Goal: Task Accomplishment & Management: Complete application form

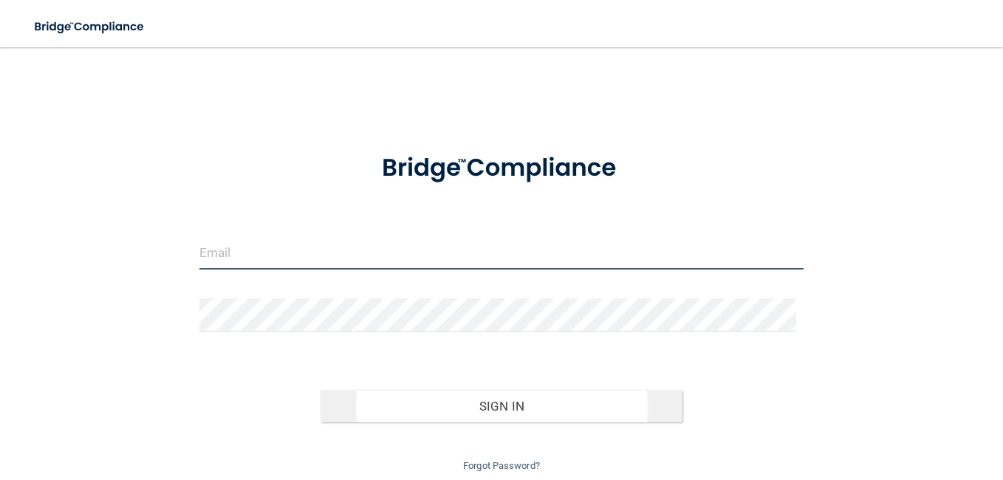
type input "[EMAIL_ADDRESS][DOMAIN_NAME]"
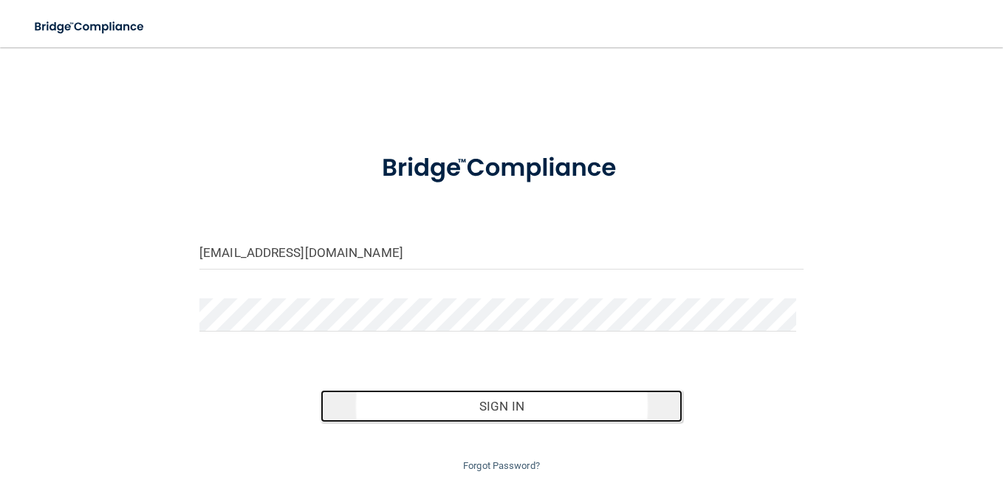
click at [511, 409] on button "Sign In" at bounding box center [502, 406] width 363 height 33
click at [486, 409] on button "Sign In" at bounding box center [502, 406] width 363 height 33
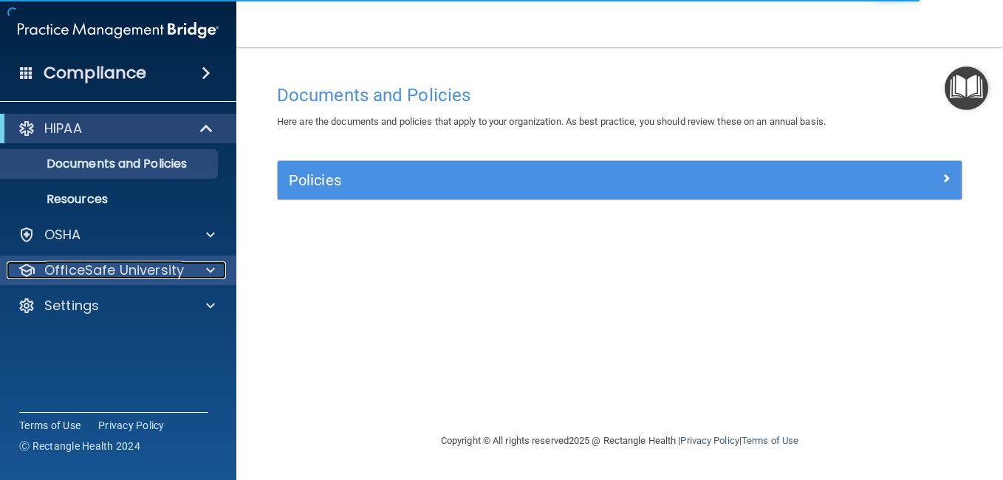
click at [208, 270] on span at bounding box center [210, 271] width 9 height 18
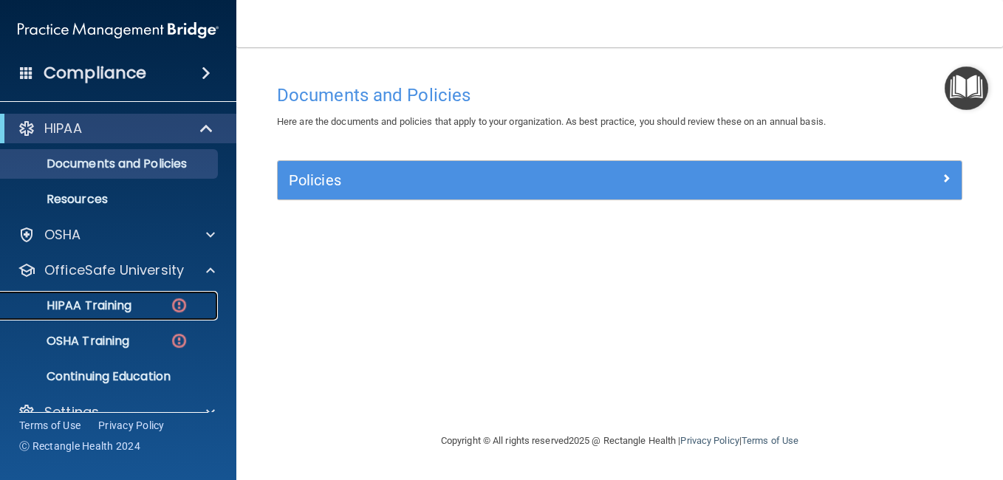
click at [124, 301] on p "HIPAA Training" at bounding box center [71, 305] width 122 height 15
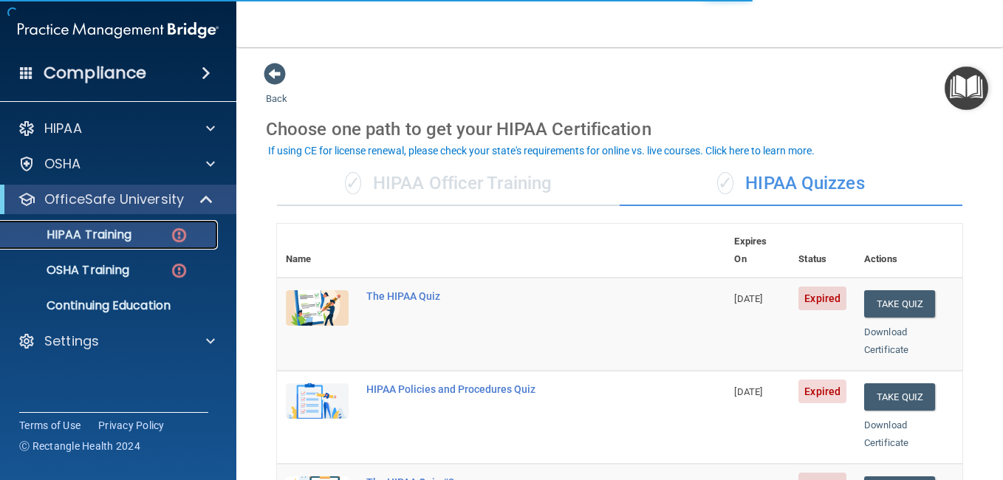
click at [129, 241] on p "HIPAA Training" at bounding box center [71, 235] width 122 height 15
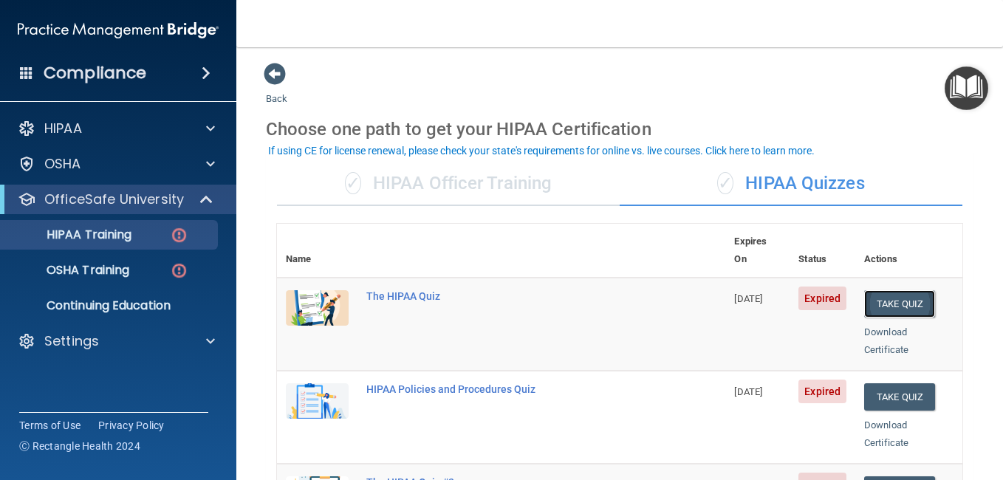
click at [890, 291] on button "Take Quiz" at bounding box center [899, 303] width 71 height 27
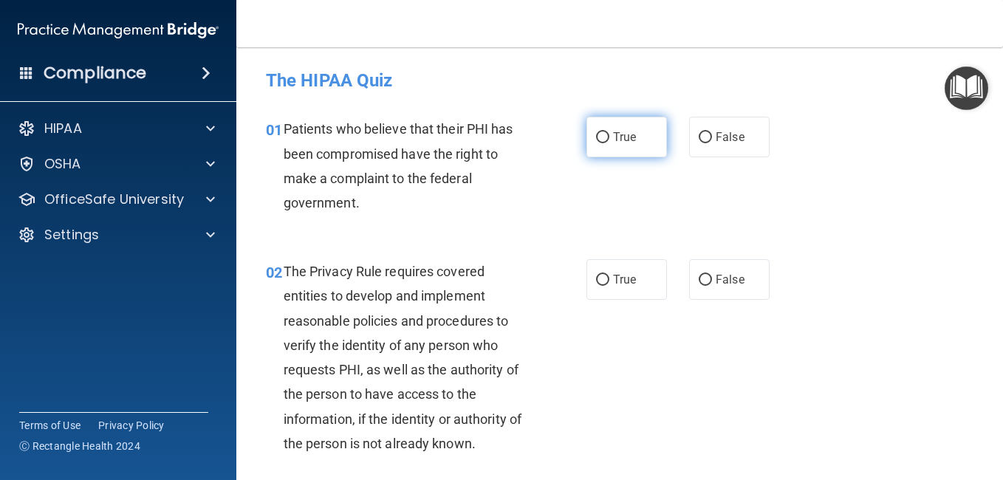
click at [599, 139] on input "True" at bounding box center [602, 137] width 13 height 11
radio input "true"
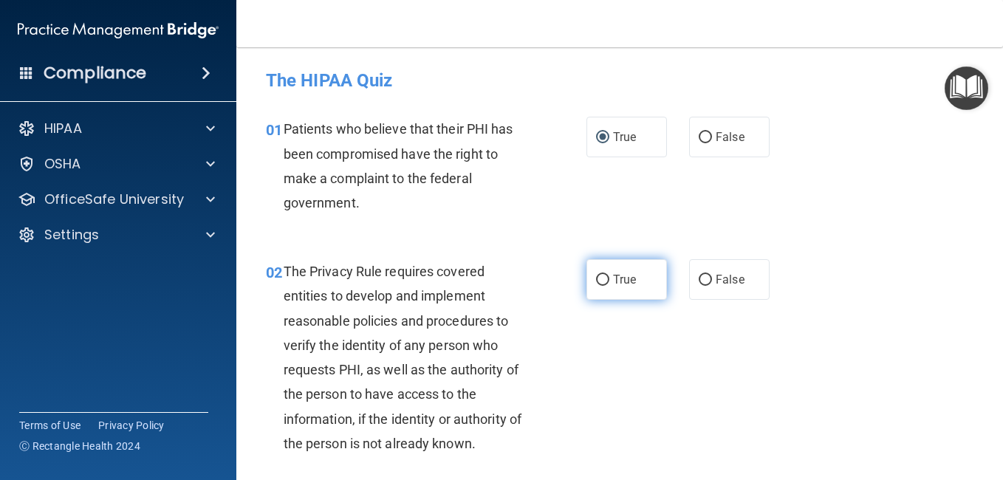
click at [596, 282] on input "True" at bounding box center [602, 280] width 13 height 11
radio input "true"
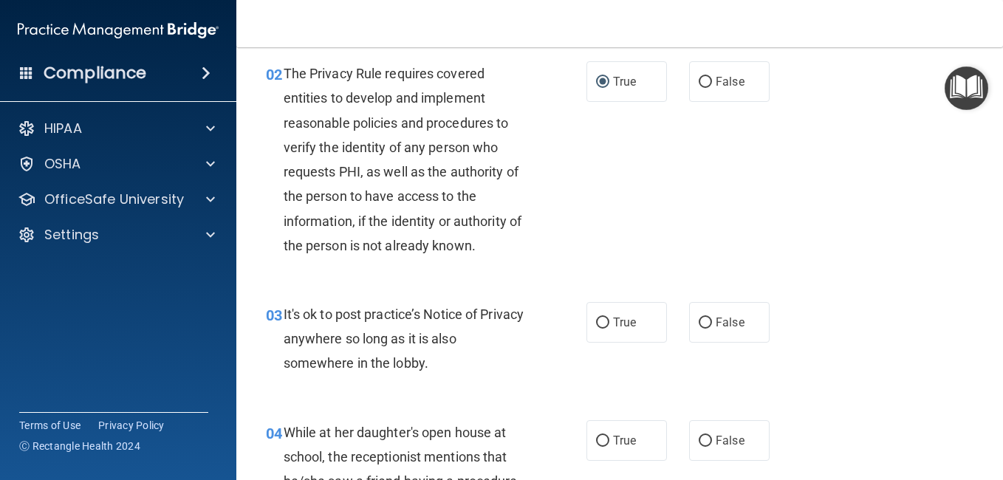
scroll to position [222, 0]
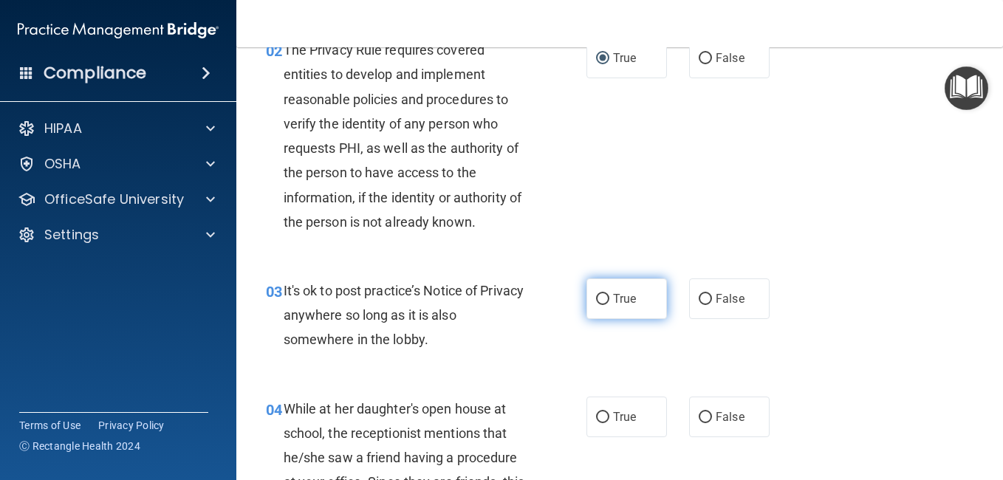
click at [601, 297] on input "True" at bounding box center [602, 299] width 13 height 11
radio input "true"
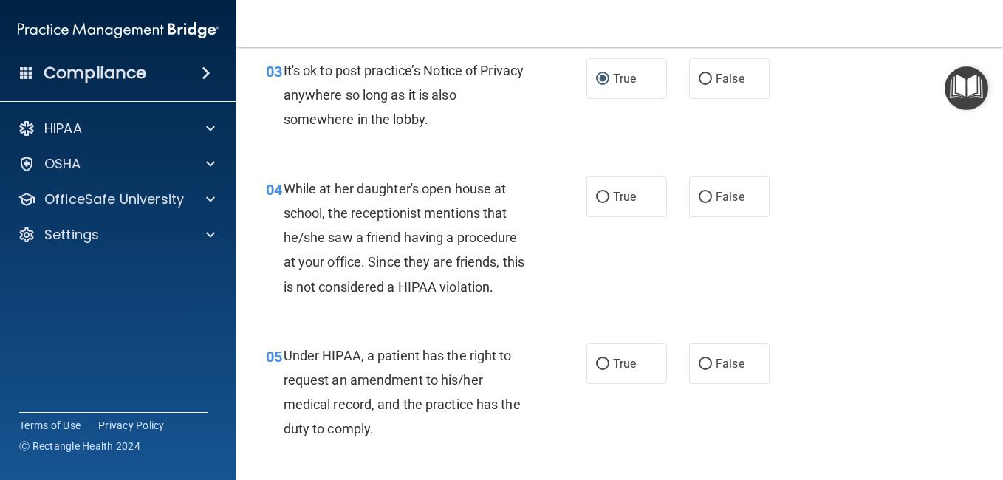
scroll to position [443, 0]
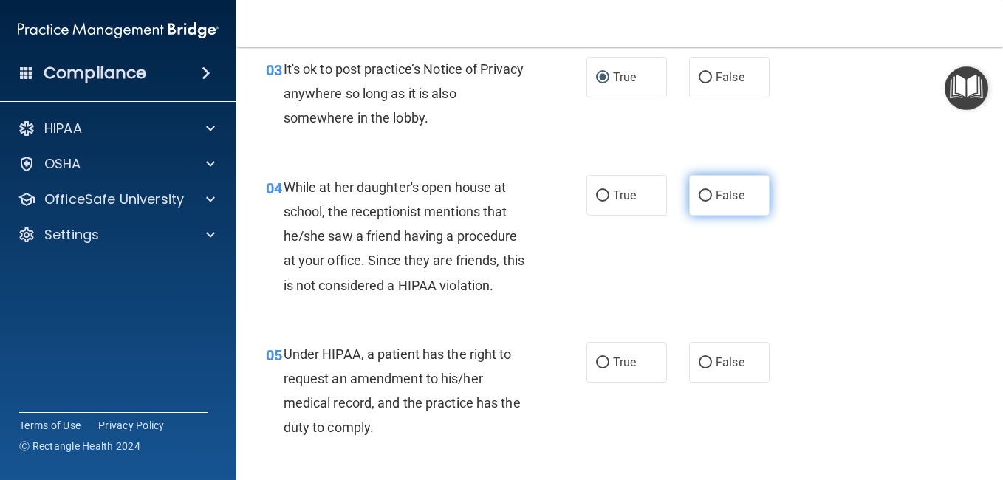
drag, startPoint x: 697, startPoint y: 188, endPoint x: 693, endPoint y: 198, distance: 10.3
click at [699, 194] on input "False" at bounding box center [705, 196] width 13 height 11
radio input "true"
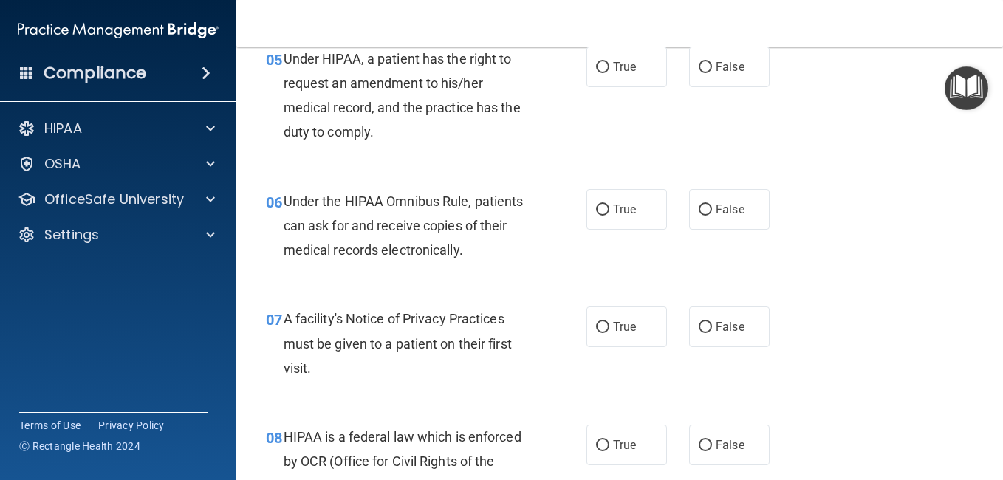
scroll to position [665, 0]
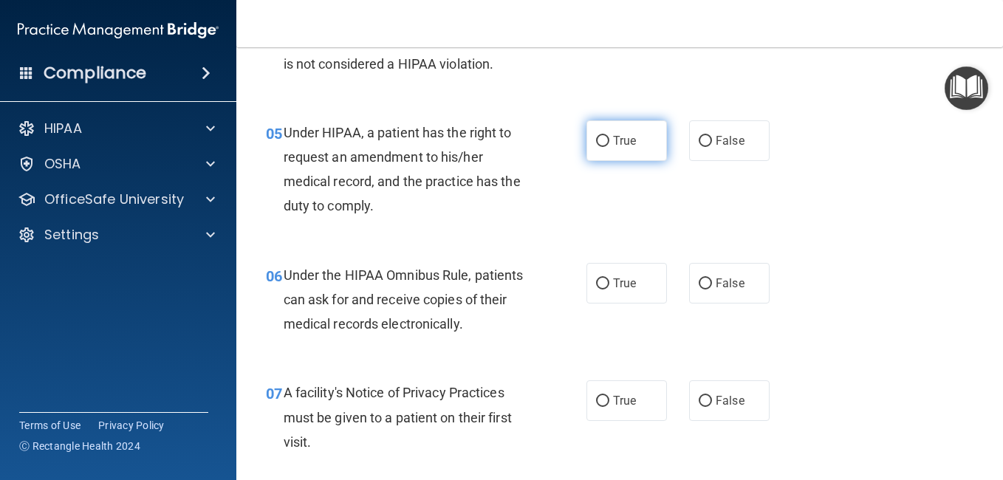
click at [596, 143] on input "True" at bounding box center [602, 141] width 13 height 11
radio input "true"
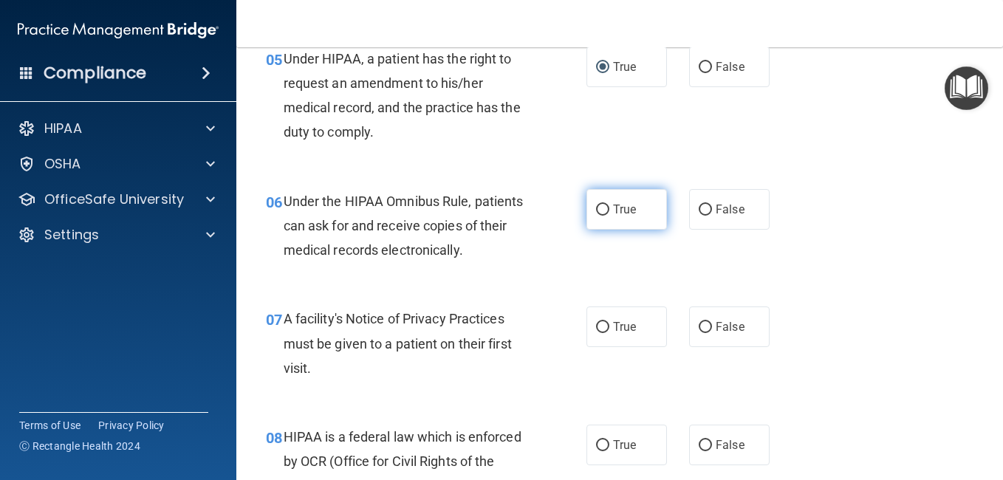
click at [598, 214] on input "True" at bounding box center [602, 210] width 13 height 11
radio input "true"
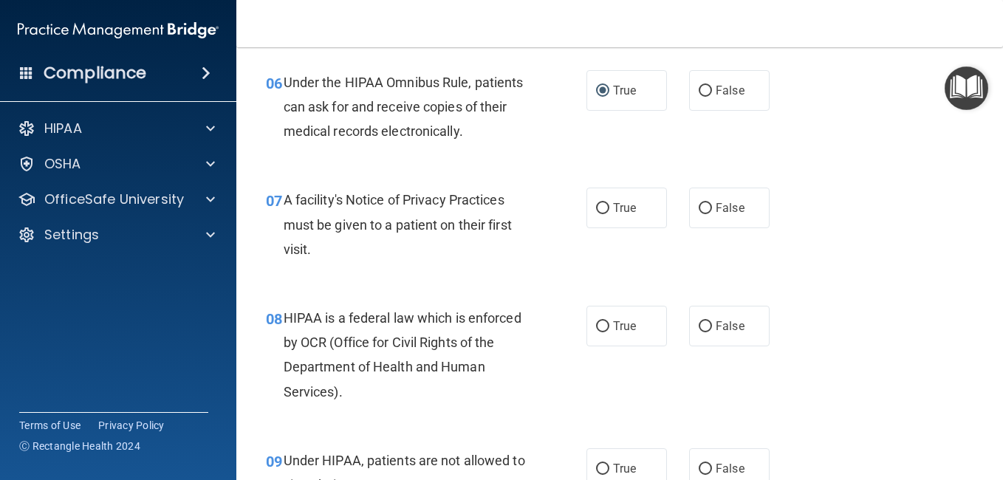
scroll to position [887, 0]
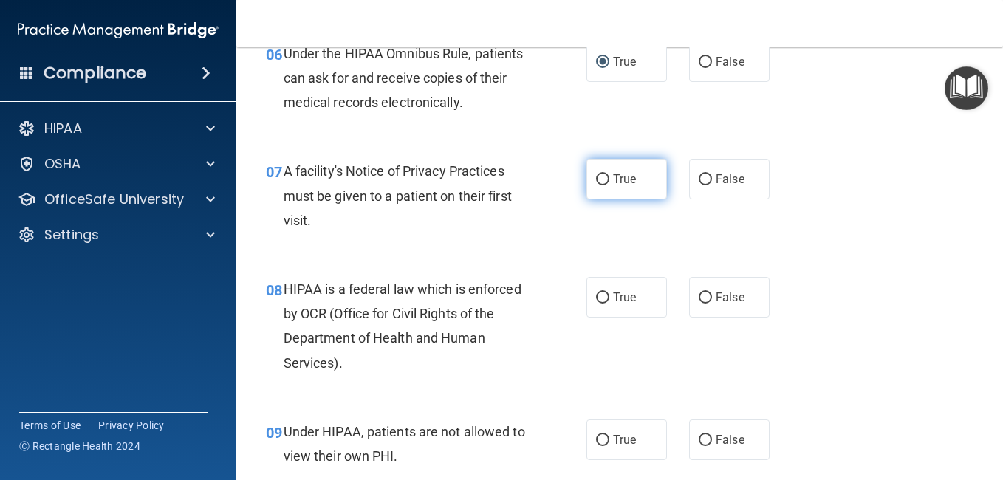
click at [604, 180] on label "True" at bounding box center [627, 179] width 81 height 41
click at [604, 180] on input "True" at bounding box center [602, 179] width 13 height 11
radio input "true"
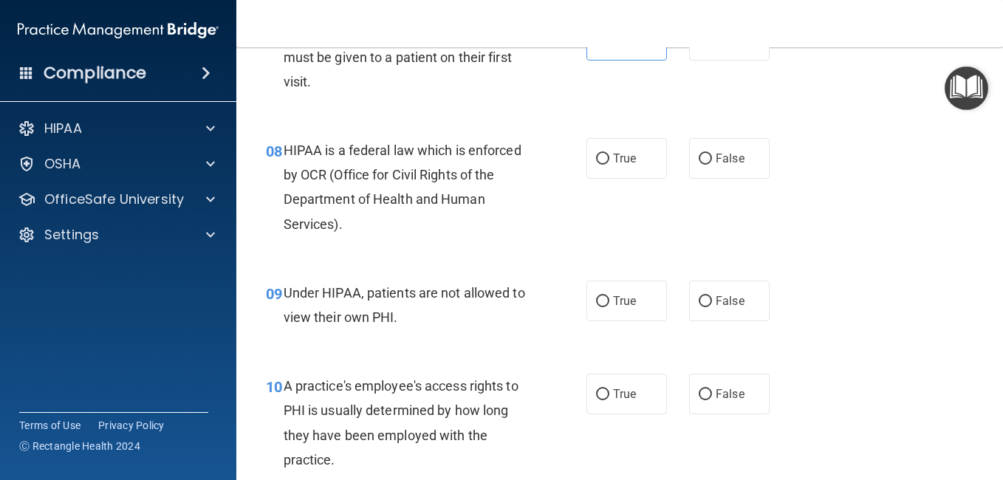
scroll to position [1034, 0]
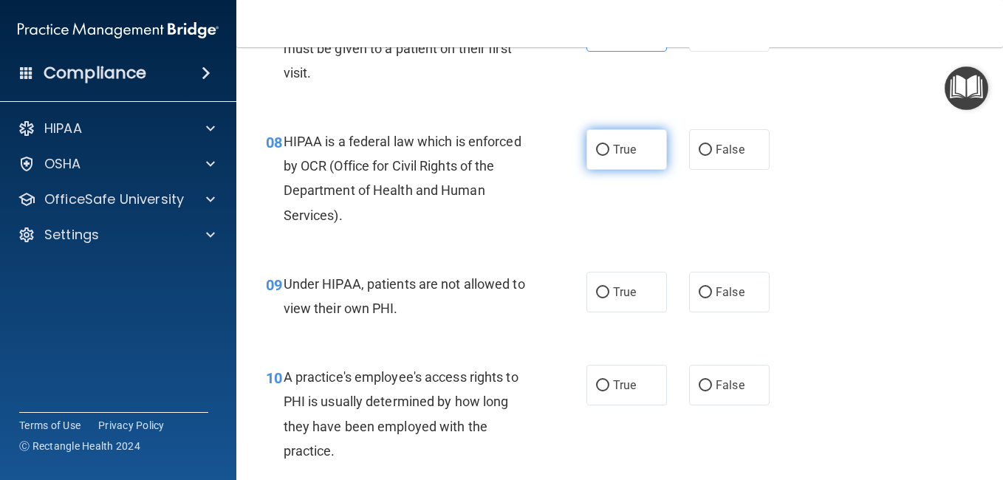
click at [604, 148] on input "True" at bounding box center [602, 150] width 13 height 11
radio input "true"
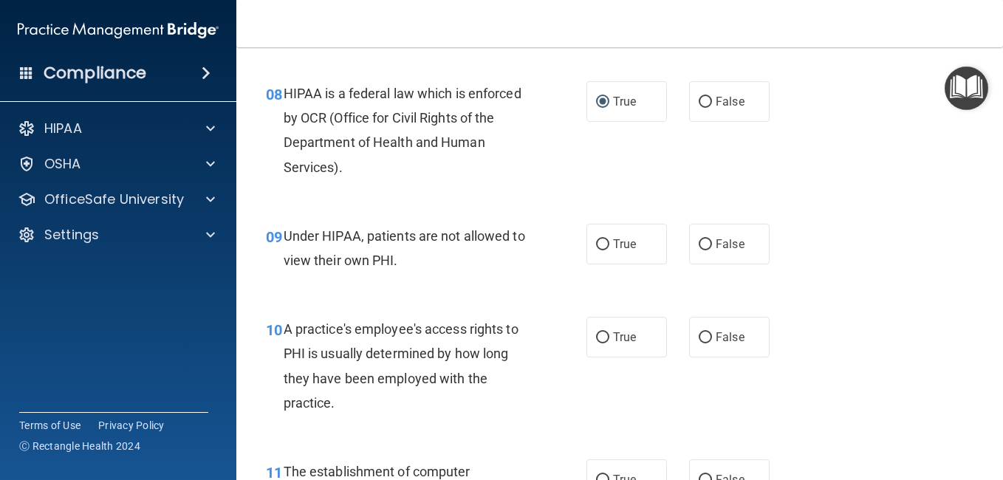
scroll to position [1108, 0]
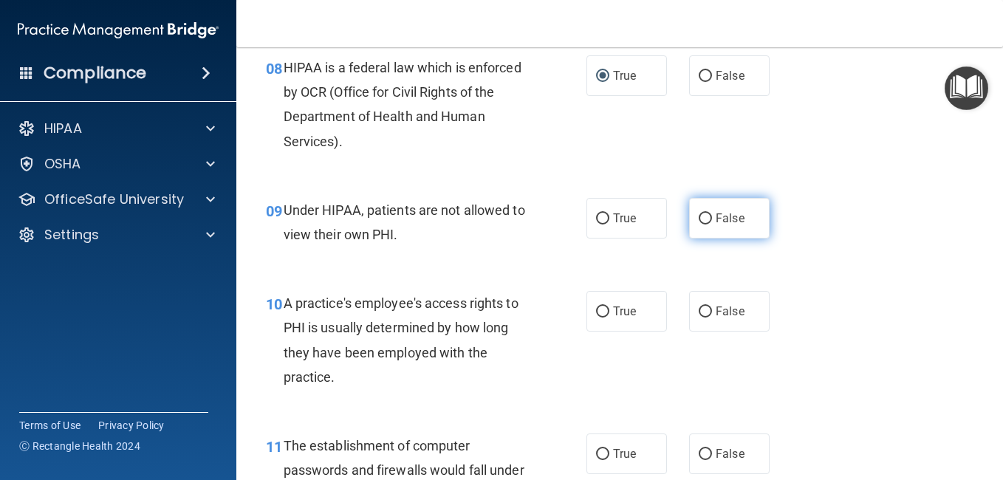
click at [706, 225] on label "False" at bounding box center [729, 218] width 81 height 41
click at [706, 225] on input "False" at bounding box center [705, 219] width 13 height 11
radio input "true"
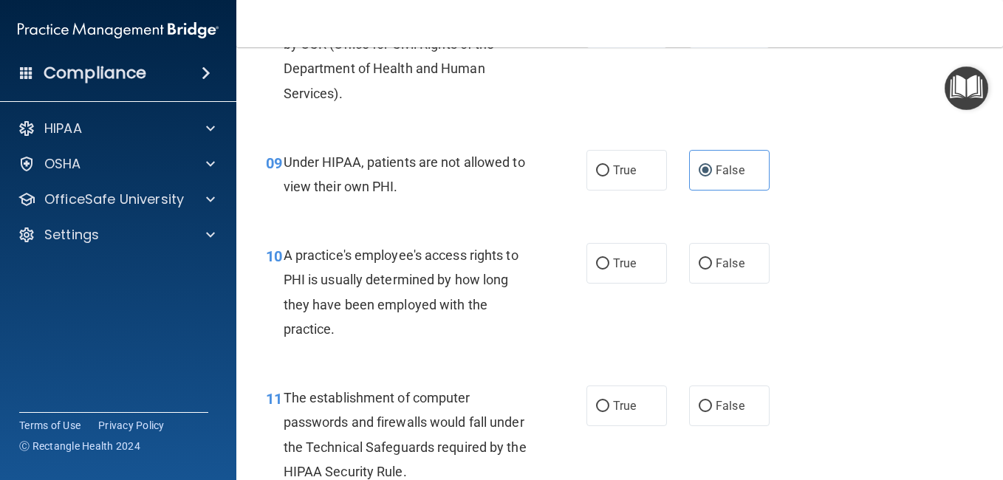
scroll to position [1256, 0]
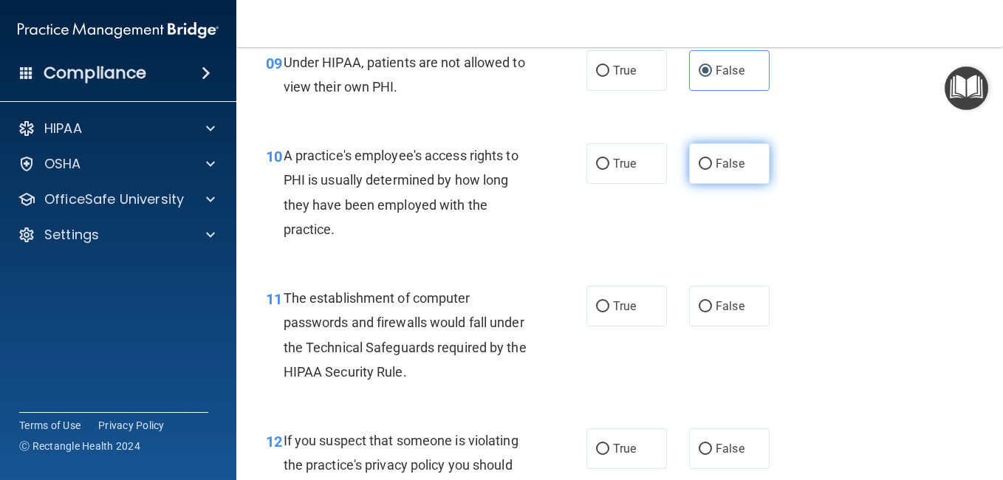
click at [699, 168] on input "False" at bounding box center [705, 164] width 13 height 11
radio input "true"
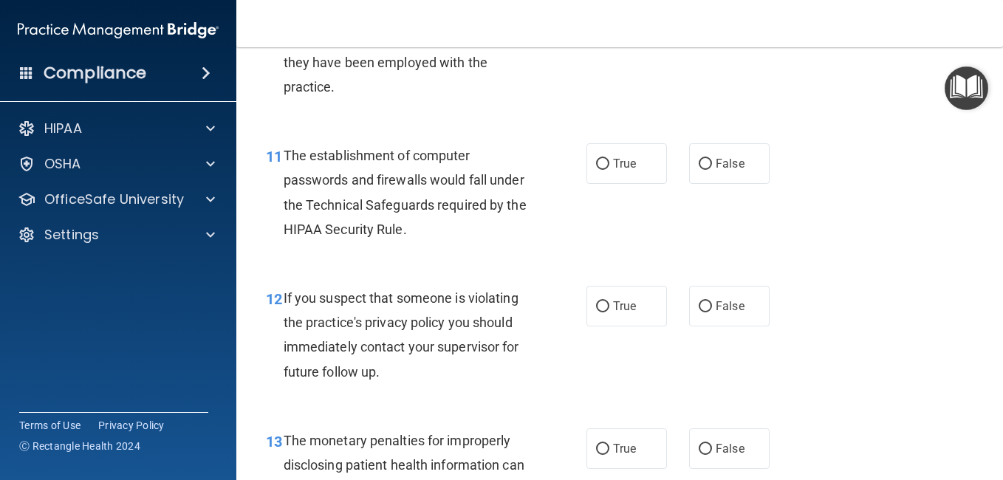
scroll to position [1404, 0]
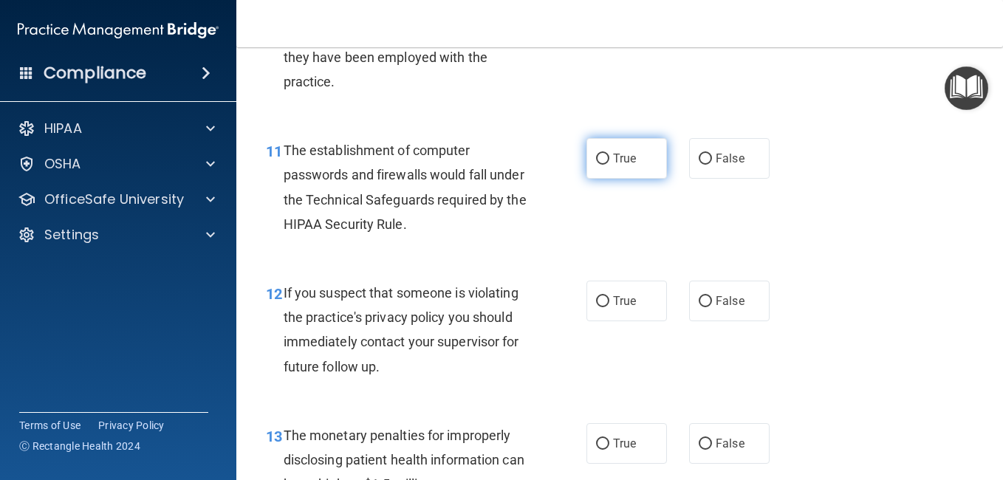
click at [596, 157] on input "True" at bounding box center [602, 159] width 13 height 11
radio input "true"
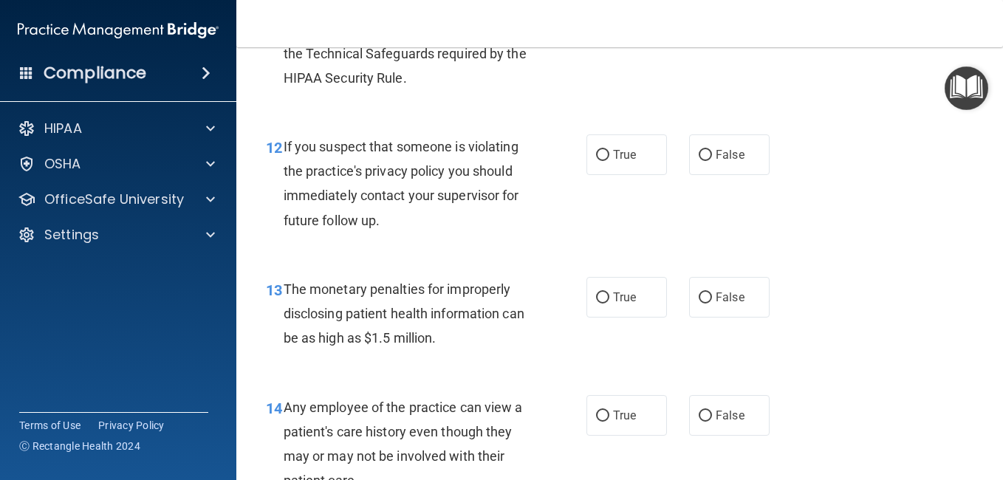
scroll to position [1551, 0]
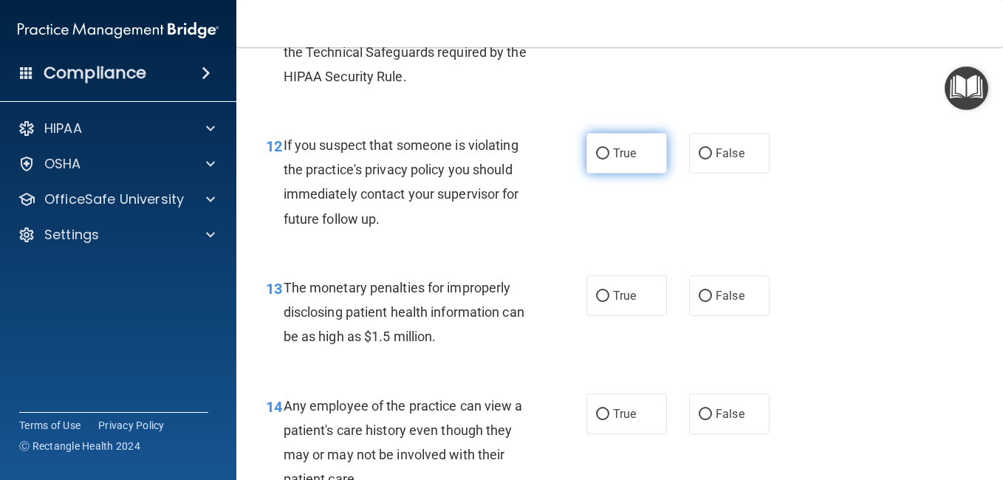
click at [599, 151] on input "True" at bounding box center [602, 153] width 13 height 11
radio input "true"
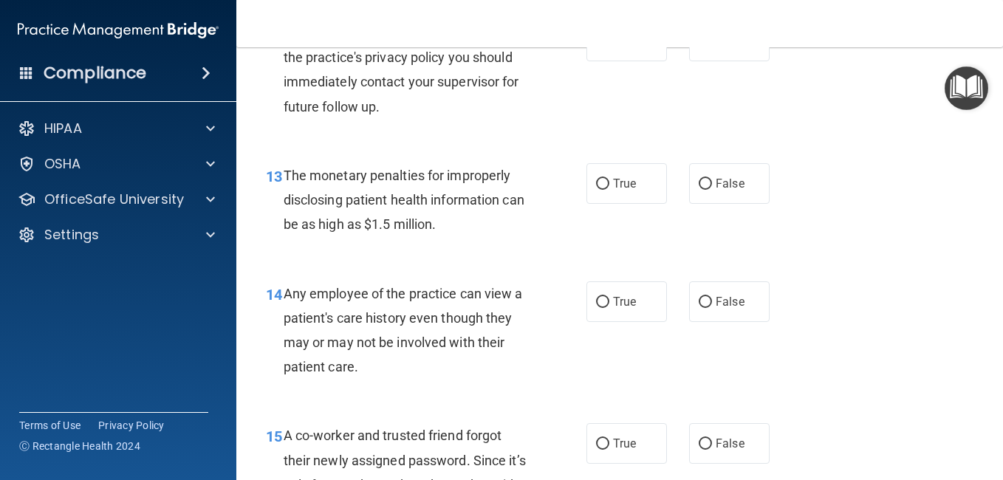
scroll to position [1699, 0]
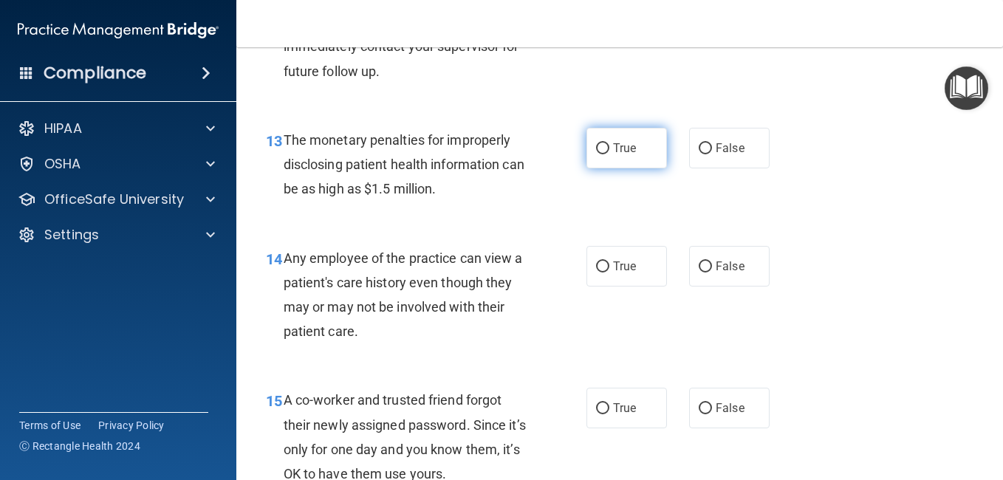
click at [596, 148] on input "True" at bounding box center [602, 148] width 13 height 11
radio input "true"
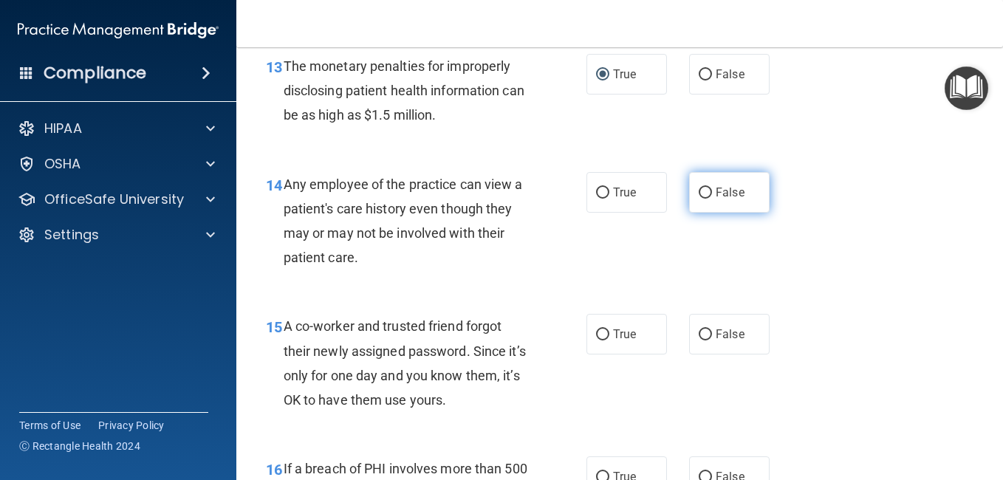
click at [699, 193] on input "False" at bounding box center [705, 193] width 13 height 11
radio input "true"
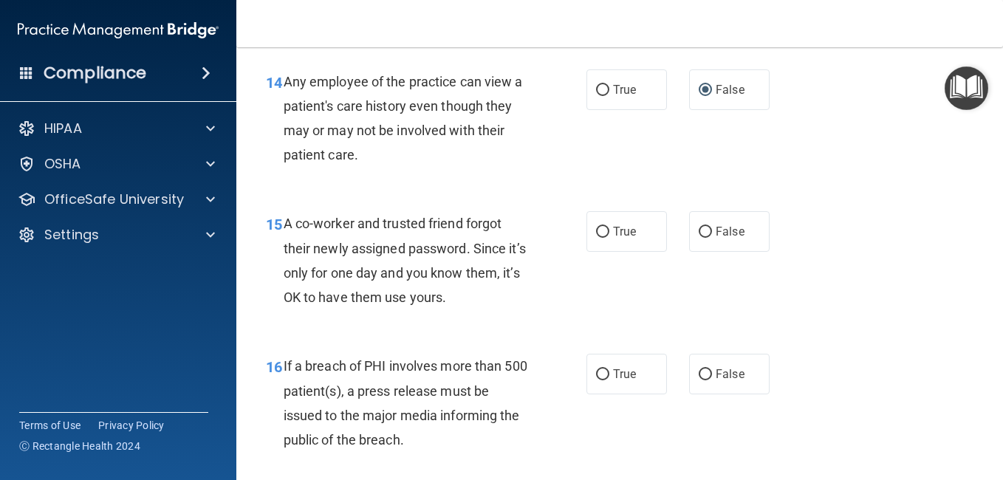
scroll to position [1921, 0]
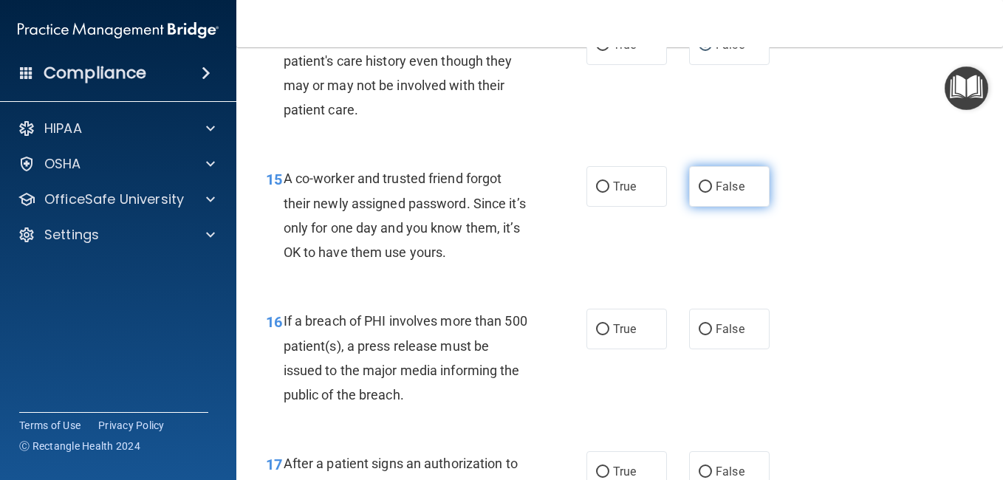
click at [701, 189] on input "False" at bounding box center [705, 187] width 13 height 11
radio input "true"
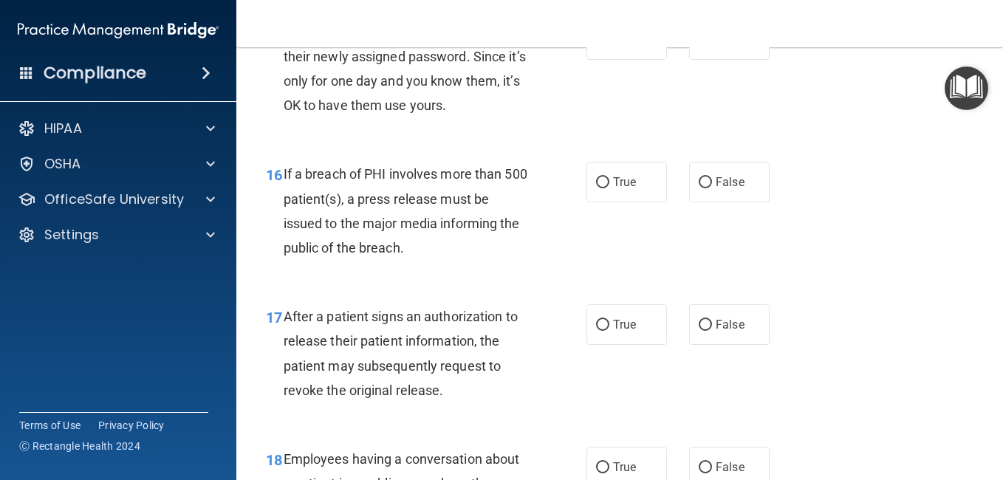
scroll to position [2069, 0]
click at [596, 178] on input "True" at bounding box center [602, 182] width 13 height 11
radio input "true"
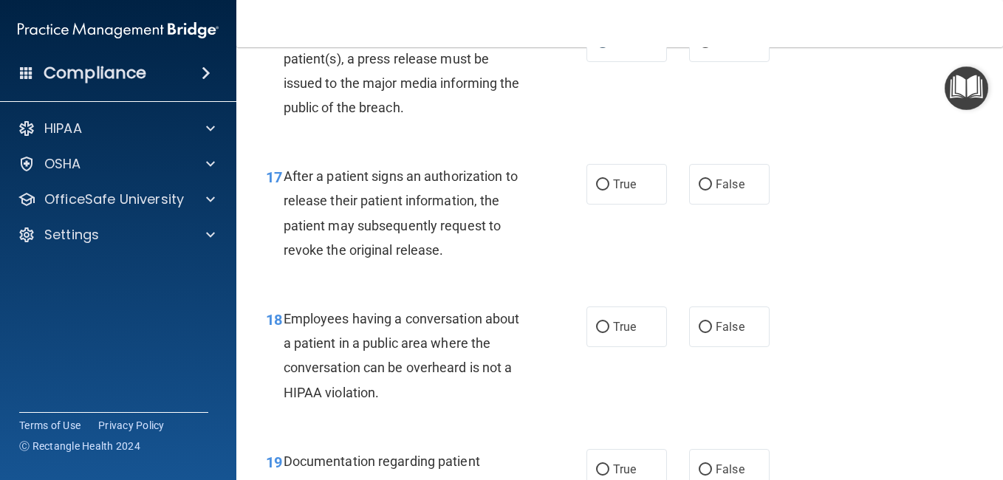
scroll to position [2216, 0]
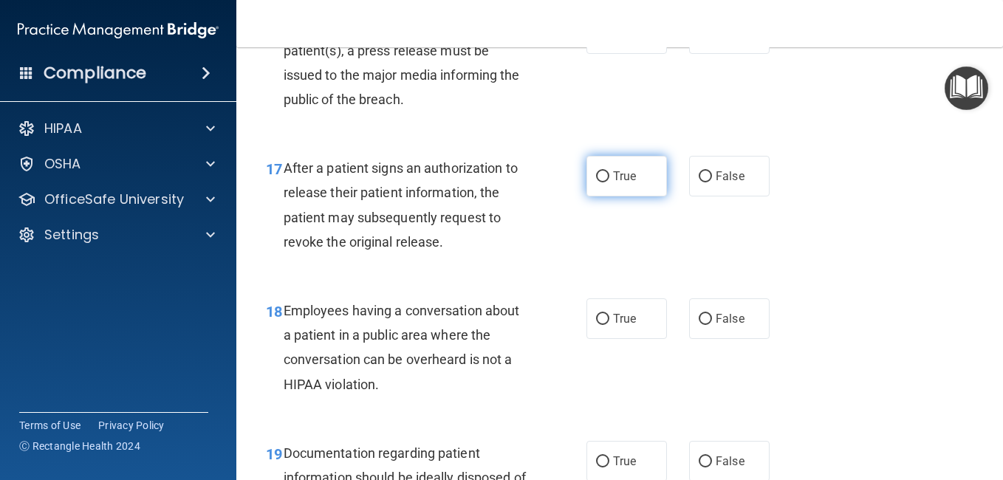
click at [596, 177] on input "True" at bounding box center [602, 176] width 13 height 11
radio input "true"
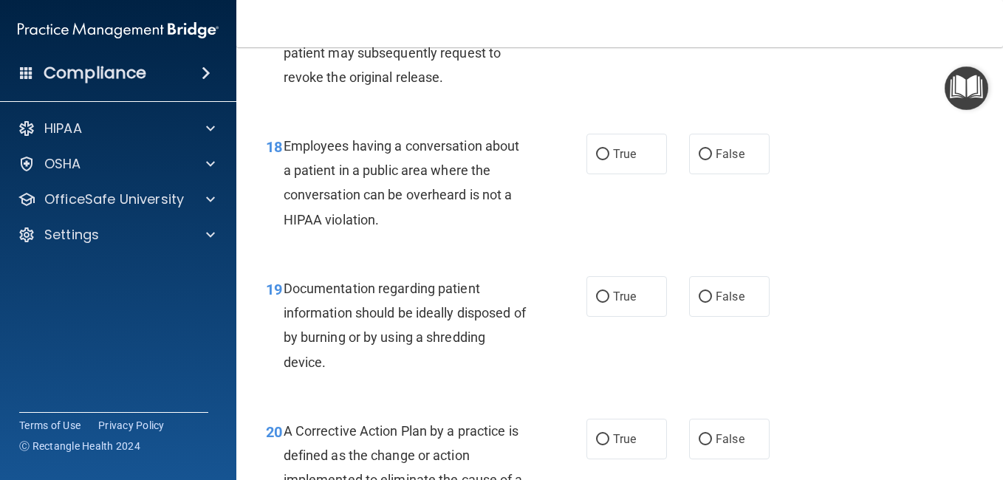
scroll to position [2364, 0]
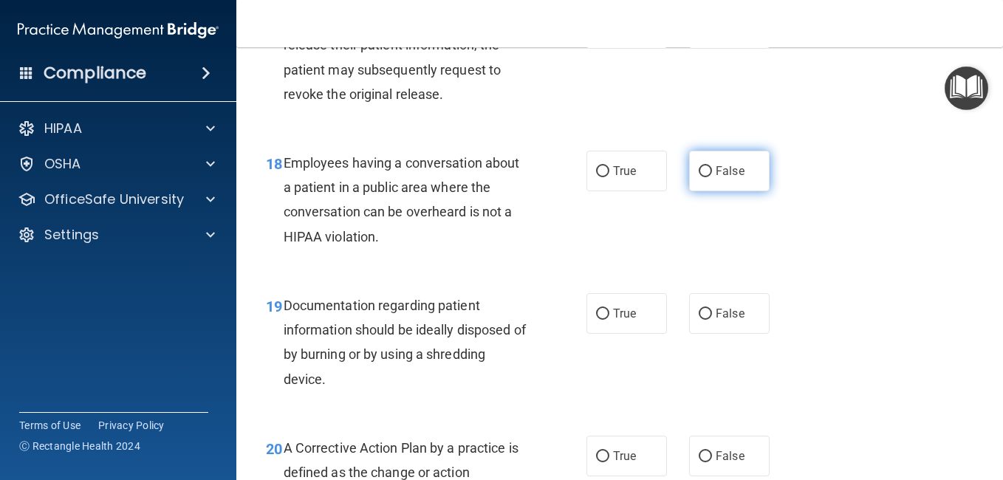
click at [699, 177] on input "False" at bounding box center [705, 171] width 13 height 11
radio input "true"
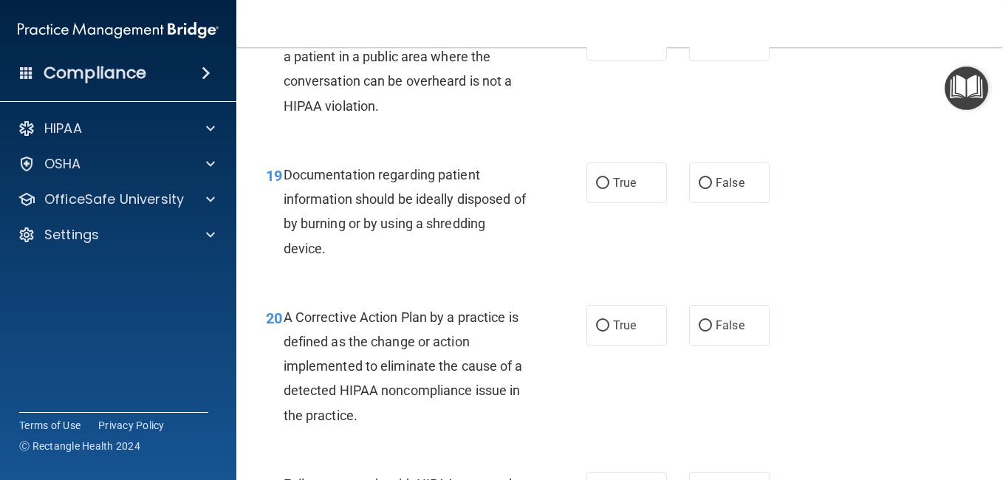
scroll to position [2512, 0]
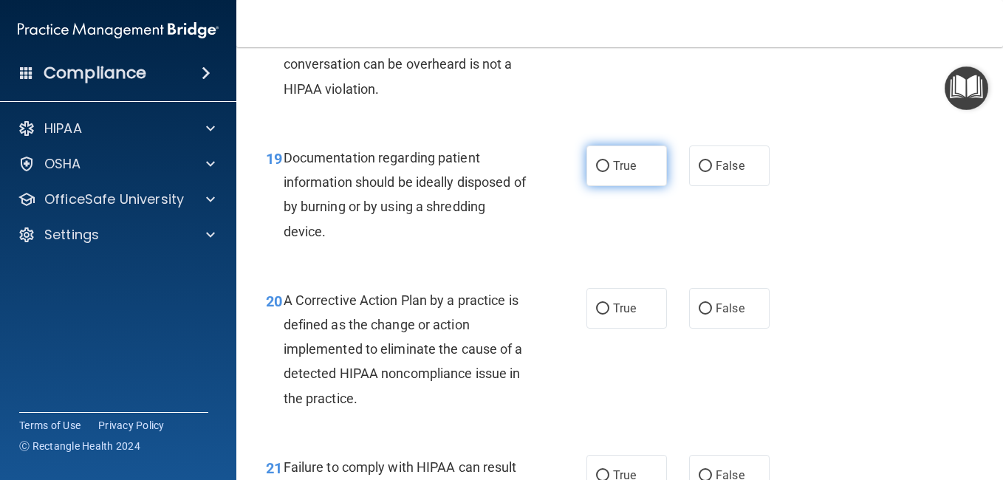
click at [607, 165] on label "True" at bounding box center [627, 166] width 81 height 41
click at [607, 165] on input "True" at bounding box center [602, 166] width 13 height 11
radio input "true"
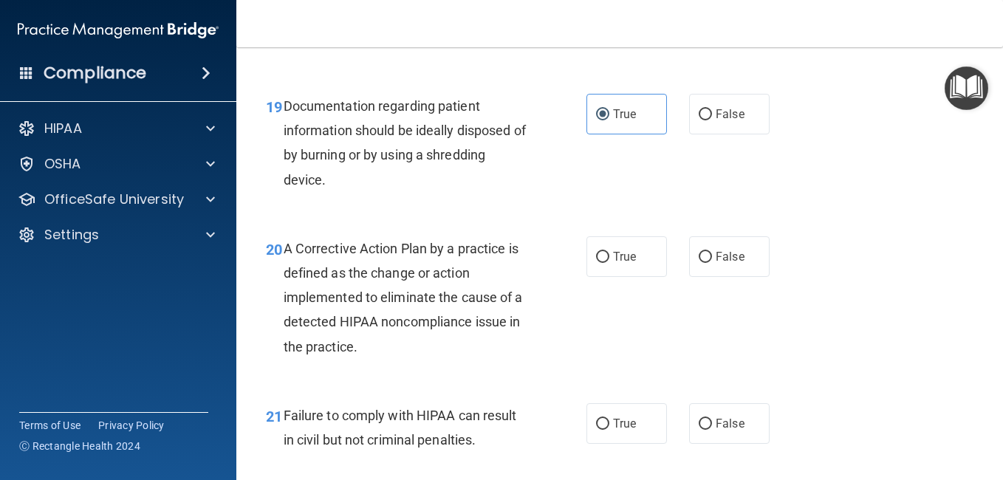
scroll to position [2660, 0]
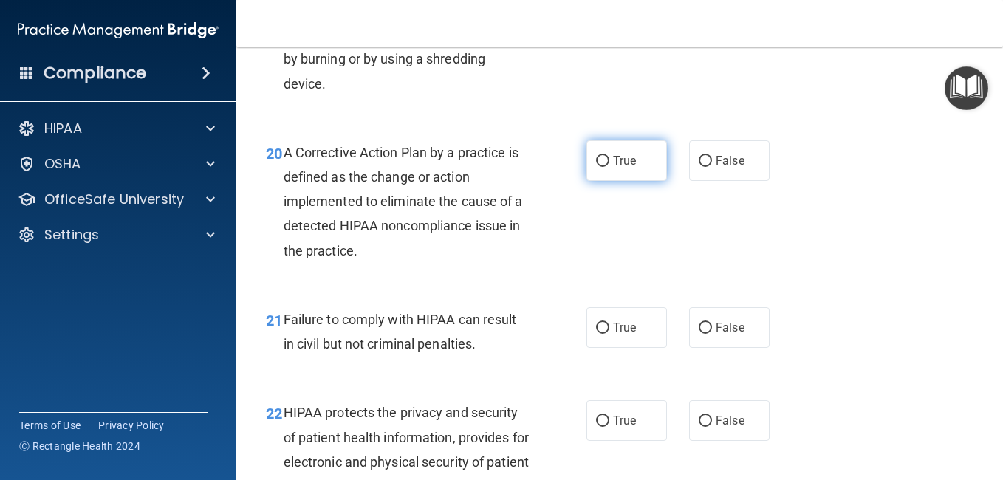
click at [605, 163] on label "True" at bounding box center [627, 160] width 81 height 41
click at [605, 163] on input "True" at bounding box center [602, 161] width 13 height 11
radio input "true"
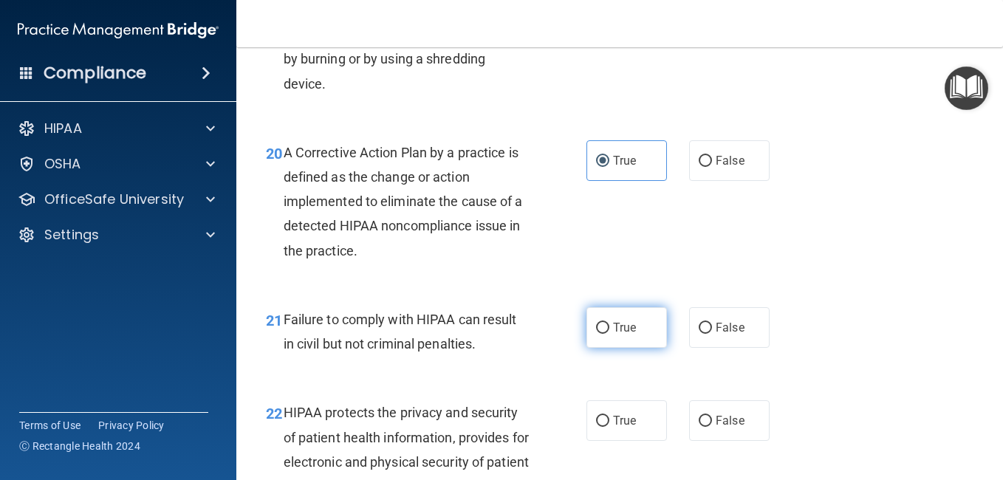
click at [604, 326] on label "True" at bounding box center [627, 327] width 81 height 41
click at [604, 326] on input "True" at bounding box center [602, 328] width 13 height 11
radio input "true"
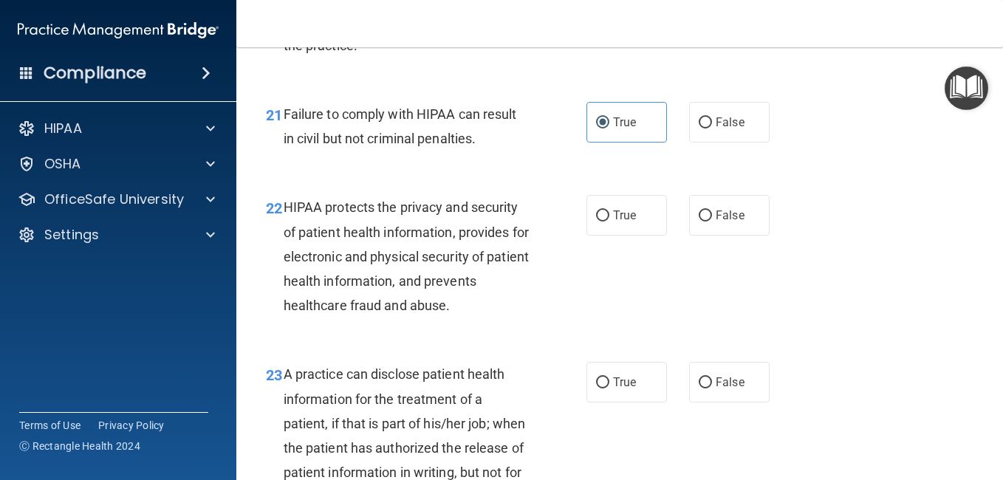
scroll to position [2881, 0]
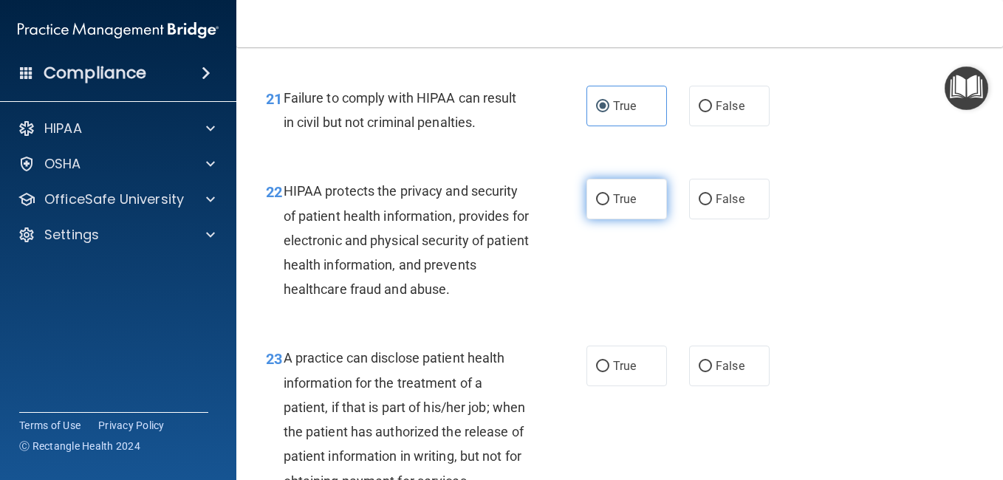
click at [596, 200] on input "True" at bounding box center [602, 199] width 13 height 11
radio input "true"
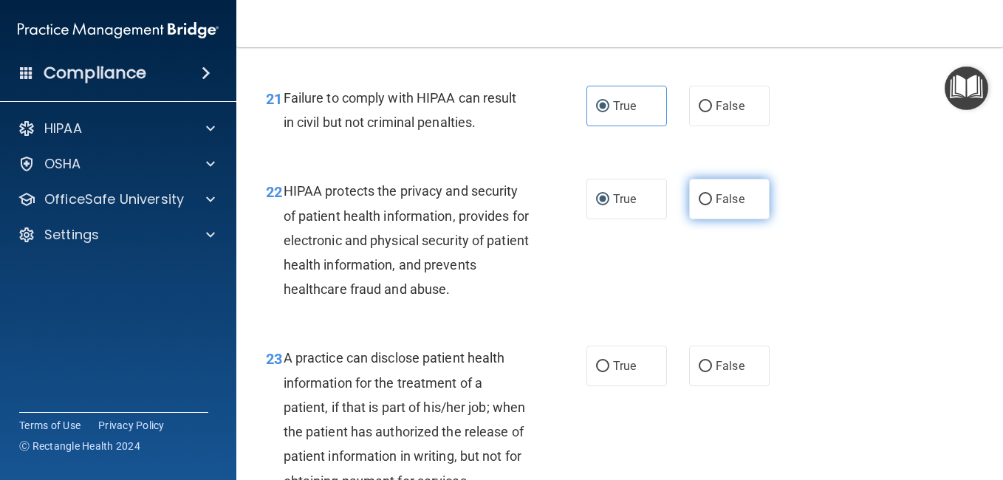
click at [705, 201] on input "False" at bounding box center [705, 199] width 13 height 11
radio input "true"
radio input "false"
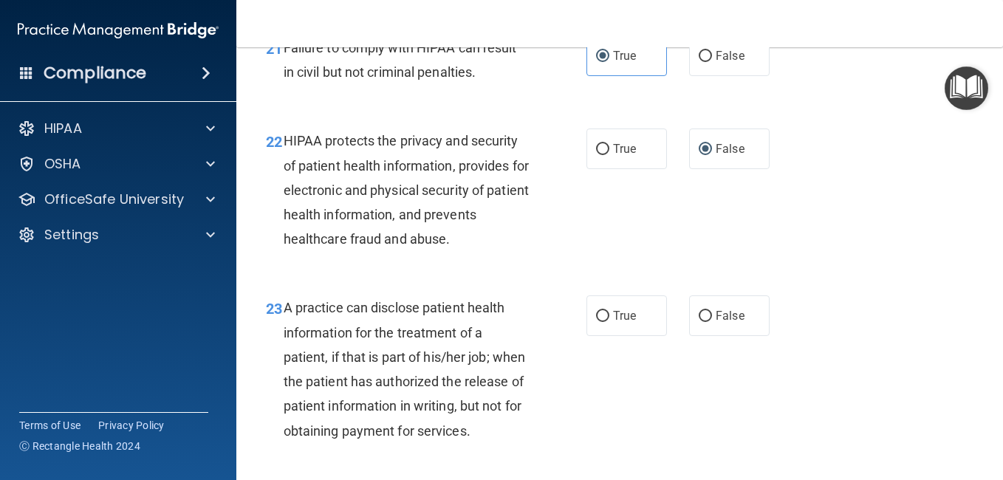
scroll to position [2955, 0]
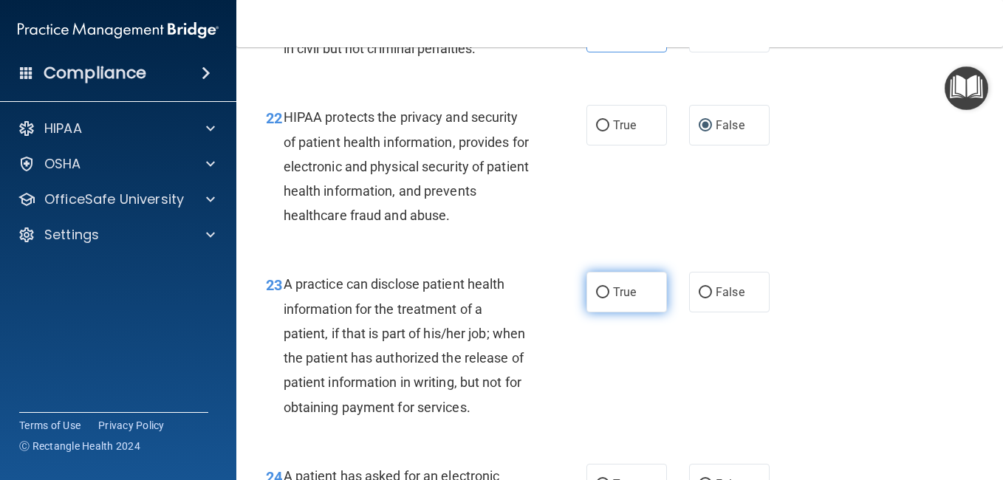
click at [604, 292] on label "True" at bounding box center [627, 292] width 81 height 41
click at [596, 296] on input "True" at bounding box center [602, 292] width 13 height 11
radio input "true"
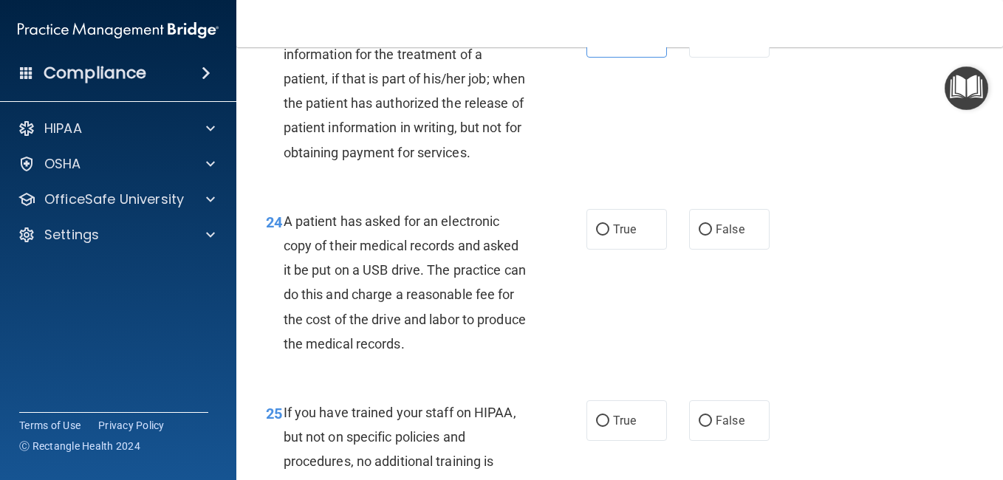
scroll to position [3177, 0]
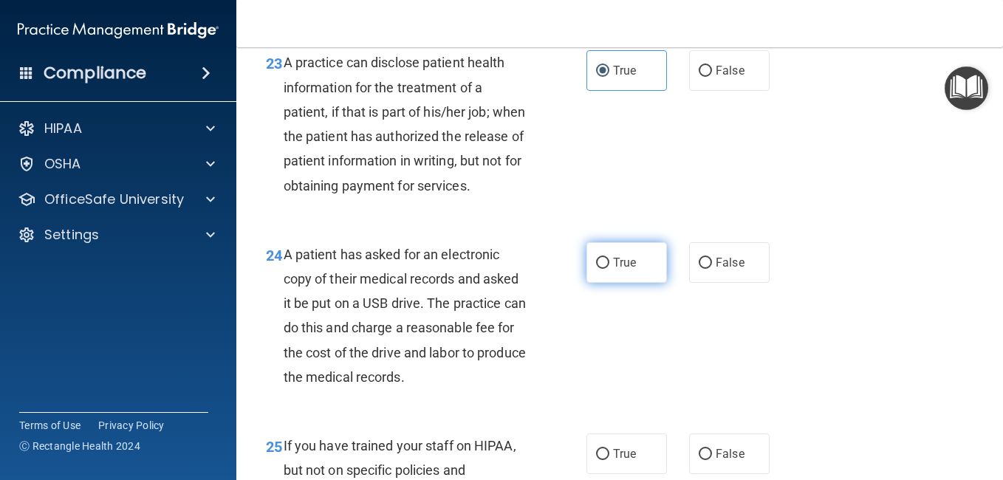
click at [598, 269] on input "True" at bounding box center [602, 263] width 13 height 11
radio input "true"
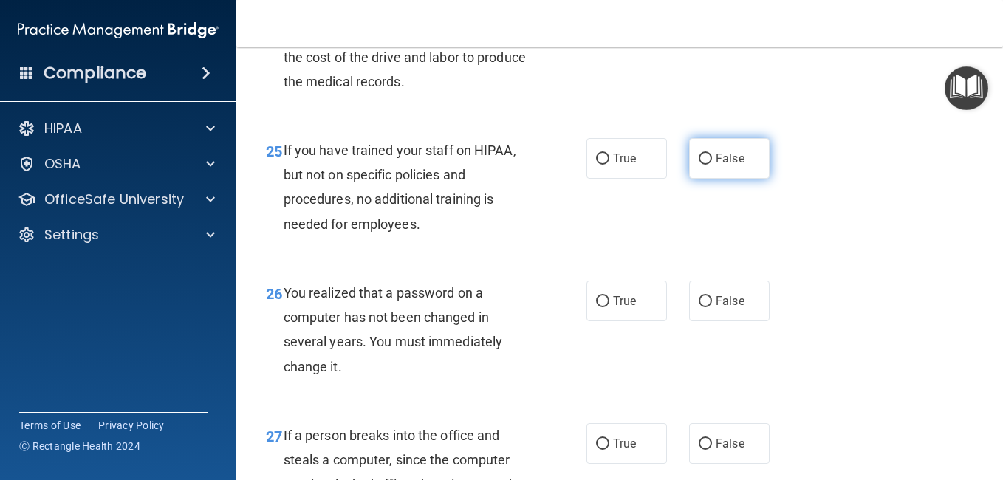
click at [700, 165] on input "False" at bounding box center [705, 159] width 13 height 11
radio input "true"
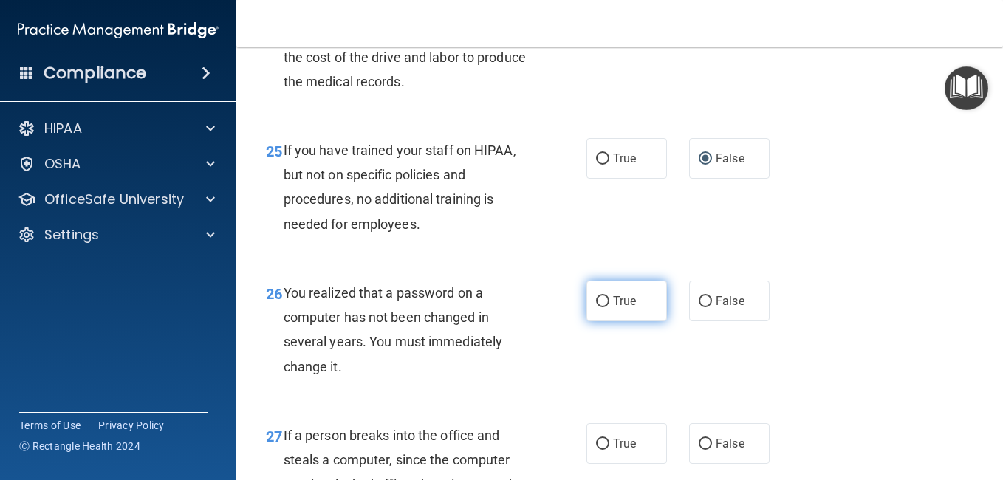
click at [596, 307] on input "True" at bounding box center [602, 301] width 13 height 11
radio input "true"
drag, startPoint x: 595, startPoint y: 321, endPoint x: 624, endPoint y: 327, distance: 29.4
click at [599, 307] on input "True" at bounding box center [602, 301] width 13 height 11
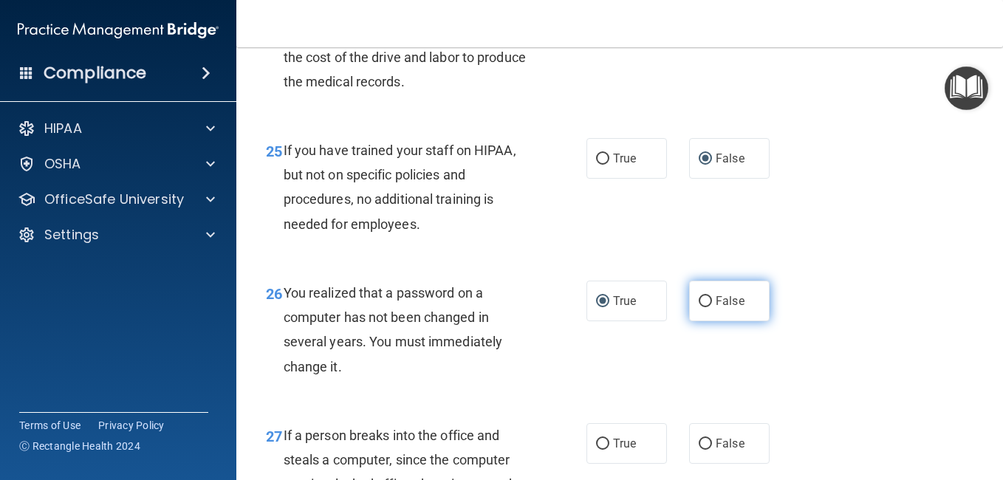
click at [699, 307] on input "False" at bounding box center [705, 301] width 13 height 11
radio input "true"
radio input "false"
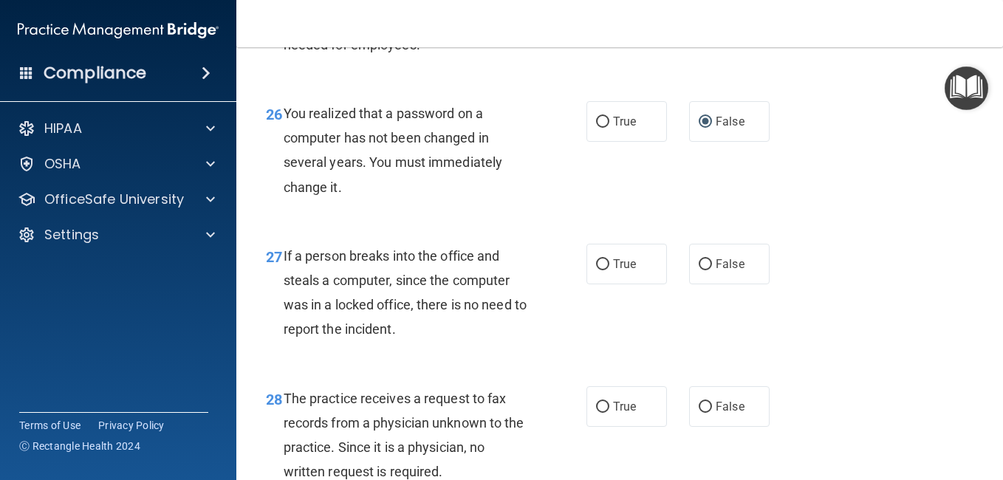
scroll to position [3694, 0]
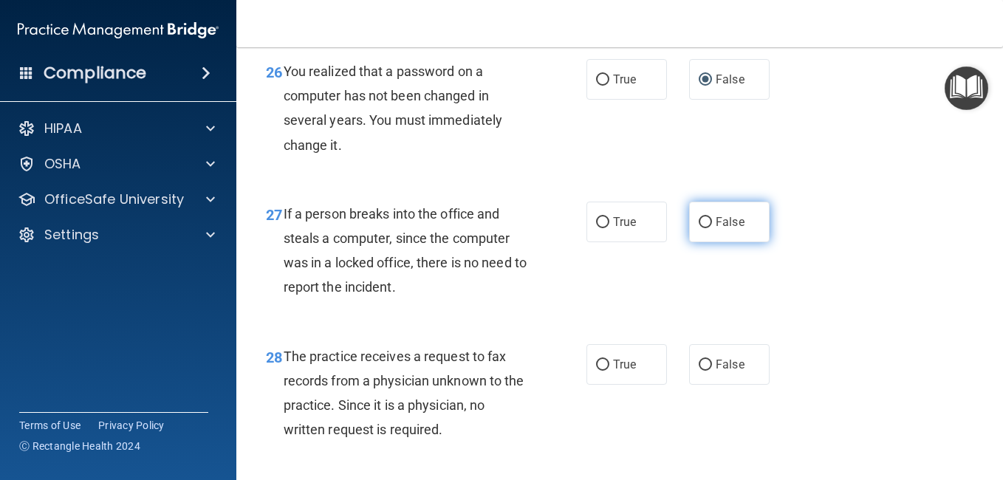
click at [699, 228] on input "False" at bounding box center [705, 222] width 13 height 11
radio input "true"
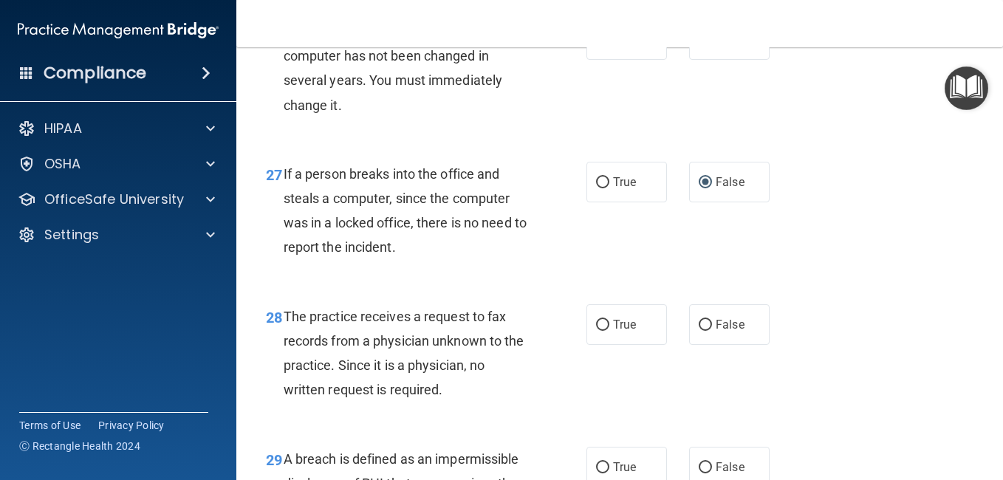
scroll to position [3842, 0]
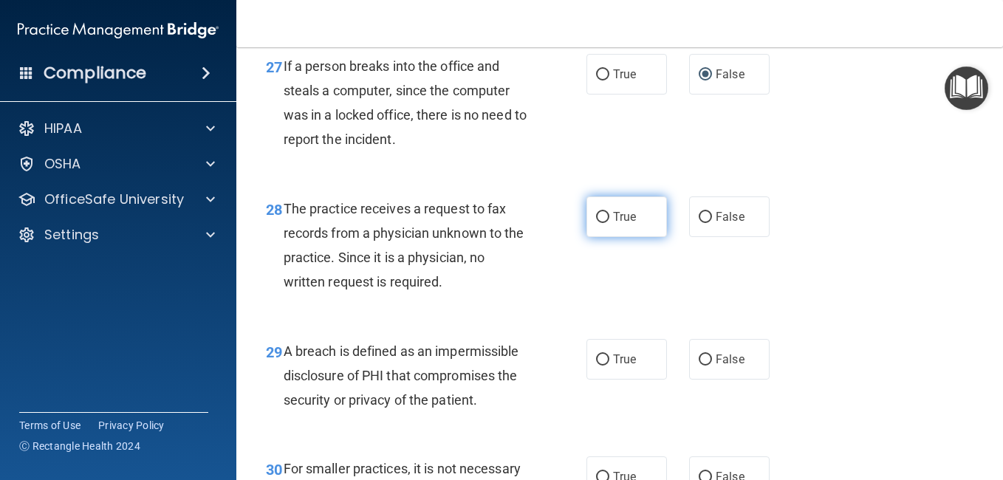
click at [603, 223] on input "True" at bounding box center [602, 217] width 13 height 11
radio input "true"
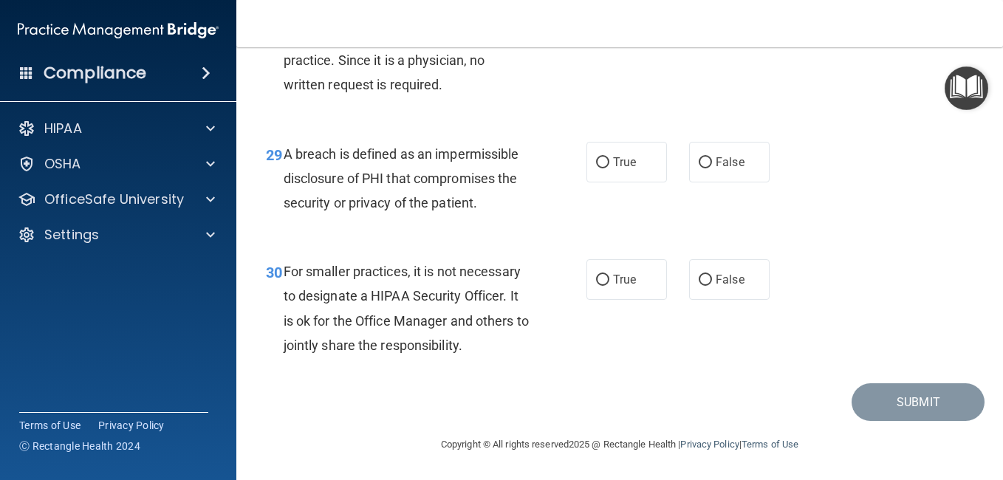
scroll to position [3989, 0]
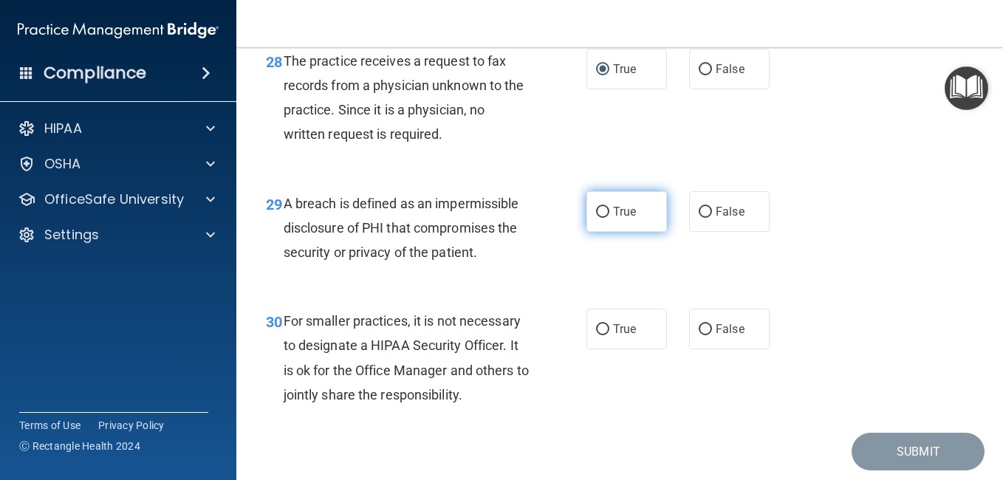
click at [602, 218] on input "True" at bounding box center [602, 212] width 13 height 11
radio input "true"
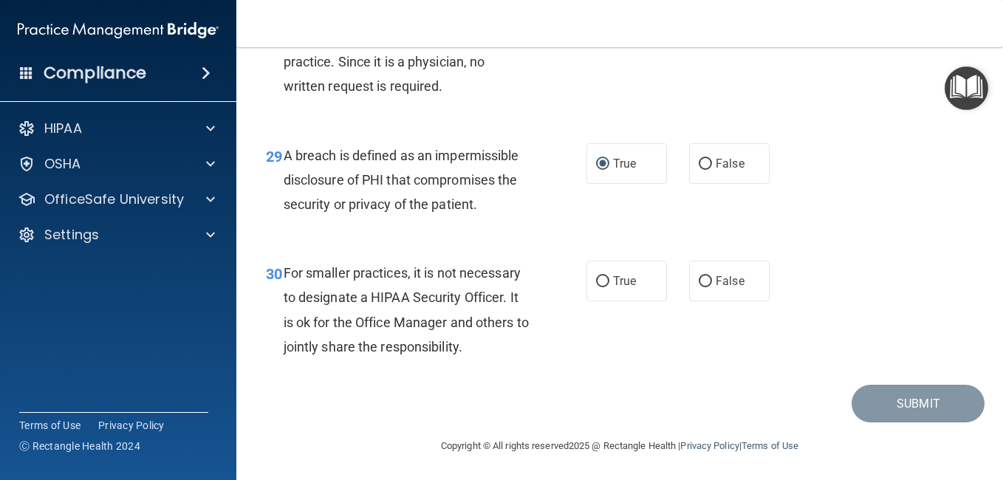
scroll to position [4063, 0]
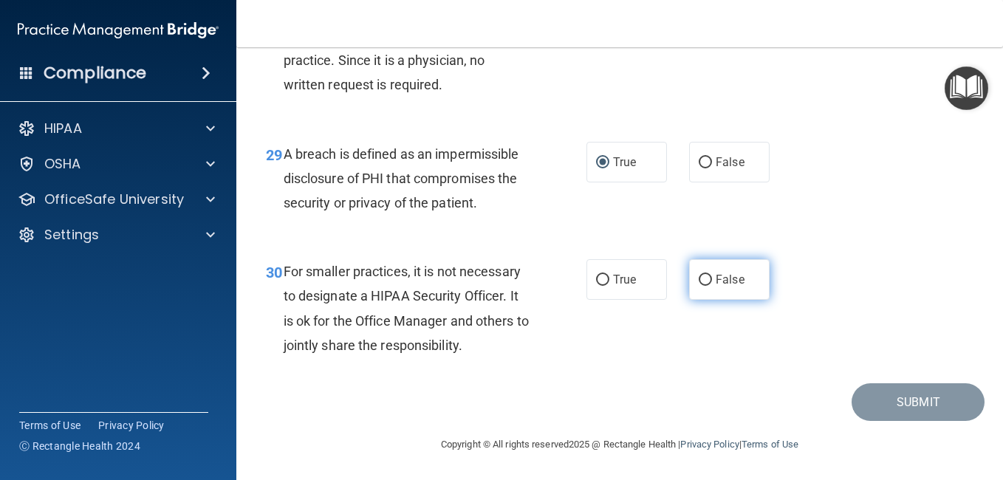
click at [699, 280] on input "False" at bounding box center [705, 280] width 13 height 11
radio input "true"
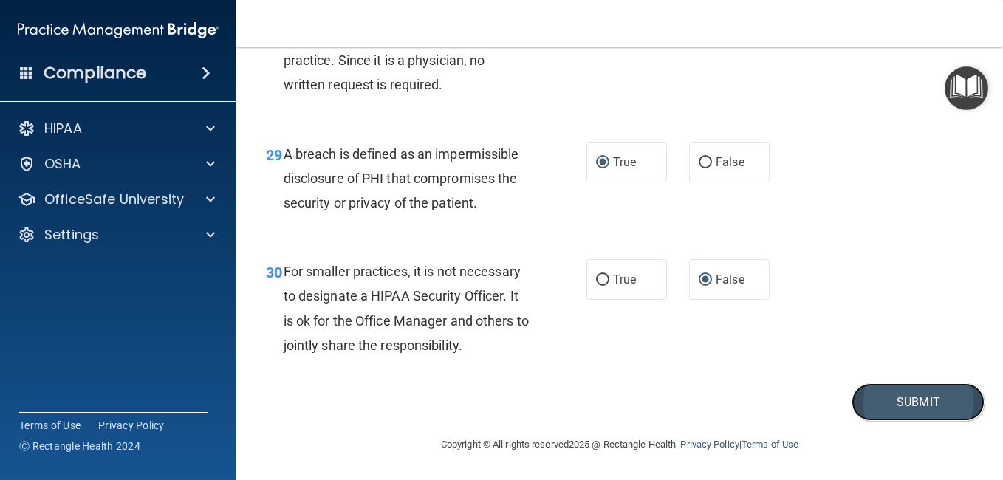
click at [912, 411] on button "Submit" at bounding box center [918, 402] width 133 height 38
click at [891, 403] on button "Submit" at bounding box center [918, 402] width 133 height 38
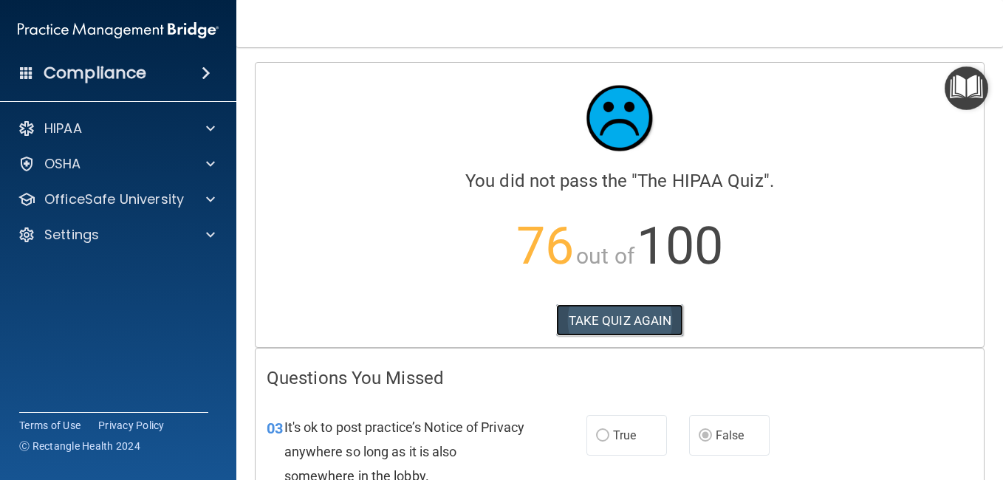
drag, startPoint x: 587, startPoint y: 325, endPoint x: 595, endPoint y: 328, distance: 8.6
click at [592, 328] on button "TAKE QUIZ AGAIN" at bounding box center [620, 320] width 128 height 33
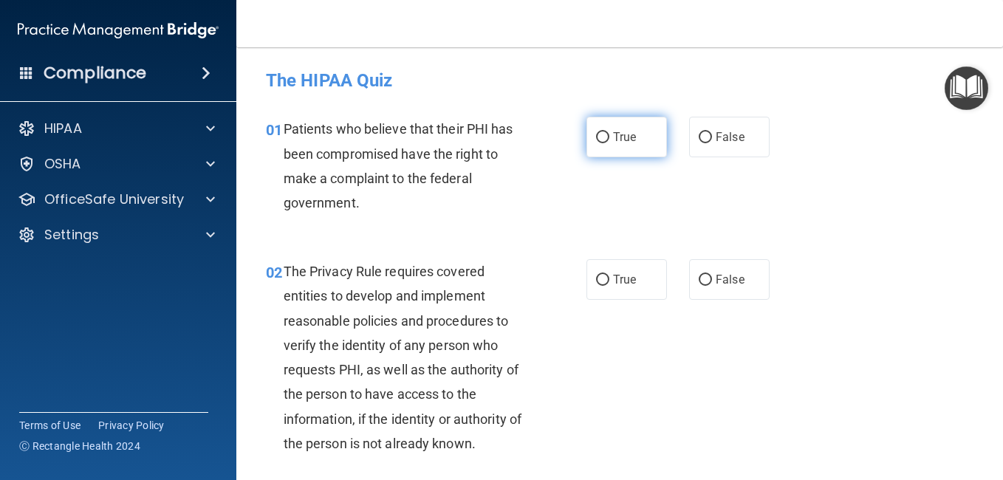
click at [603, 139] on input "True" at bounding box center [602, 137] width 13 height 11
radio input "true"
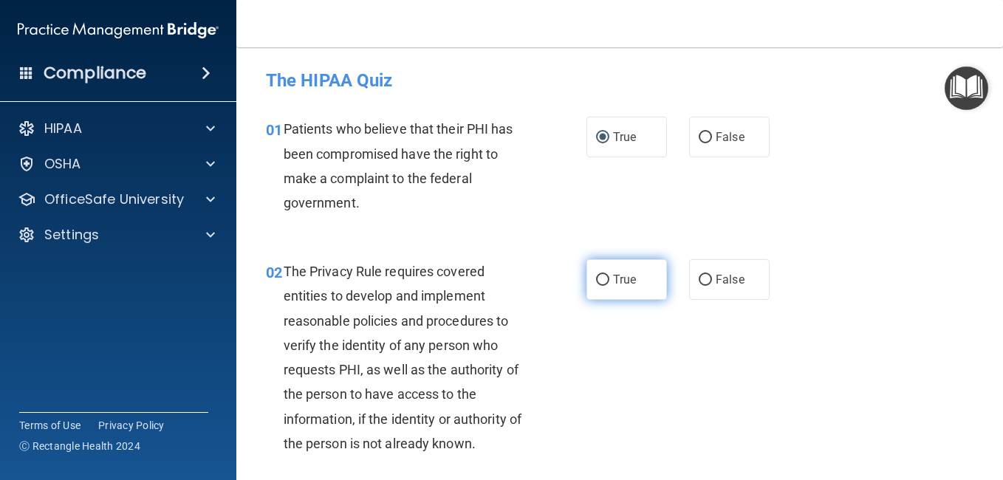
click at [598, 284] on input "True" at bounding box center [602, 280] width 13 height 11
radio input "true"
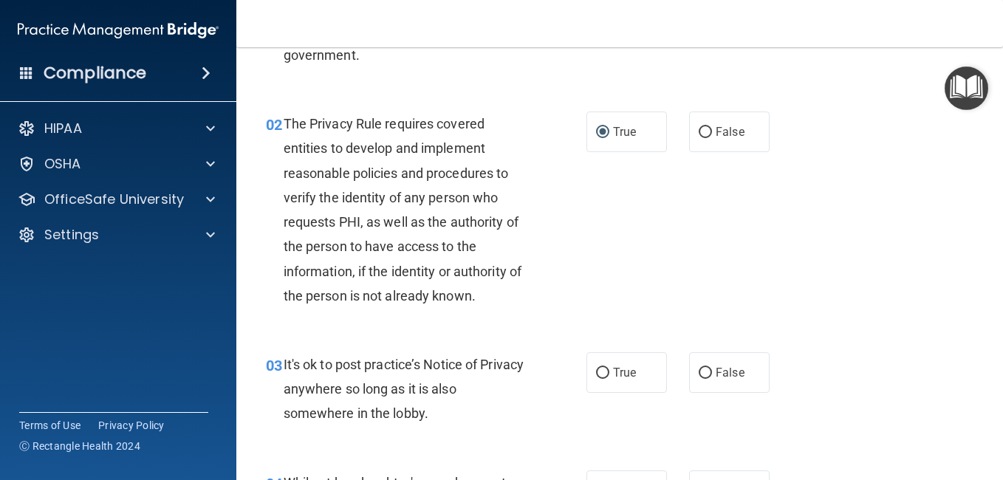
scroll to position [222, 0]
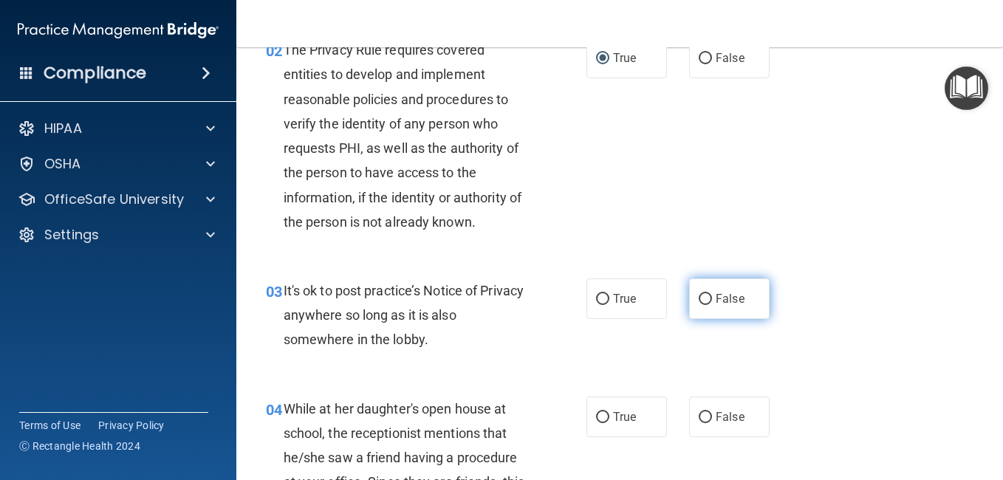
click at [699, 298] on input "False" at bounding box center [705, 299] width 13 height 11
radio input "true"
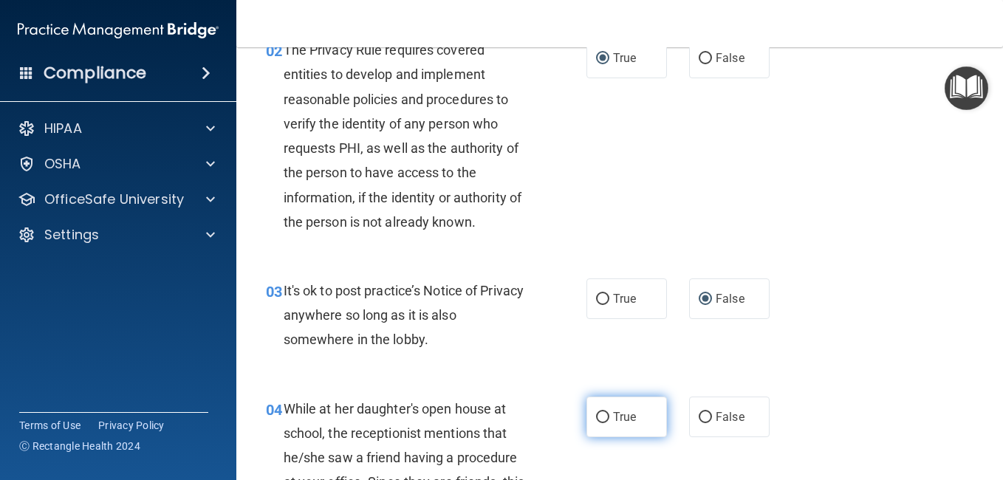
scroll to position [296, 0]
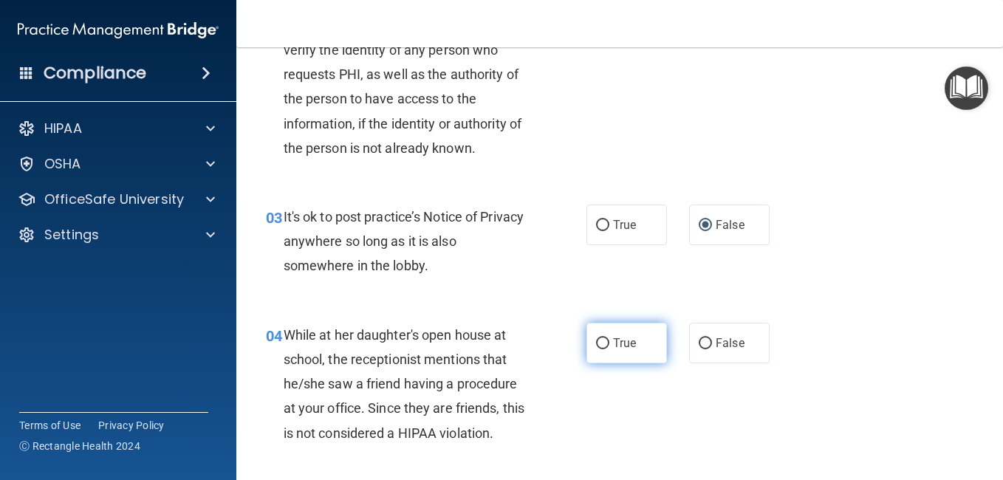
click at [603, 341] on input "True" at bounding box center [602, 343] width 13 height 11
radio input "true"
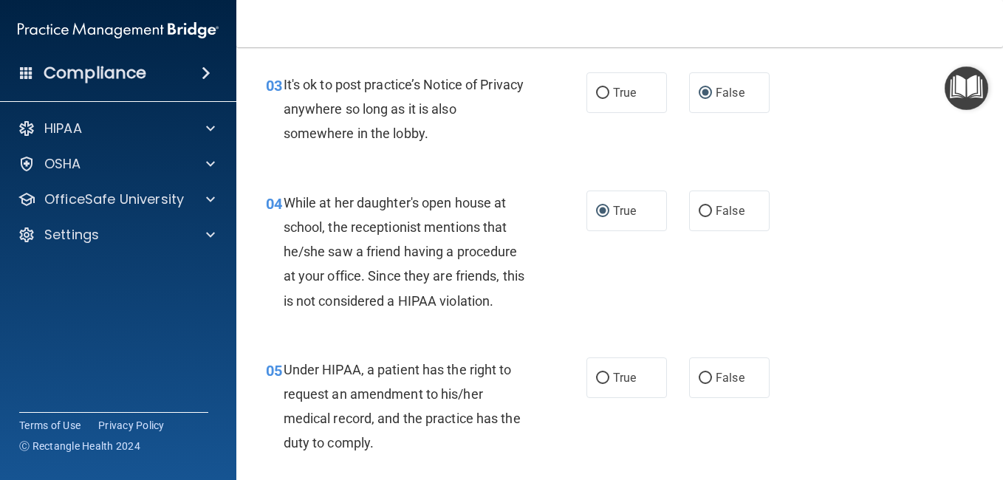
scroll to position [517, 0]
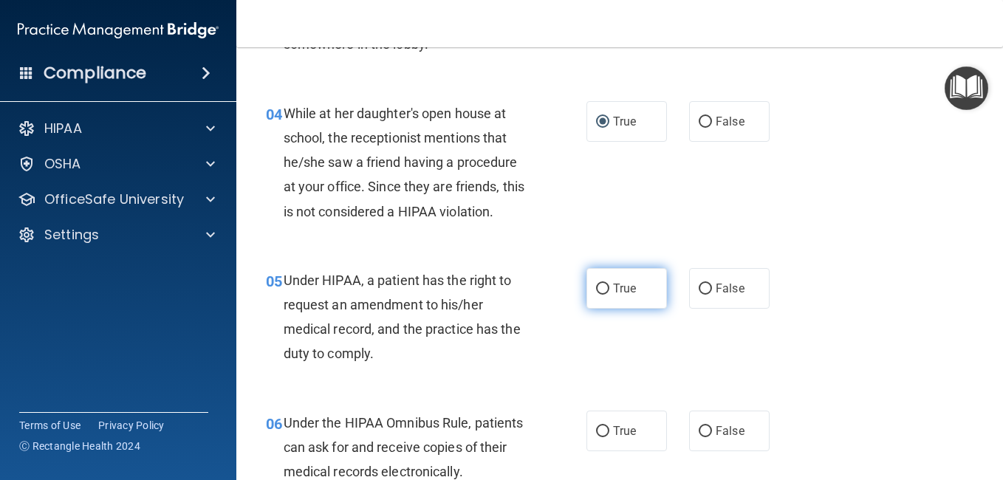
click at [599, 290] on input "True" at bounding box center [602, 289] width 13 height 11
radio input "true"
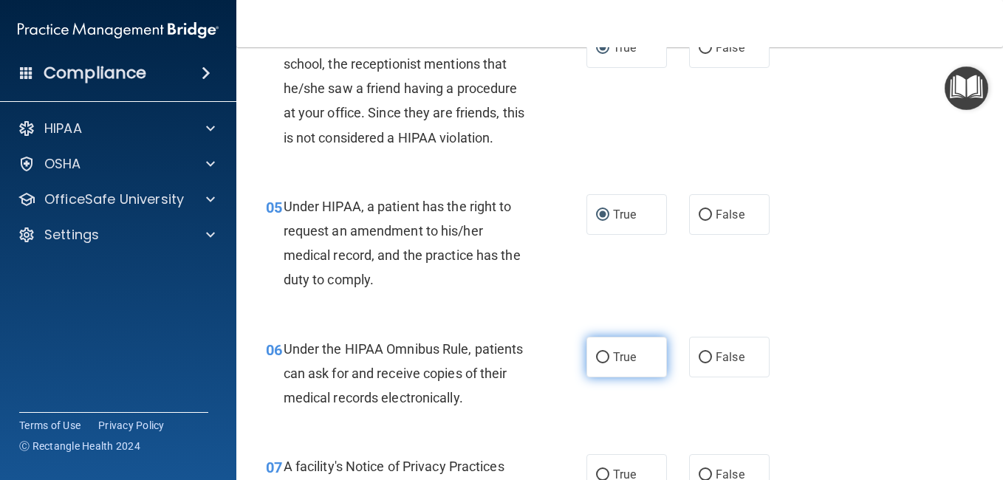
click at [596, 356] on input "True" at bounding box center [602, 357] width 13 height 11
radio input "true"
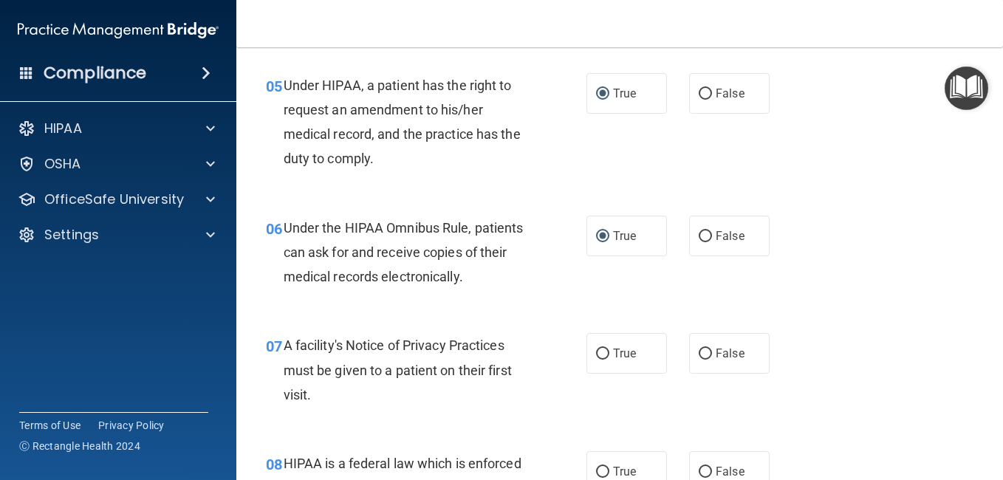
scroll to position [739, 0]
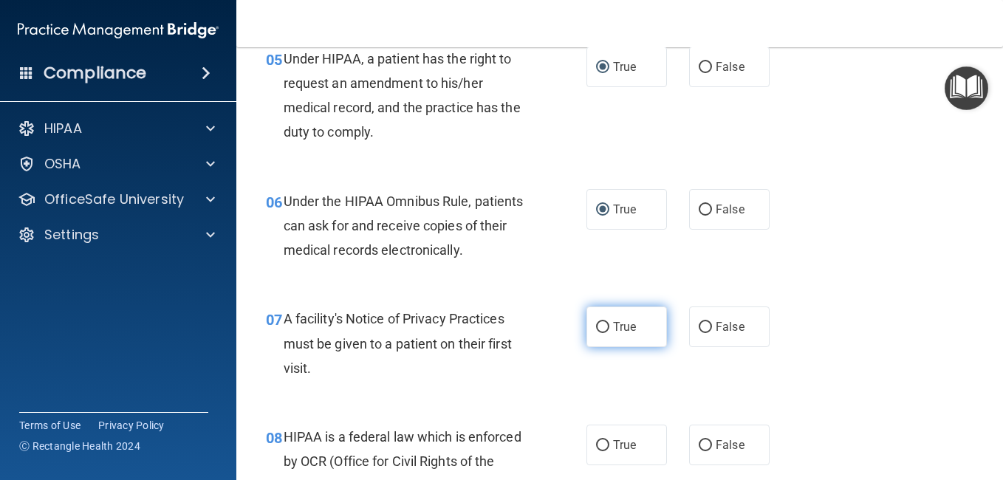
click at [597, 331] on input "True" at bounding box center [602, 327] width 13 height 11
radio input "true"
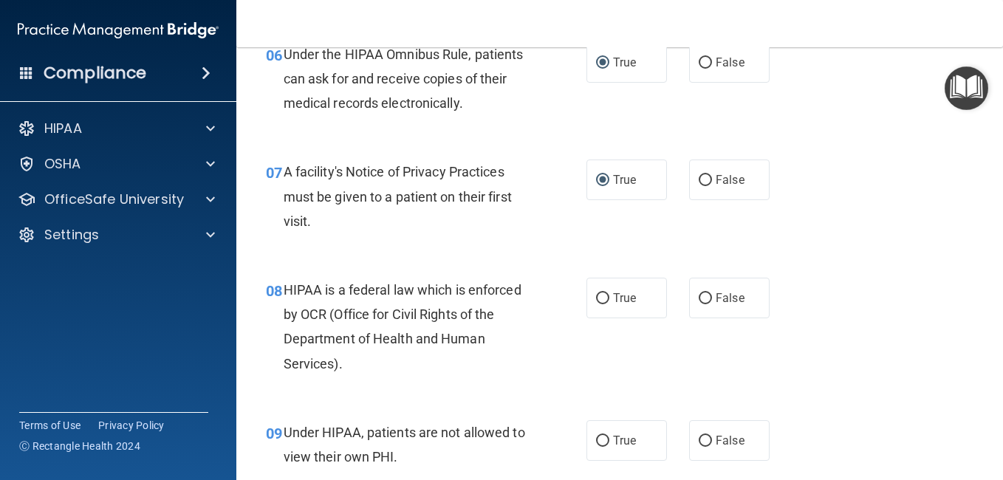
scroll to position [887, 0]
click at [594, 304] on label "True" at bounding box center [627, 297] width 81 height 41
click at [596, 304] on input "True" at bounding box center [602, 298] width 13 height 11
radio input "true"
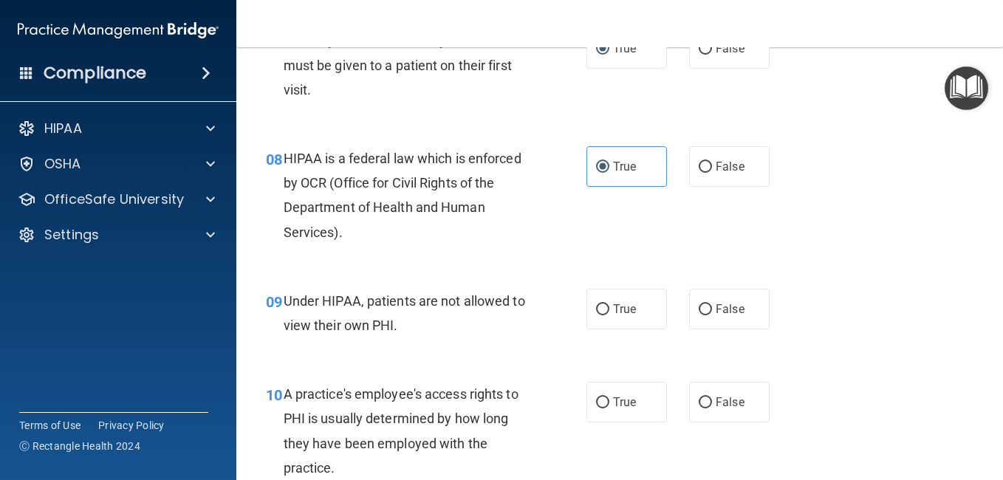
scroll to position [1034, 0]
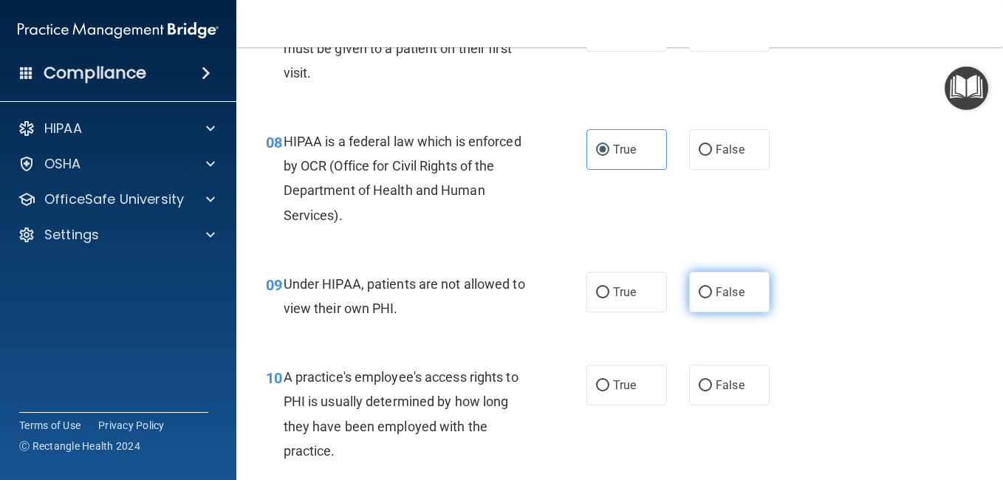
click at [699, 290] on input "False" at bounding box center [705, 292] width 13 height 11
radio input "true"
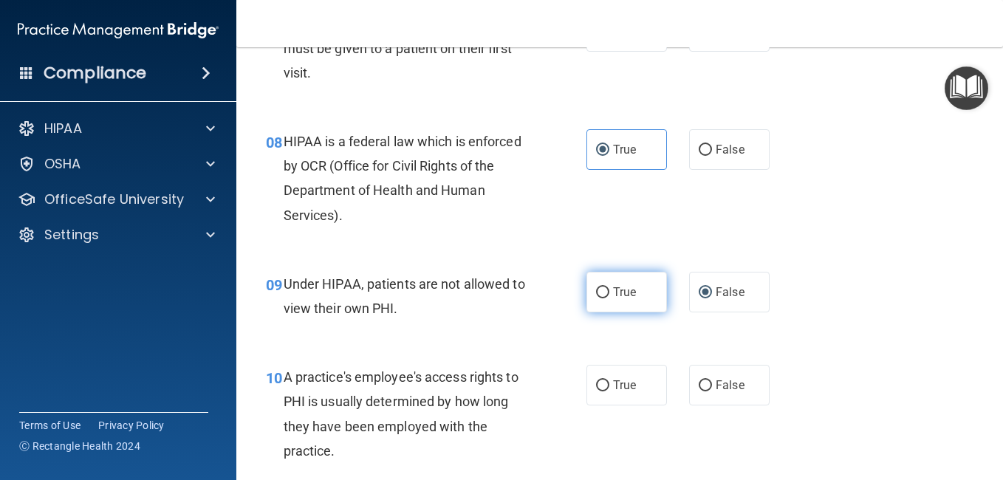
click at [597, 290] on input "True" at bounding box center [602, 292] width 13 height 11
radio input "true"
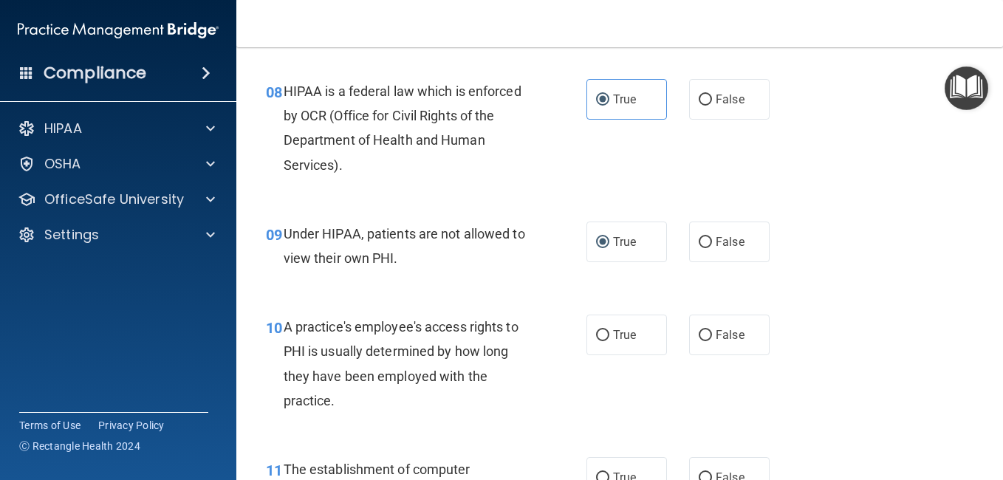
scroll to position [1108, 0]
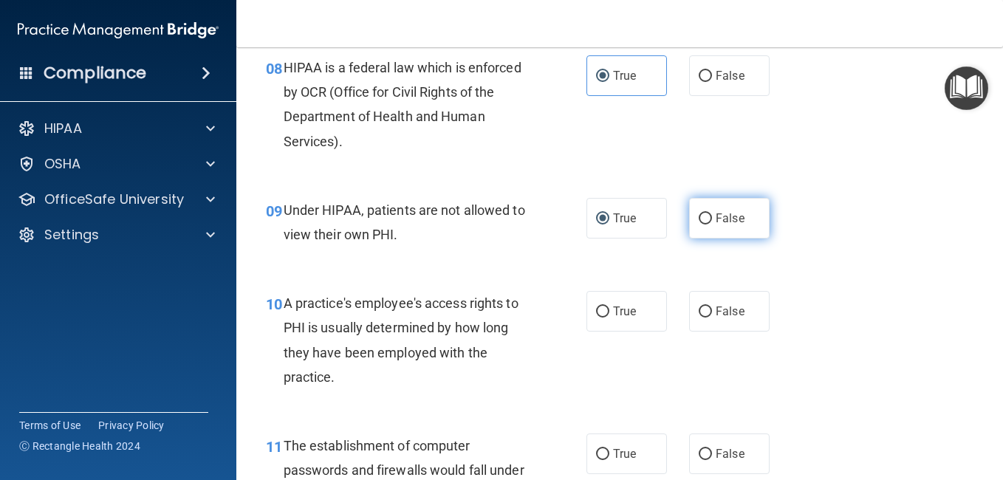
click at [700, 219] on input "False" at bounding box center [705, 219] width 13 height 11
radio input "true"
radio input "false"
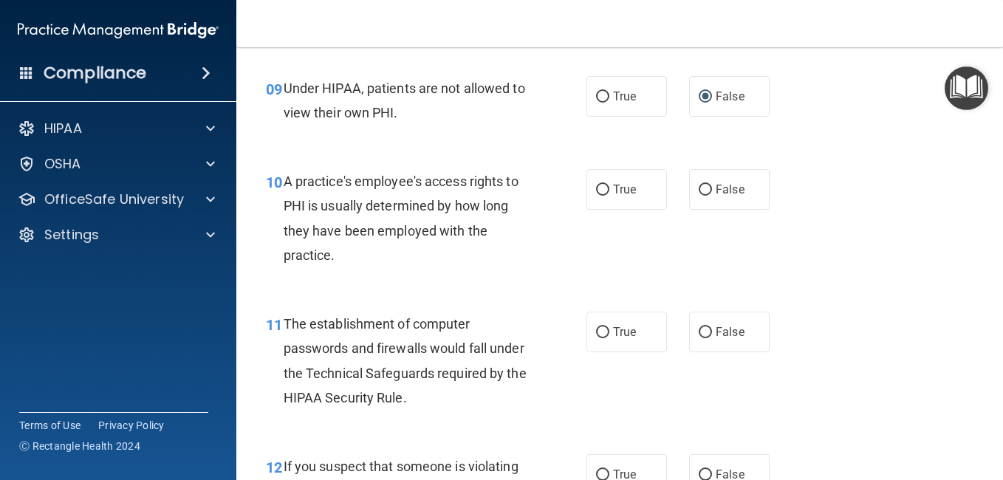
scroll to position [1256, 0]
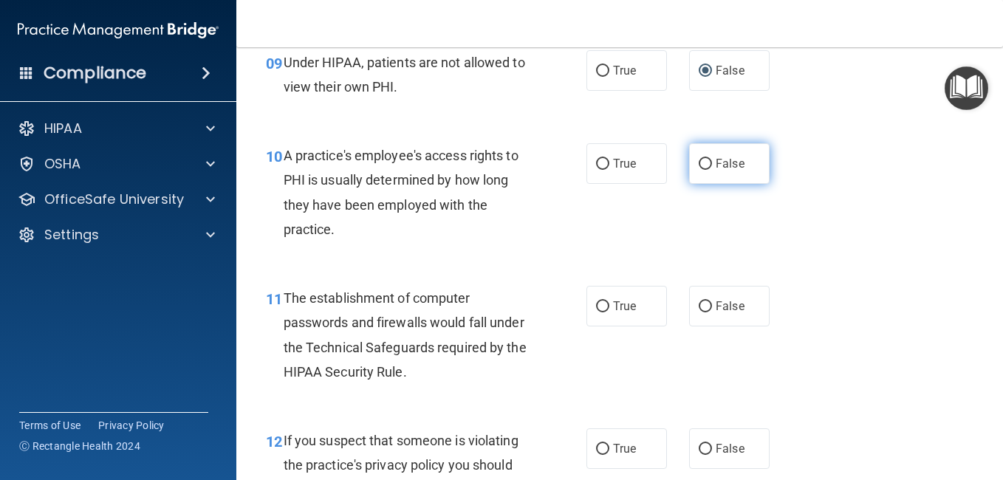
click at [699, 160] on input "False" at bounding box center [705, 164] width 13 height 11
radio input "true"
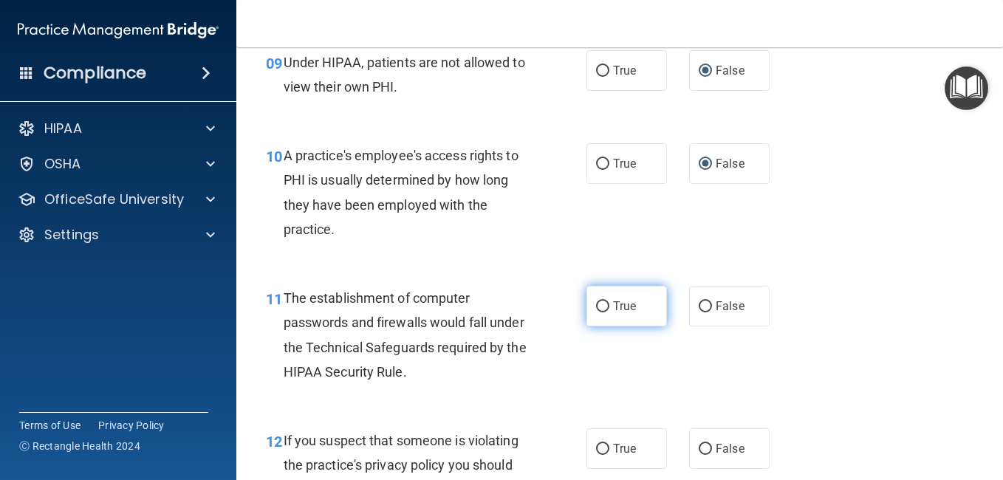
click at [599, 308] on input "True" at bounding box center [602, 306] width 13 height 11
radio input "true"
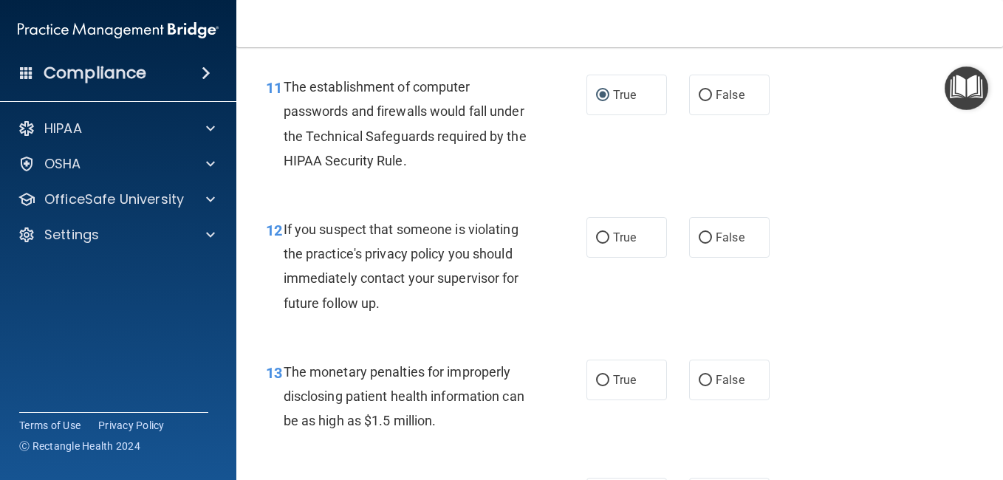
scroll to position [1478, 0]
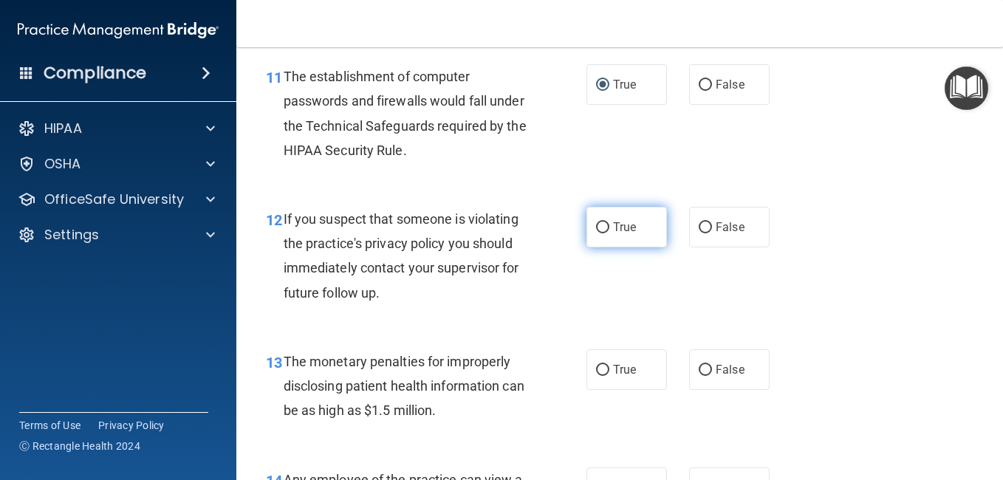
click at [600, 235] on label "True" at bounding box center [627, 227] width 81 height 41
click at [600, 233] on input "True" at bounding box center [602, 227] width 13 height 11
radio input "true"
click at [596, 372] on input "True" at bounding box center [602, 370] width 13 height 11
radio input "true"
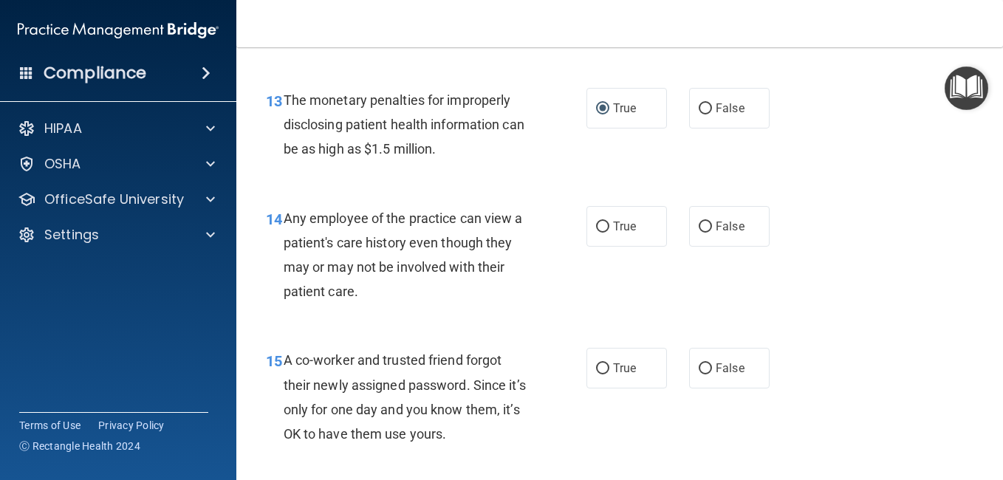
scroll to position [1773, 0]
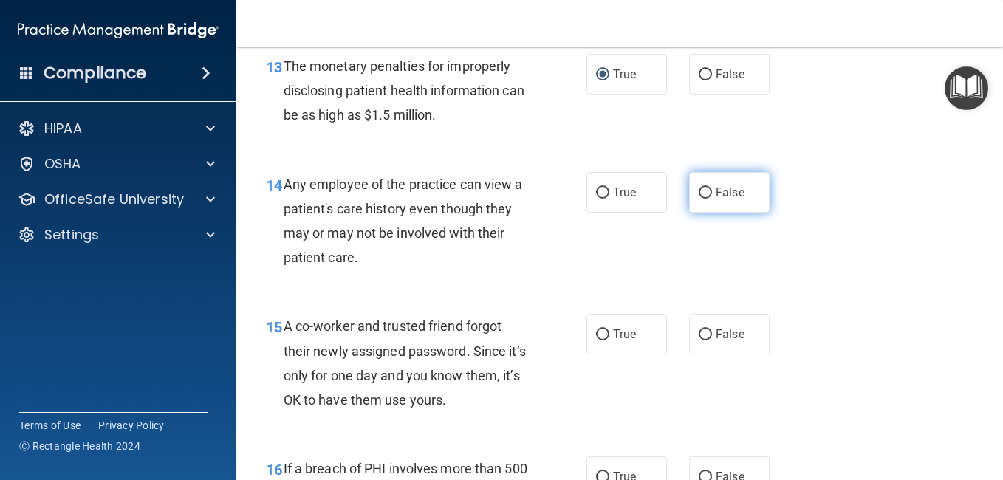
click at [699, 192] on input "False" at bounding box center [705, 193] width 13 height 11
radio input "true"
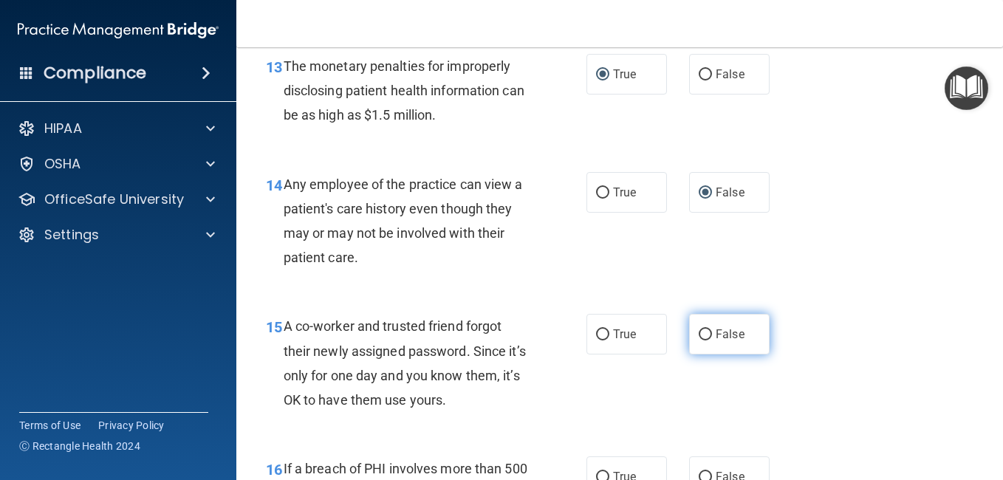
click at [700, 329] on input "False" at bounding box center [705, 334] width 13 height 11
radio input "true"
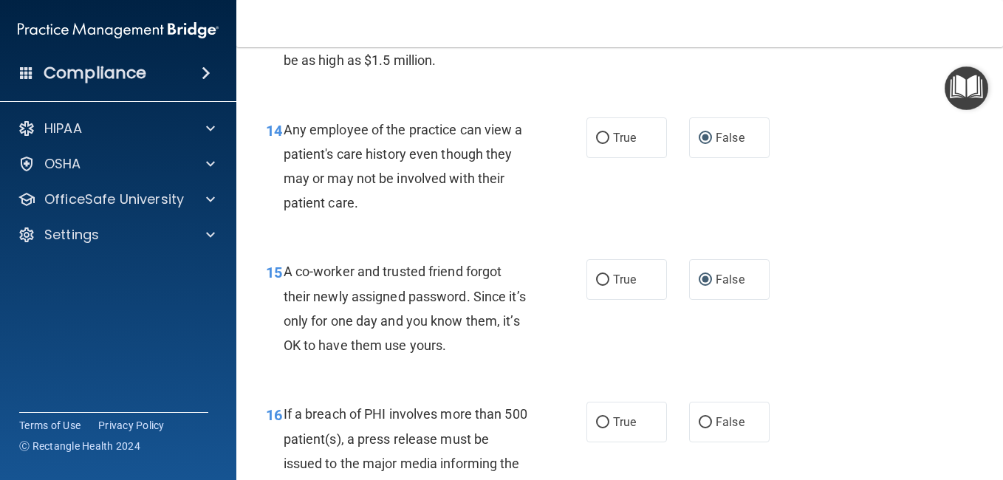
scroll to position [1921, 0]
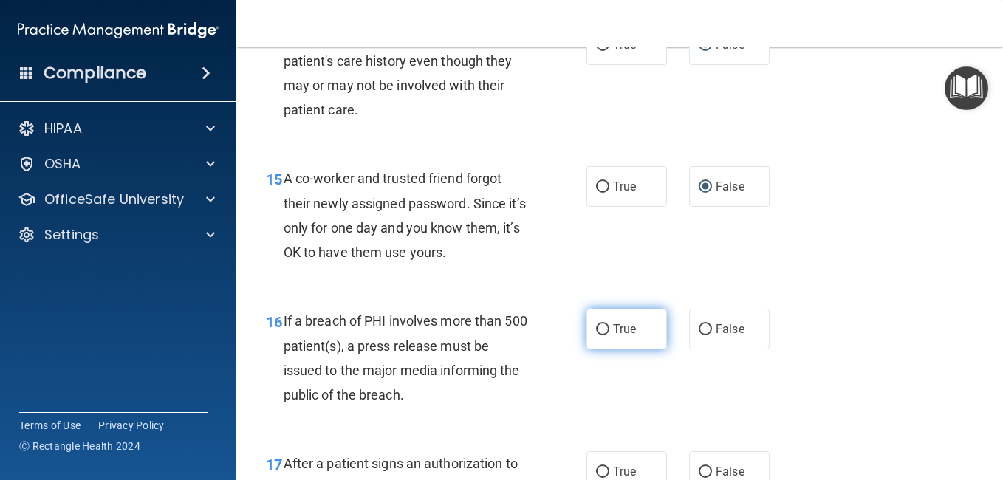
click at [603, 329] on label "True" at bounding box center [627, 329] width 81 height 41
drag, startPoint x: 603, startPoint y: 329, endPoint x: 595, endPoint y: 332, distance: 8.3
click at [596, 333] on input "True" at bounding box center [602, 329] width 13 height 11
radio input "true"
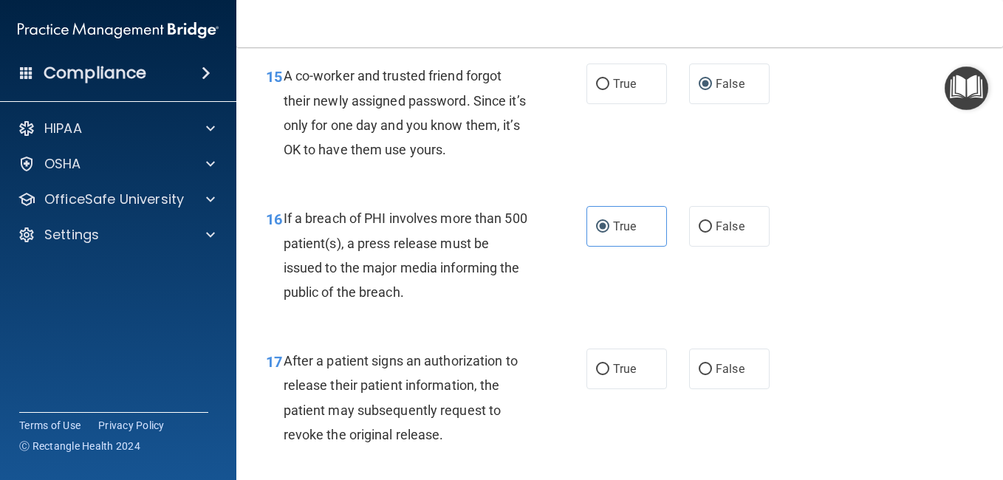
scroll to position [2069, 0]
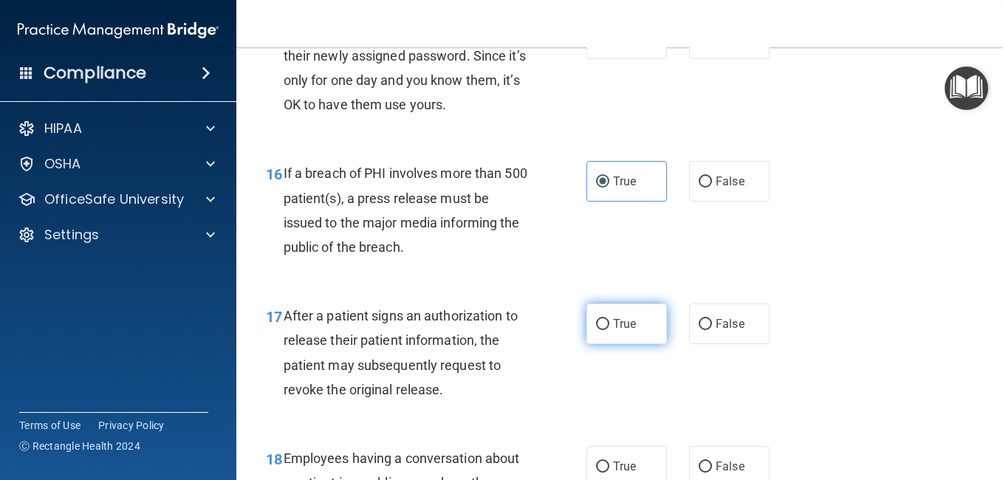
click at [600, 324] on input "True" at bounding box center [602, 324] width 13 height 11
radio input "true"
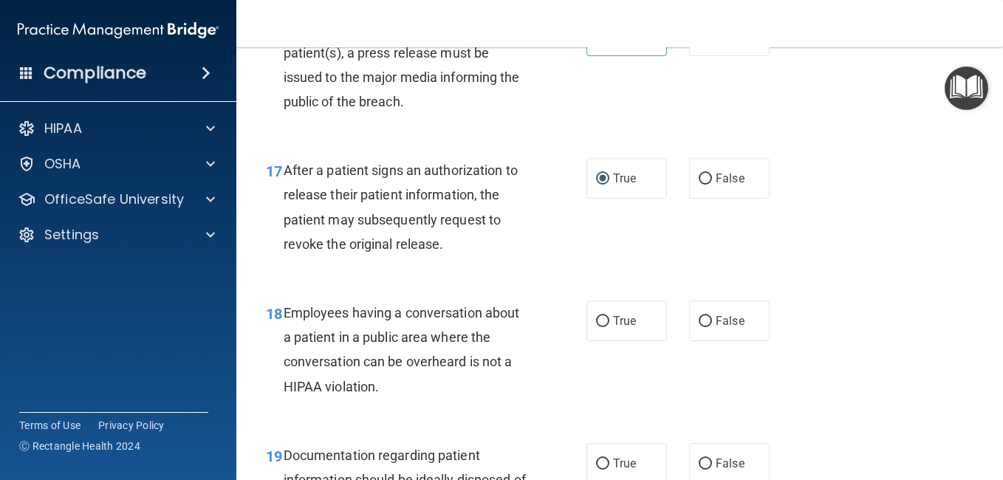
scroll to position [2216, 0]
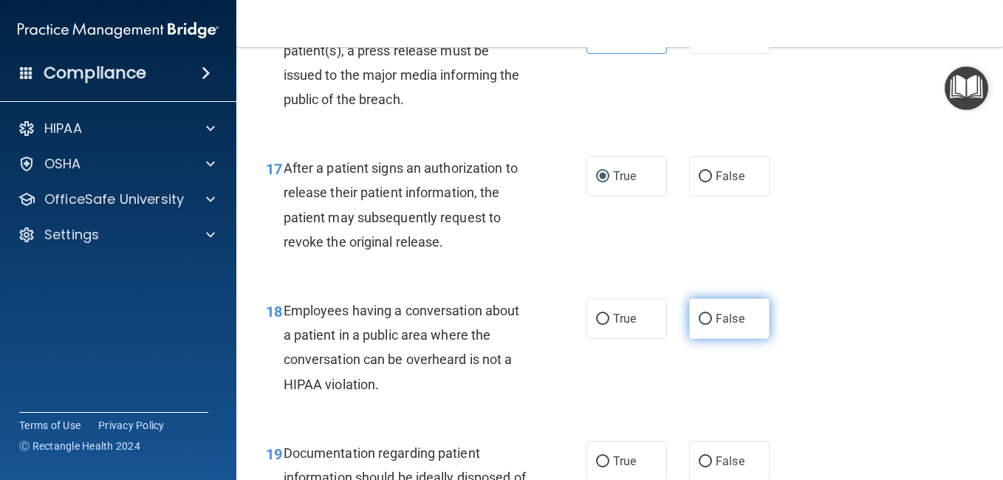
click at [699, 320] on input "False" at bounding box center [705, 319] width 13 height 11
radio input "true"
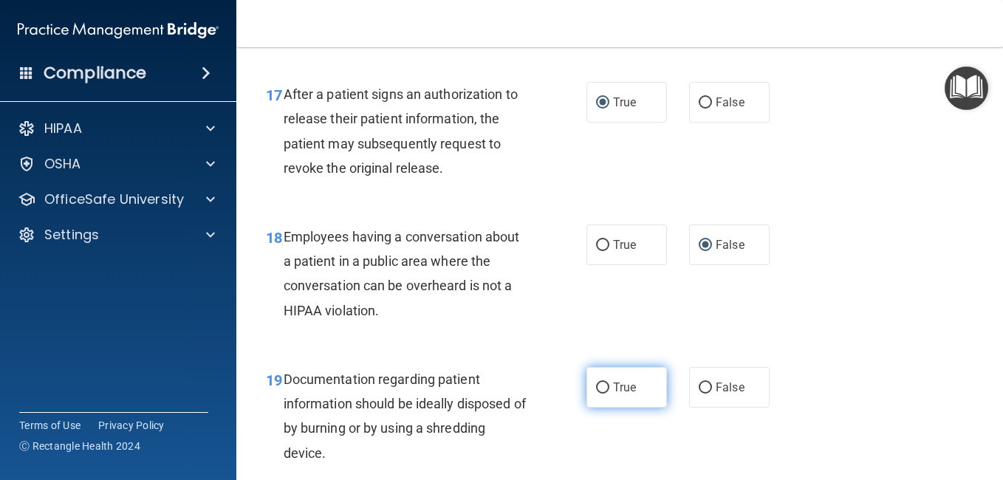
click at [598, 385] on input "True" at bounding box center [602, 388] width 13 height 11
radio input "true"
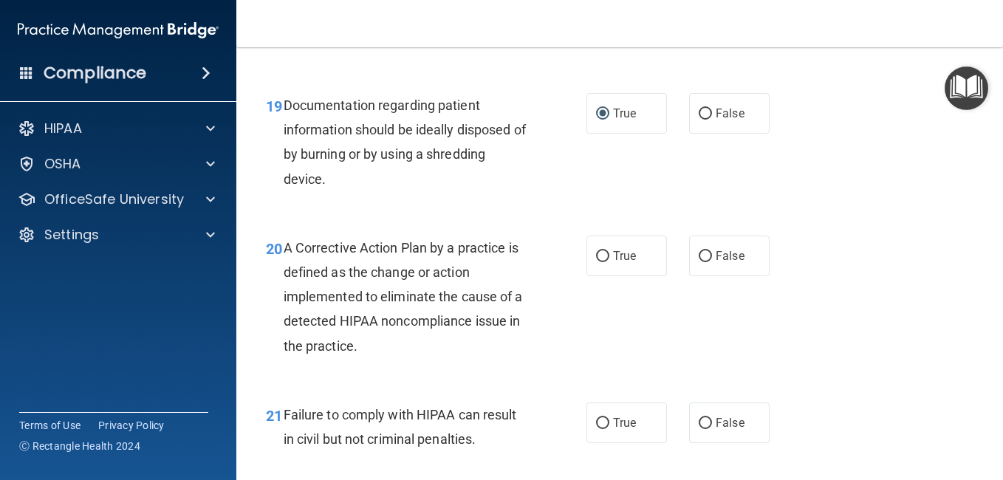
scroll to position [2586, 0]
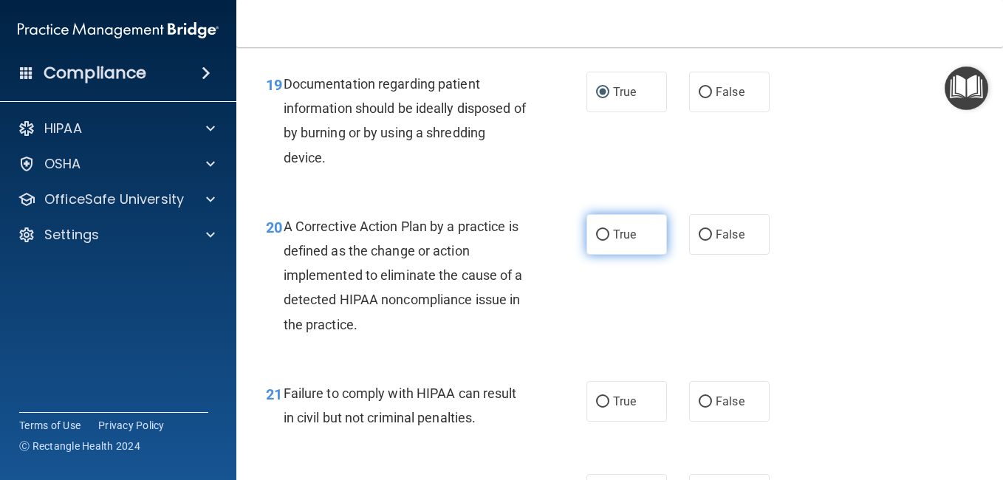
click at [599, 239] on input "True" at bounding box center [602, 235] width 13 height 11
radio input "true"
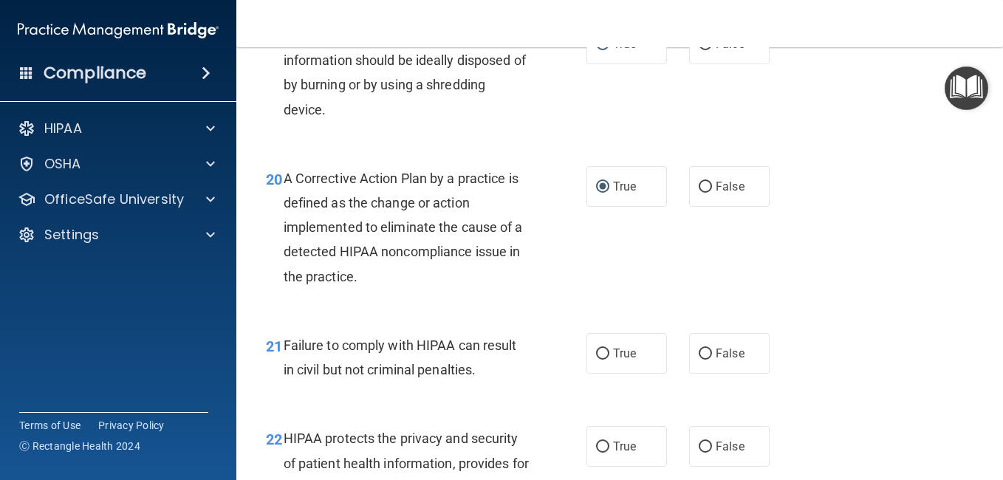
scroll to position [2660, 0]
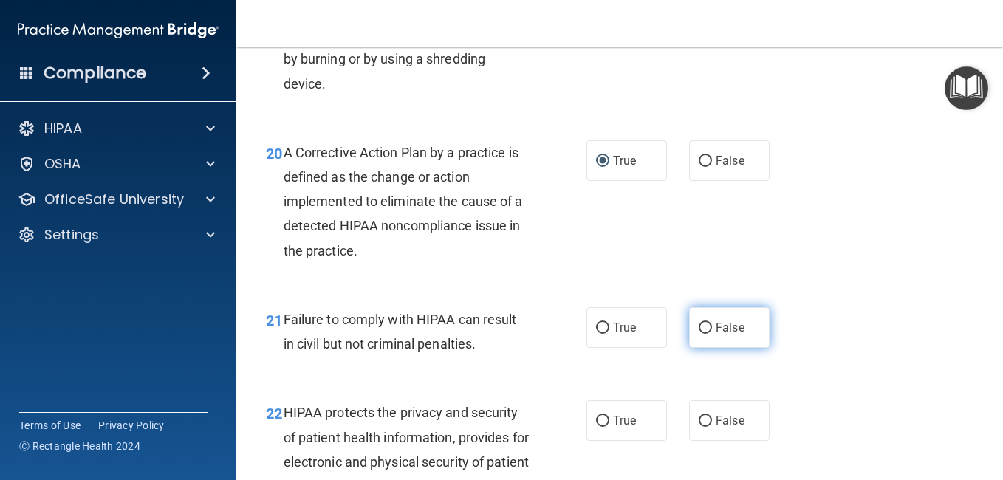
click at [699, 327] on input "False" at bounding box center [705, 328] width 13 height 11
radio input "true"
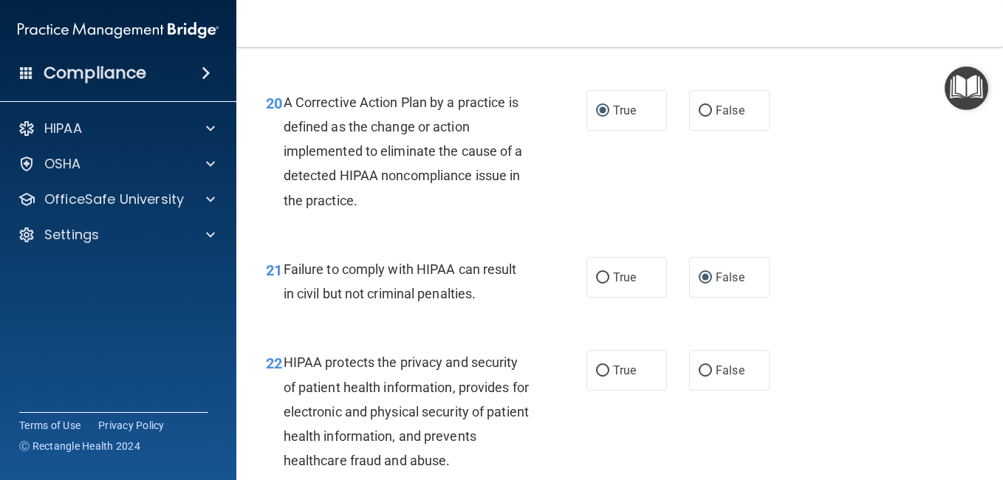
scroll to position [2733, 0]
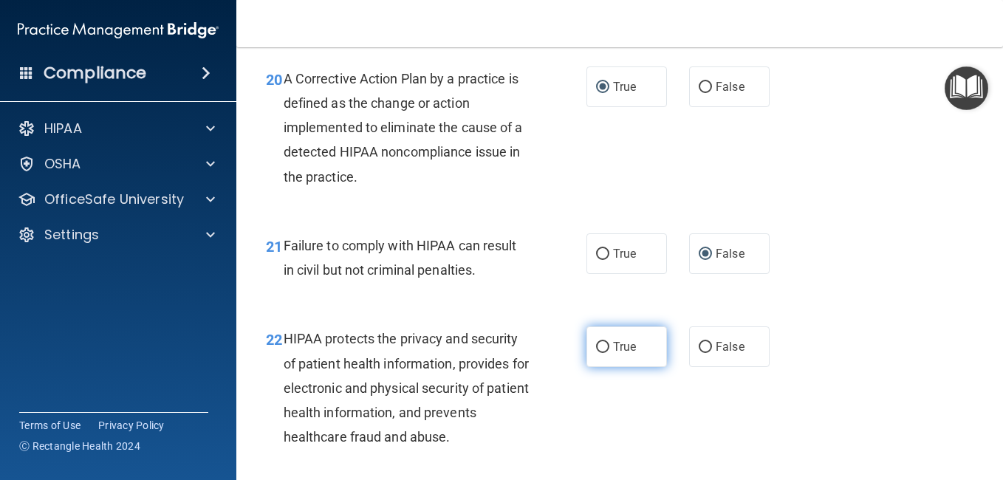
click at [596, 343] on input "True" at bounding box center [602, 347] width 13 height 11
radio input "true"
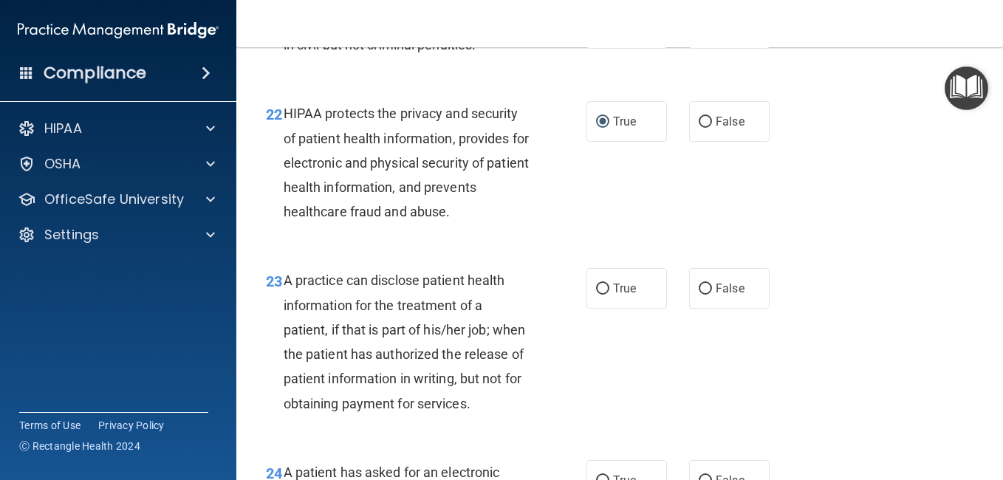
scroll to position [3029, 0]
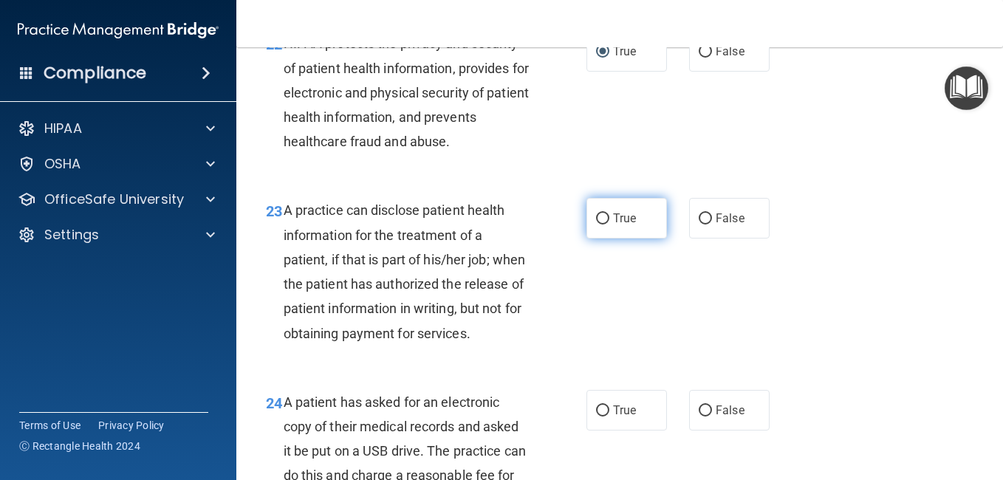
click at [596, 215] on input "True" at bounding box center [602, 219] width 13 height 11
radio input "true"
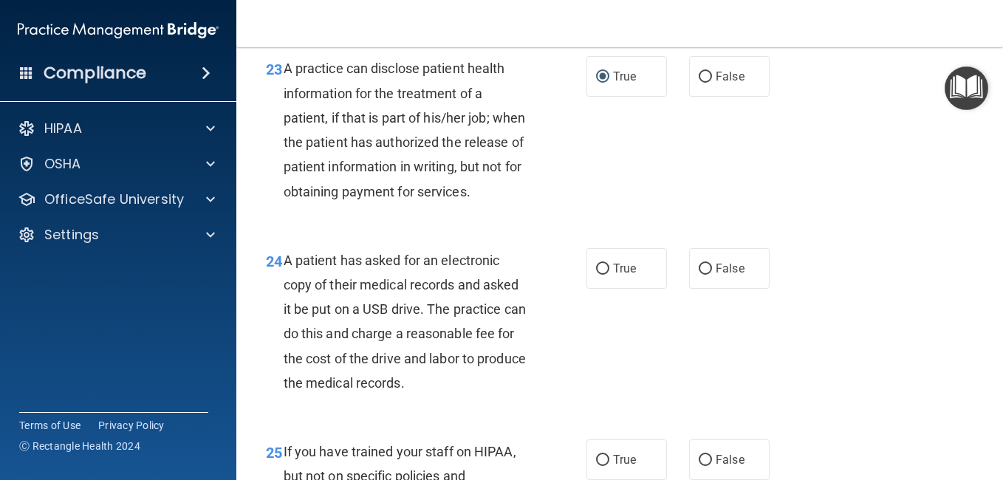
scroll to position [3177, 0]
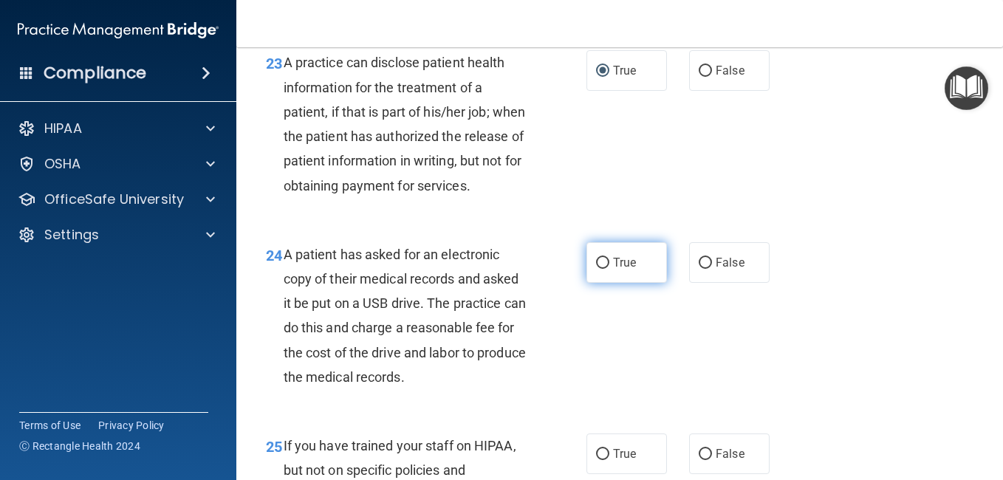
click at [607, 283] on label "True" at bounding box center [627, 262] width 81 height 41
click at [607, 269] on input "True" at bounding box center [602, 263] width 13 height 11
radio input "true"
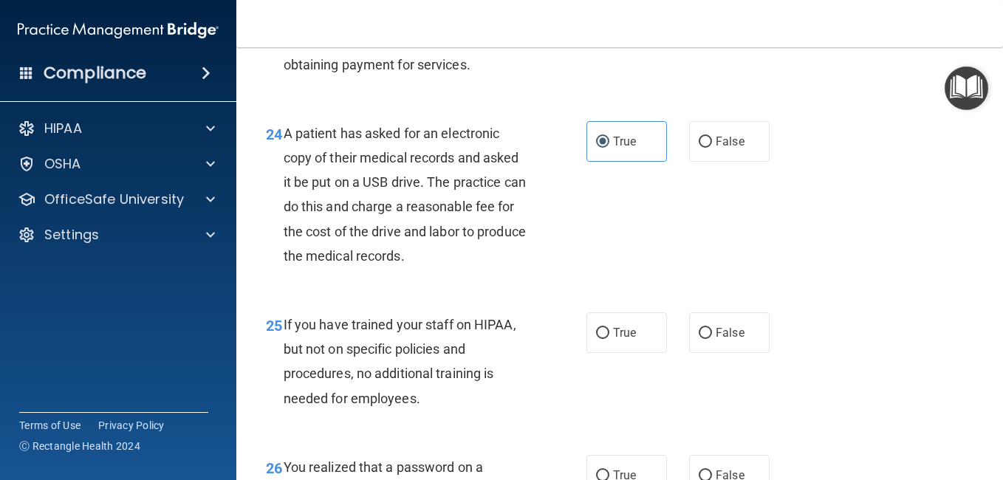
scroll to position [3324, 0]
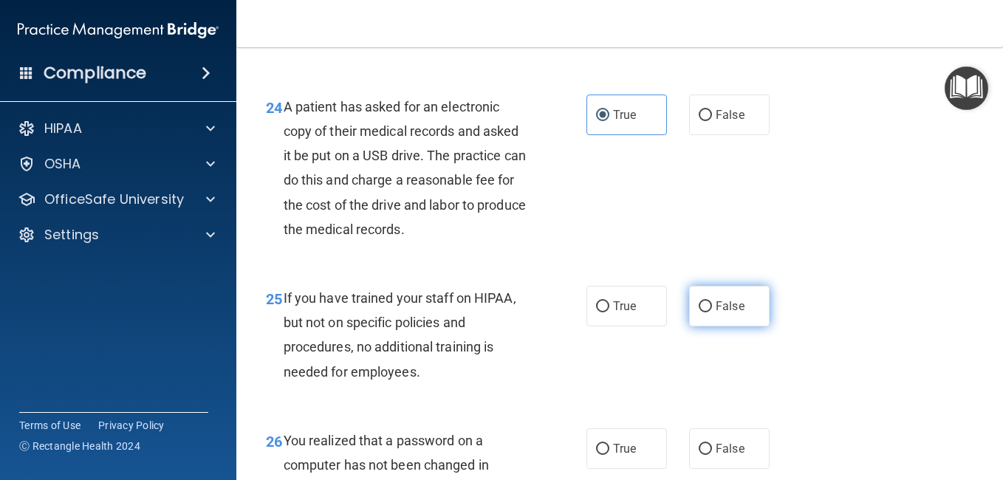
click at [699, 312] on input "False" at bounding box center [705, 306] width 13 height 11
radio input "true"
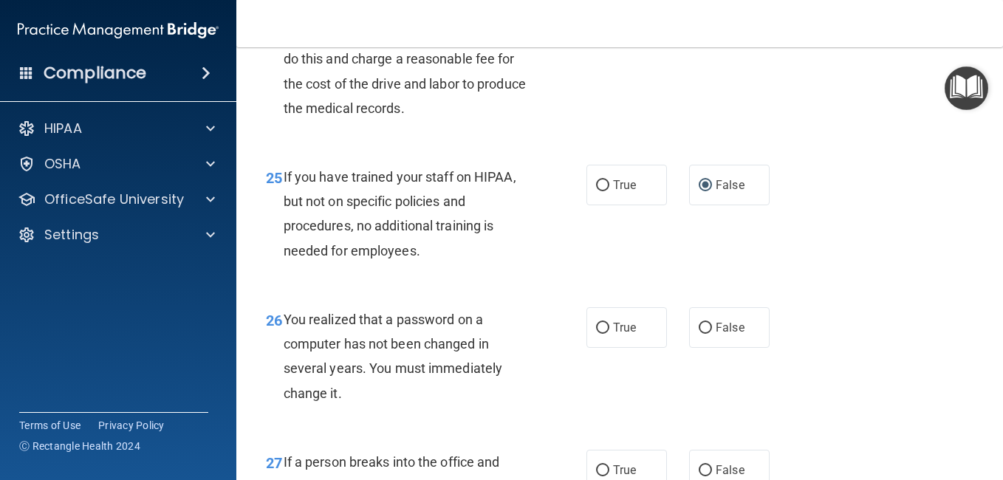
scroll to position [3472, 0]
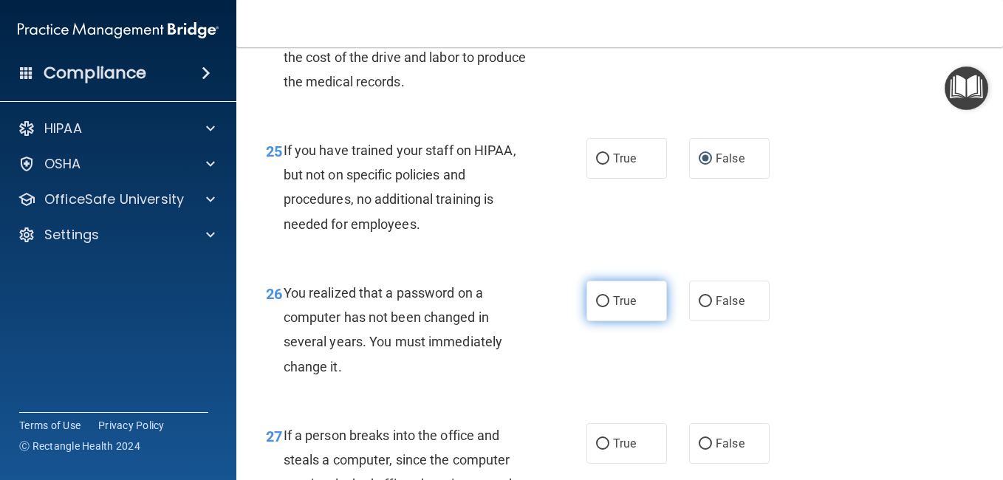
click at [601, 321] on label "True" at bounding box center [627, 301] width 81 height 41
click at [606, 321] on label "True" at bounding box center [627, 301] width 81 height 41
click at [606, 307] on input "True" at bounding box center [602, 301] width 13 height 11
radio input "true"
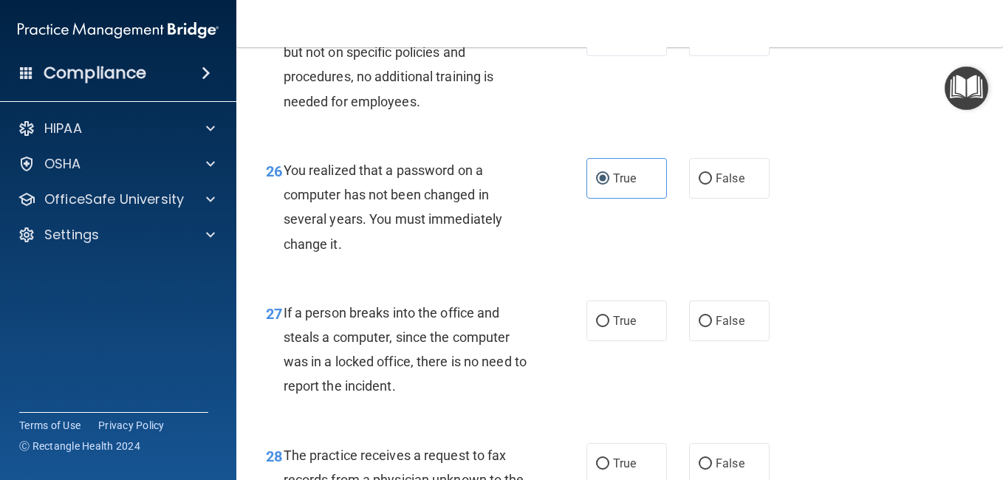
scroll to position [3620, 0]
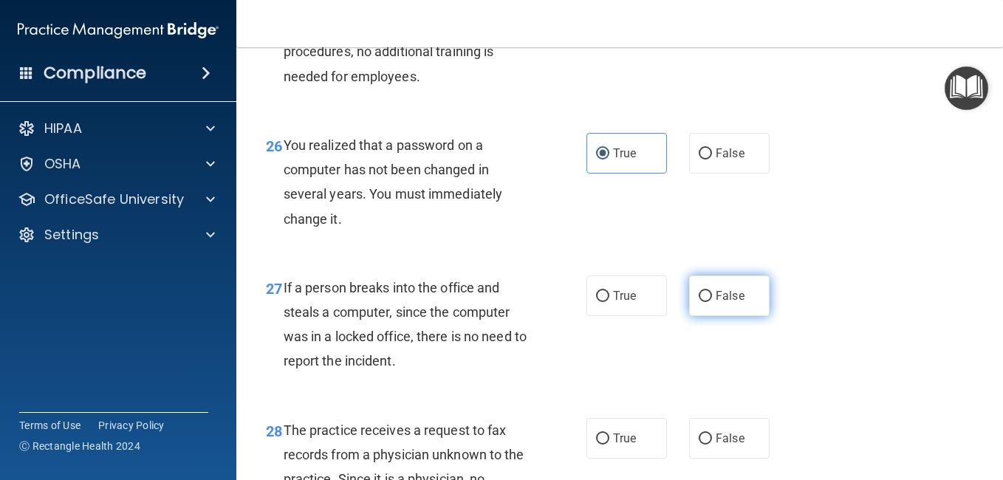
click at [699, 302] on input "False" at bounding box center [705, 296] width 13 height 11
radio input "true"
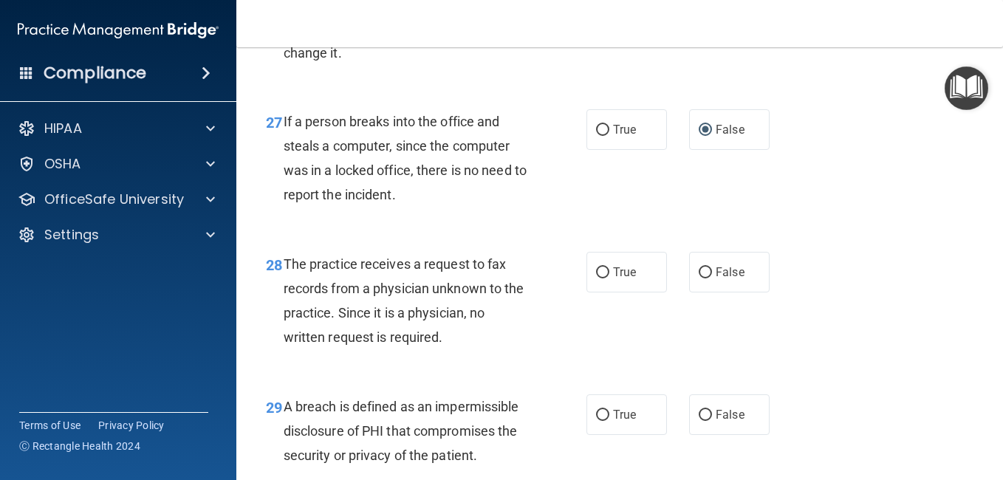
scroll to position [3842, 0]
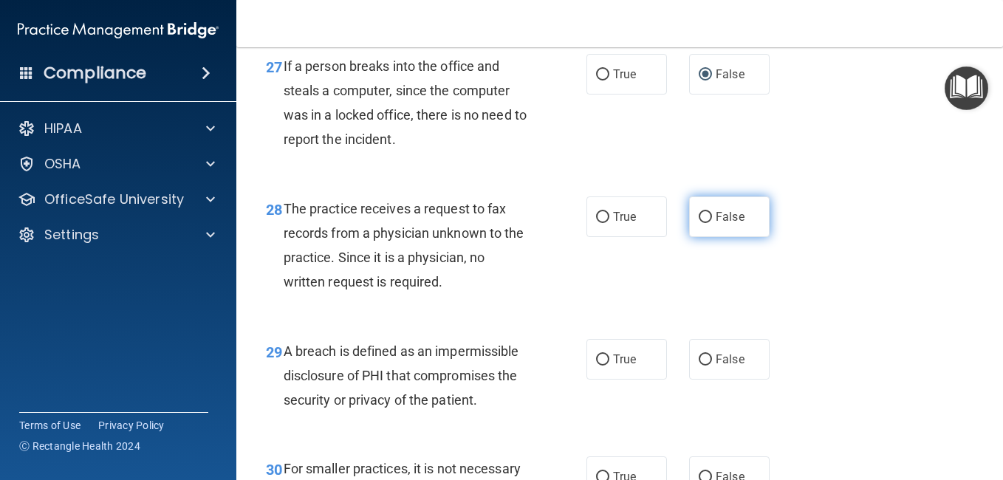
click at [699, 223] on input "False" at bounding box center [705, 217] width 13 height 11
radio input "true"
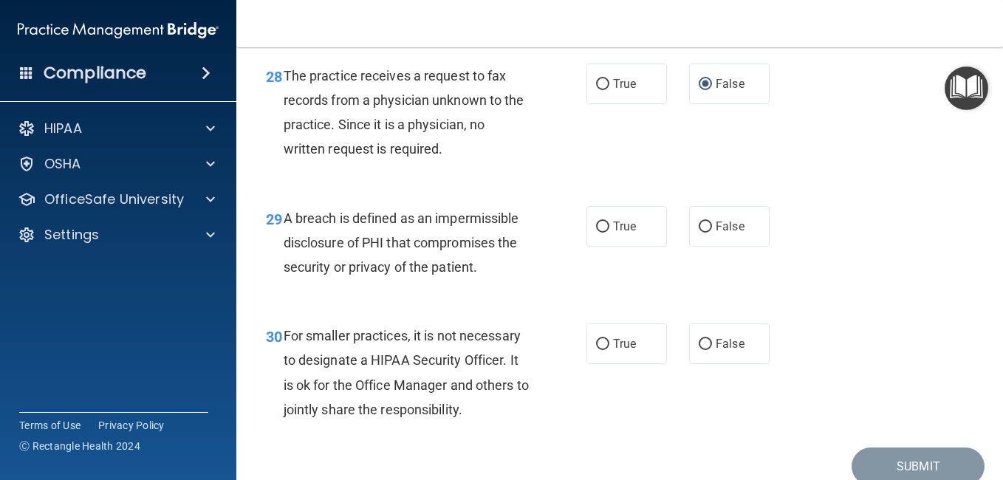
scroll to position [3989, 0]
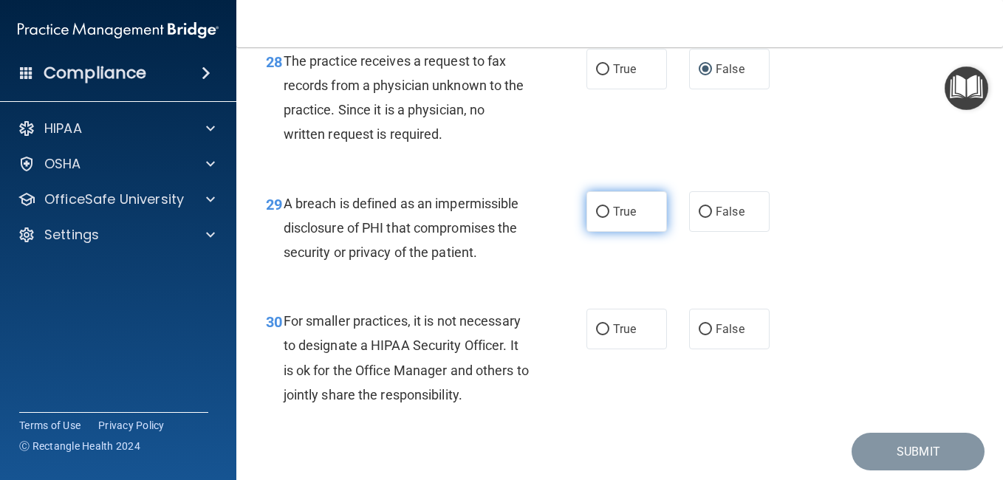
click at [601, 218] on input "True" at bounding box center [602, 212] width 13 height 11
radio input "true"
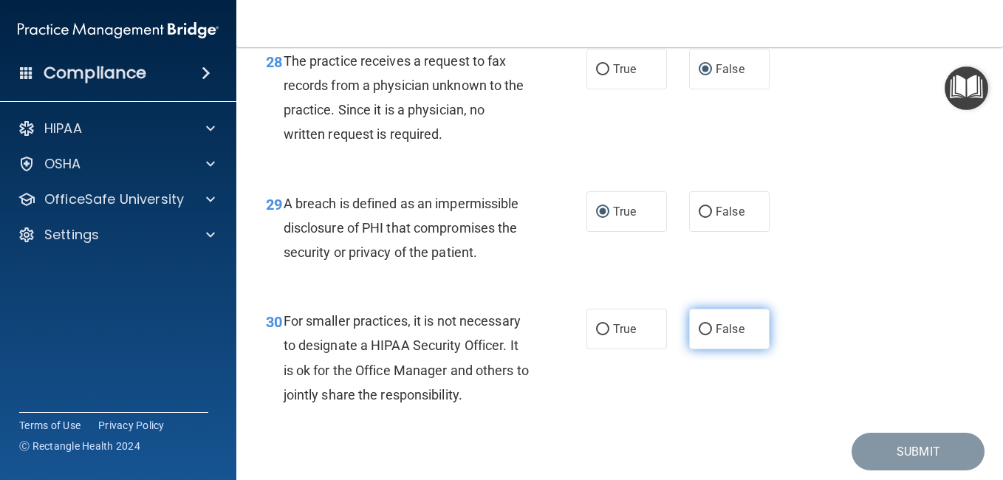
click at [705, 335] on input "False" at bounding box center [705, 329] width 13 height 11
radio input "true"
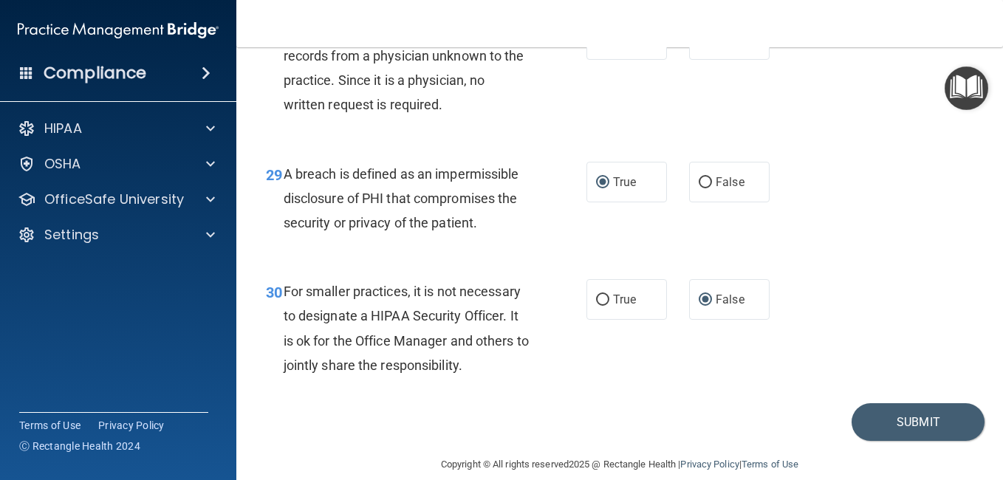
scroll to position [4063, 0]
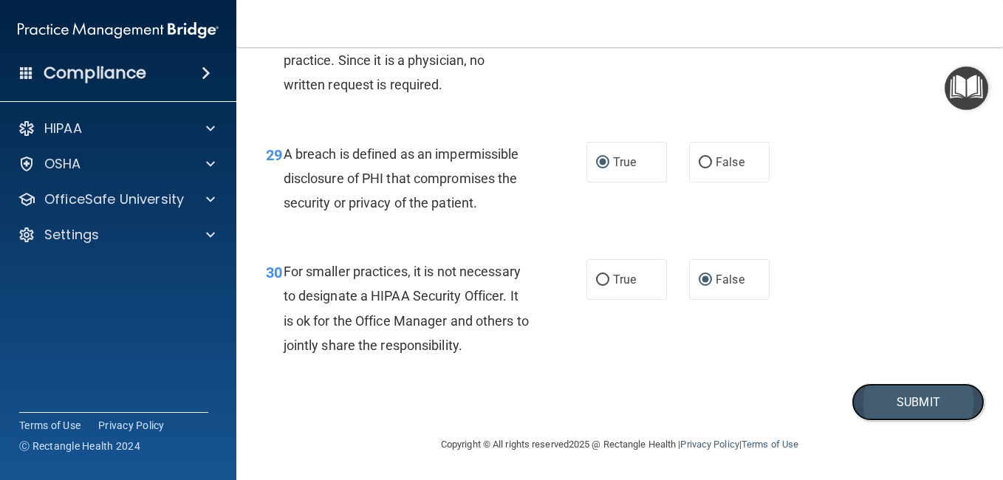
click at [869, 395] on button "Submit" at bounding box center [918, 402] width 133 height 38
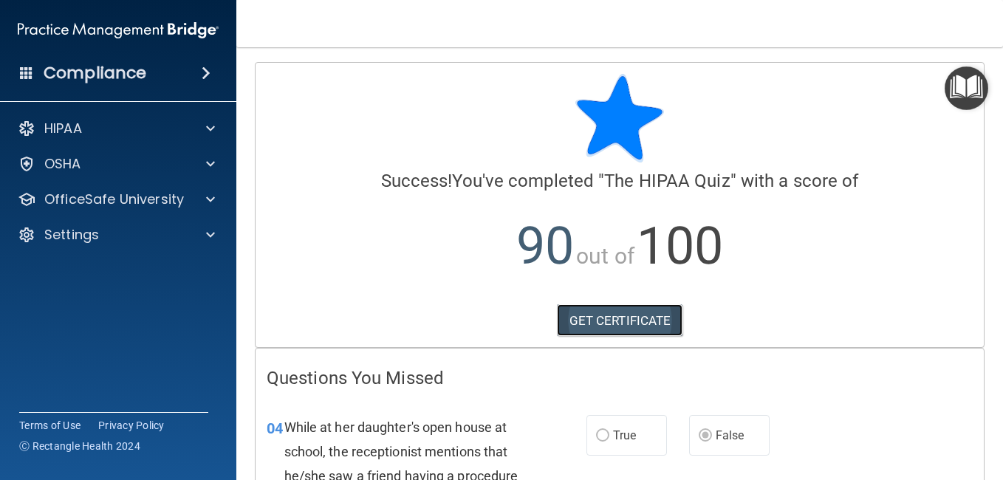
click at [641, 326] on link "GET CERTIFICATE" at bounding box center [620, 320] width 126 height 33
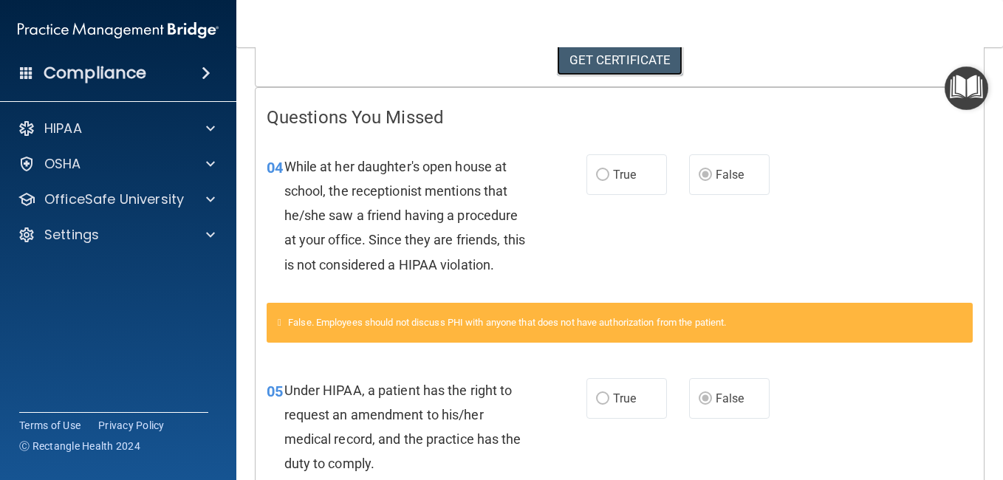
scroll to position [166, 0]
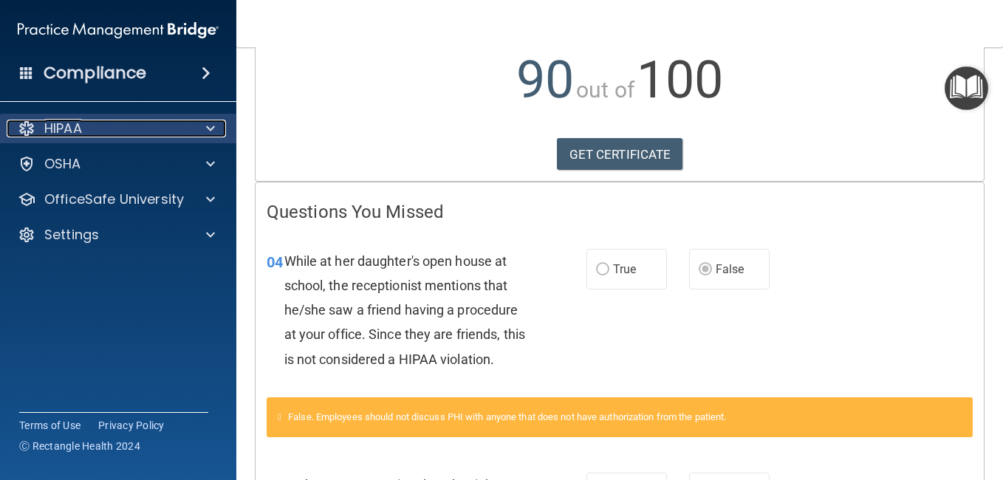
click at [213, 128] on span at bounding box center [210, 129] width 9 height 18
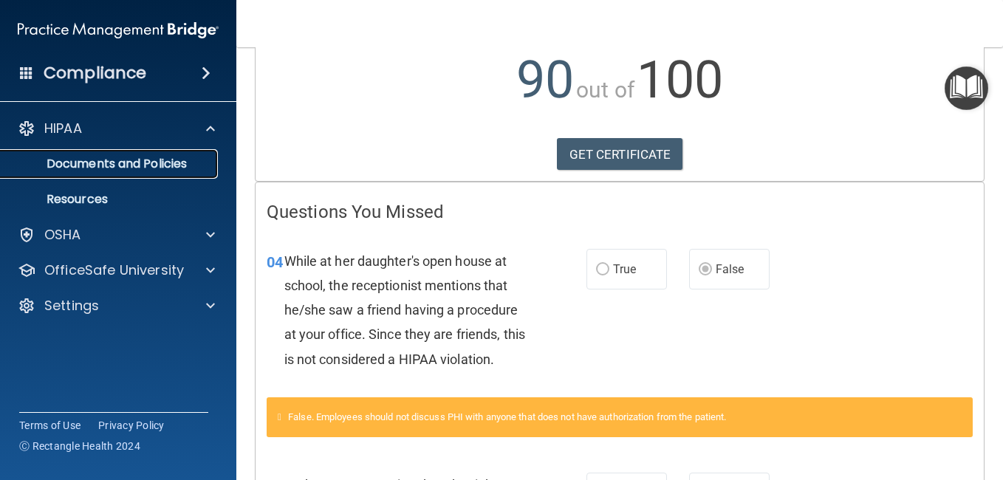
click at [175, 160] on p "Documents and Policies" at bounding box center [111, 164] width 202 height 15
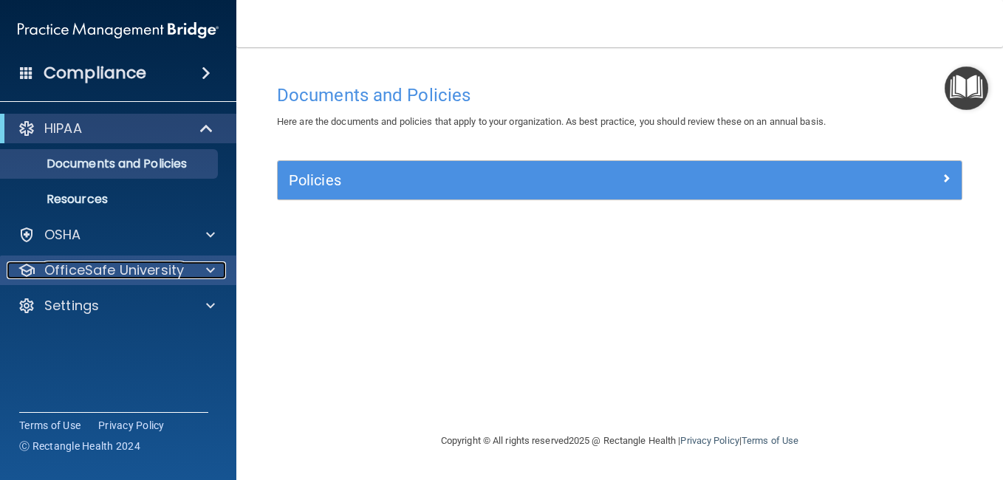
click at [141, 263] on p "OfficeSafe University" at bounding box center [114, 271] width 140 height 18
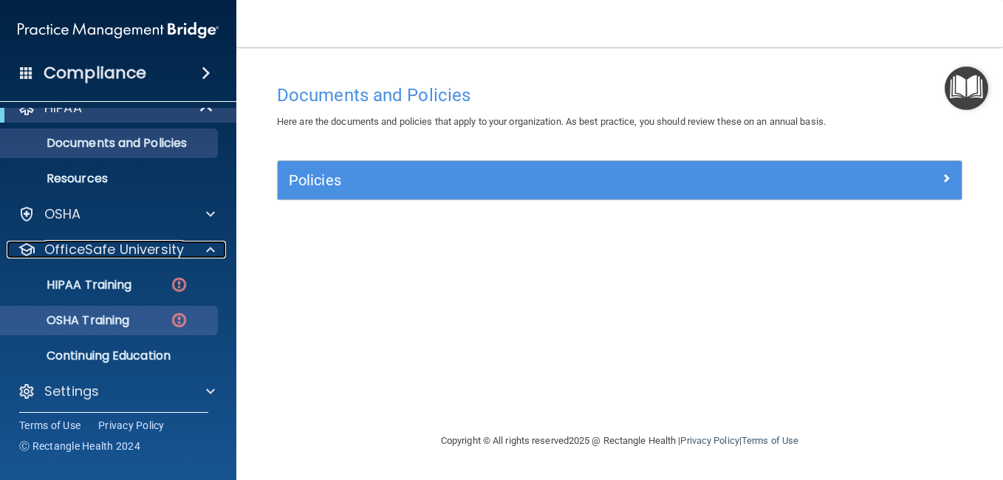
scroll to position [27, 0]
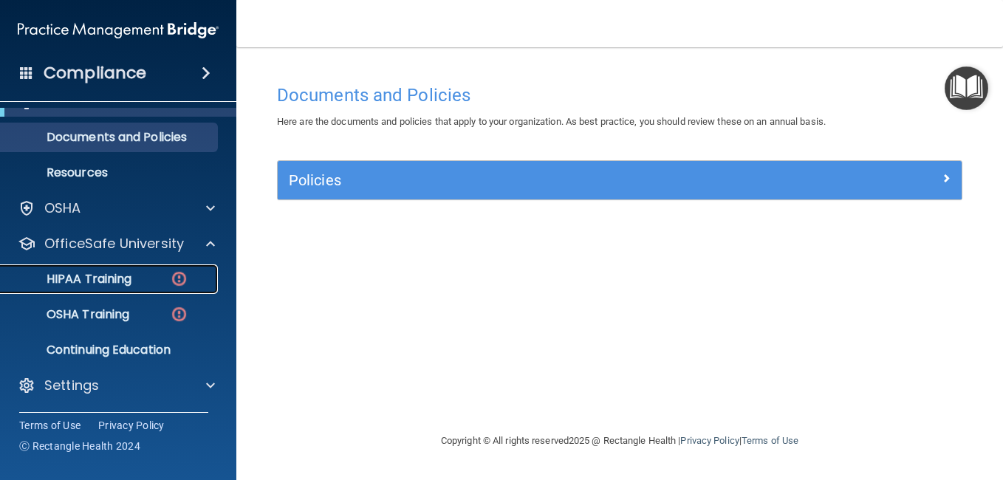
click at [180, 278] on img at bounding box center [179, 279] width 18 height 18
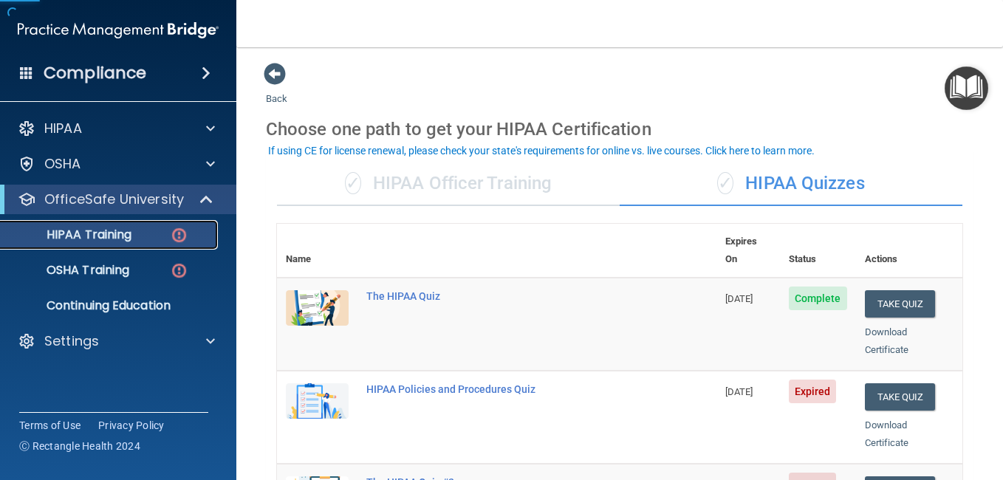
click at [103, 232] on p "HIPAA Training" at bounding box center [71, 235] width 122 height 15
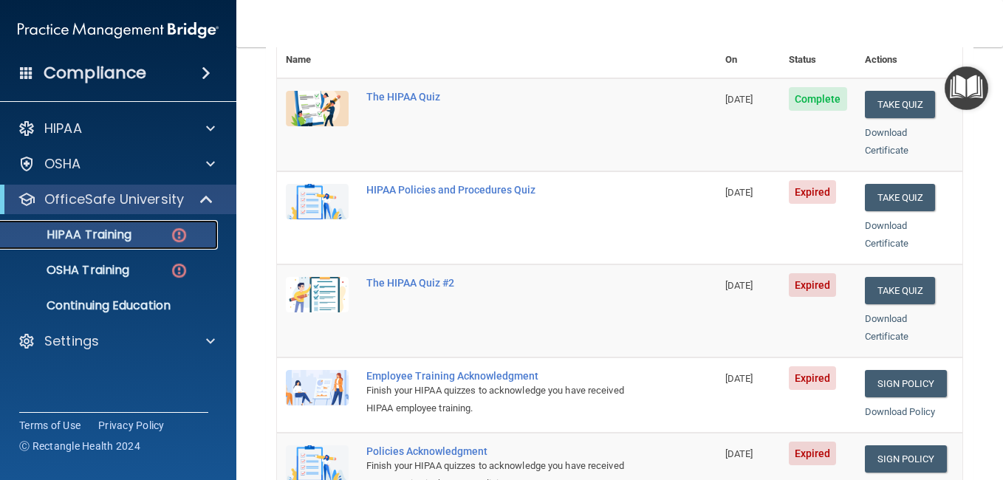
scroll to position [222, 0]
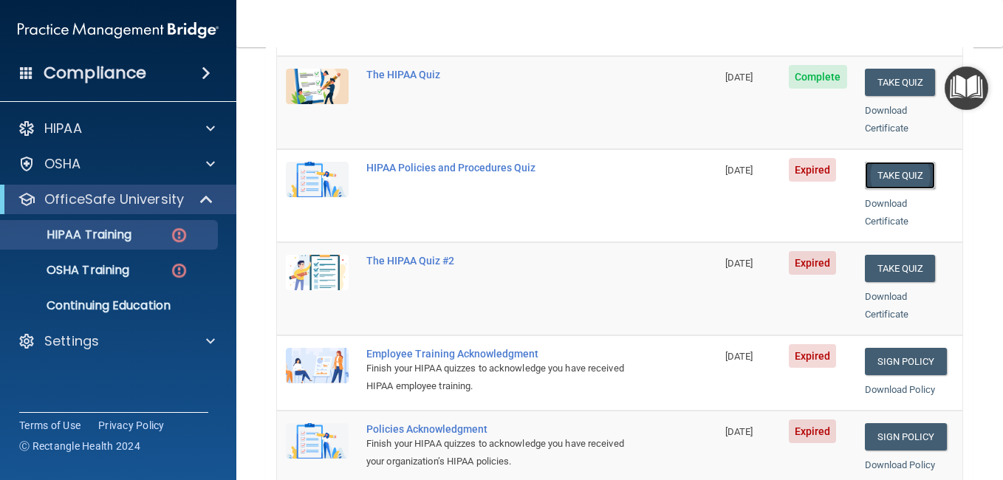
click at [875, 163] on button "Take Quiz" at bounding box center [900, 175] width 71 height 27
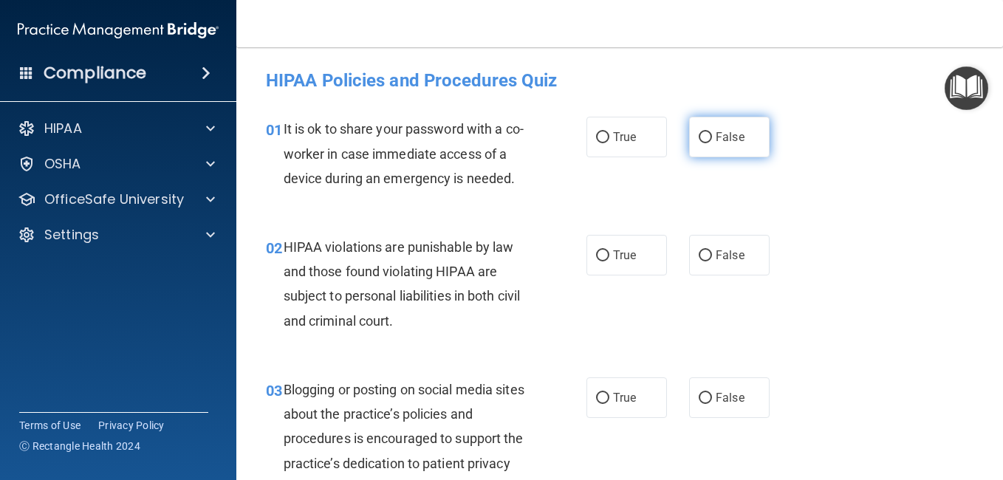
drag, startPoint x: 703, startPoint y: 132, endPoint x: 695, endPoint y: 146, distance: 15.6
click at [703, 133] on input "False" at bounding box center [705, 137] width 13 height 11
radio input "true"
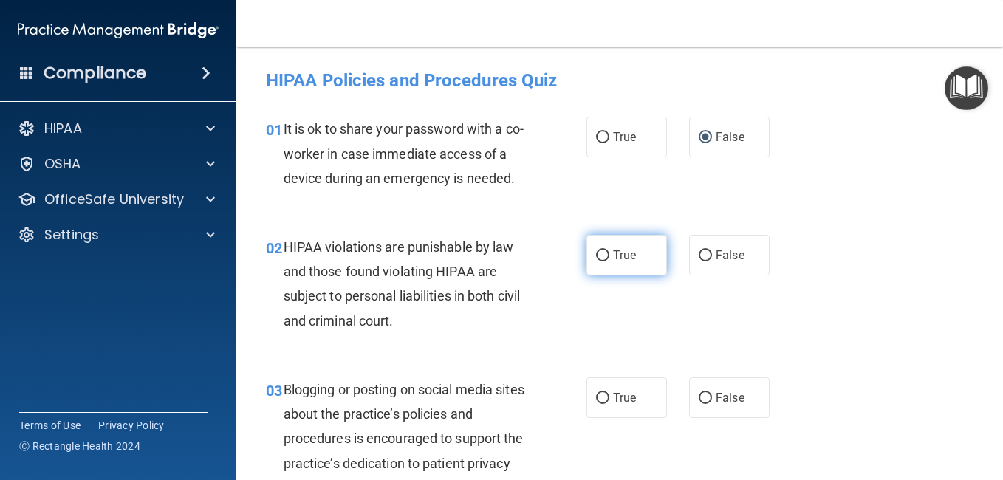
drag, startPoint x: 597, startPoint y: 280, endPoint x: 592, endPoint y: 290, distance: 10.9
click at [598, 262] on input "True" at bounding box center [602, 255] width 13 height 11
radio input "true"
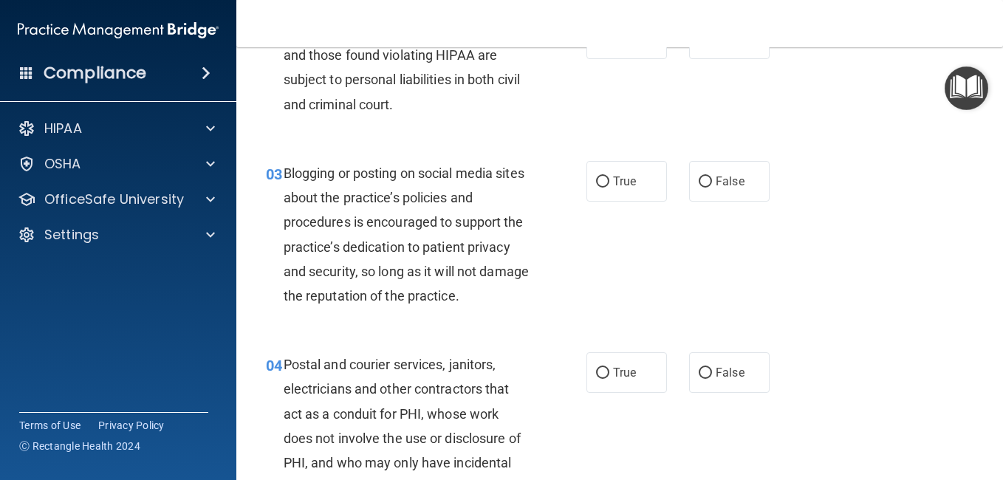
scroll to position [222, 0]
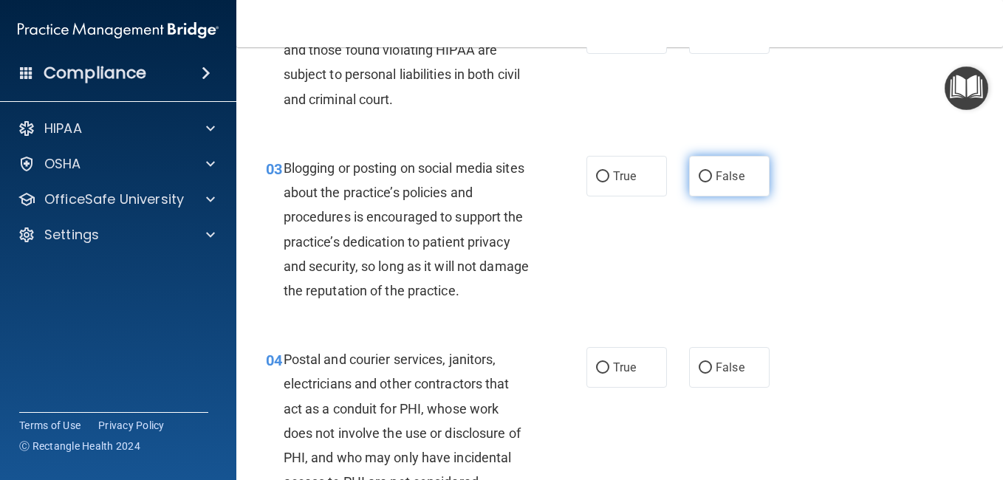
click at [699, 182] on input "False" at bounding box center [705, 176] width 13 height 11
radio input "true"
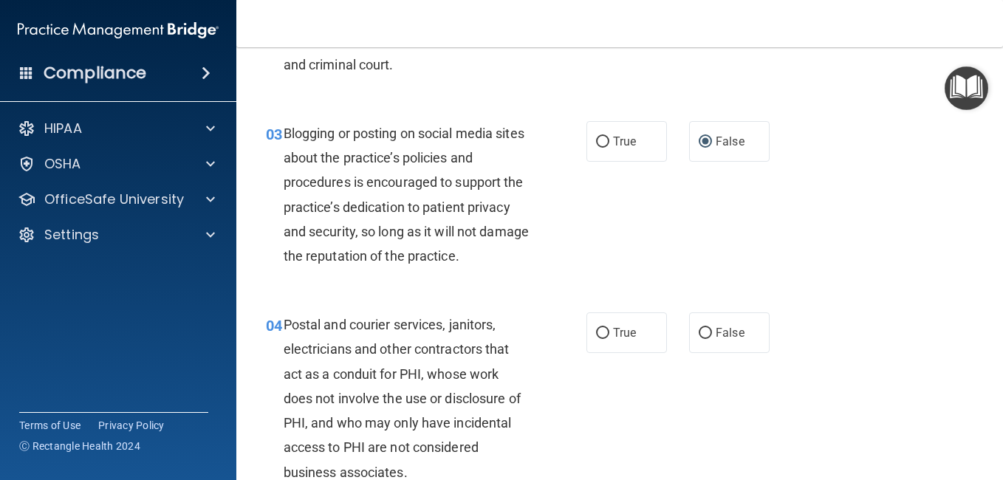
scroll to position [443, 0]
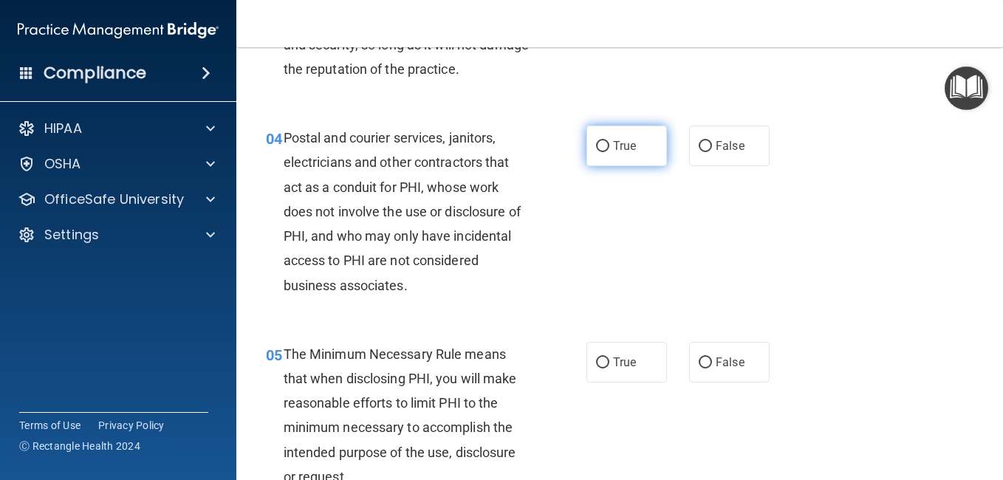
click at [604, 152] on input "True" at bounding box center [602, 146] width 13 height 11
radio input "true"
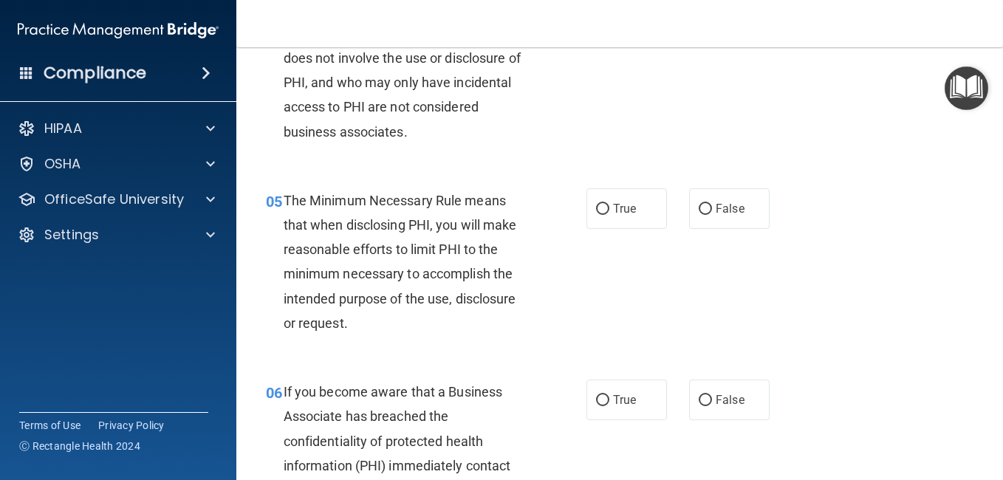
scroll to position [665, 0]
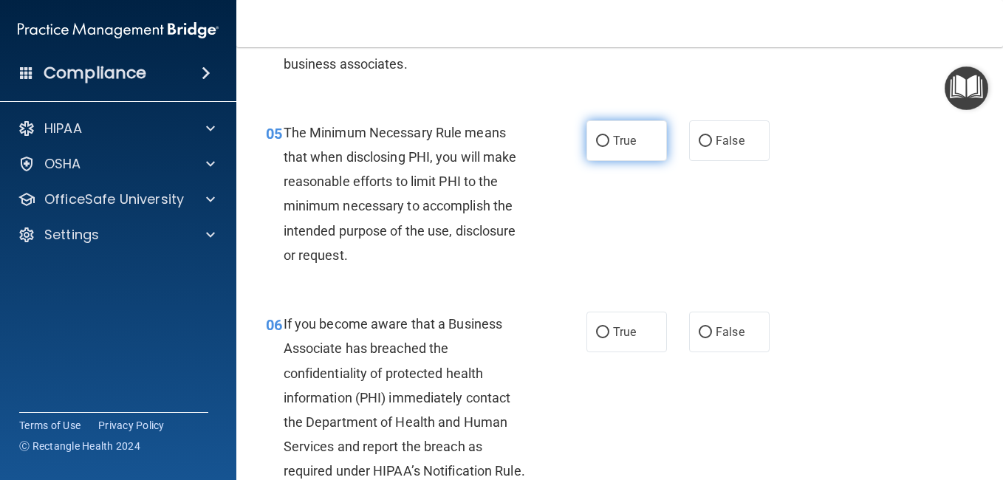
drag, startPoint x: 592, startPoint y: 190, endPoint x: 594, endPoint y: 199, distance: 9.1
click at [596, 147] on input "True" at bounding box center [602, 141] width 13 height 11
radio input "true"
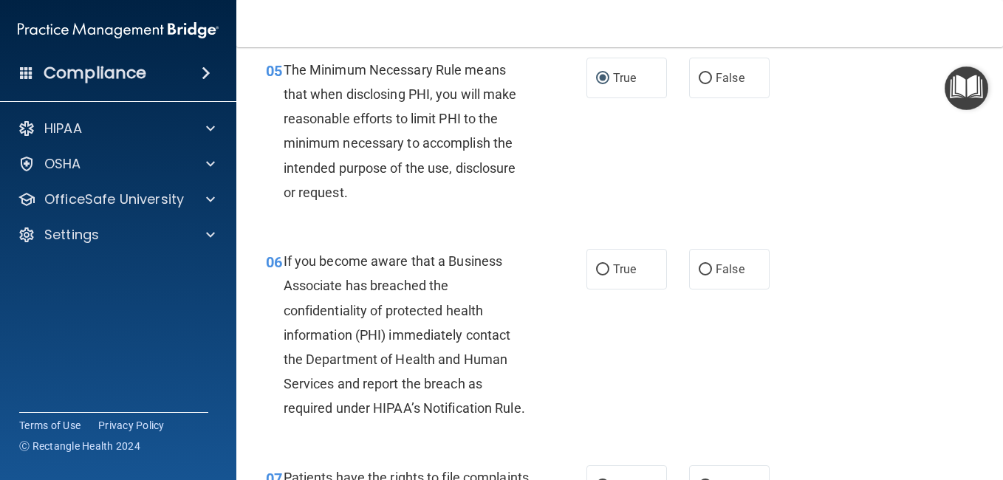
scroll to position [887, 0]
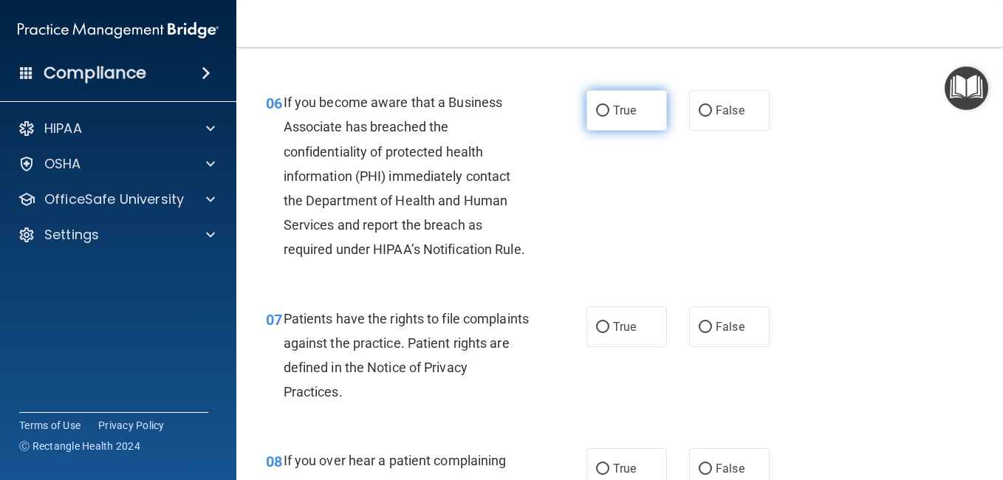
click at [599, 117] on input "True" at bounding box center [602, 111] width 13 height 11
radio input "true"
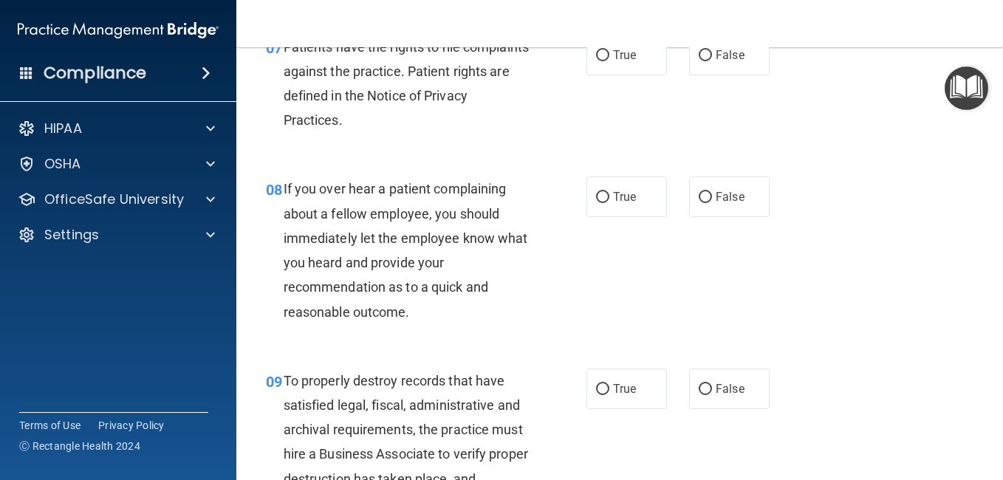
scroll to position [1182, 0]
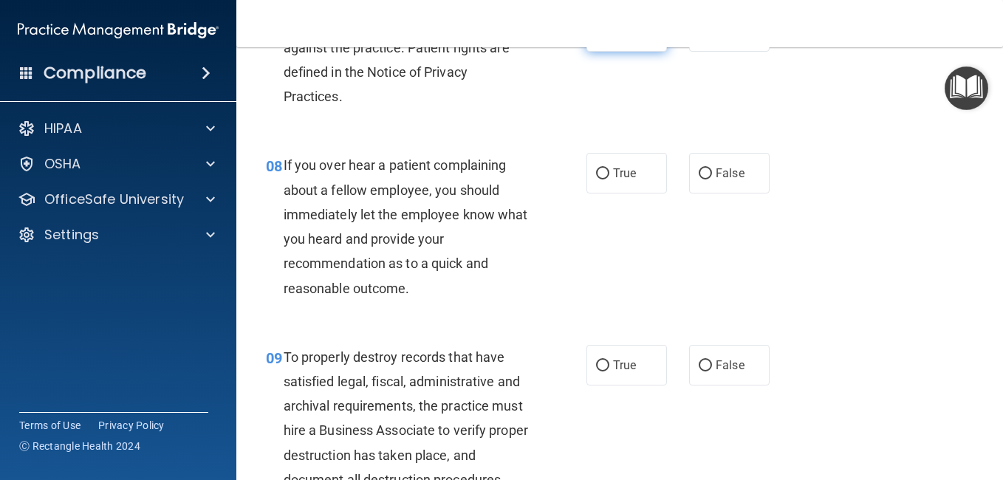
click at [601, 38] on input "True" at bounding box center [602, 32] width 13 height 11
radio input "true"
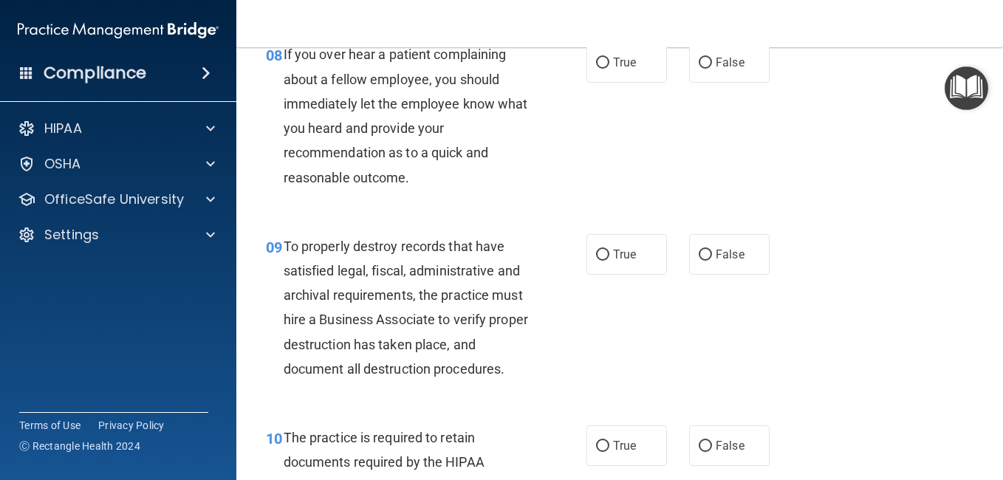
scroll to position [1330, 0]
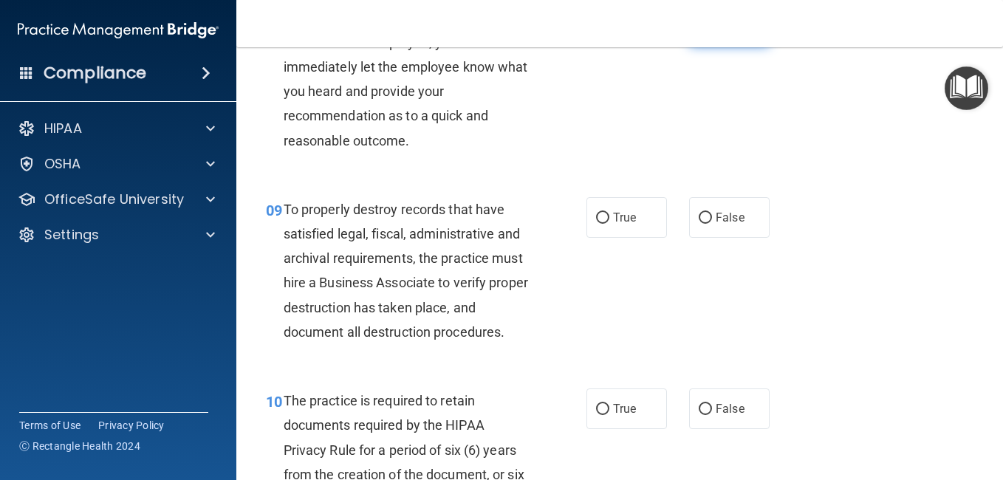
click at [701, 32] on input "False" at bounding box center [705, 26] width 13 height 11
radio input "true"
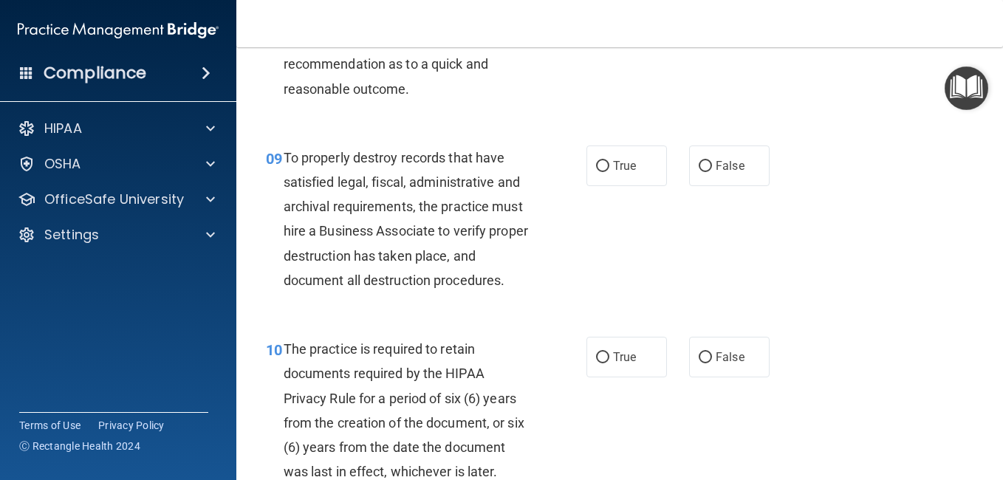
scroll to position [1404, 0]
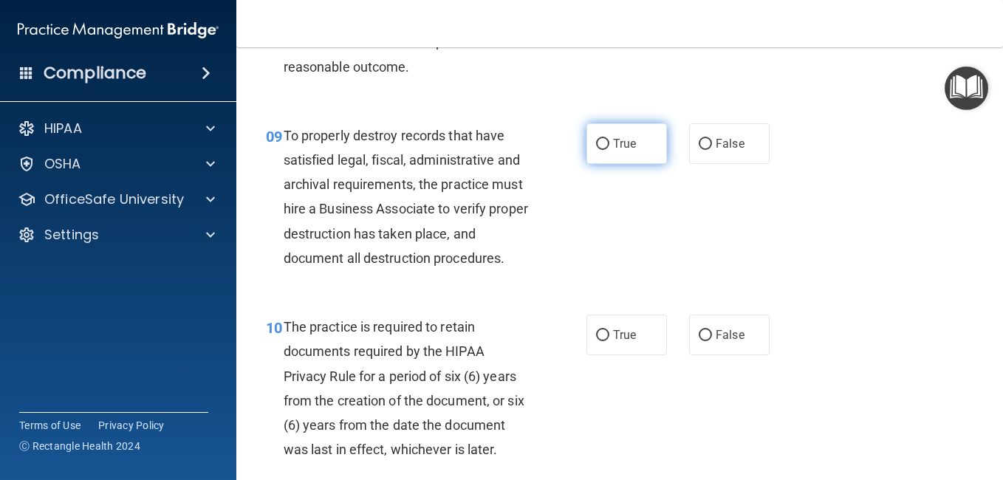
click at [597, 150] on input "True" at bounding box center [602, 144] width 13 height 11
radio input "true"
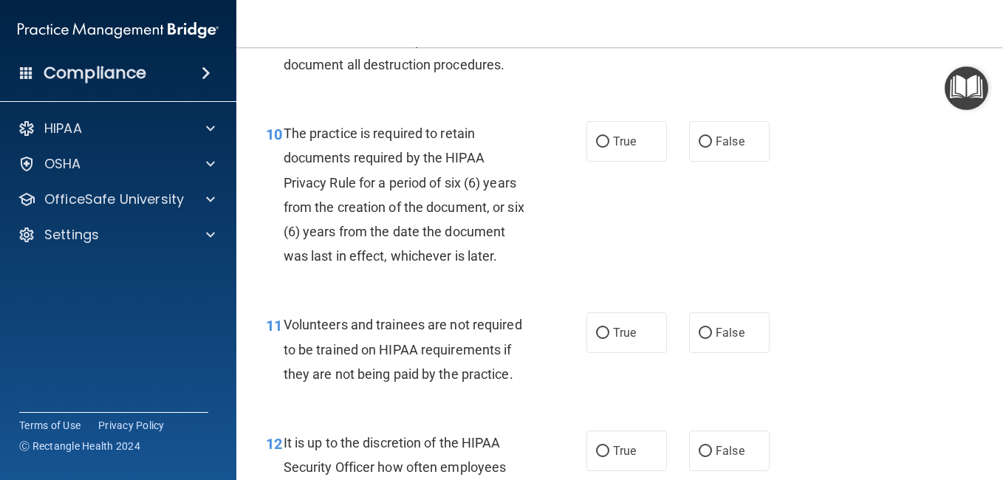
scroll to position [1625, 0]
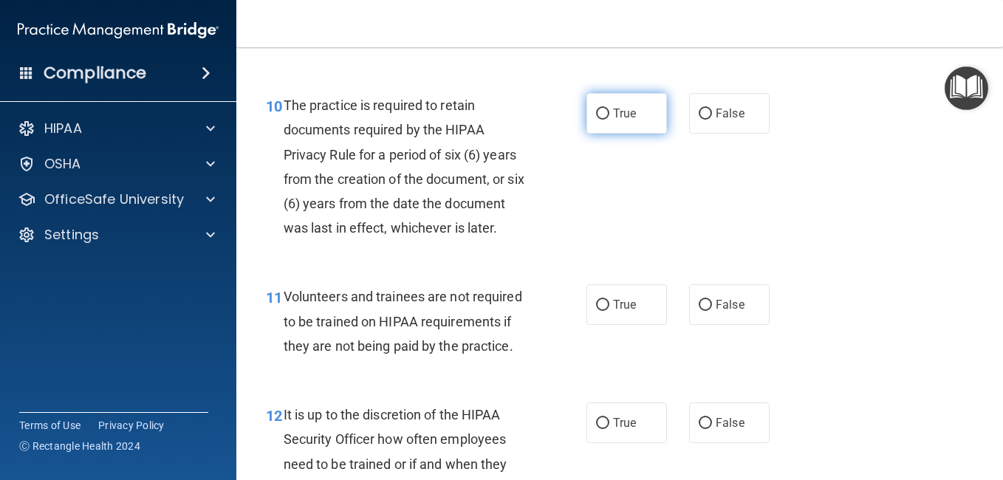
click at [601, 120] on input "True" at bounding box center [602, 114] width 13 height 11
radio input "true"
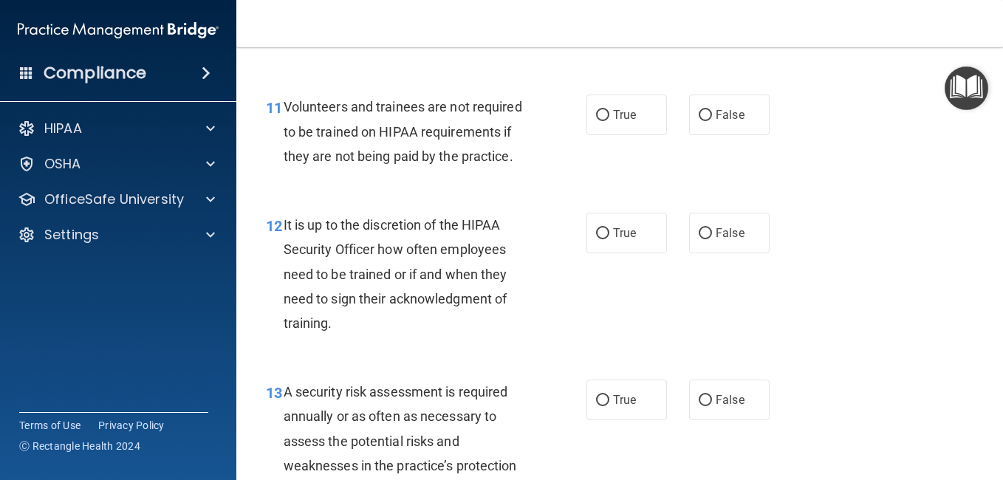
scroll to position [1847, 0]
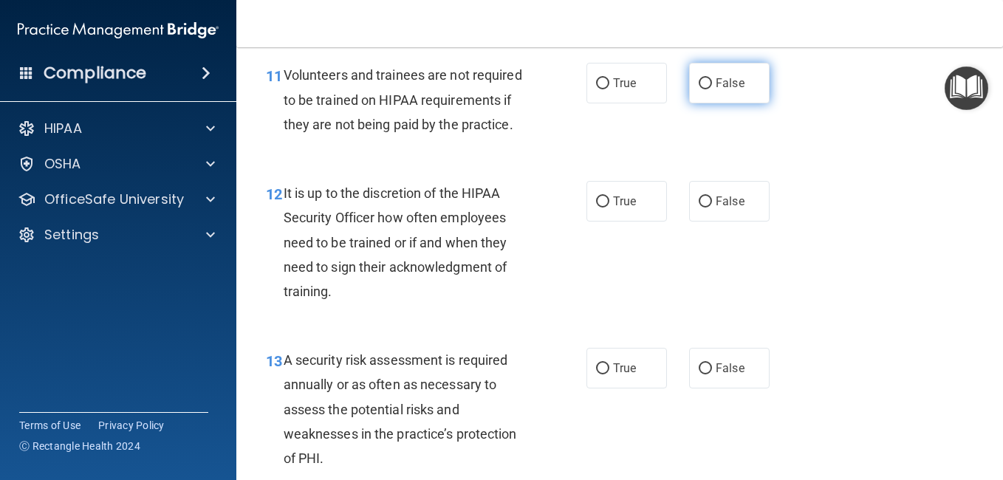
click at [699, 89] on input "False" at bounding box center [705, 83] width 13 height 11
radio input "true"
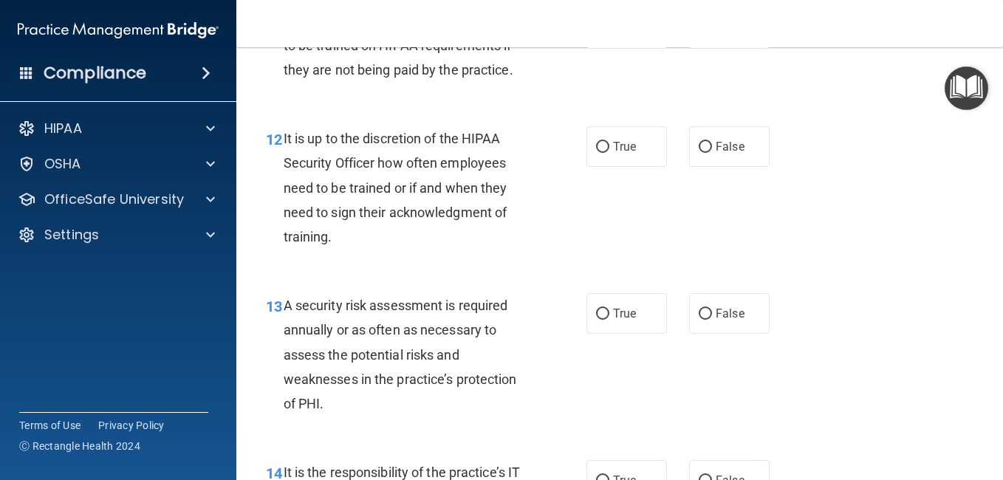
scroll to position [2069, 0]
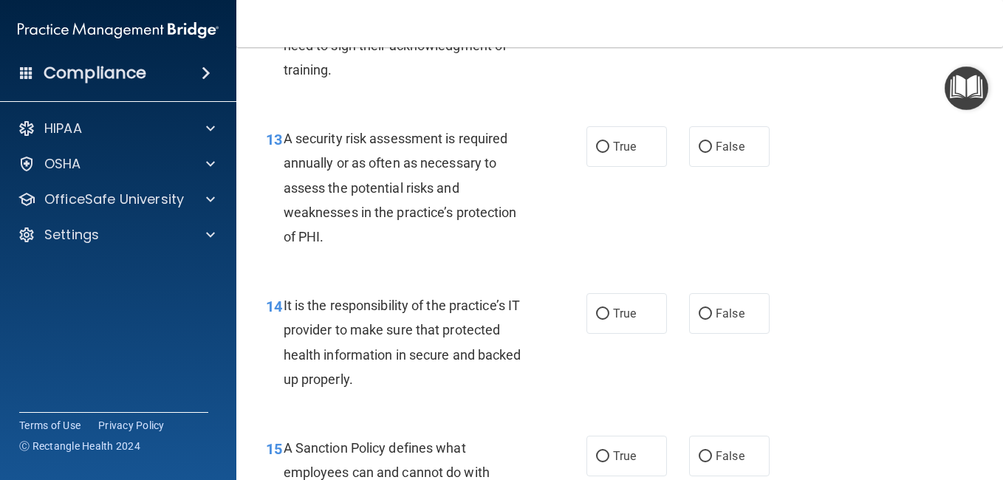
radio input "true"
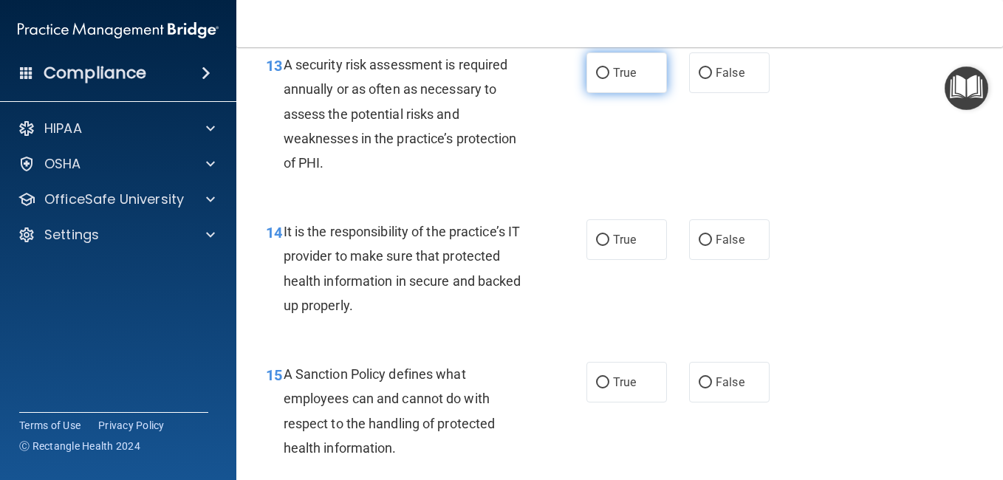
click at [600, 79] on input "True" at bounding box center [602, 73] width 13 height 11
radio input "true"
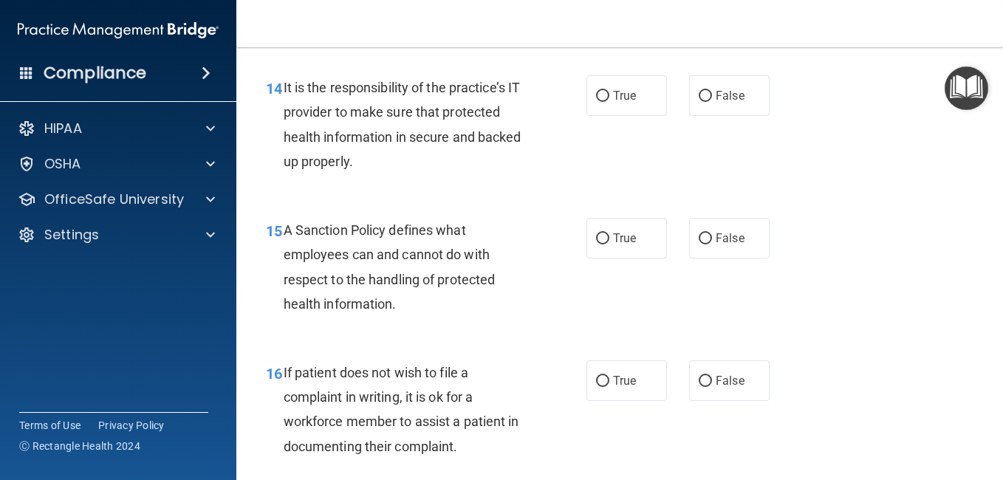
scroll to position [2364, 0]
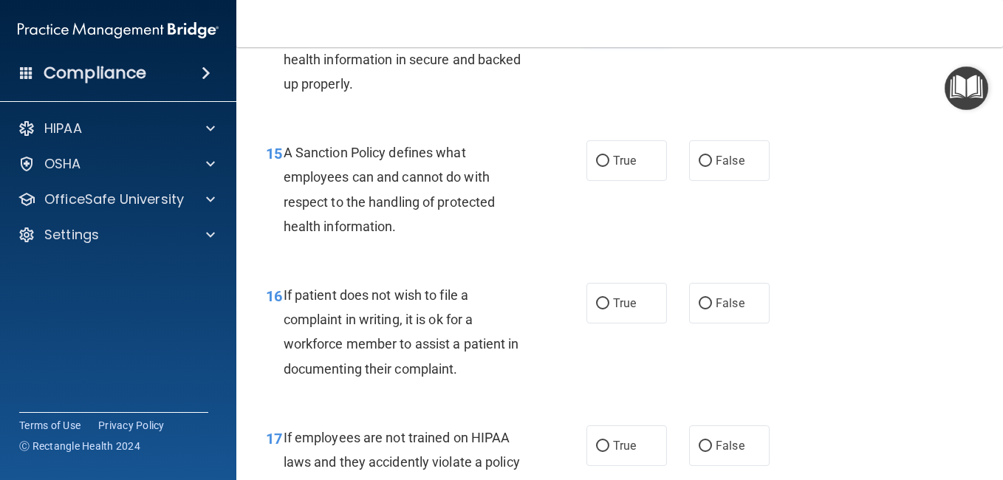
click at [598, 24] on input "True" at bounding box center [602, 18] width 13 height 11
radio input "true"
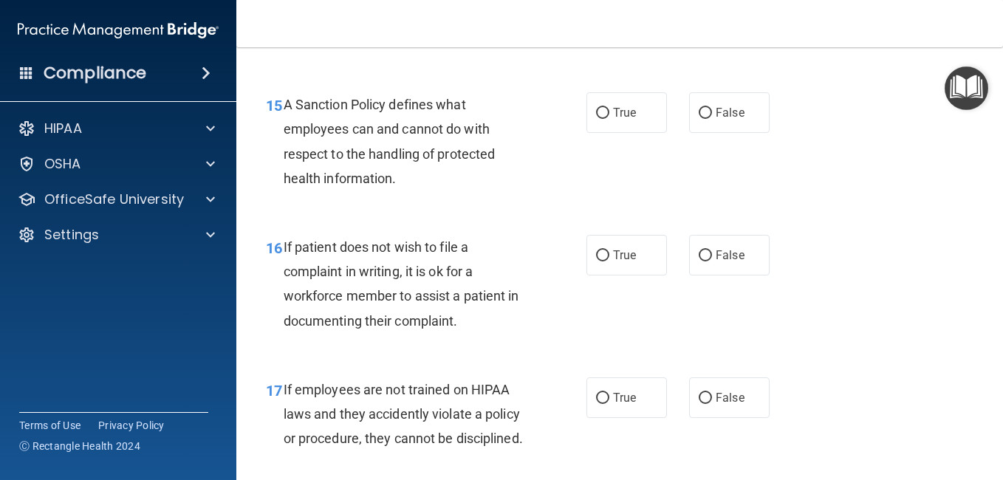
scroll to position [2438, 0]
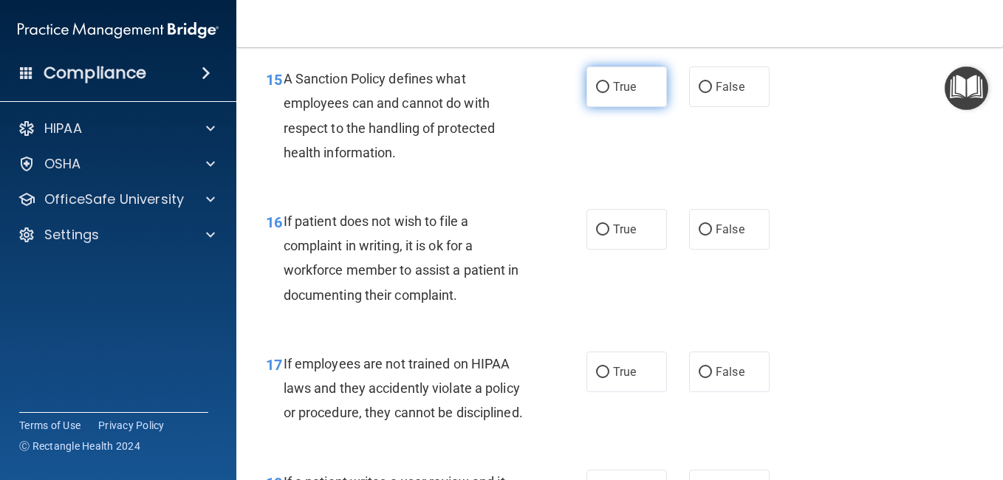
click at [599, 93] on input "True" at bounding box center [602, 87] width 13 height 11
radio input "true"
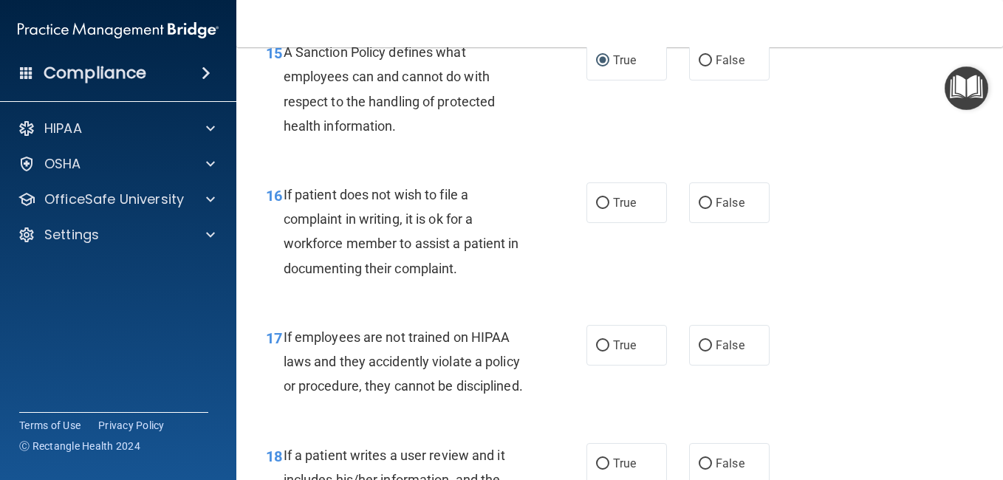
scroll to position [2512, 0]
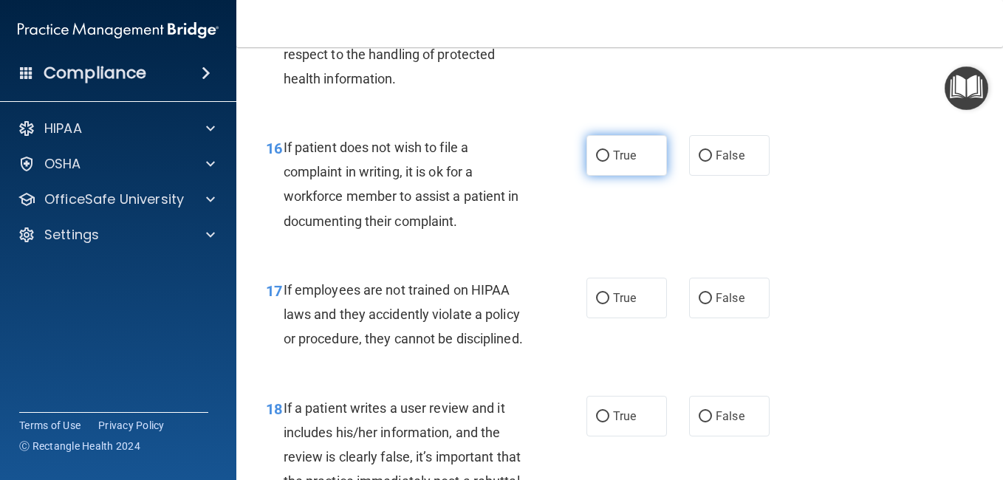
click at [599, 162] on input "True" at bounding box center [602, 156] width 13 height 11
radio input "true"
drag, startPoint x: 695, startPoint y: 256, endPoint x: 641, endPoint y: 277, distance: 58.7
click at [699, 162] on input "False" at bounding box center [705, 156] width 13 height 11
radio input "true"
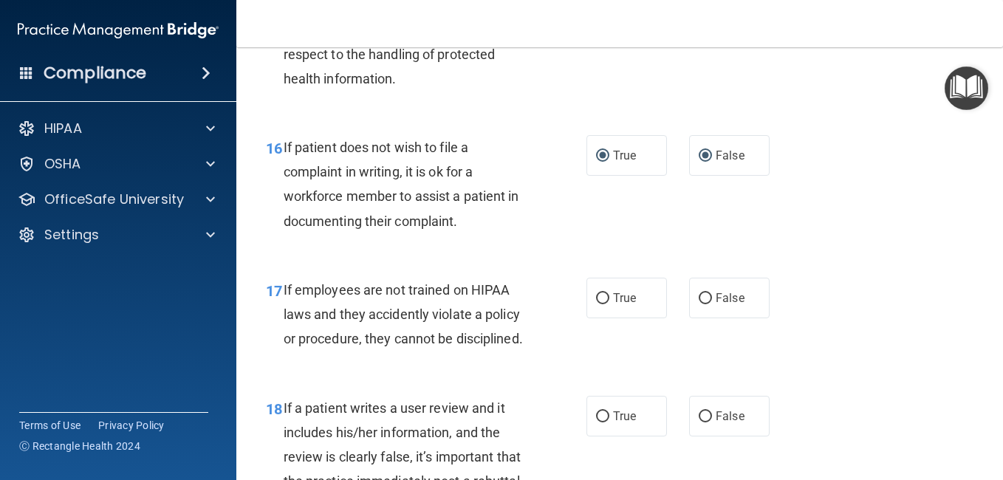
radio input "false"
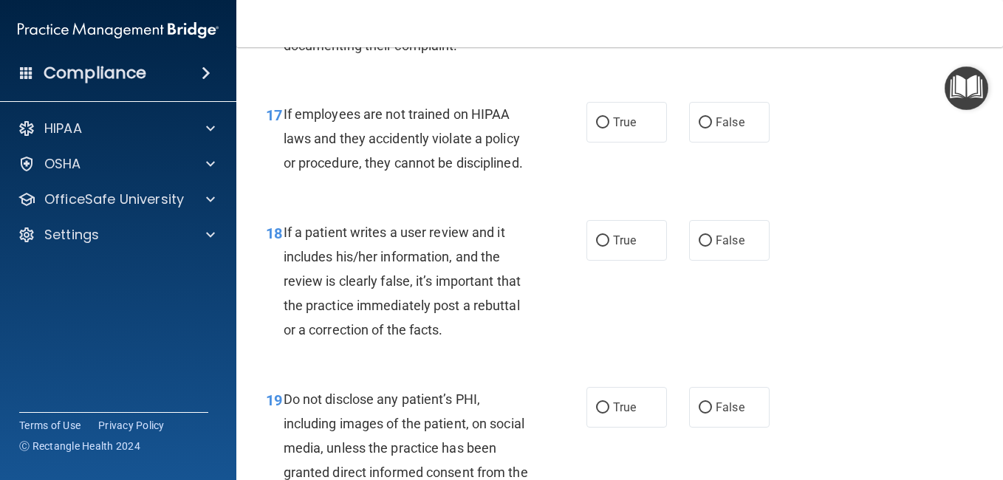
scroll to position [2660, 0]
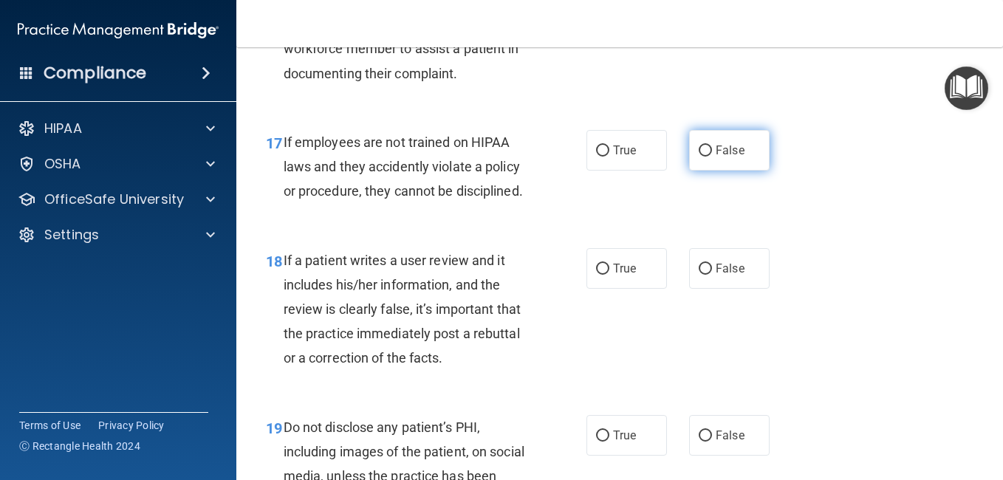
click at [699, 157] on input "False" at bounding box center [705, 151] width 13 height 11
radio input "true"
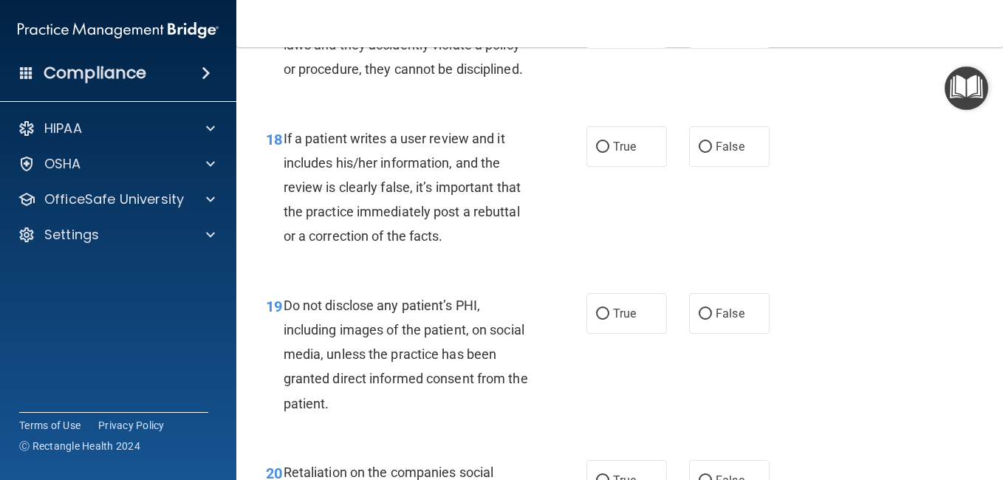
scroll to position [2807, 0]
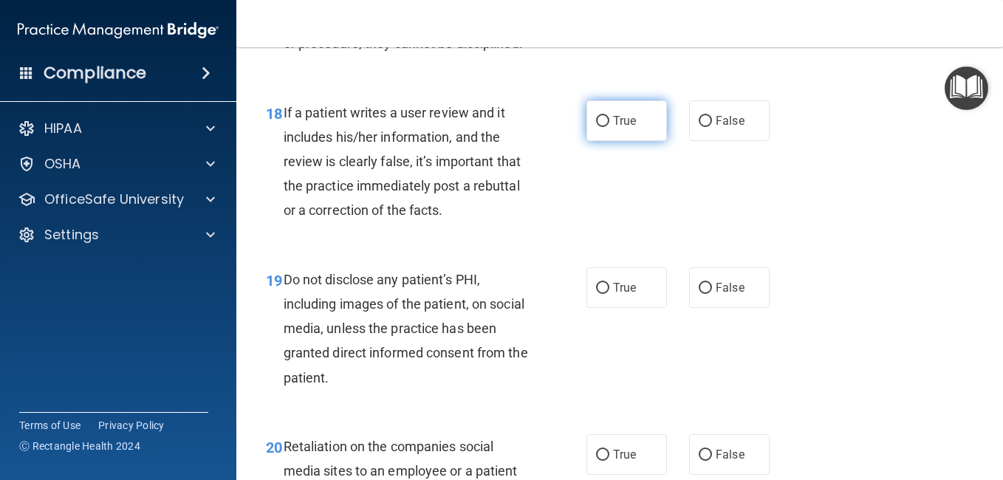
click at [598, 127] on input "True" at bounding box center [602, 121] width 13 height 11
radio input "true"
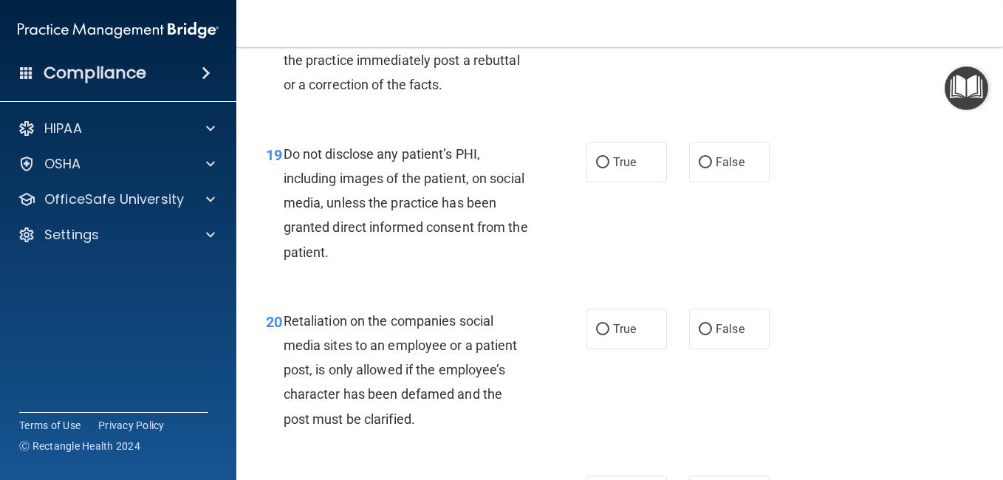
scroll to position [2955, 0]
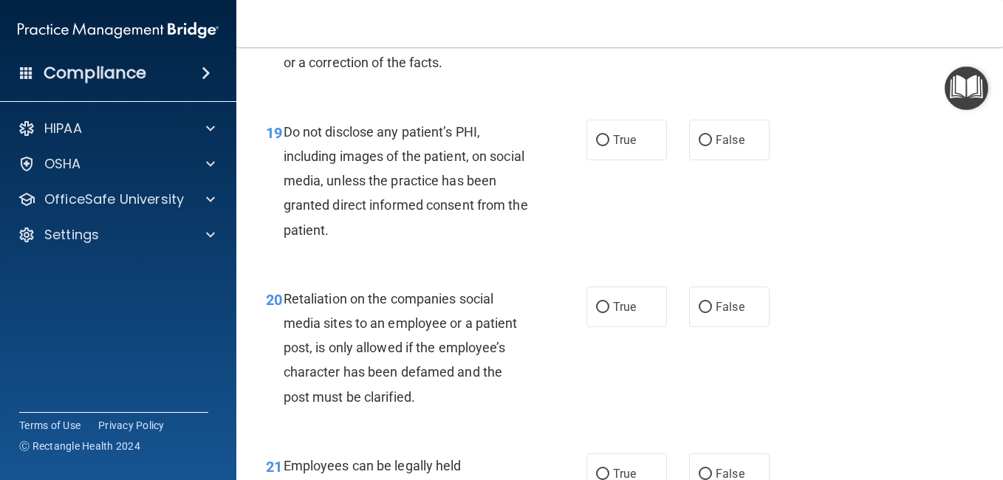
drag, startPoint x: 697, startPoint y: 69, endPoint x: 600, endPoint y: 174, distance: 143.3
radio input "true"
radio input "false"
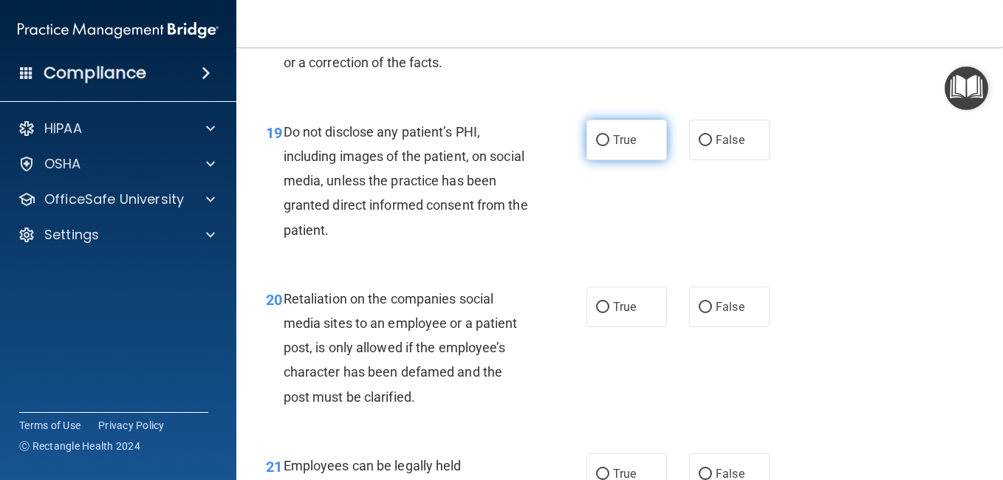
click at [599, 146] on input "True" at bounding box center [602, 140] width 13 height 11
radio input "true"
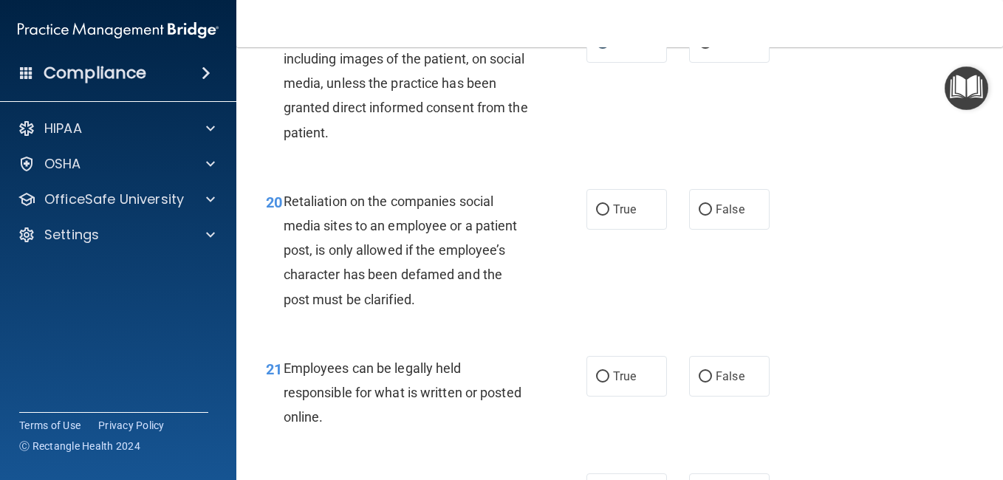
scroll to position [3103, 0]
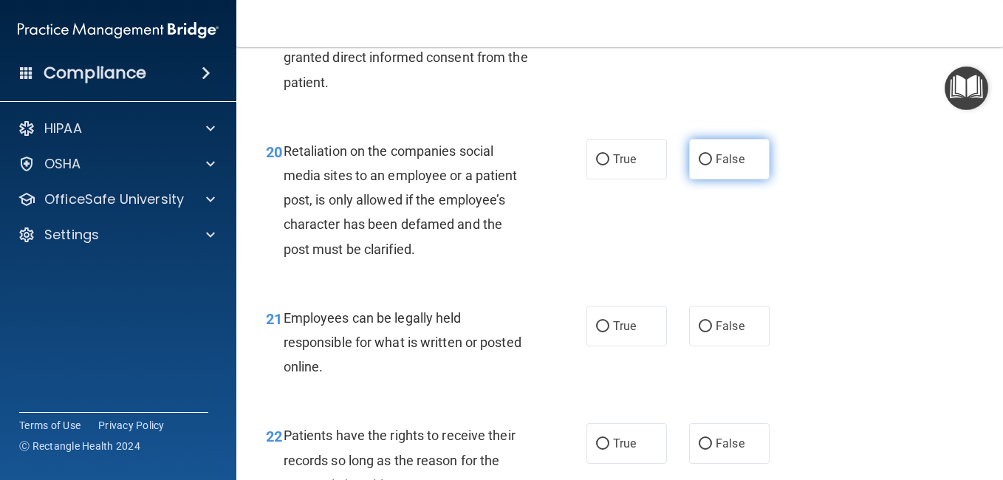
click at [700, 165] on input "False" at bounding box center [705, 159] width 13 height 11
radio input "true"
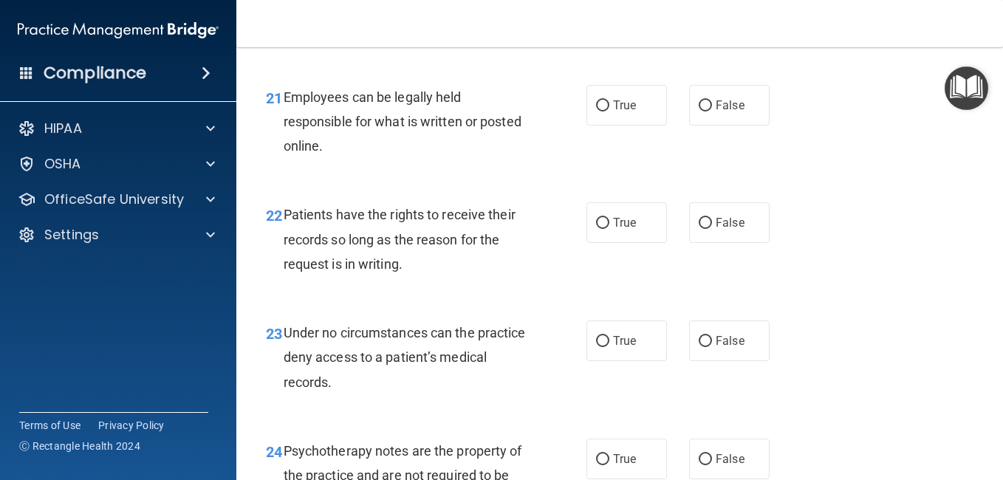
scroll to position [3324, 0]
click at [607, 125] on label "True" at bounding box center [627, 104] width 81 height 41
click at [607, 111] on input "True" at bounding box center [602, 105] width 13 height 11
radio input "true"
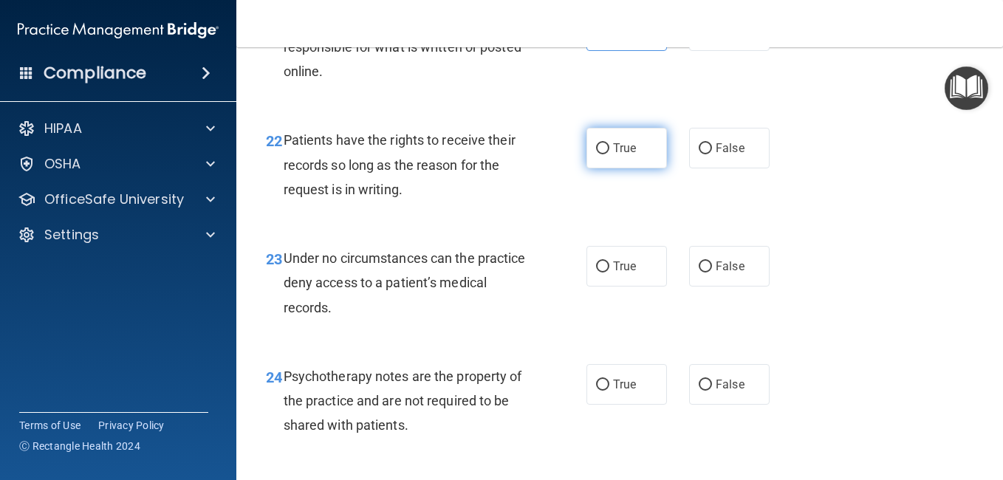
click at [605, 168] on label "True" at bounding box center [627, 148] width 81 height 41
click at [605, 154] on input "True" at bounding box center [602, 148] width 13 height 11
radio input "true"
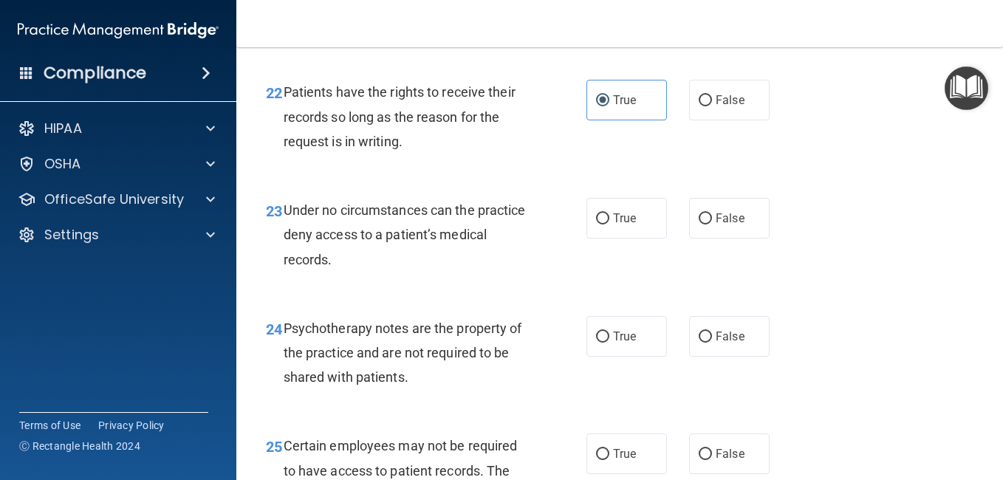
scroll to position [3472, 0]
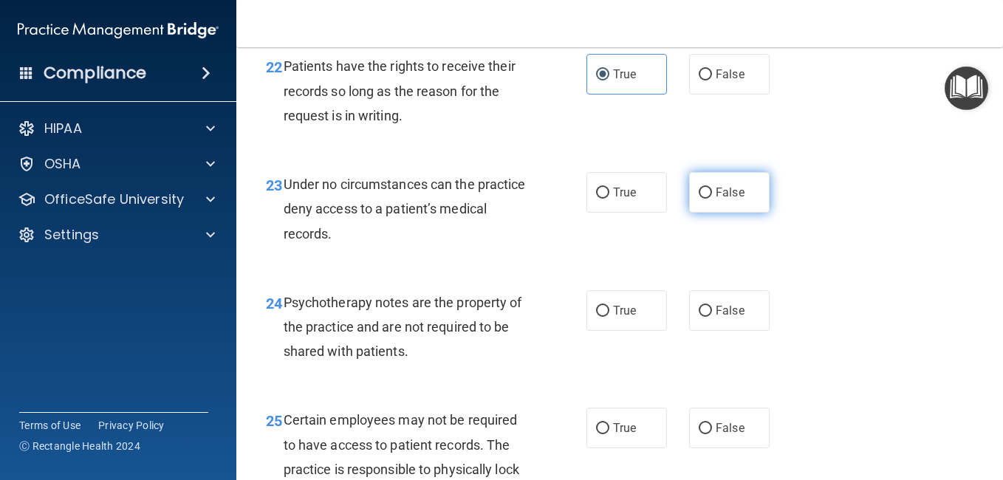
click at [699, 199] on input "False" at bounding box center [705, 193] width 13 height 11
radio input "true"
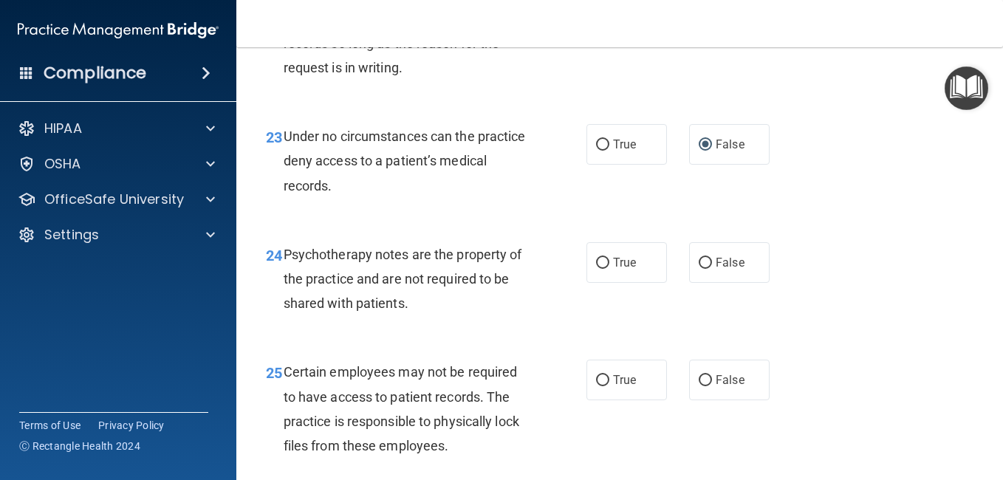
scroll to position [3620, 0]
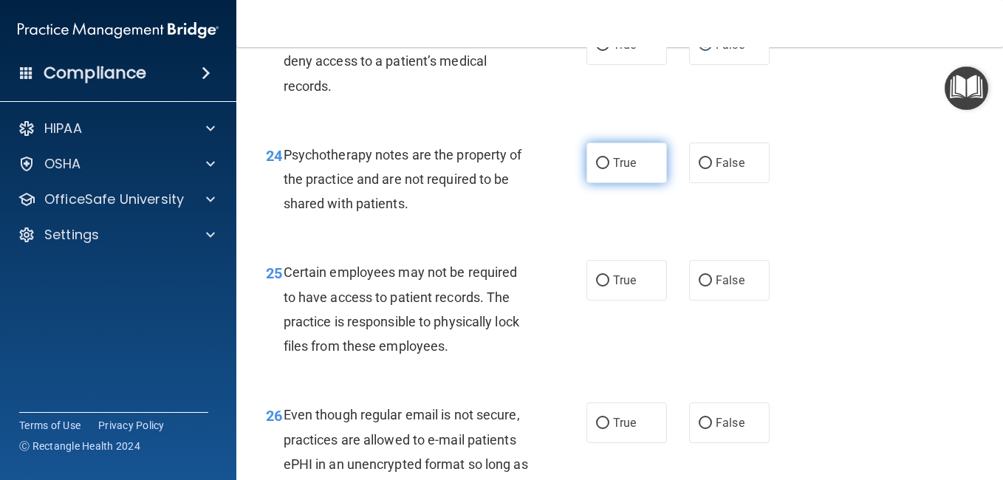
click at [601, 169] on input "True" at bounding box center [602, 163] width 13 height 11
radio input "true"
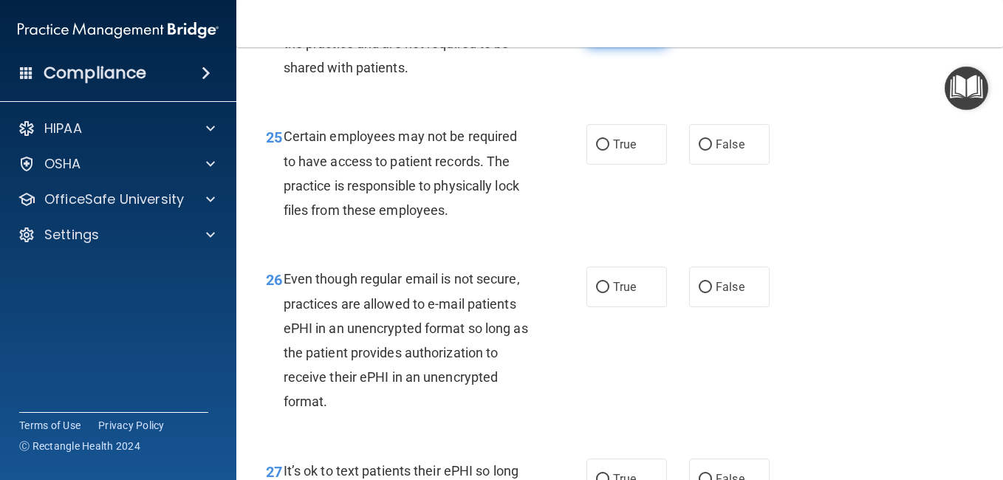
scroll to position [3768, 0]
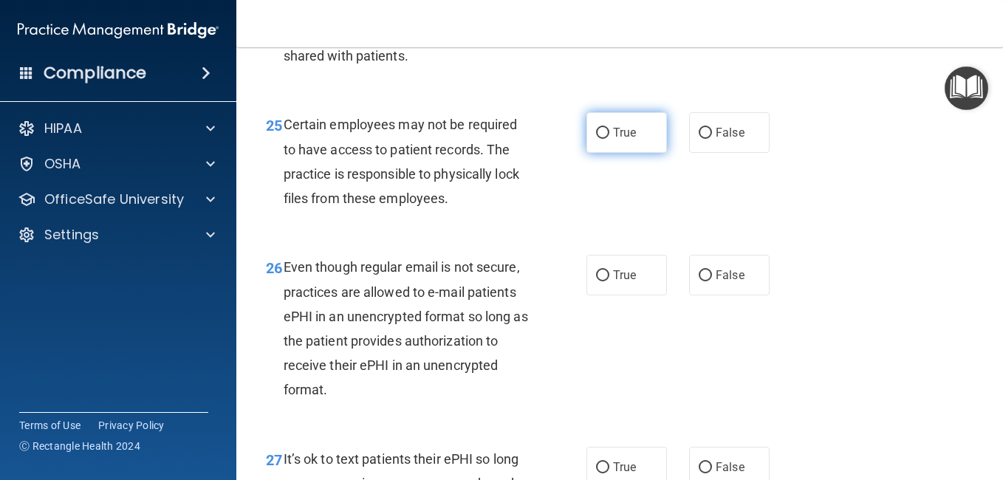
click at [604, 139] on input "True" at bounding box center [602, 133] width 13 height 11
radio input "true"
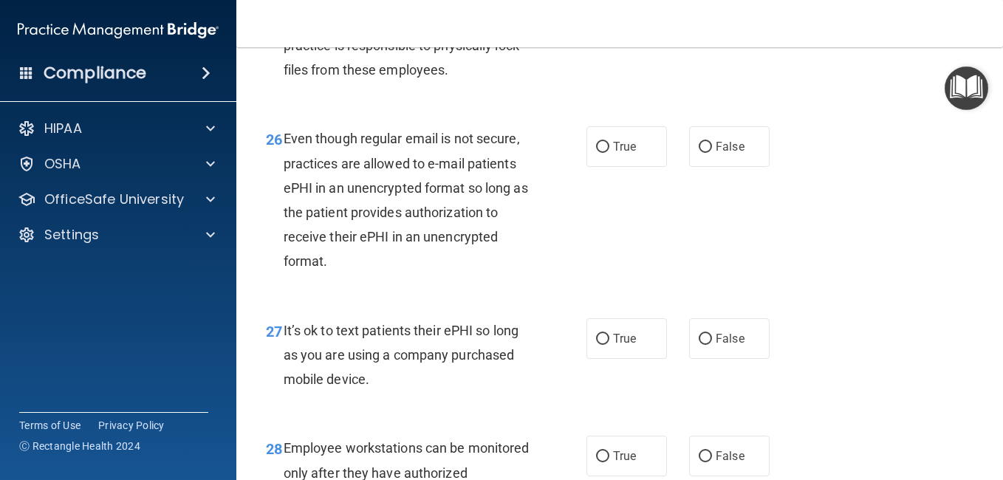
scroll to position [3915, 0]
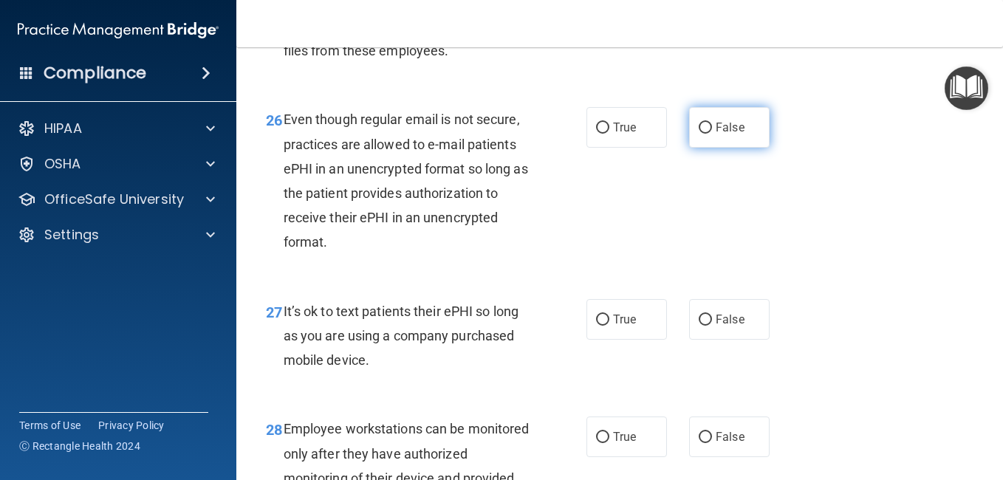
click at [702, 134] on input "False" at bounding box center [705, 128] width 13 height 11
radio input "true"
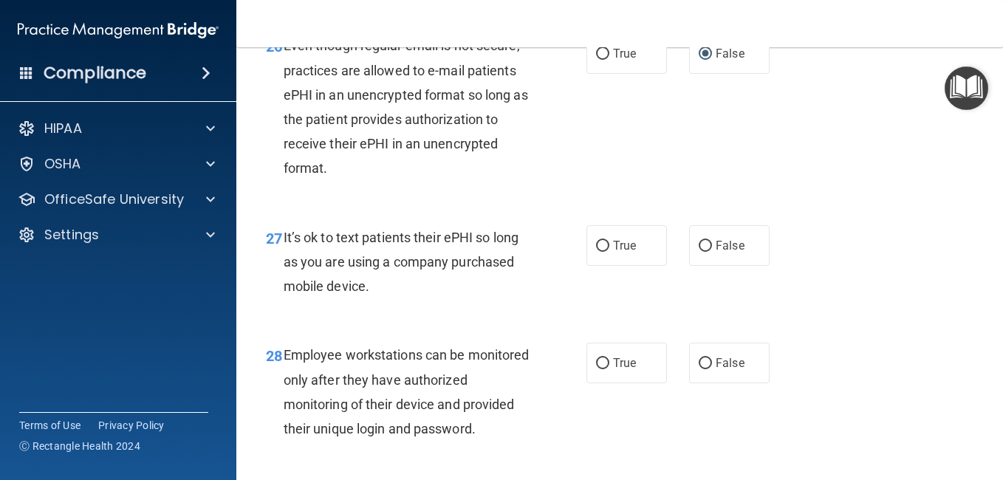
scroll to position [4063, 0]
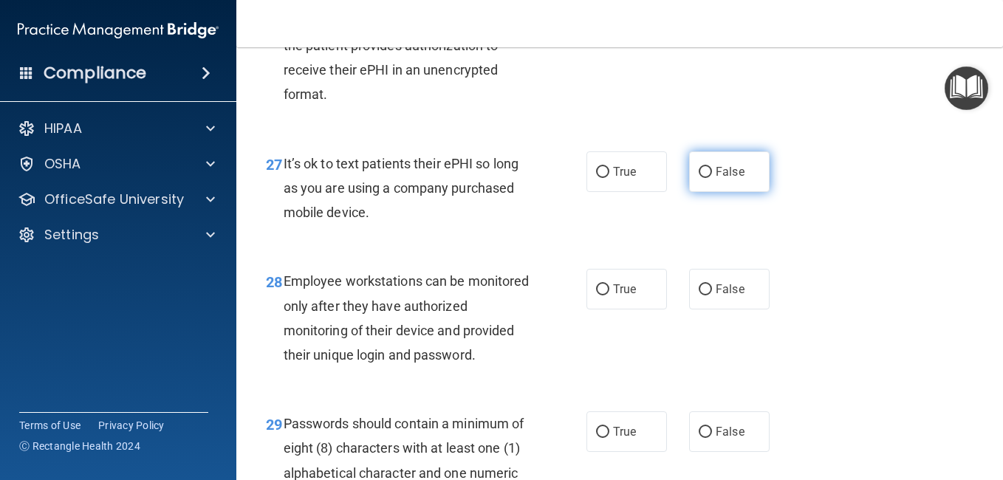
click at [699, 178] on input "False" at bounding box center [705, 172] width 13 height 11
radio input "true"
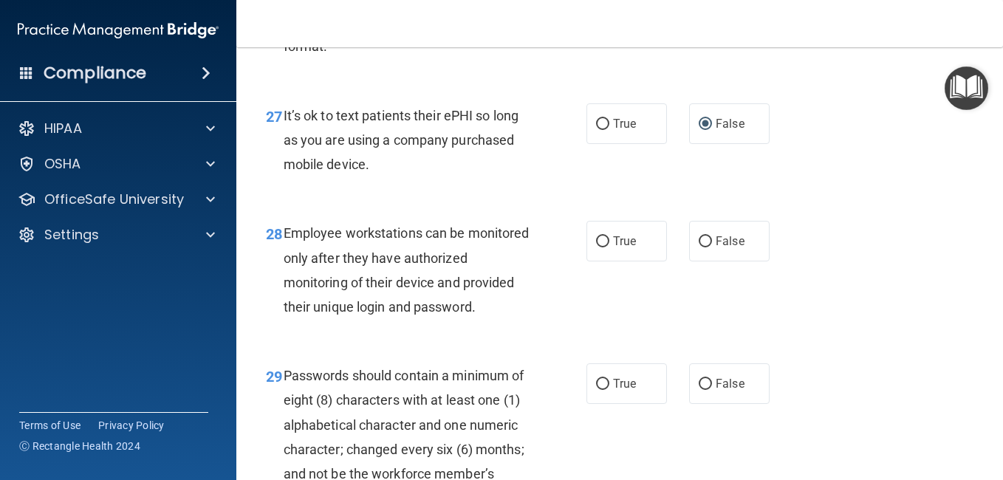
scroll to position [4211, 0]
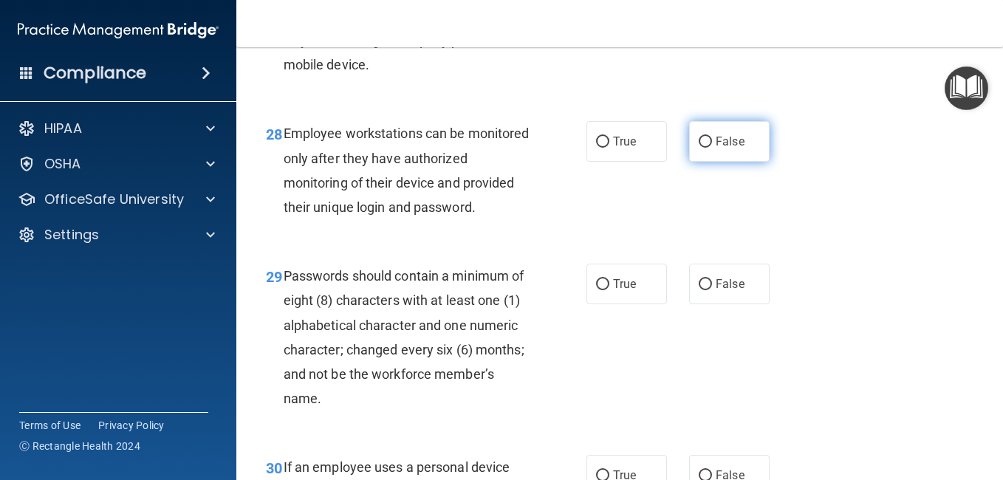
click at [699, 148] on input "False" at bounding box center [705, 142] width 13 height 11
radio input "true"
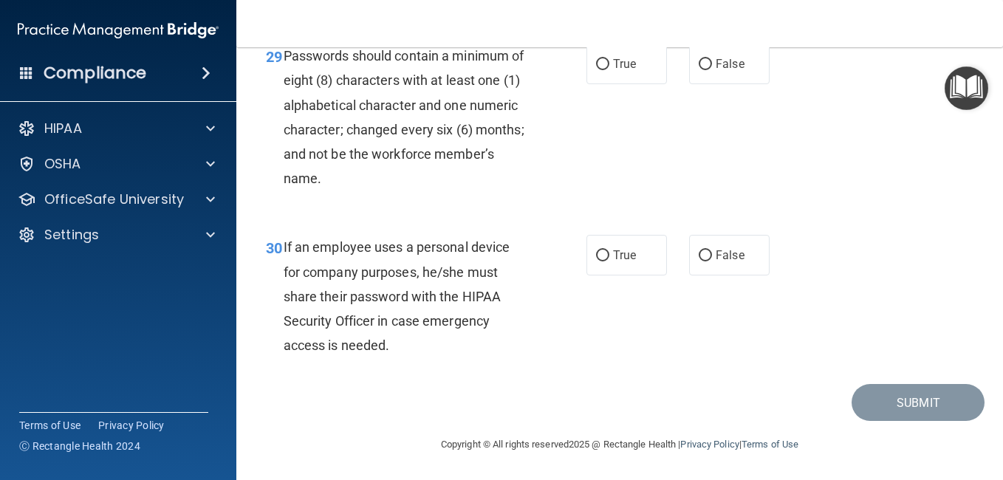
scroll to position [4359, 0]
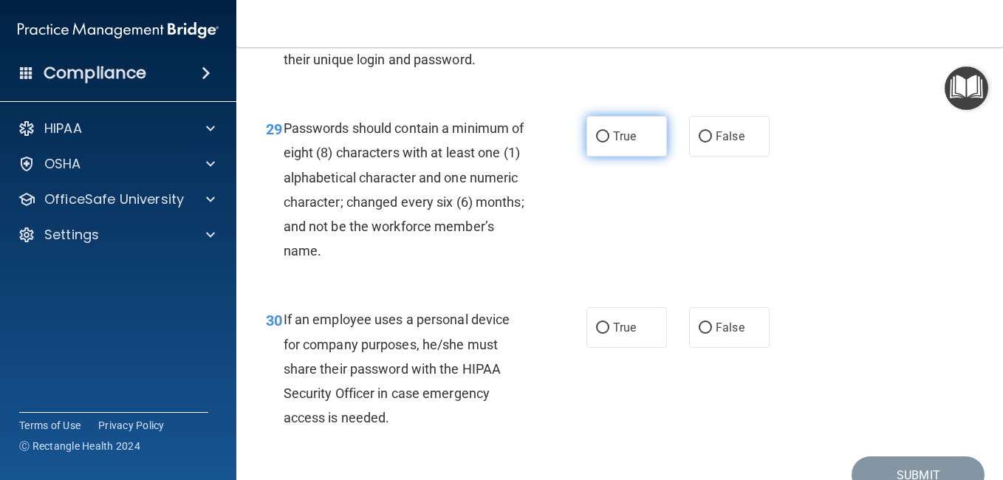
click at [601, 143] on input "True" at bounding box center [602, 136] width 13 height 11
radio input "true"
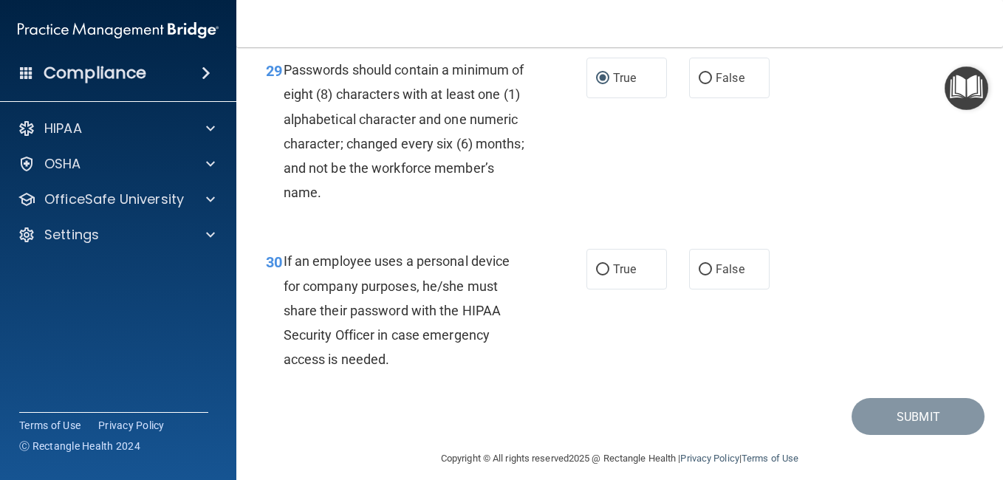
scroll to position [4506, 0]
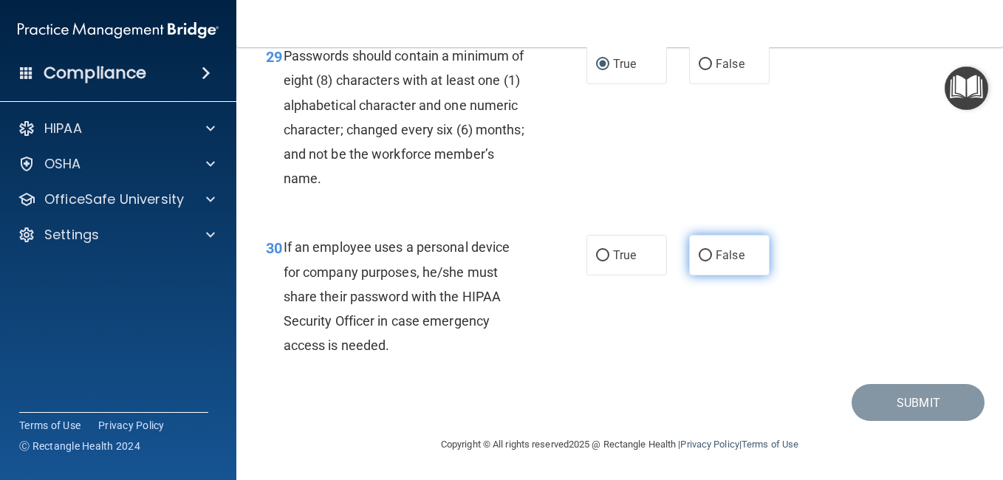
click at [703, 262] on input "False" at bounding box center [705, 255] width 13 height 11
radio input "true"
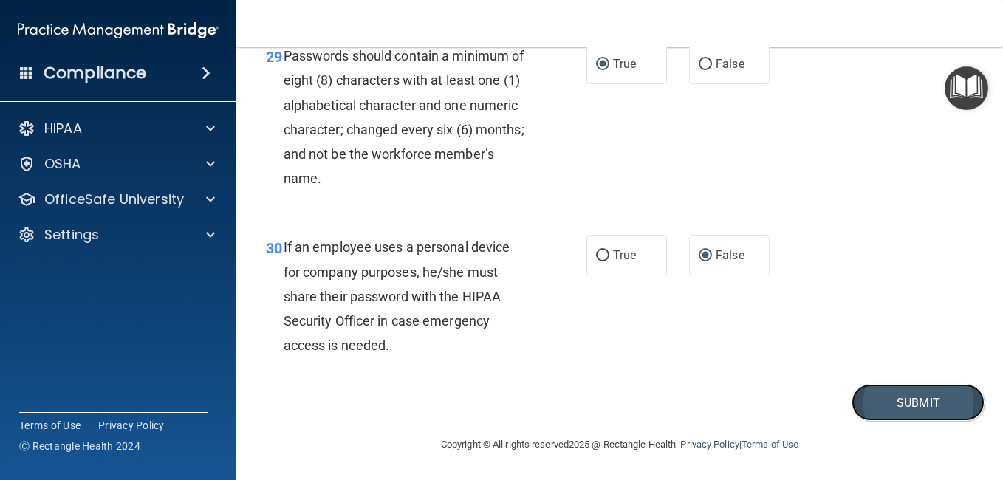
click at [918, 422] on button "Submit" at bounding box center [918, 403] width 133 height 38
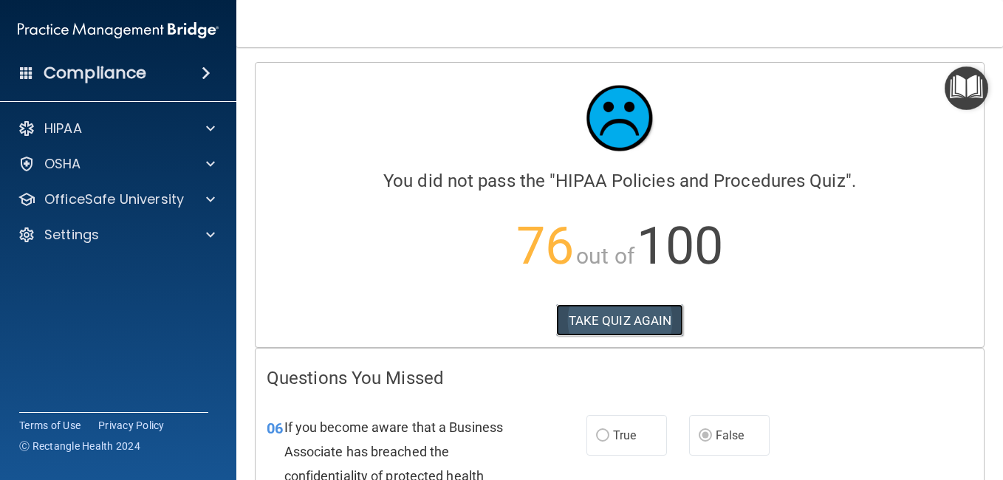
click at [574, 321] on button "TAKE QUIZ AGAIN" at bounding box center [620, 320] width 128 height 33
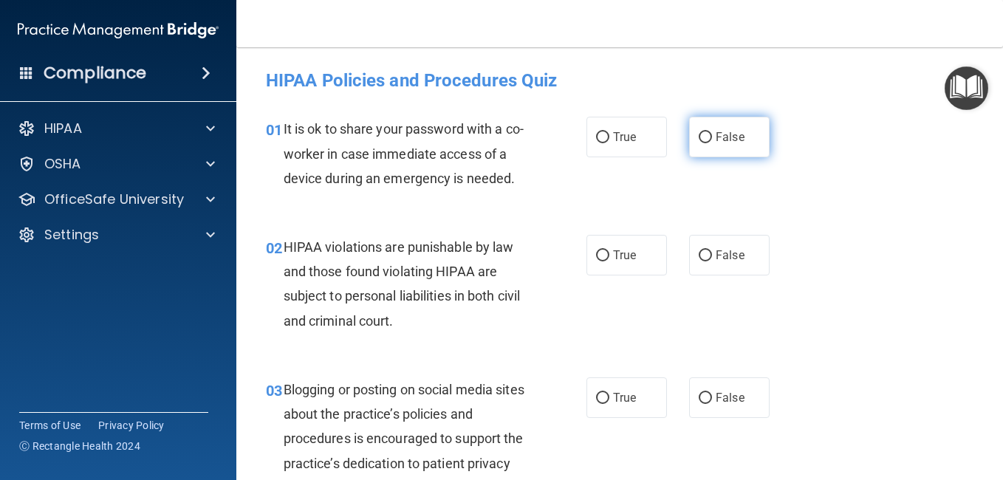
click at [699, 134] on input "False" at bounding box center [705, 137] width 13 height 11
radio input "true"
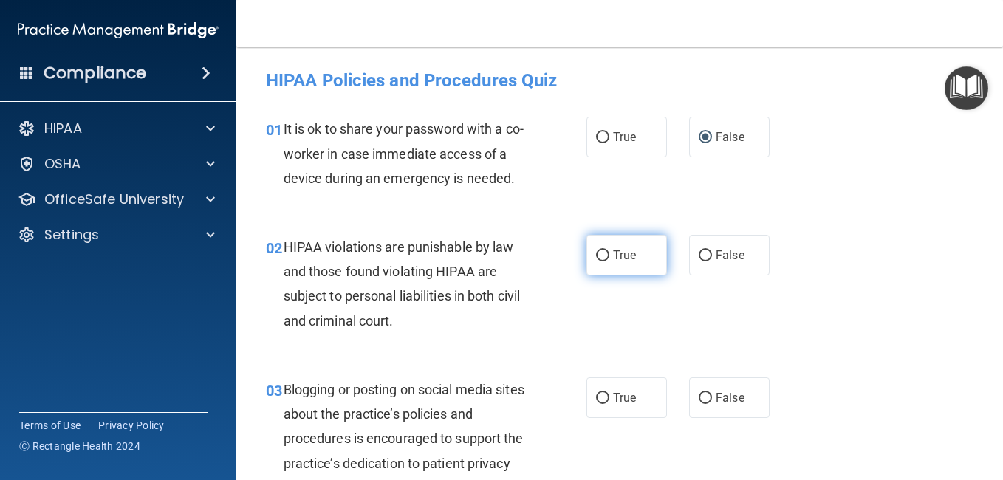
click at [592, 274] on label "True" at bounding box center [627, 255] width 81 height 41
click at [596, 262] on input "True" at bounding box center [602, 255] width 13 height 11
radio input "true"
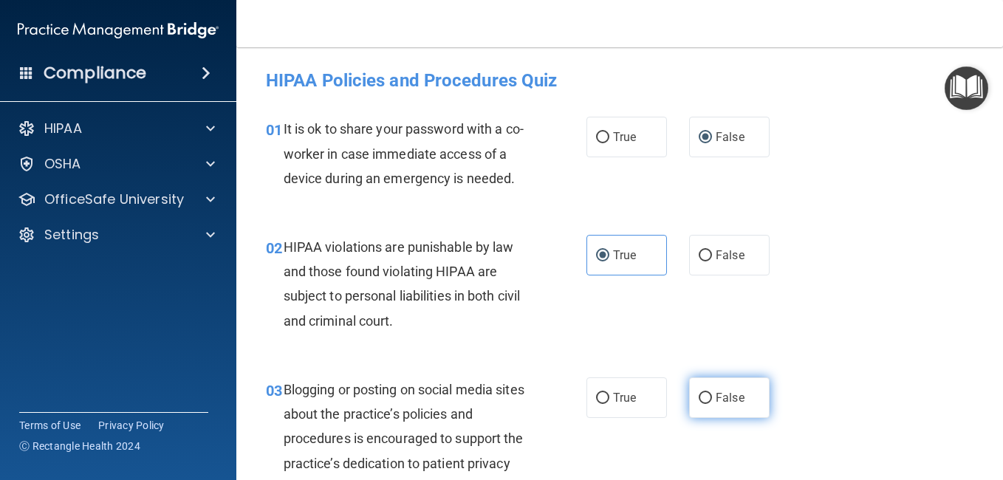
click at [708, 418] on label "False" at bounding box center [729, 398] width 81 height 41
click at [708, 404] on input "False" at bounding box center [705, 398] width 13 height 11
radio input "true"
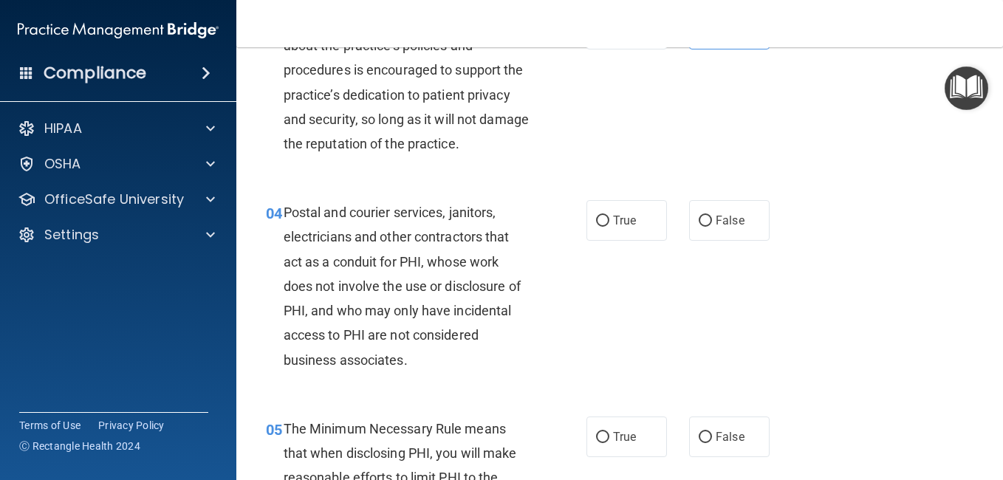
scroll to position [369, 0]
click at [604, 226] on input "True" at bounding box center [602, 220] width 13 height 11
radio input "true"
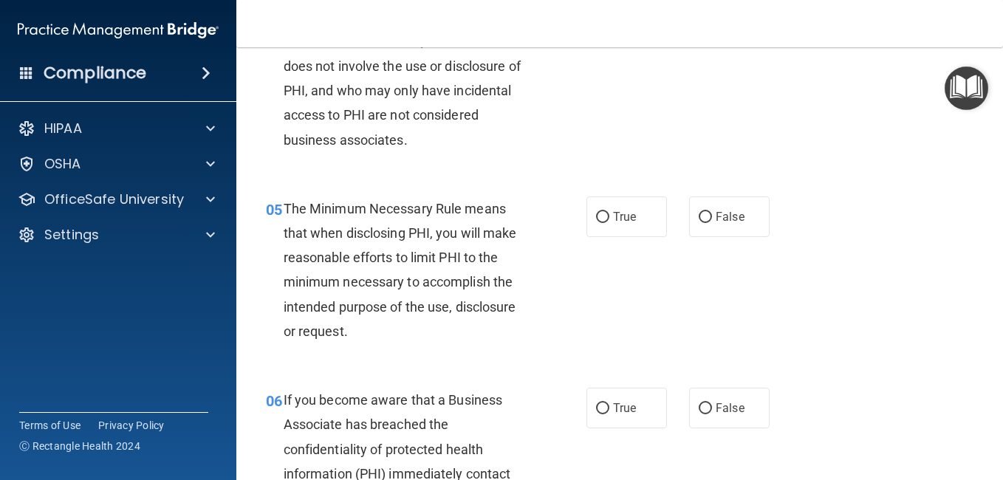
scroll to position [591, 0]
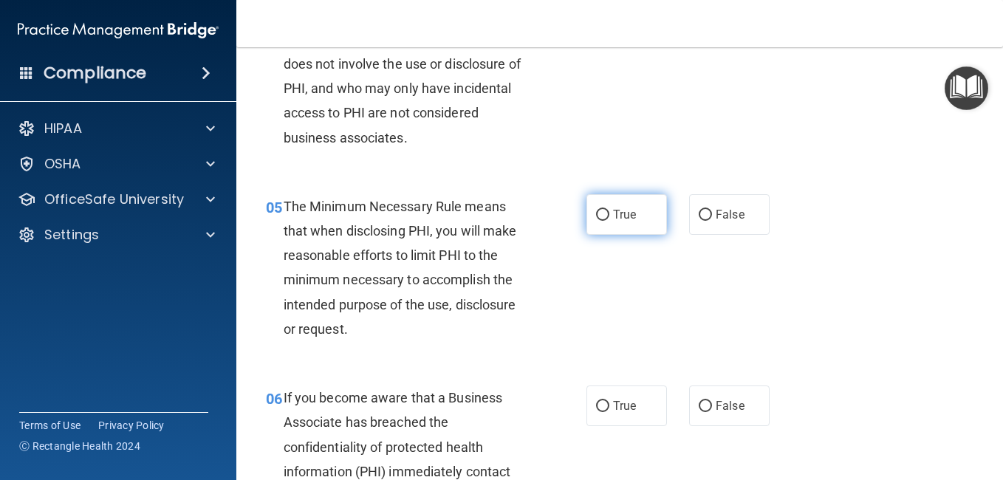
click at [600, 221] on input "True" at bounding box center [602, 215] width 13 height 11
radio input "true"
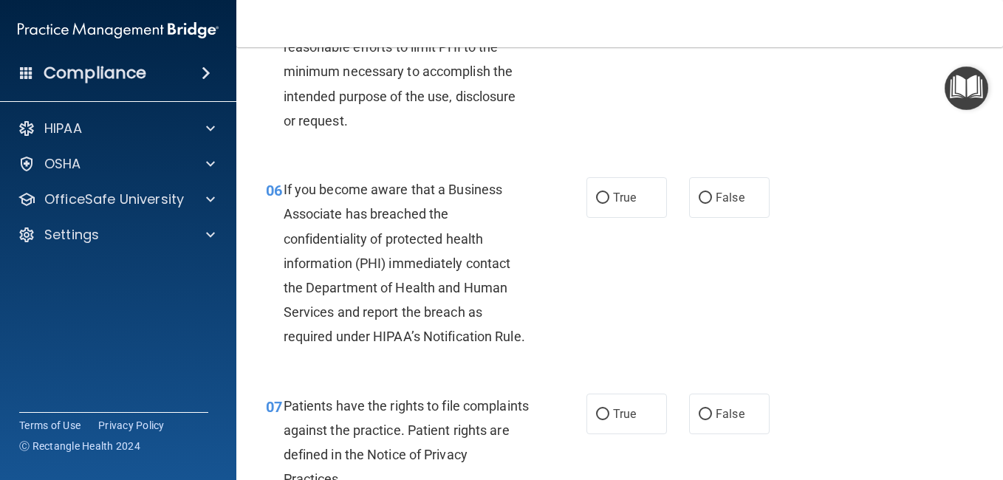
scroll to position [813, 0]
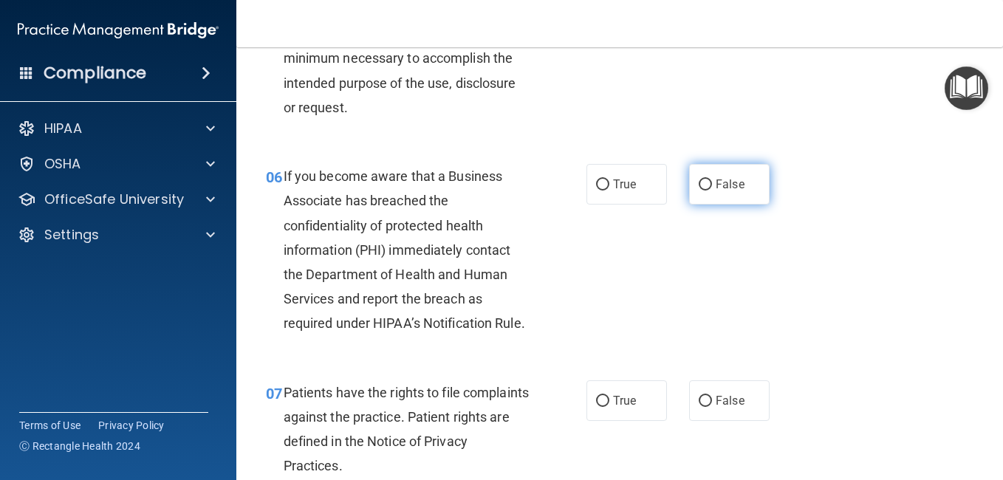
click at [699, 191] on input "False" at bounding box center [705, 185] width 13 height 11
radio input "true"
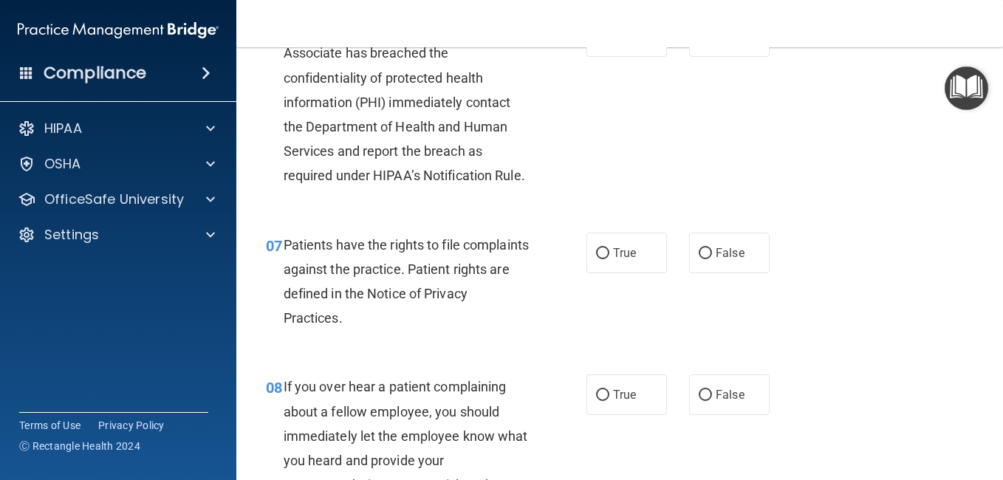
scroll to position [1034, 0]
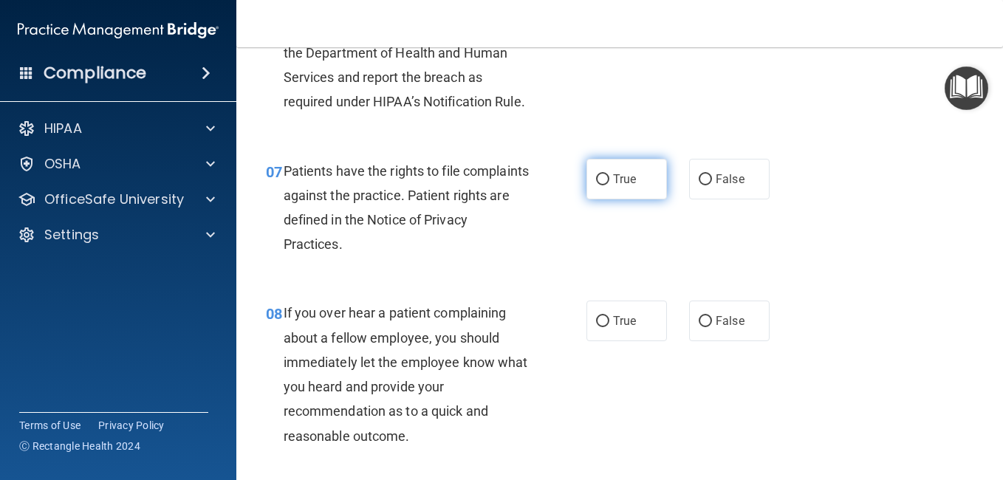
click at [604, 185] on input "True" at bounding box center [602, 179] width 13 height 11
radio input "true"
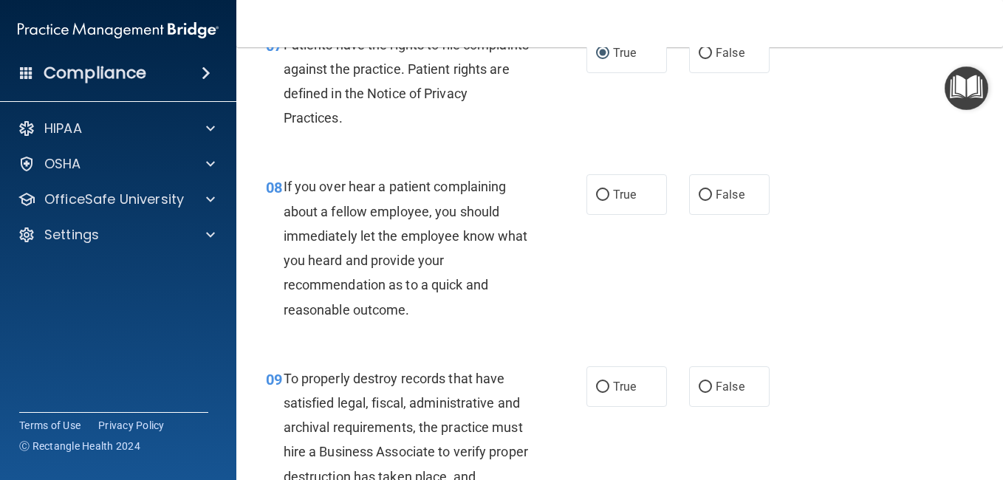
scroll to position [1182, 0]
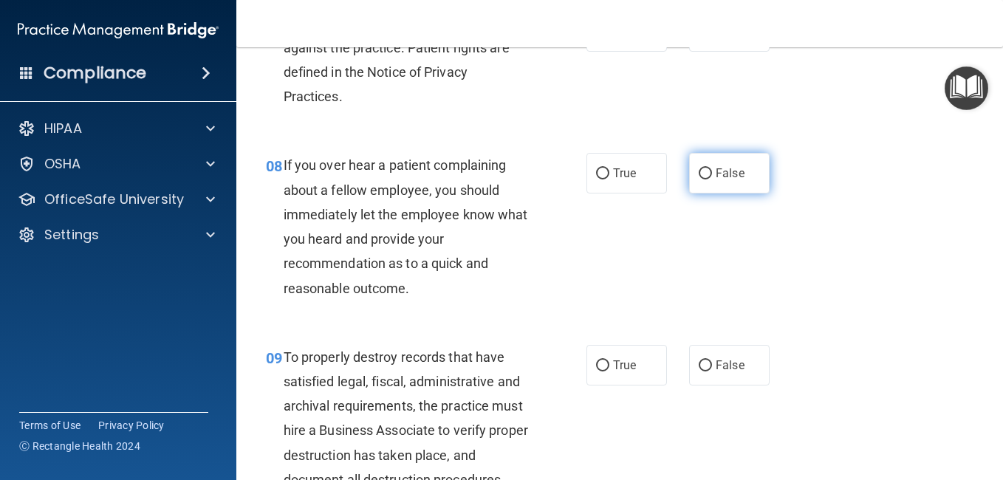
click at [700, 180] on input "False" at bounding box center [705, 173] width 13 height 11
radio input "true"
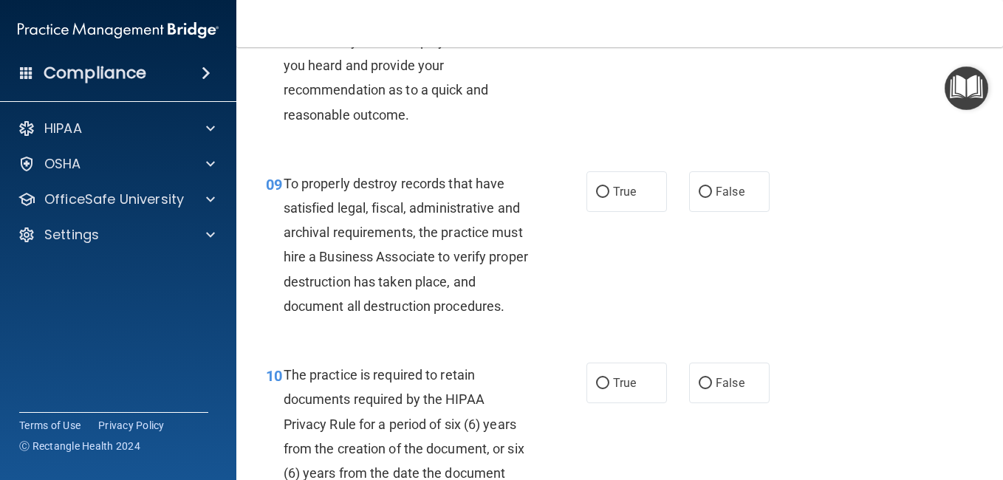
scroll to position [1404, 0]
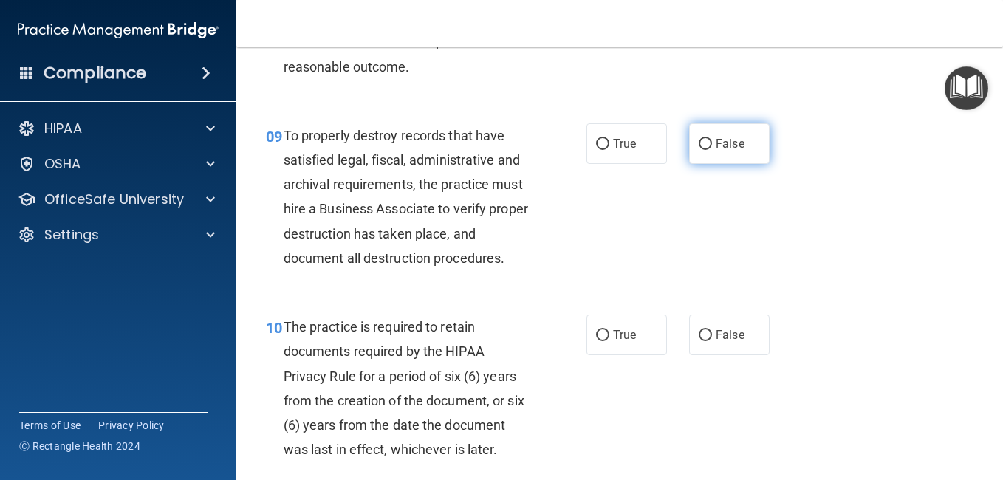
drag, startPoint x: 702, startPoint y: 219, endPoint x: 694, endPoint y: 228, distance: 11.5
click at [702, 150] on input "False" at bounding box center [705, 144] width 13 height 11
radio input "true"
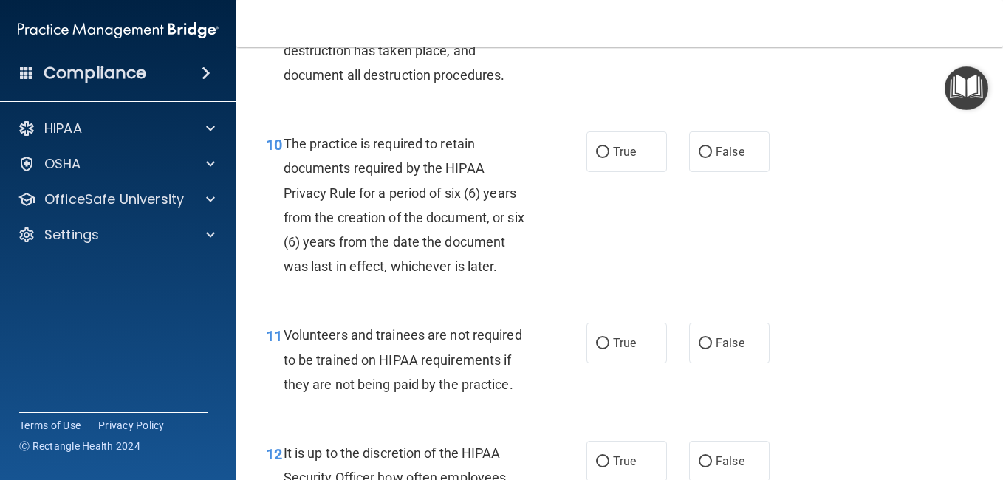
scroll to position [1625, 0]
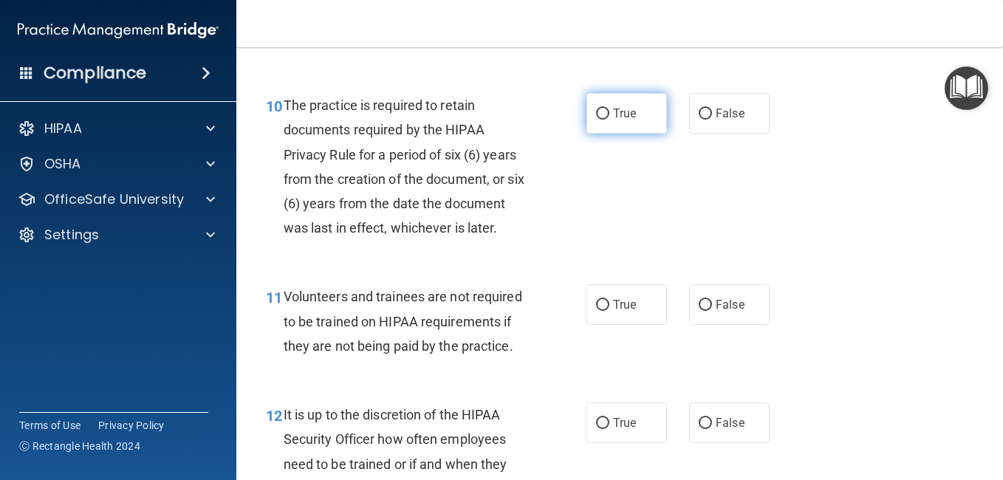
click at [602, 120] on input "True" at bounding box center [602, 114] width 13 height 11
radio input "true"
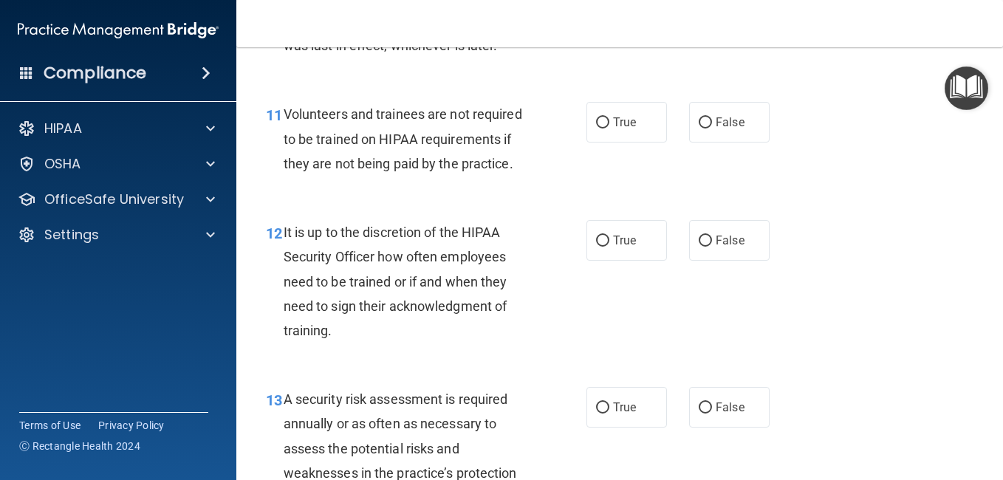
scroll to position [1847, 0]
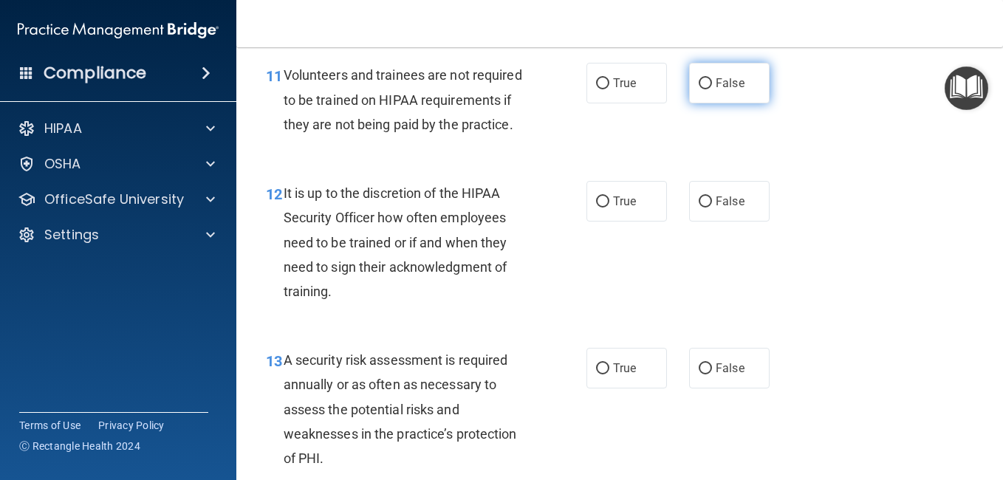
click at [699, 89] on input "False" at bounding box center [705, 83] width 13 height 11
radio input "true"
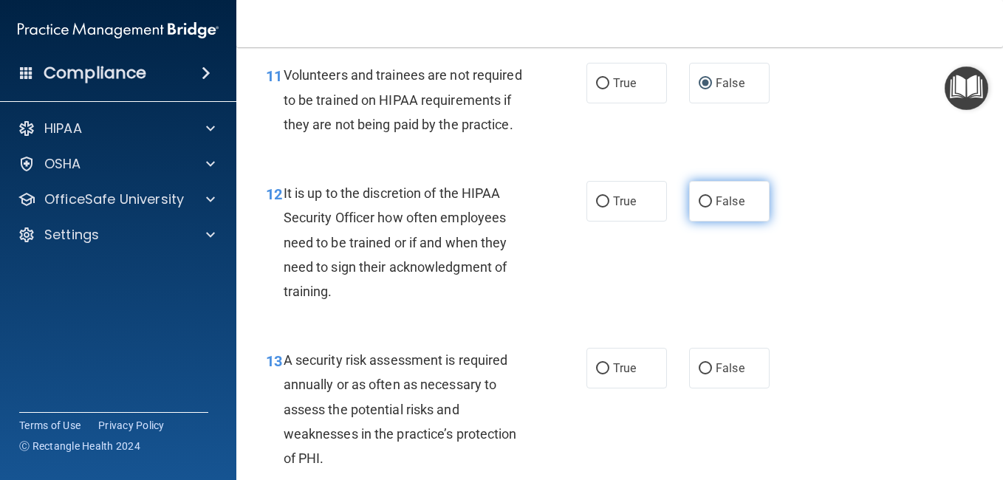
click at [706, 208] on input "False" at bounding box center [705, 202] width 13 height 11
radio input "true"
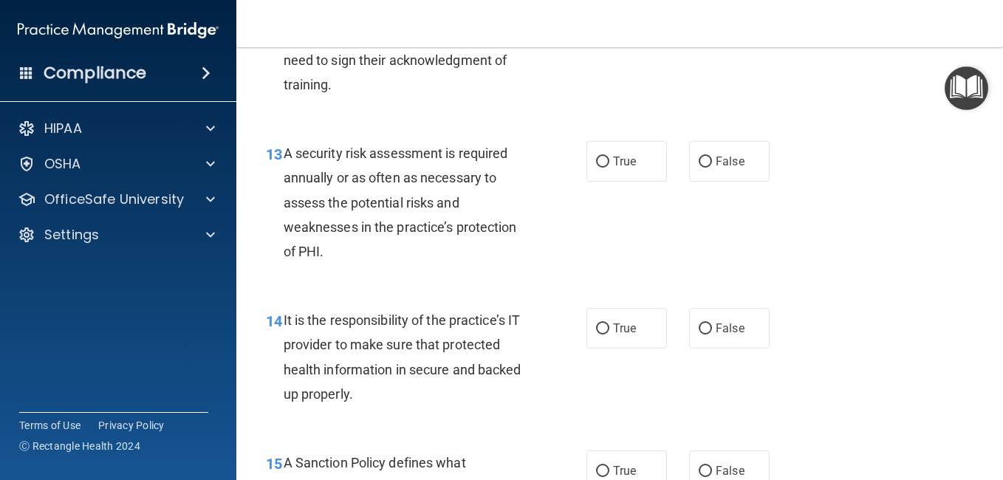
scroll to position [2069, 0]
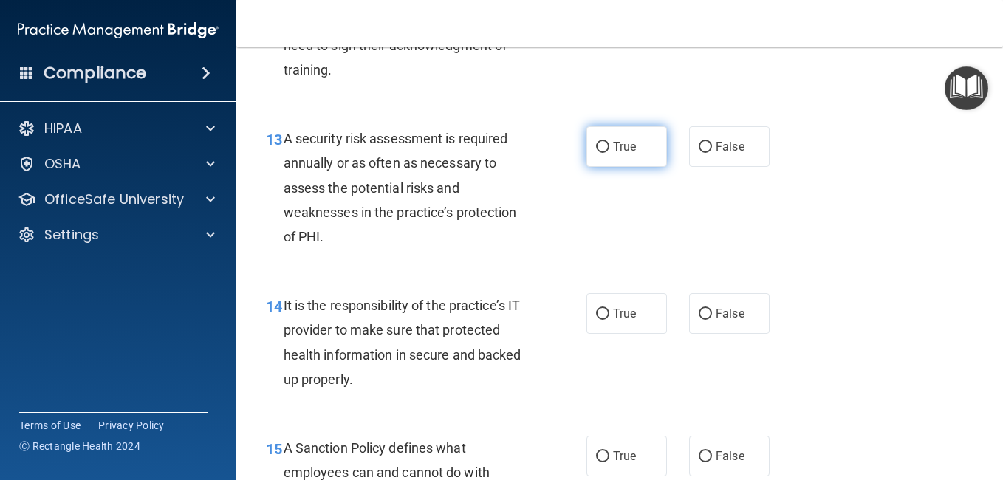
click at [602, 153] on input "True" at bounding box center [602, 147] width 13 height 11
radio input "true"
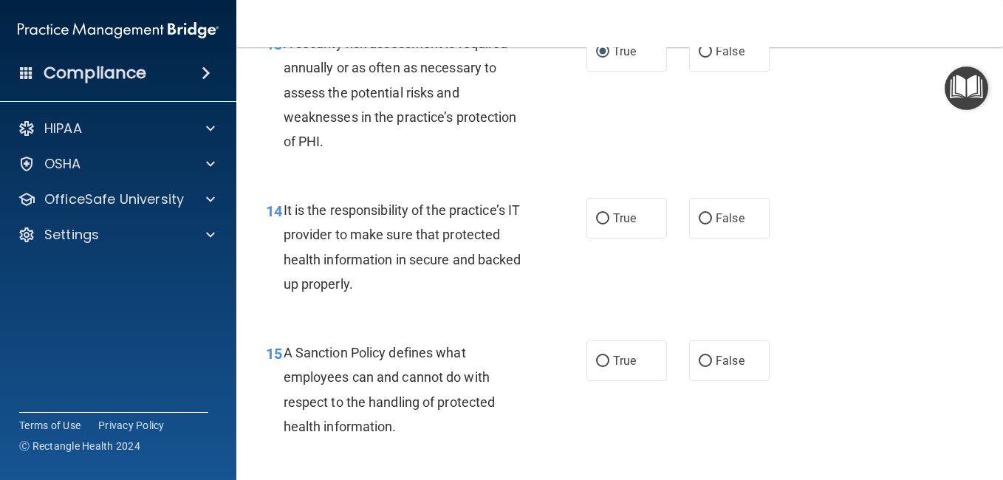
scroll to position [2290, 0]
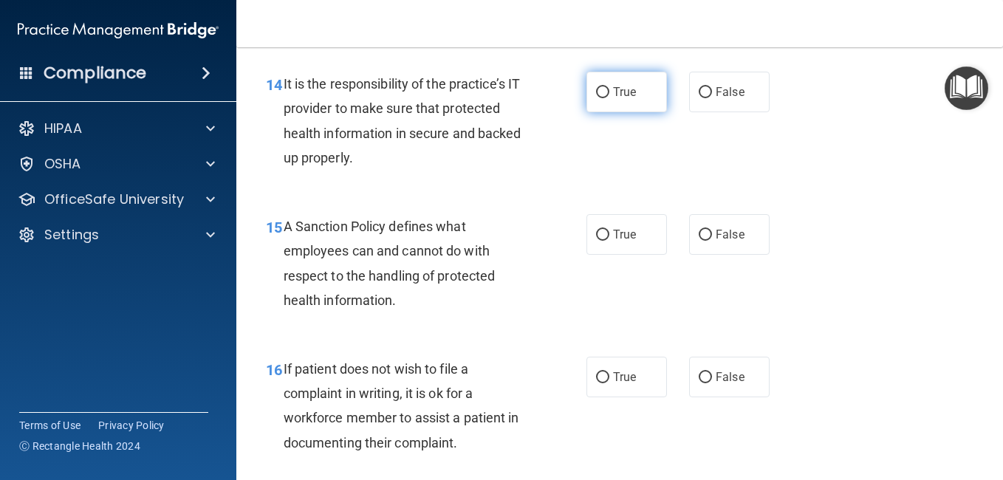
click at [603, 98] on input "True" at bounding box center [602, 92] width 13 height 11
radio input "true"
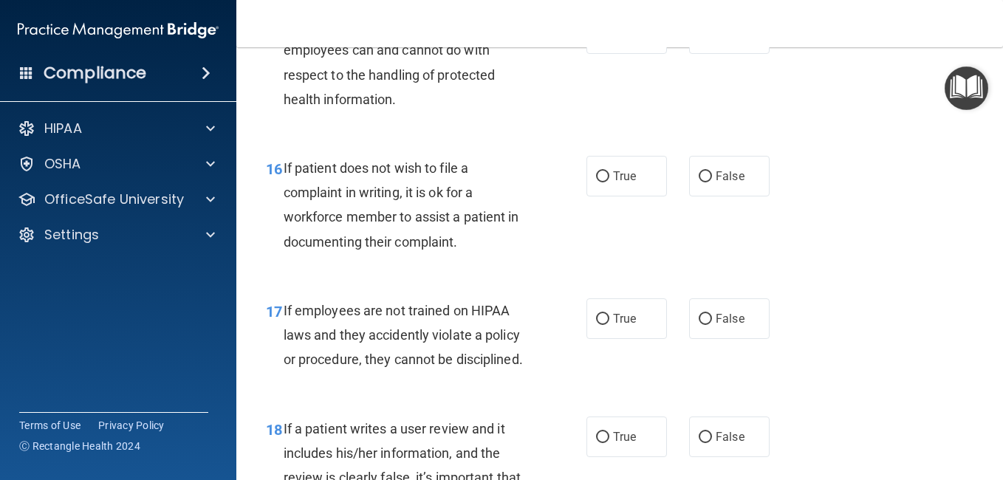
scroll to position [2512, 0]
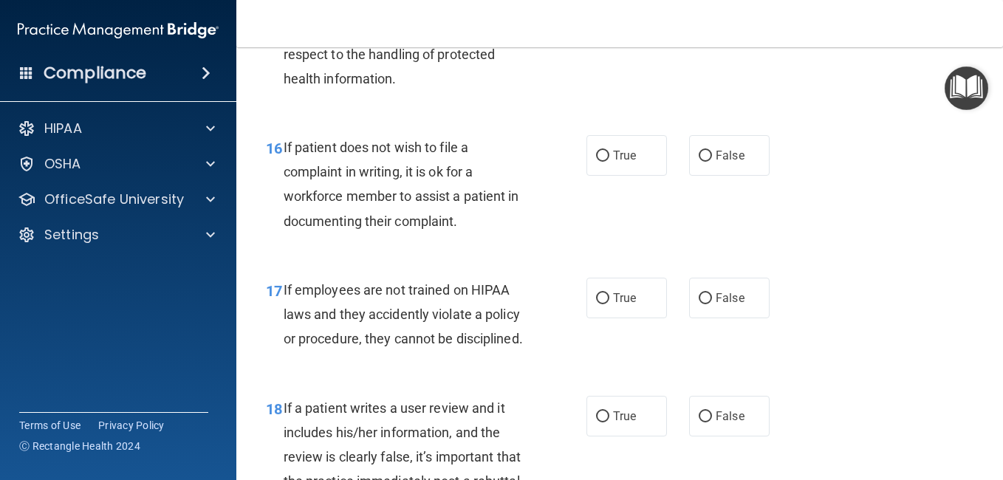
click at [702, 19] on input "False" at bounding box center [705, 13] width 13 height 11
radio input "true"
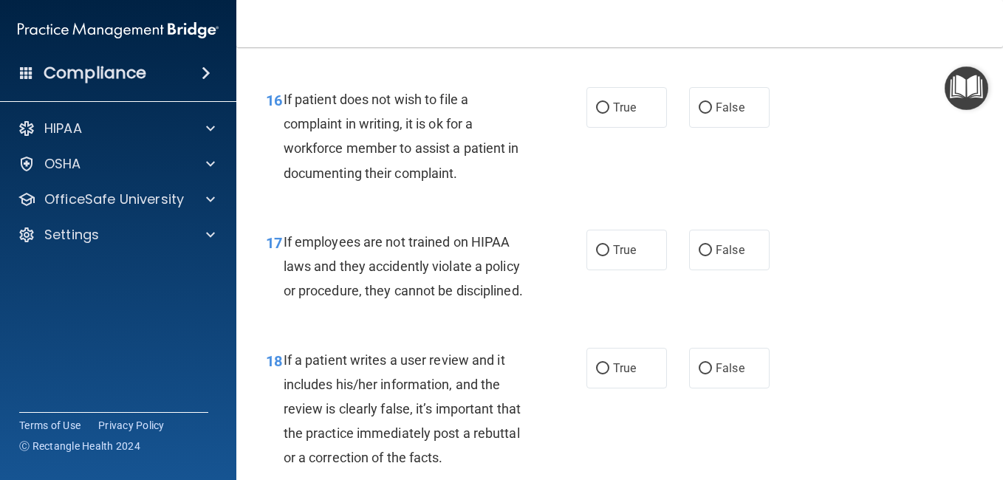
scroll to position [2586, 0]
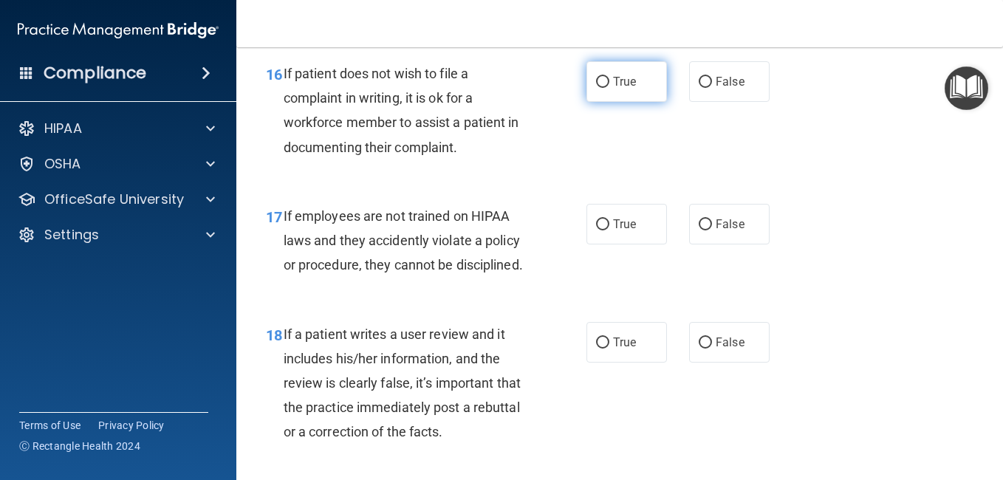
click at [599, 88] on input "True" at bounding box center [602, 82] width 13 height 11
radio input "true"
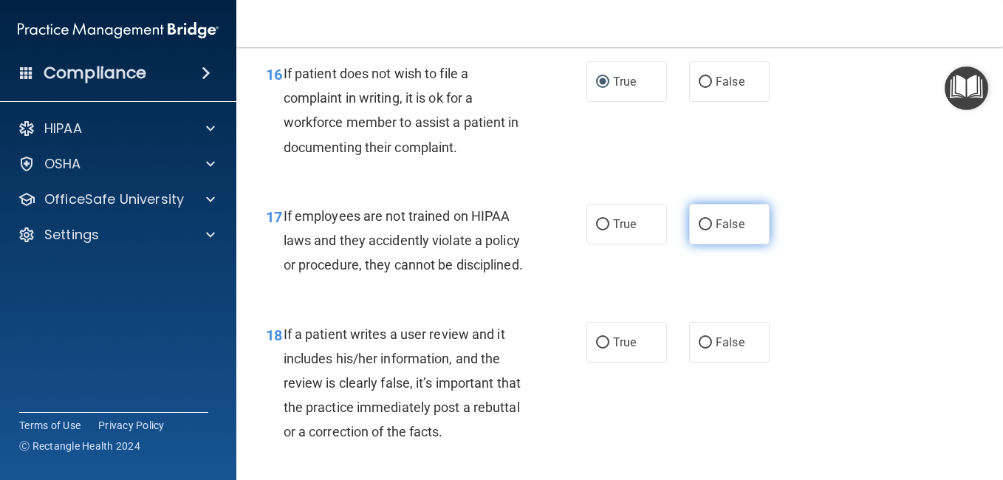
click at [697, 245] on label "False" at bounding box center [729, 224] width 81 height 41
click at [702, 230] on input "False" at bounding box center [705, 224] width 13 height 11
radio input "true"
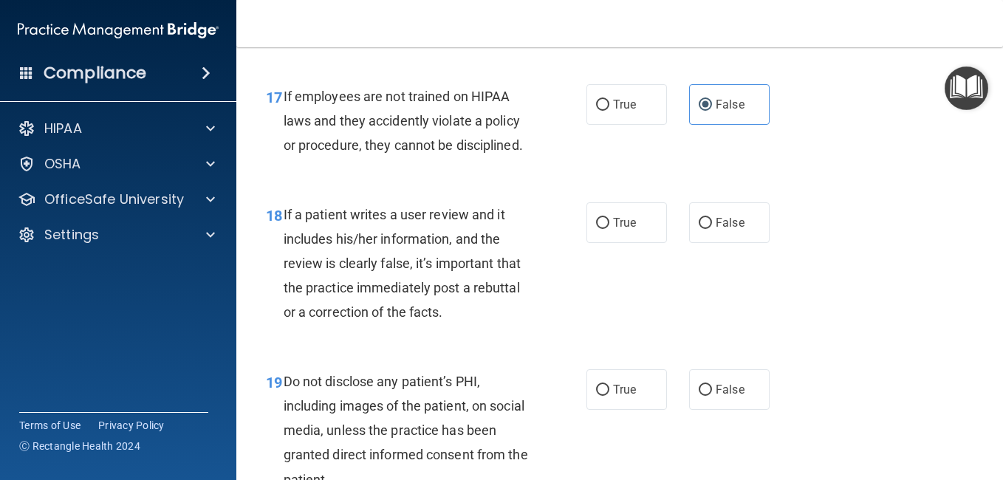
scroll to position [2733, 0]
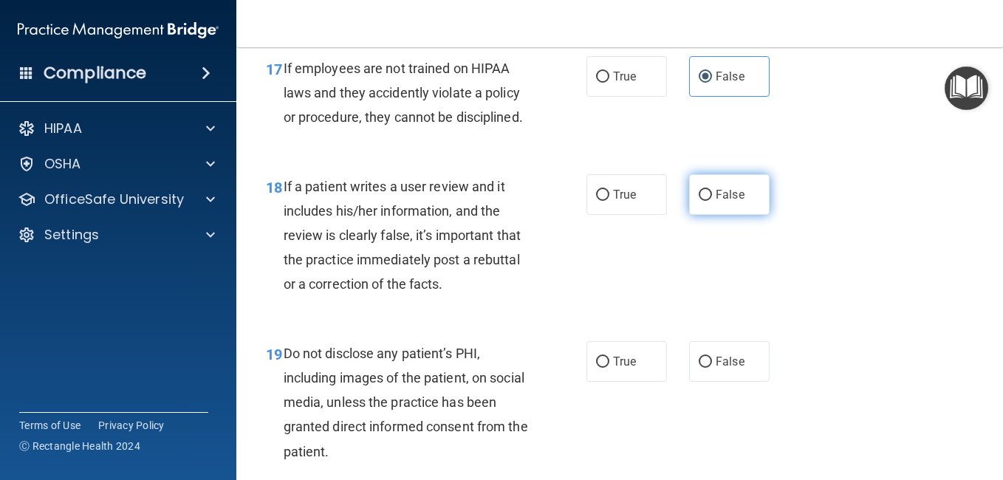
click at [699, 201] on input "False" at bounding box center [705, 195] width 13 height 11
radio input "true"
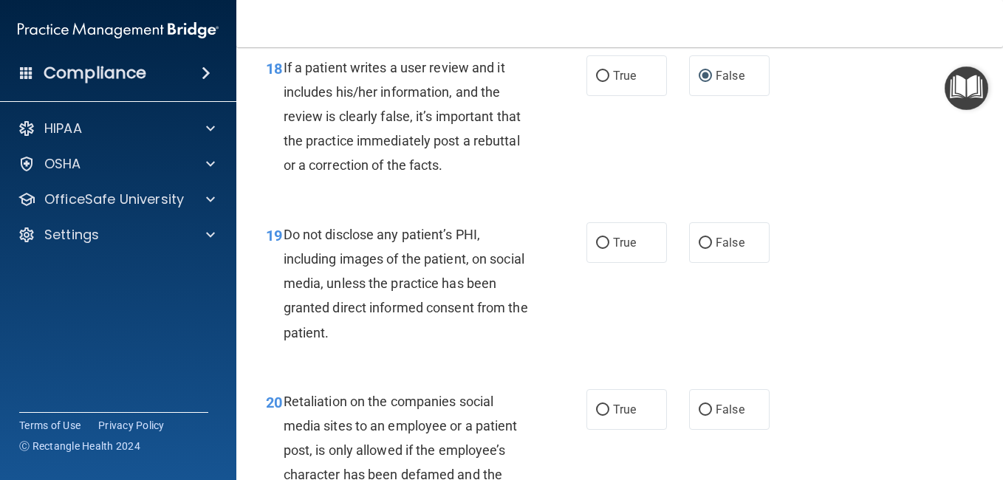
scroll to position [2955, 0]
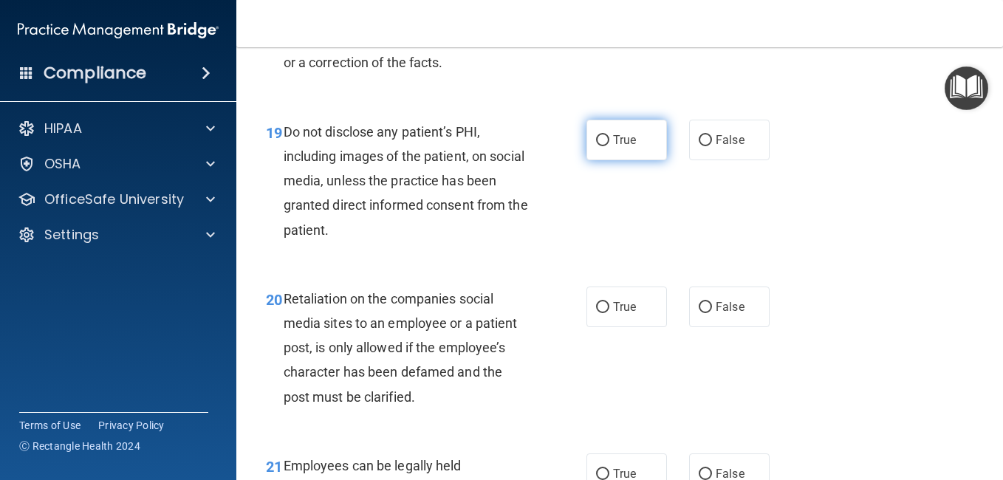
click at [600, 146] on input "True" at bounding box center [602, 140] width 13 height 11
radio input "true"
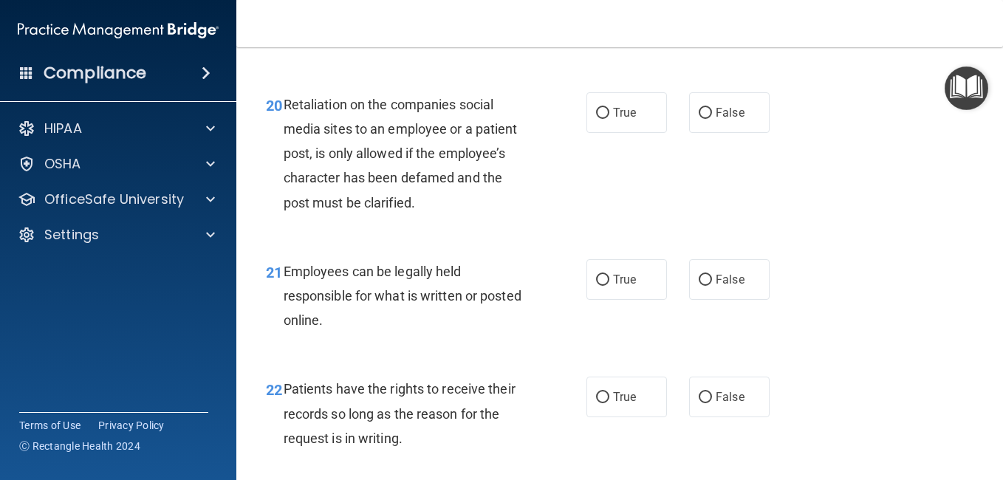
scroll to position [3177, 0]
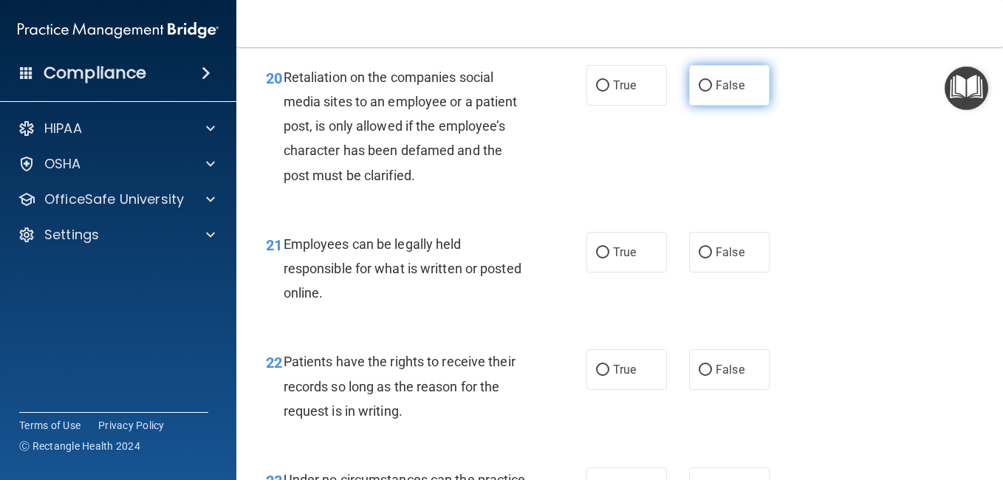
click at [703, 92] on input "False" at bounding box center [705, 86] width 13 height 11
radio input "true"
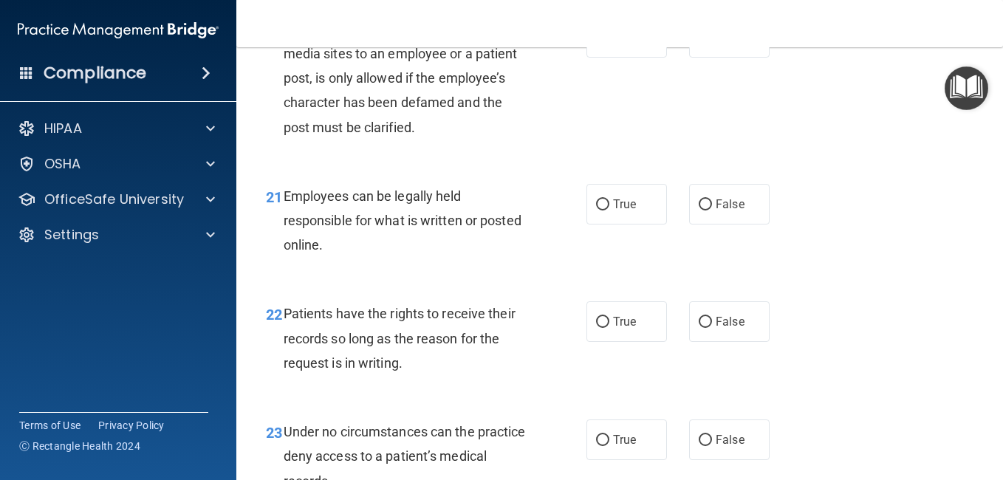
scroll to position [3251, 0]
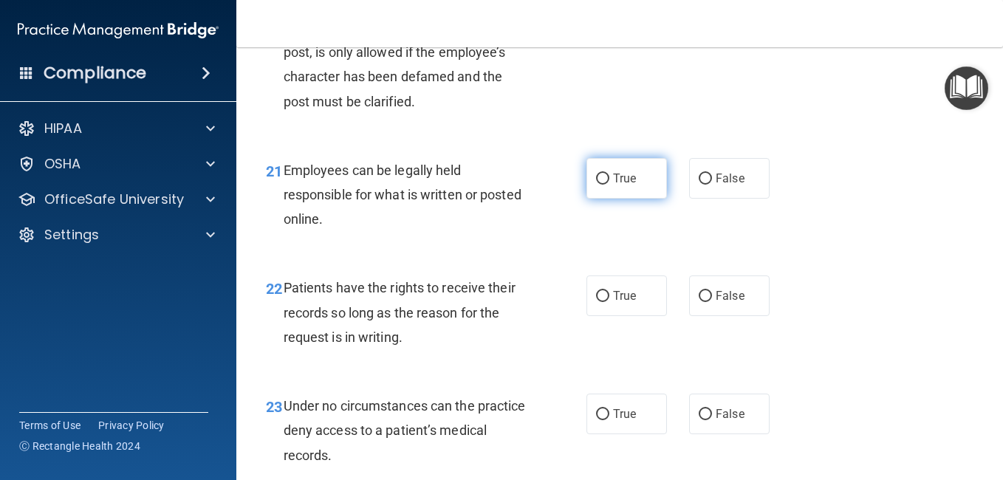
click at [603, 185] on input "True" at bounding box center [602, 179] width 13 height 11
radio input "true"
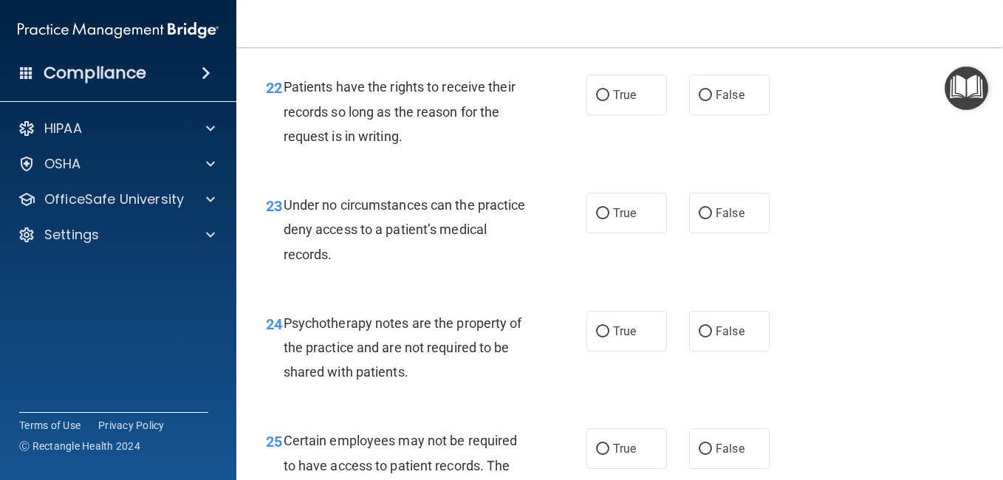
scroll to position [3472, 0]
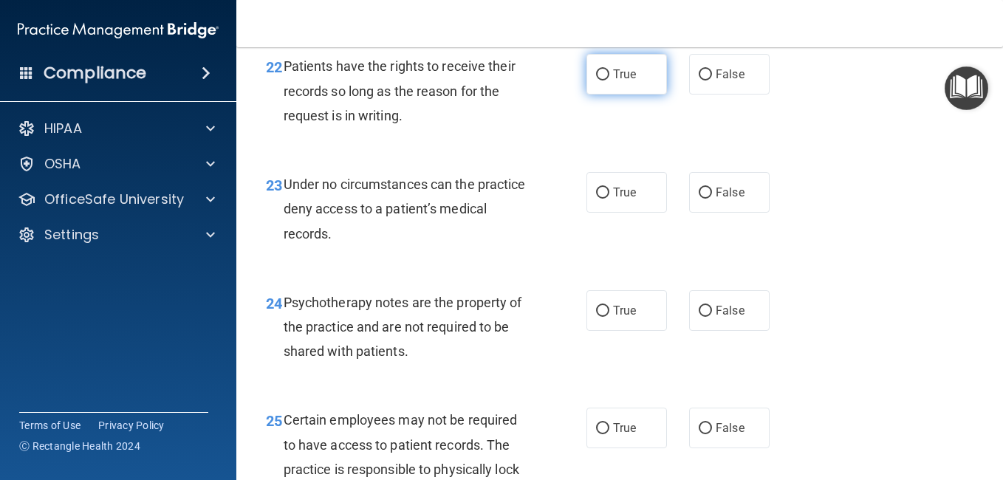
click at [596, 81] on input "True" at bounding box center [602, 74] width 13 height 11
radio input "true"
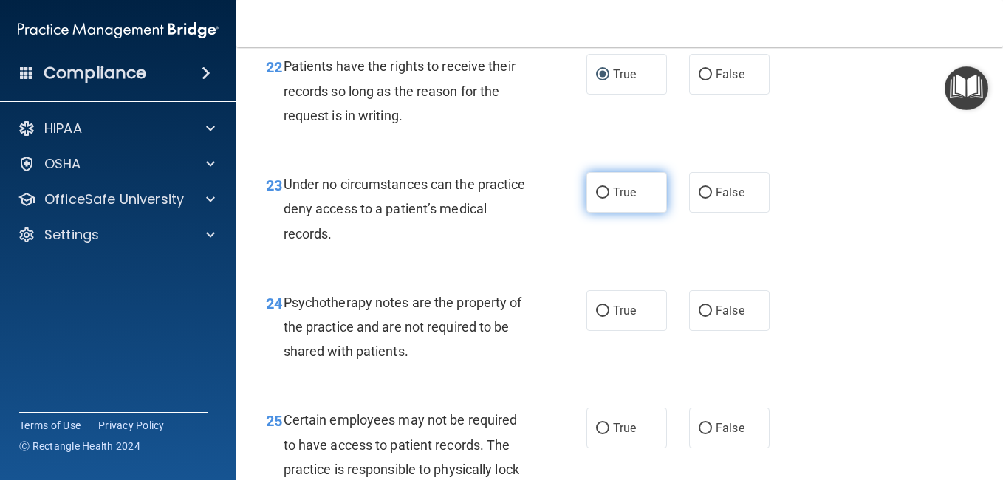
click at [596, 199] on input "True" at bounding box center [602, 193] width 13 height 11
radio input "true"
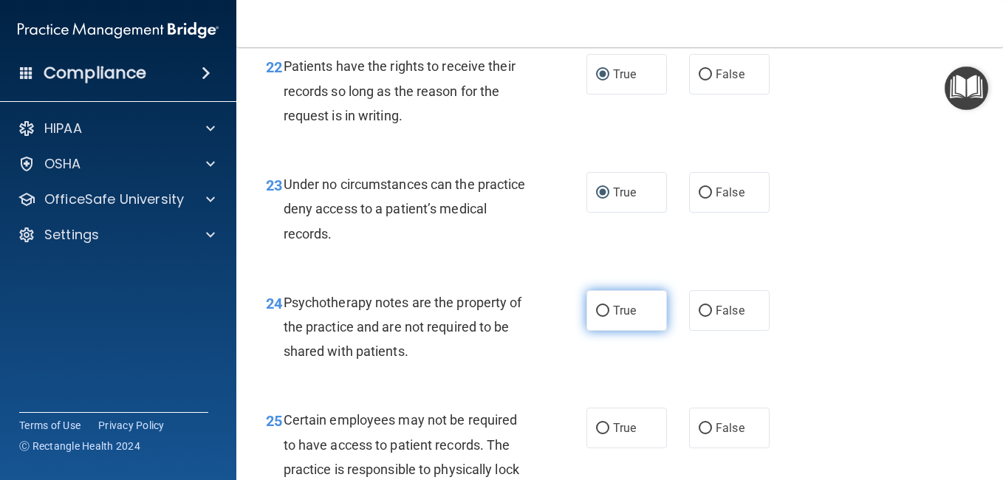
click at [599, 317] on input "True" at bounding box center [602, 311] width 13 height 11
radio input "true"
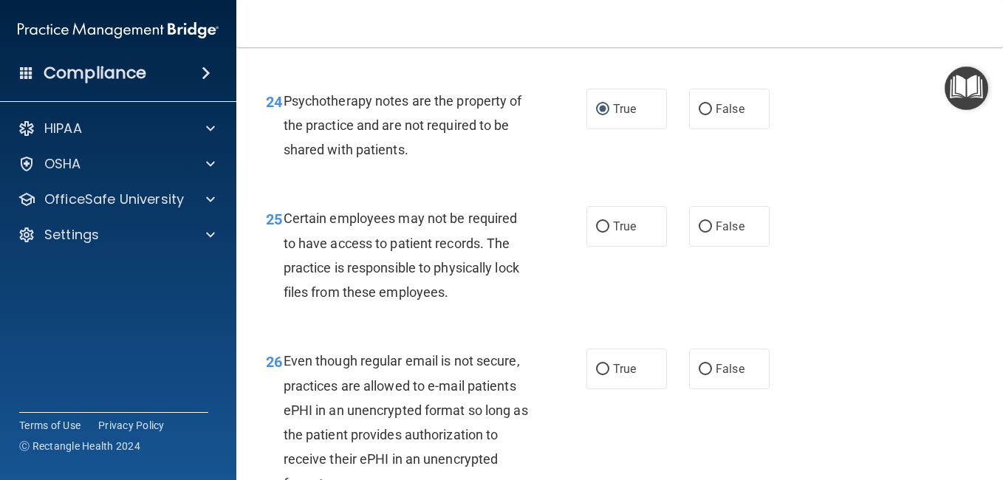
scroll to position [3694, 0]
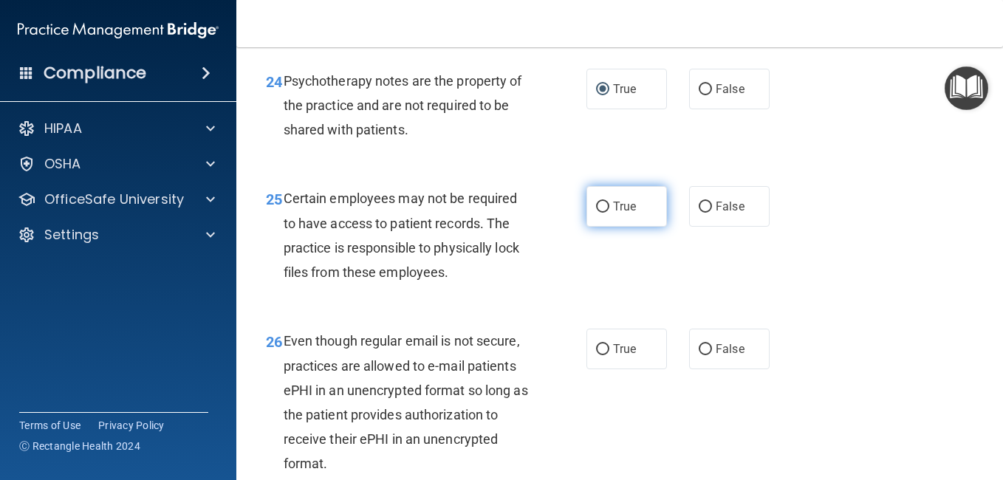
click at [605, 227] on label "True" at bounding box center [627, 206] width 81 height 41
click at [605, 213] on input "True" at bounding box center [602, 207] width 13 height 11
radio input "true"
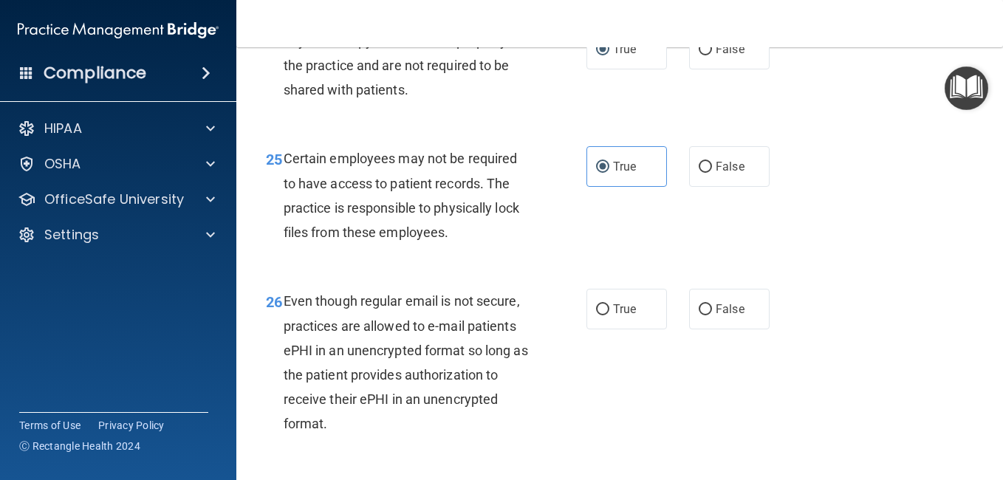
scroll to position [3915, 0]
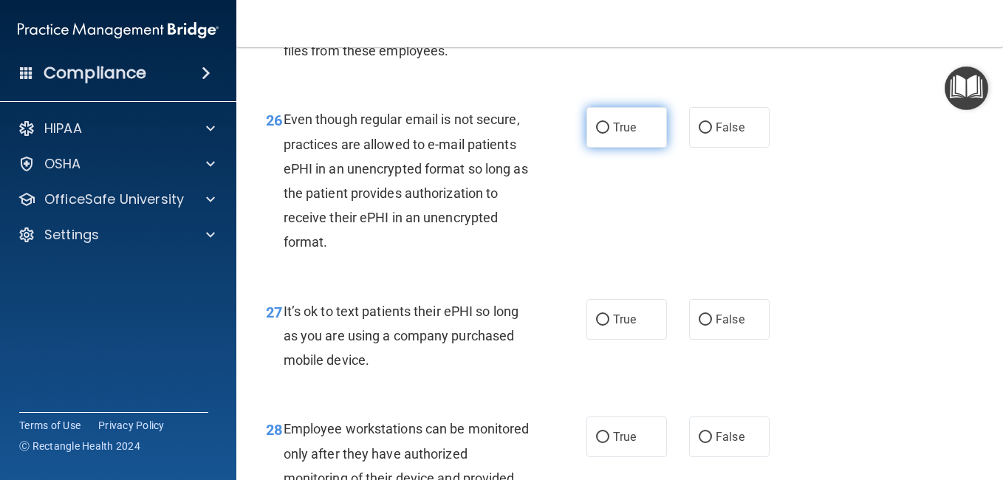
click at [596, 134] on input "True" at bounding box center [602, 128] width 13 height 11
radio input "true"
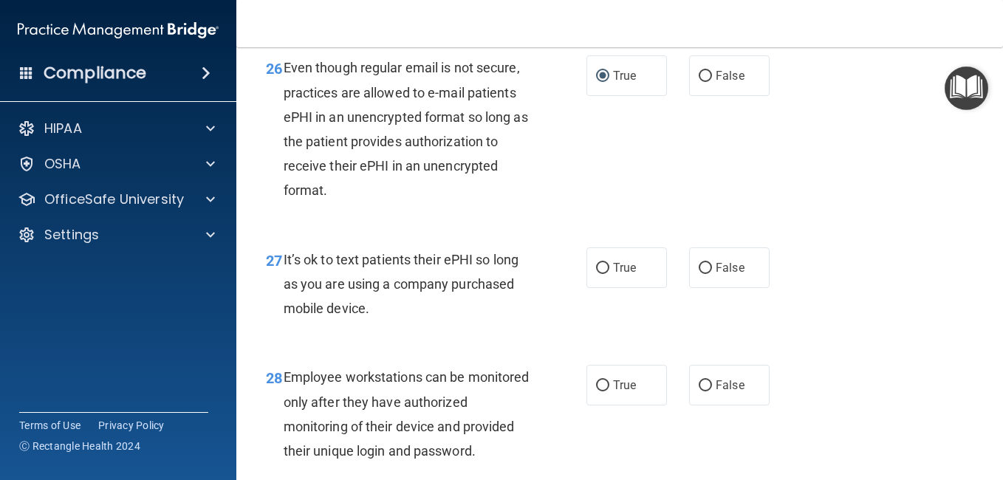
scroll to position [4063, 0]
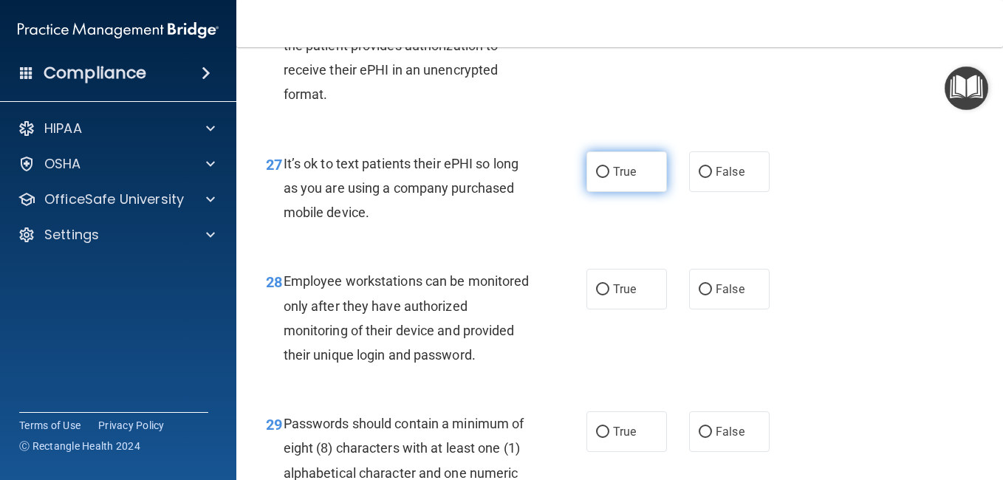
click at [596, 178] on input "True" at bounding box center [602, 172] width 13 height 11
radio input "true"
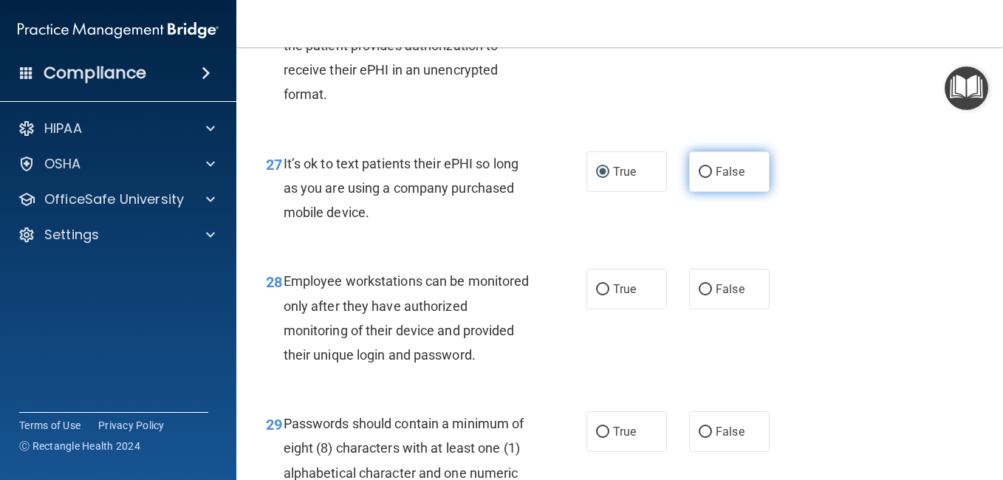
click at [699, 178] on input "False" at bounding box center [705, 172] width 13 height 11
radio input "true"
radio input "false"
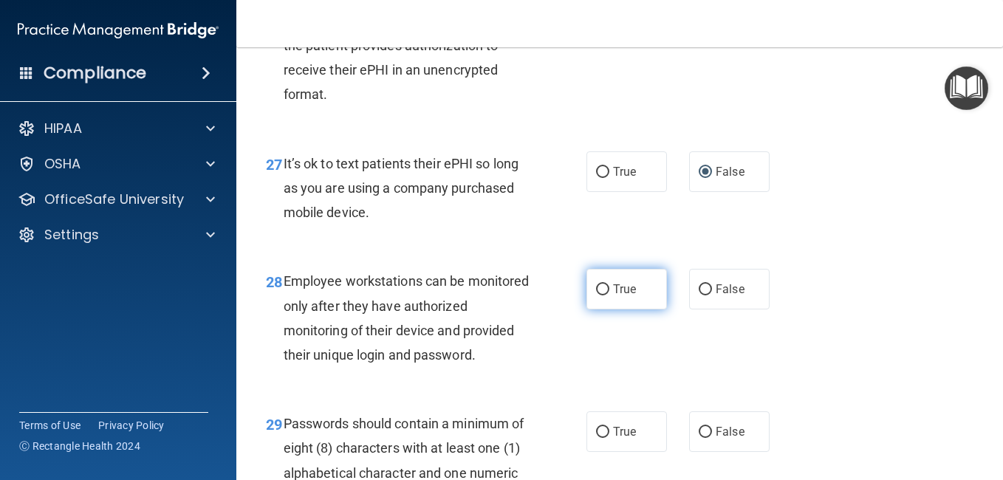
click at [597, 296] on input "True" at bounding box center [602, 289] width 13 height 11
radio input "true"
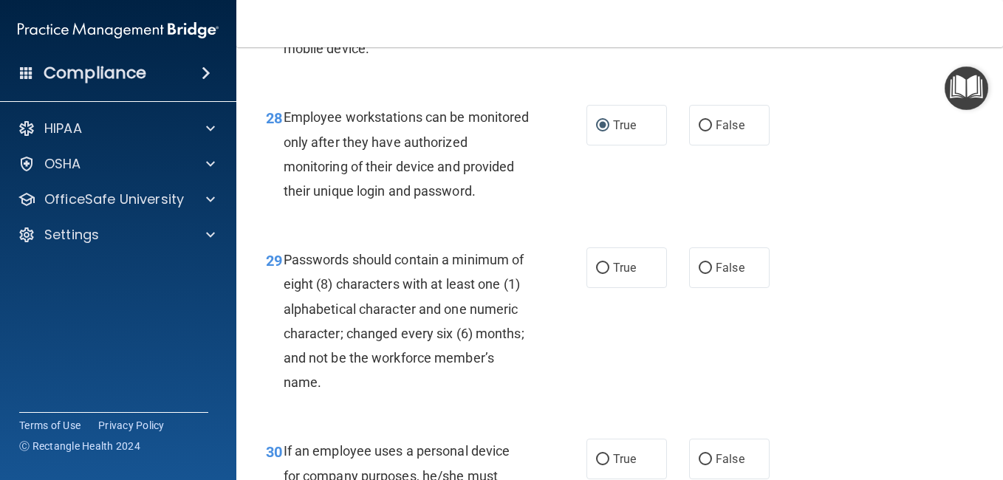
scroll to position [4211, 0]
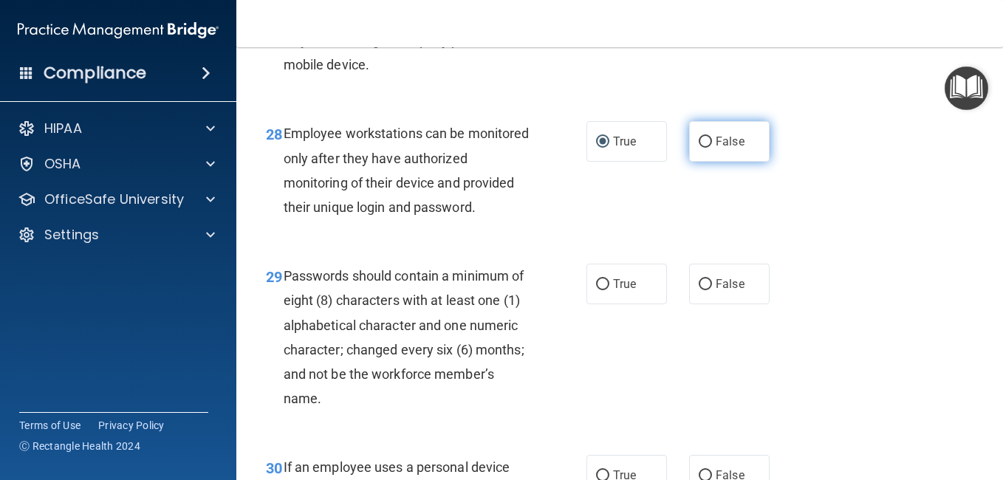
click at [699, 148] on input "False" at bounding box center [705, 142] width 13 height 11
radio input "true"
radio input "false"
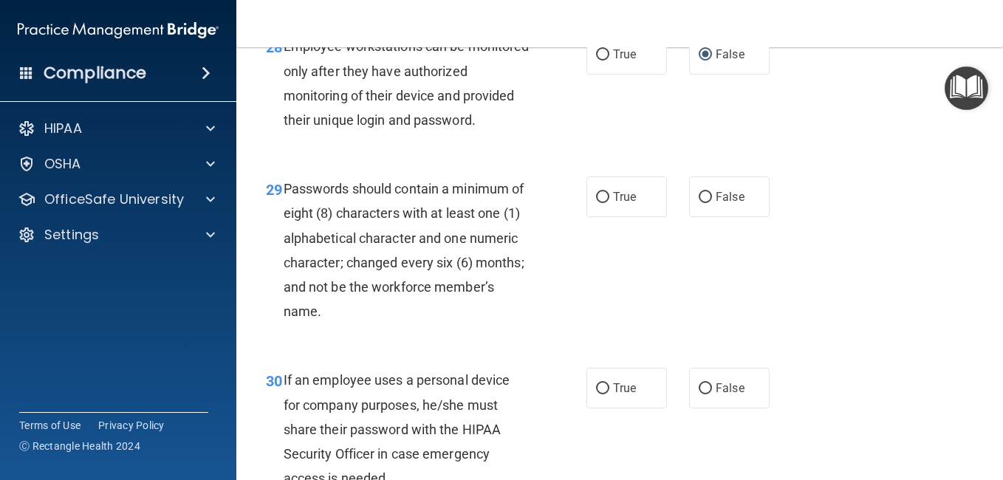
scroll to position [4359, 0]
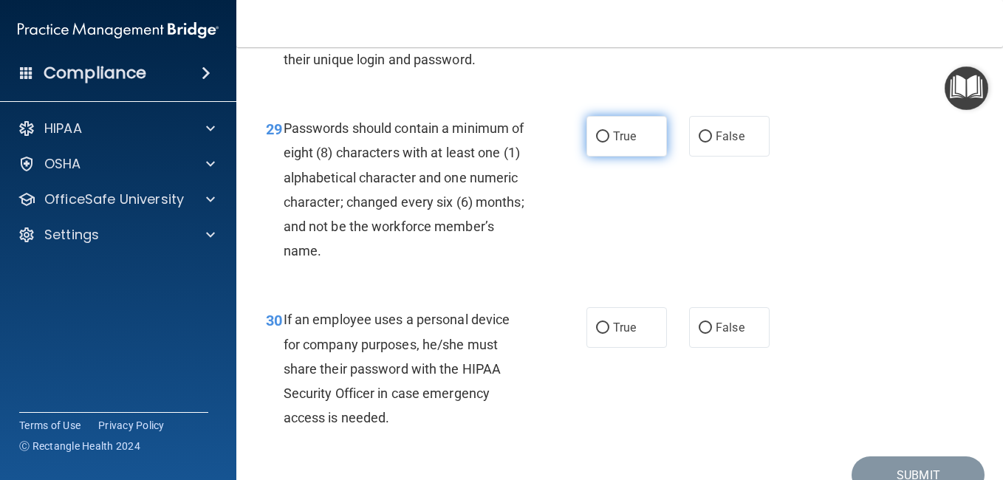
drag, startPoint x: 592, startPoint y: 251, endPoint x: 595, endPoint y: 259, distance: 8.6
click at [592, 157] on label "True" at bounding box center [627, 136] width 81 height 41
click at [596, 143] on input "True" at bounding box center [602, 136] width 13 height 11
radio input "true"
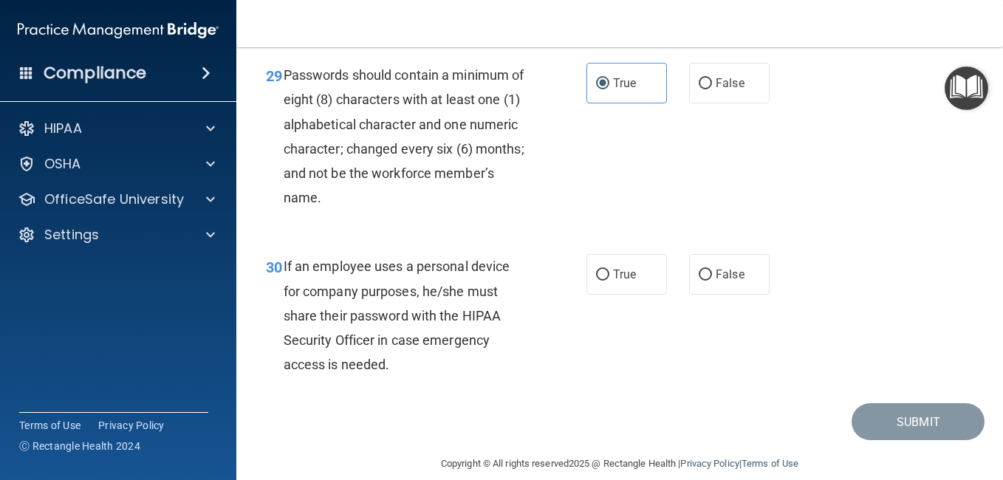
scroll to position [4506, 0]
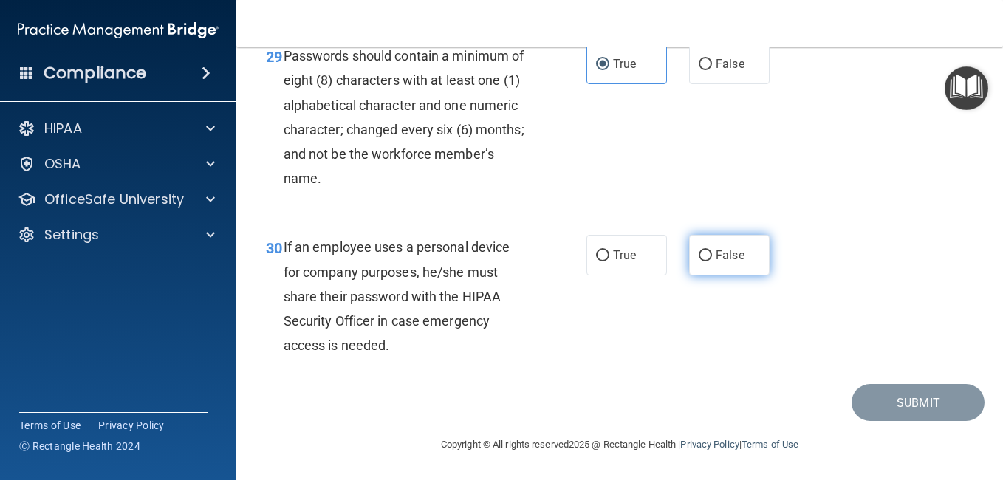
click at [702, 262] on input "False" at bounding box center [705, 255] width 13 height 11
radio input "true"
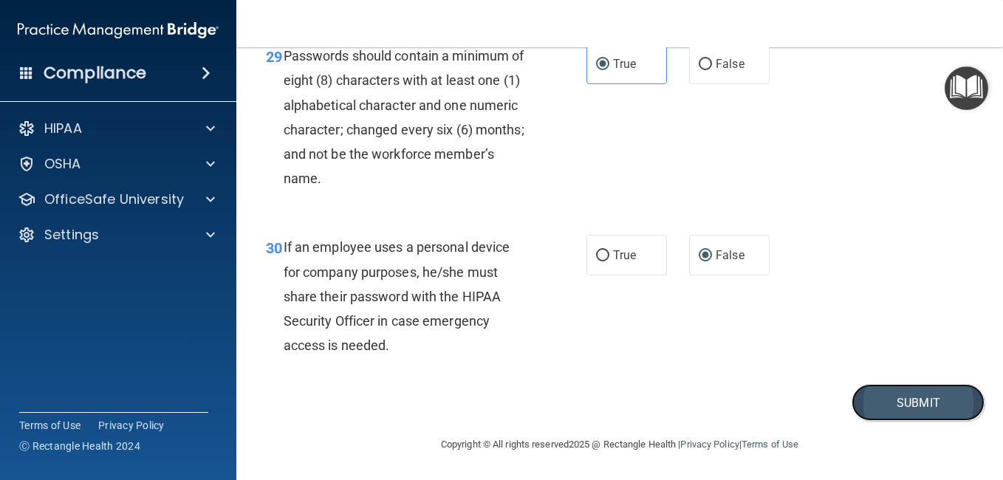
click at [864, 422] on button "Submit" at bounding box center [918, 403] width 133 height 38
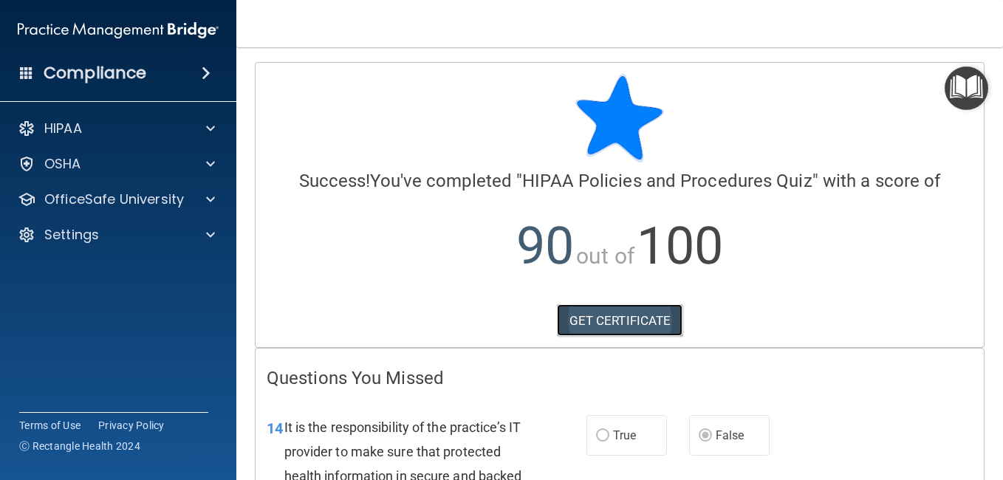
click at [575, 318] on link "GET CERTIFICATE" at bounding box center [620, 320] width 126 height 33
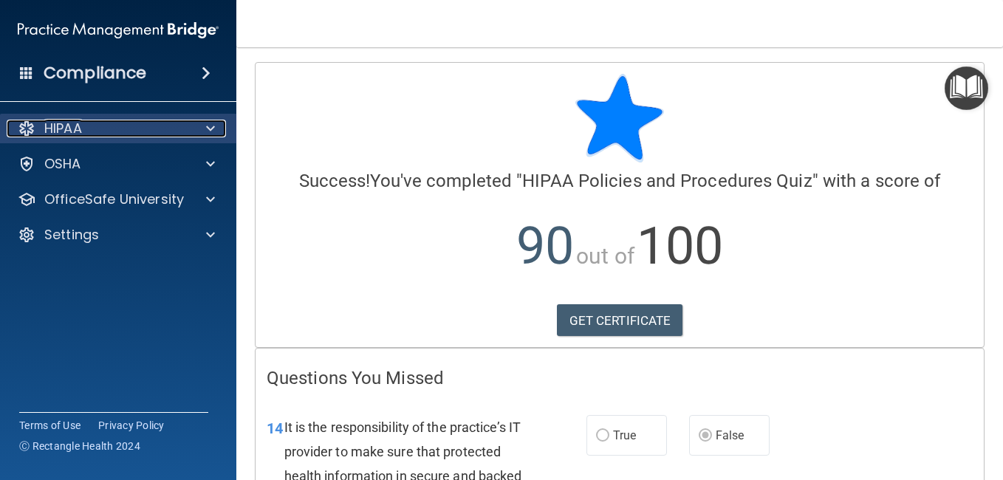
click at [209, 134] on span at bounding box center [210, 129] width 9 height 18
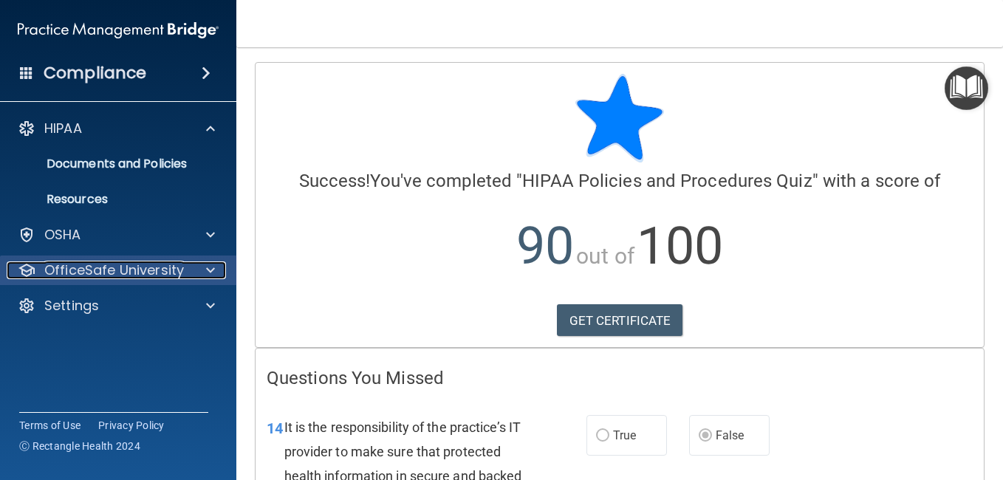
click at [206, 273] on span at bounding box center [210, 271] width 9 height 18
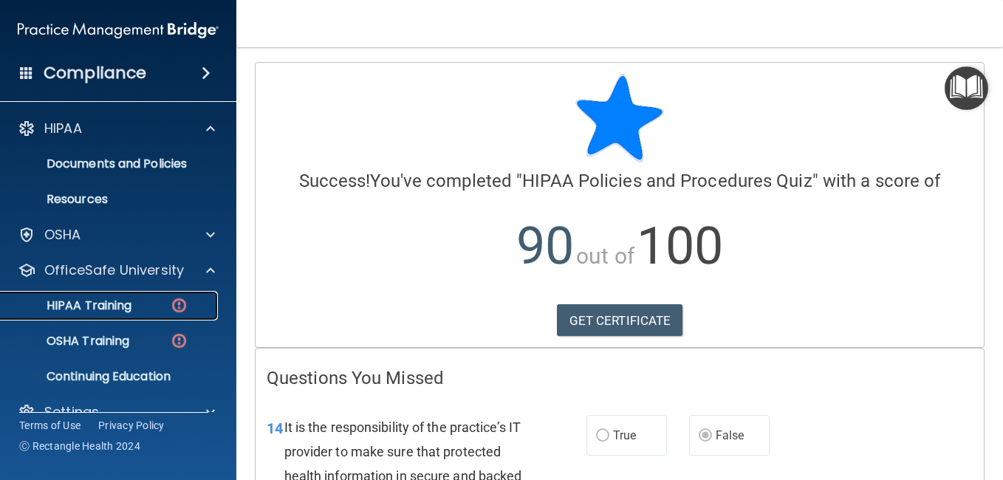
click at [117, 298] on p "HIPAA Training" at bounding box center [71, 305] width 122 height 15
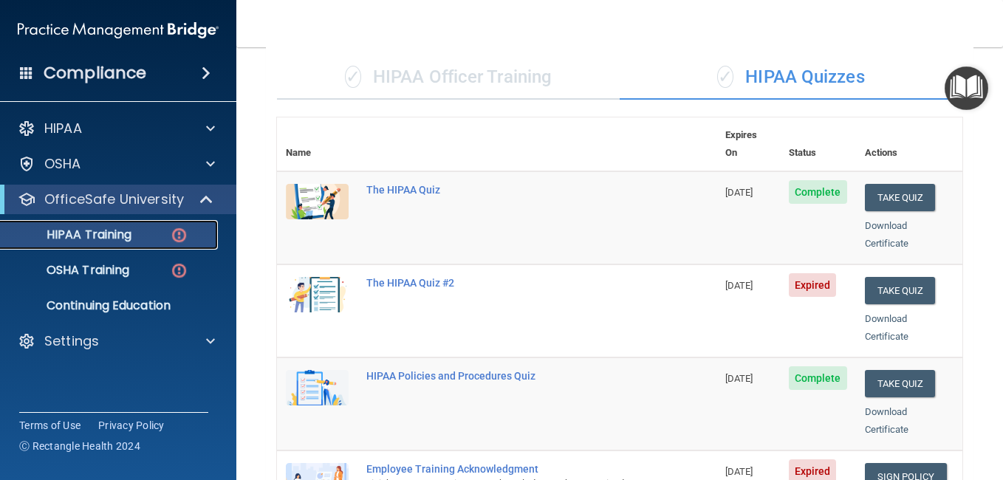
scroll to position [74, 0]
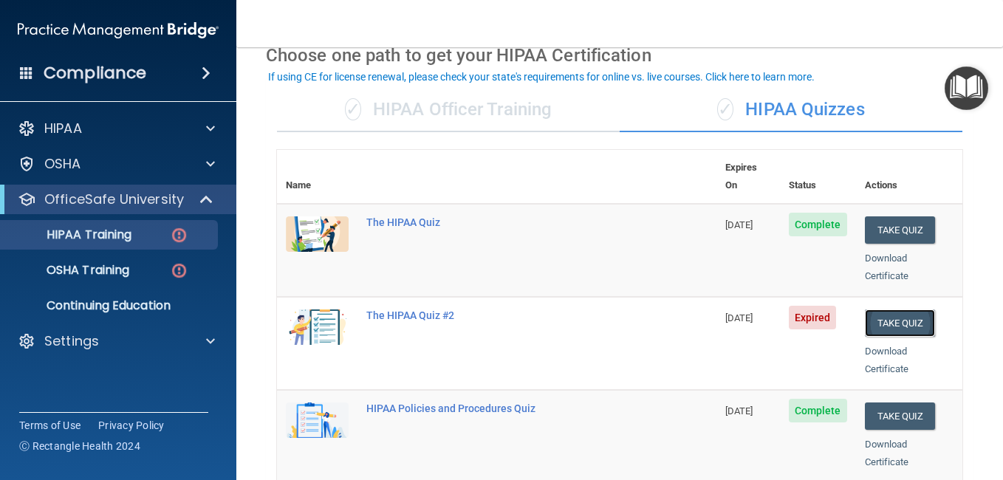
click at [896, 310] on button "Take Quiz" at bounding box center [900, 323] width 71 height 27
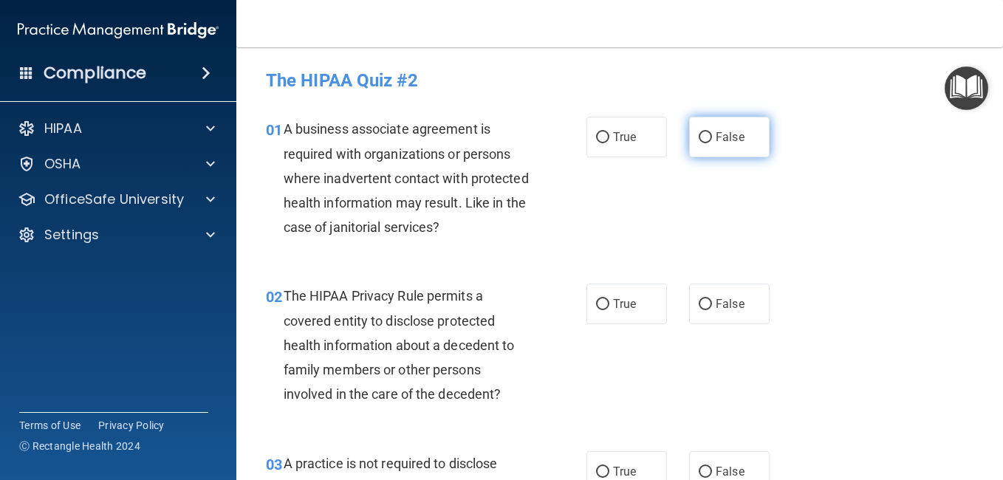
click at [703, 135] on input "False" at bounding box center [705, 137] width 13 height 11
radio input "true"
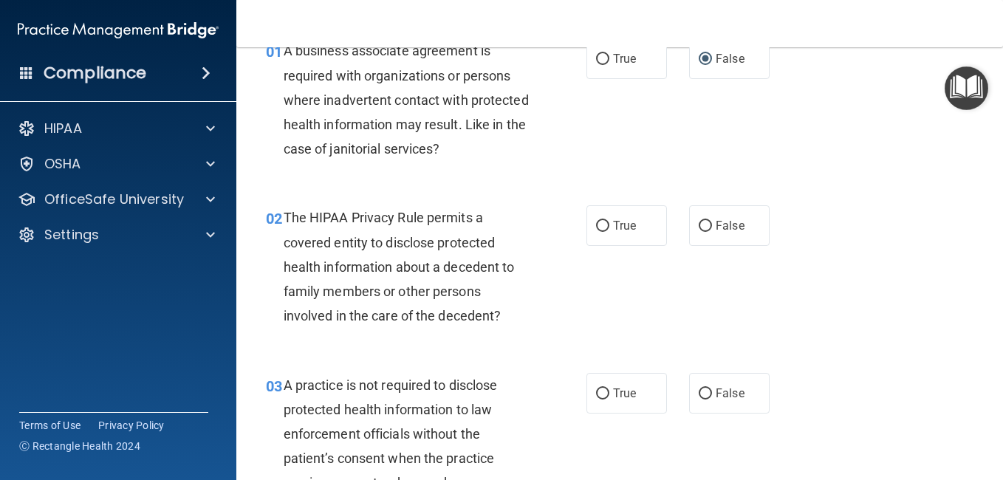
scroll to position [74, 0]
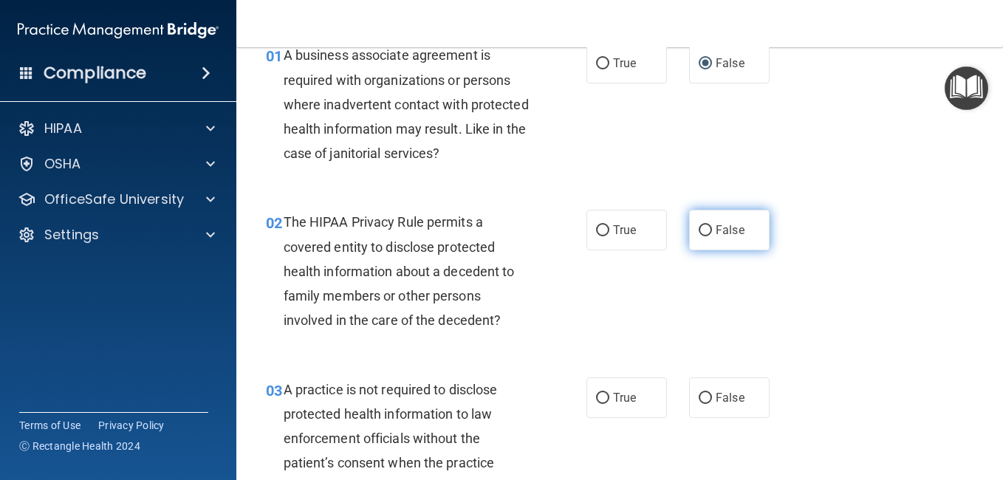
click at [701, 235] on input "False" at bounding box center [705, 230] width 13 height 11
radio input "true"
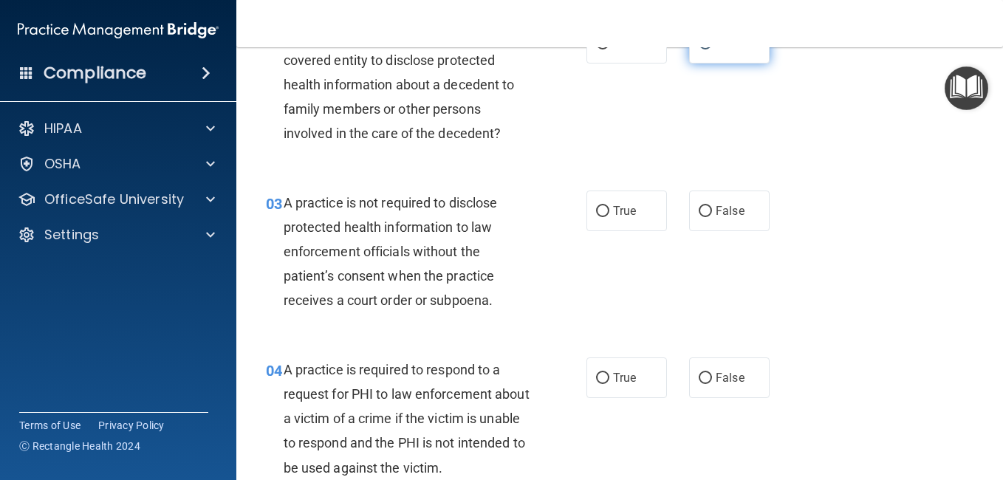
scroll to position [296, 0]
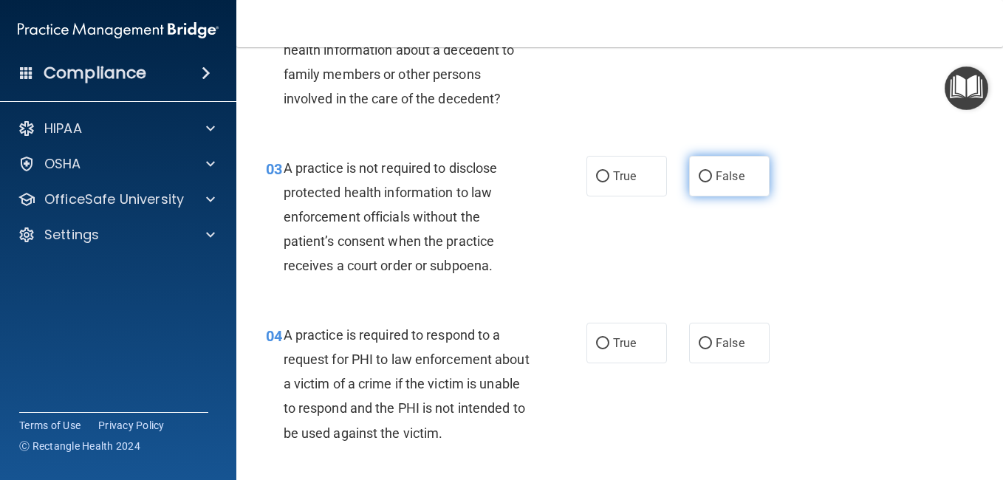
click at [699, 176] on input "False" at bounding box center [705, 176] width 13 height 11
radio input "true"
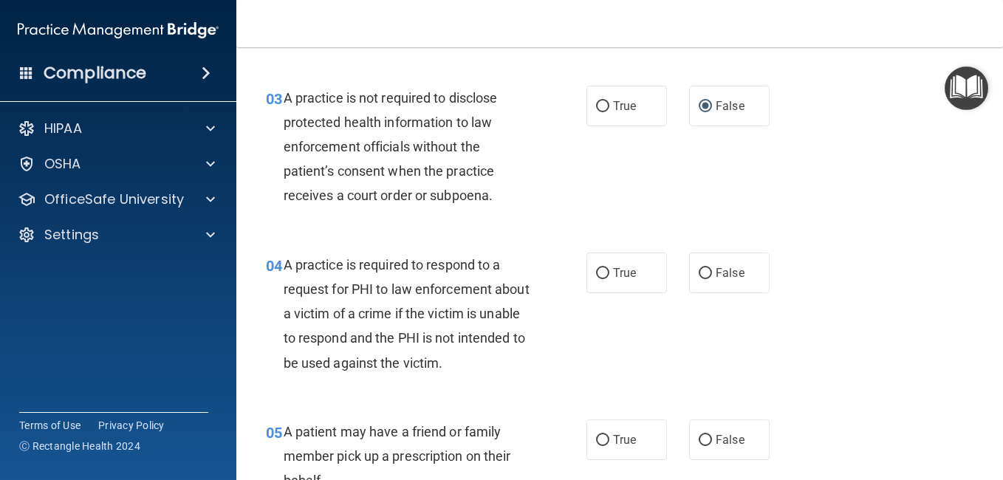
scroll to position [443, 0]
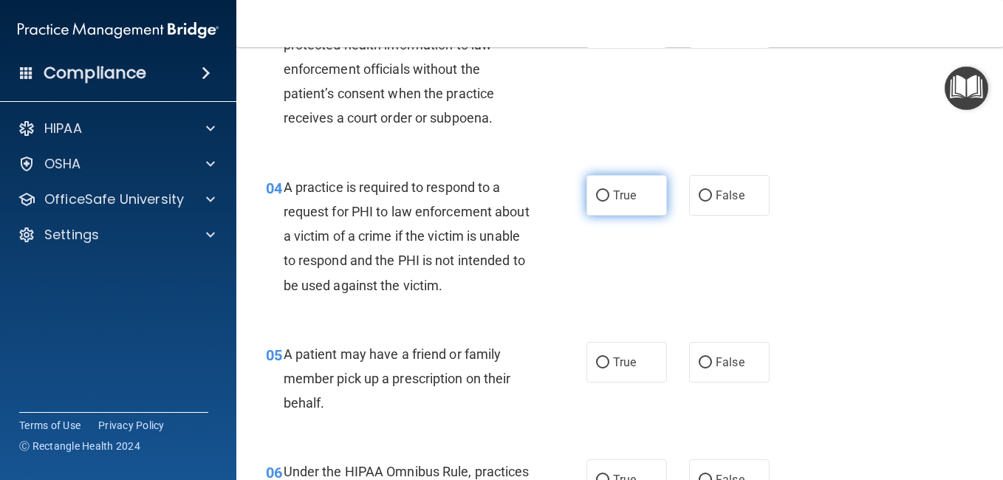
click at [595, 187] on label "True" at bounding box center [627, 195] width 81 height 41
click at [596, 191] on input "True" at bounding box center [602, 196] width 13 height 11
radio input "true"
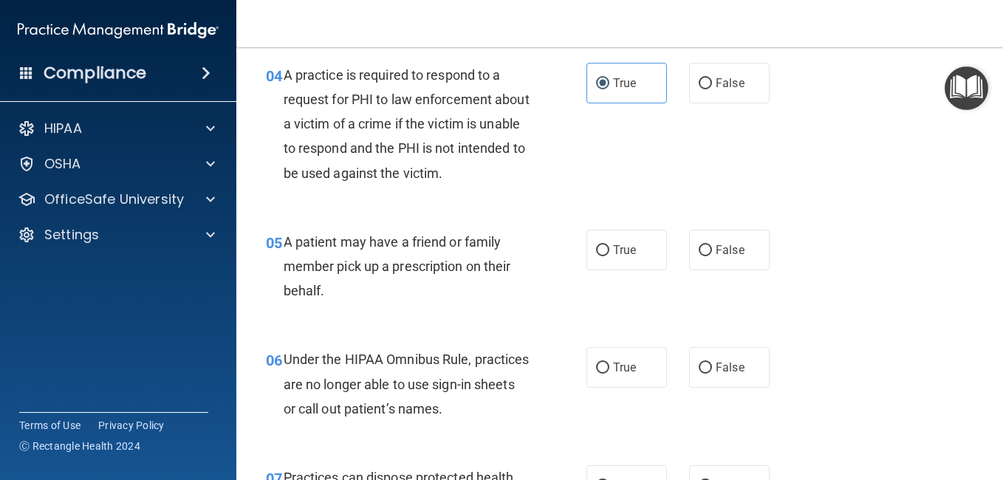
scroll to position [591, 0]
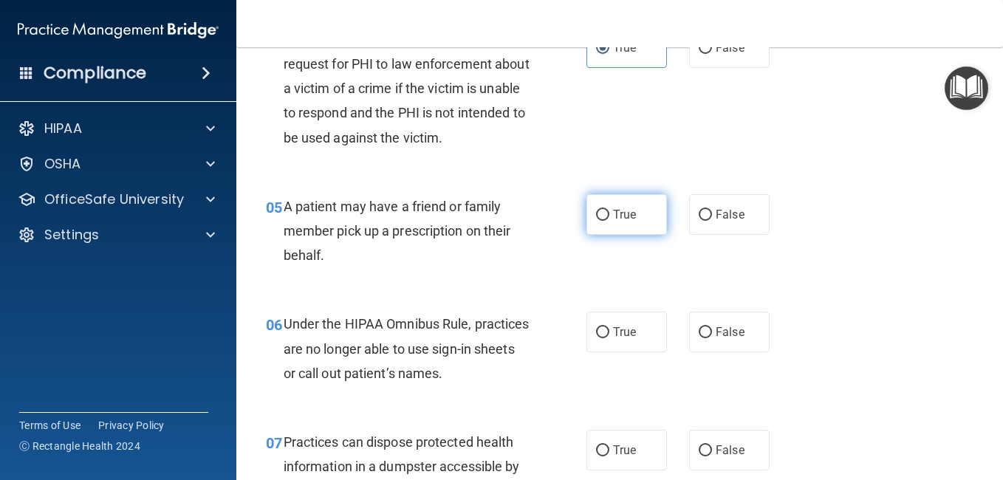
click at [596, 210] on input "True" at bounding box center [602, 215] width 13 height 11
radio input "true"
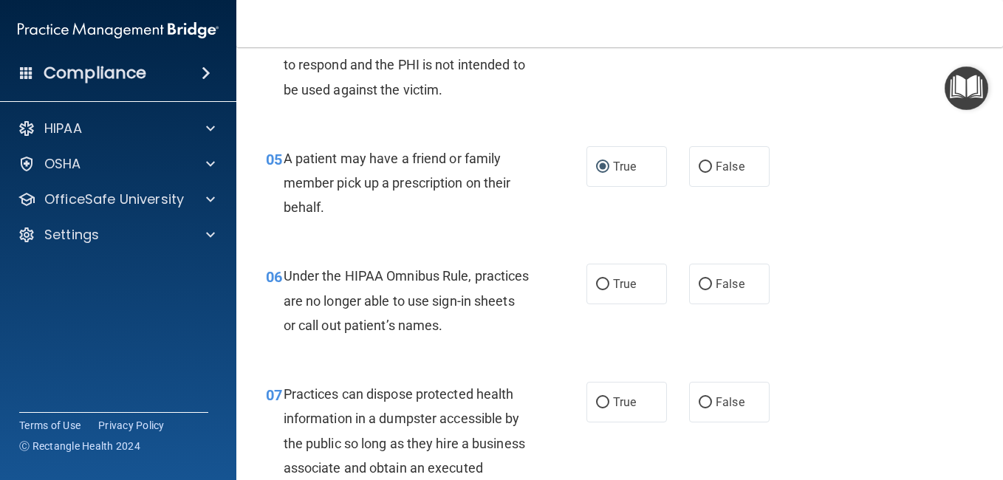
scroll to position [665, 0]
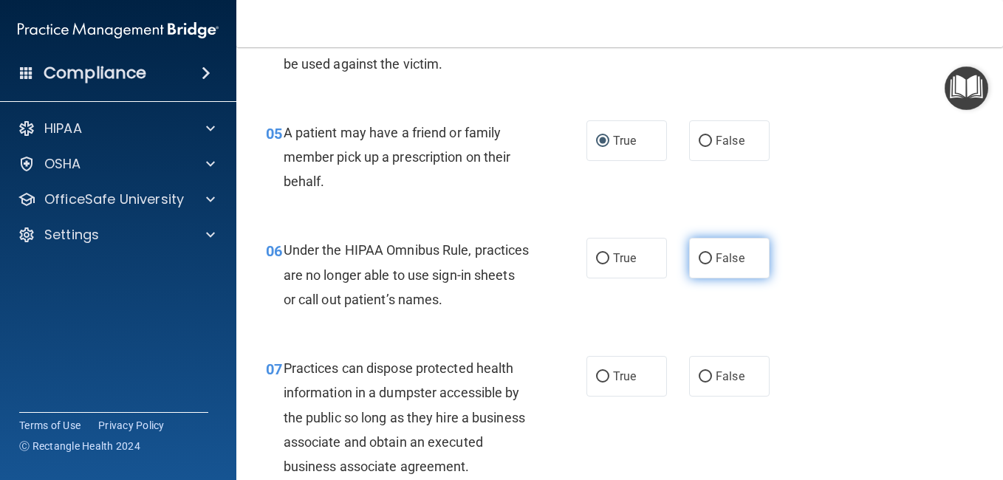
click at [703, 263] on input "False" at bounding box center [705, 258] width 13 height 11
radio input "true"
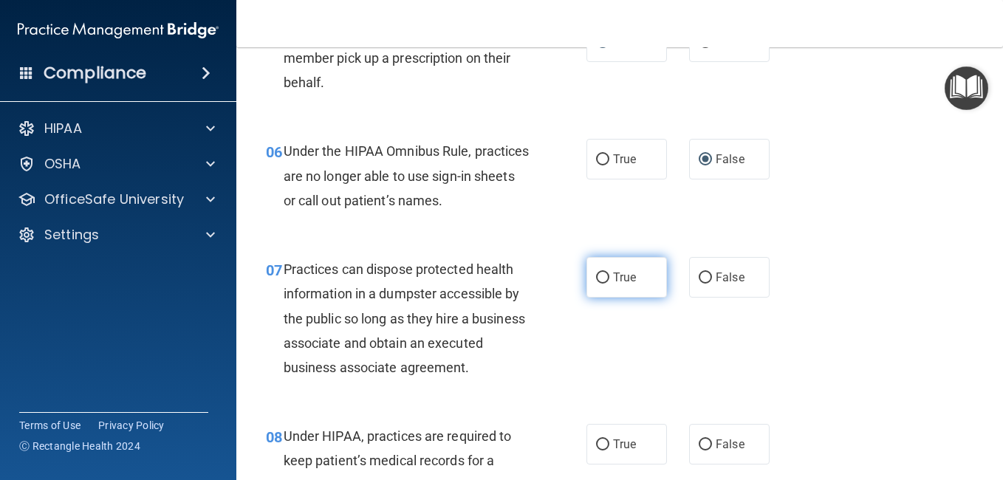
scroll to position [813, 0]
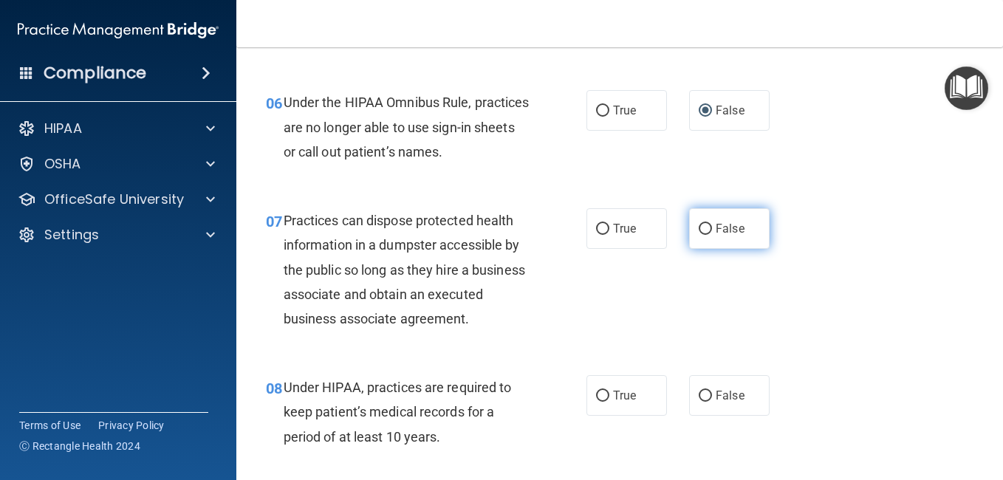
click at [699, 234] on input "False" at bounding box center [705, 229] width 13 height 11
radio input "true"
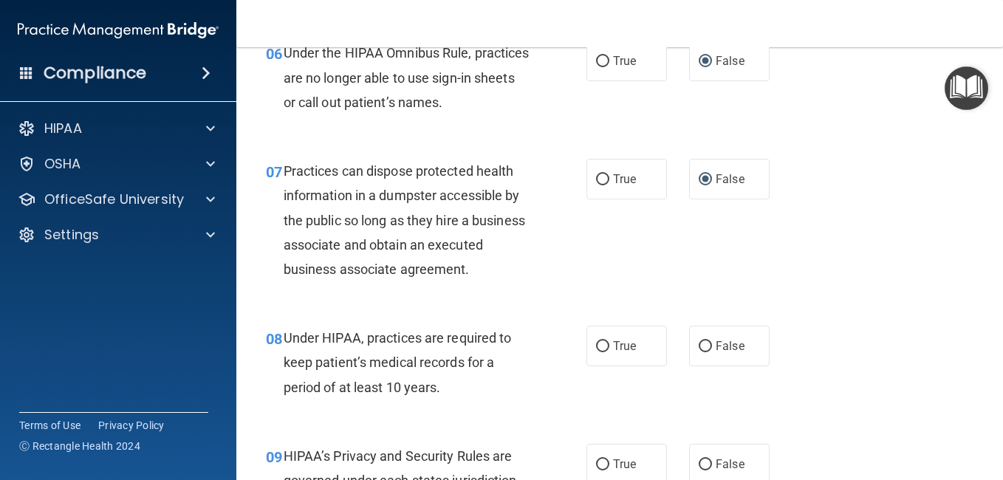
scroll to position [960, 0]
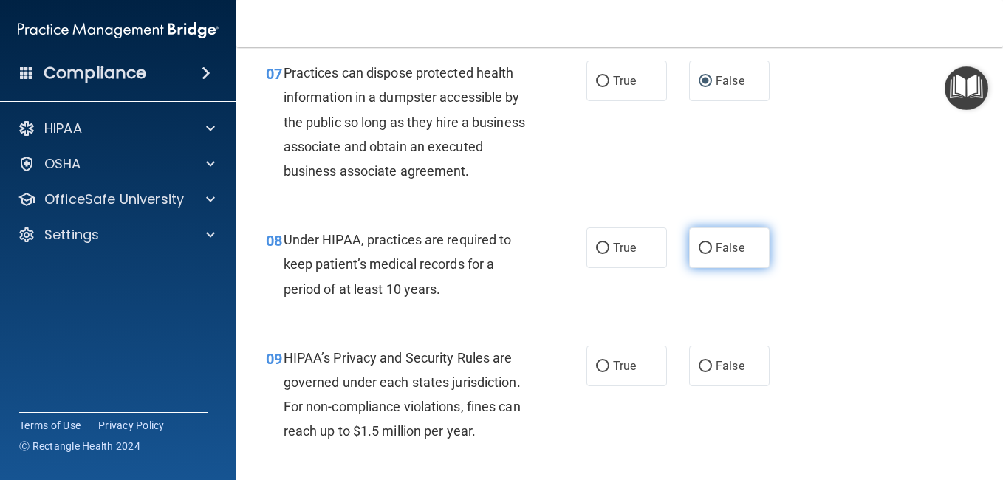
click at [699, 254] on input "False" at bounding box center [705, 248] width 13 height 11
radio input "true"
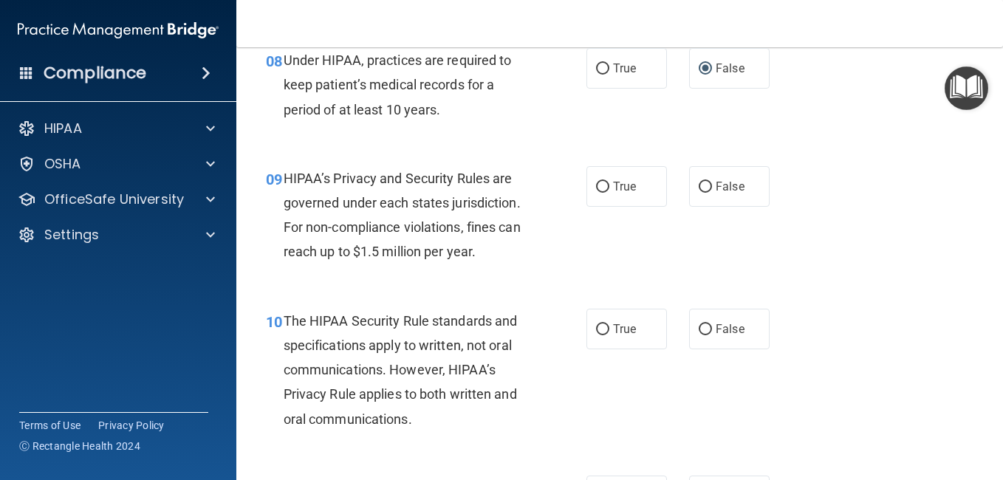
scroll to position [1182, 0]
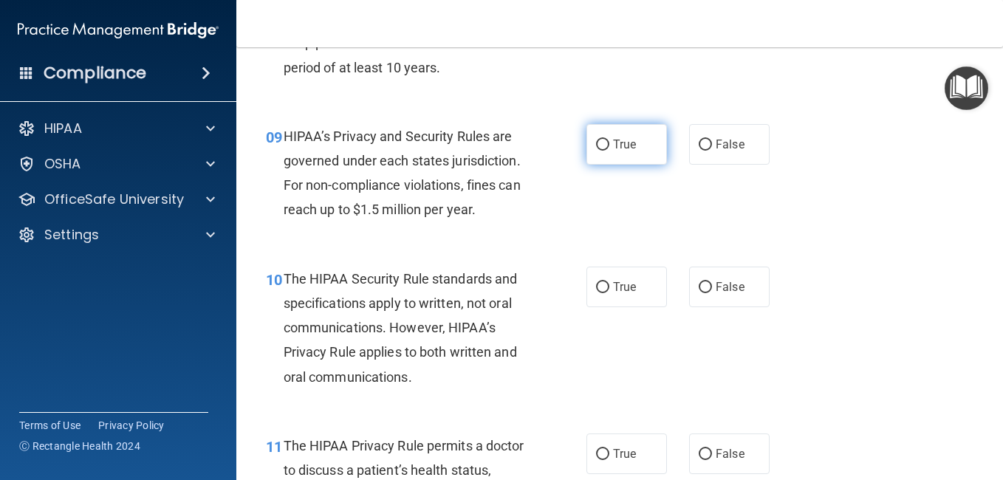
click at [596, 151] on input "True" at bounding box center [602, 145] width 13 height 11
radio input "true"
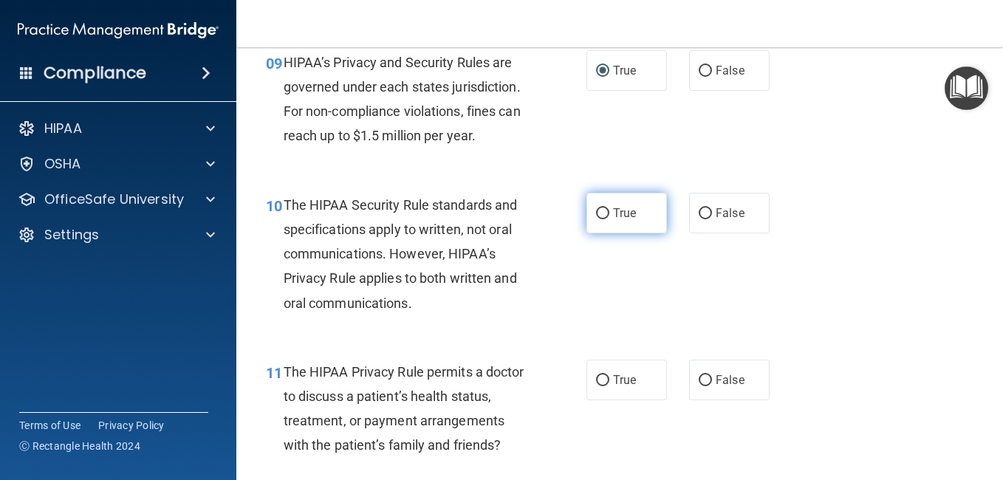
click at [605, 232] on label "True" at bounding box center [627, 213] width 81 height 41
click at [605, 219] on input "True" at bounding box center [602, 213] width 13 height 11
radio input "true"
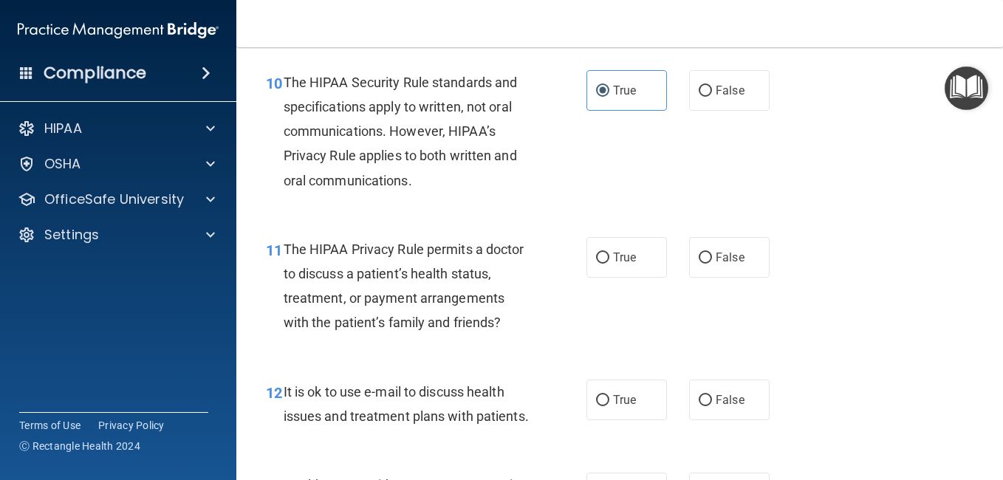
scroll to position [1404, 0]
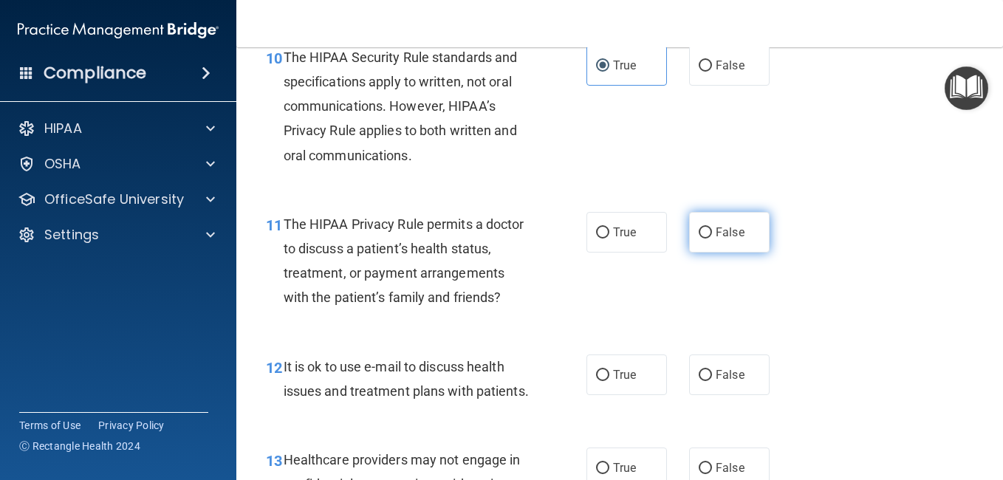
click at [700, 239] on input "False" at bounding box center [705, 233] width 13 height 11
radio input "true"
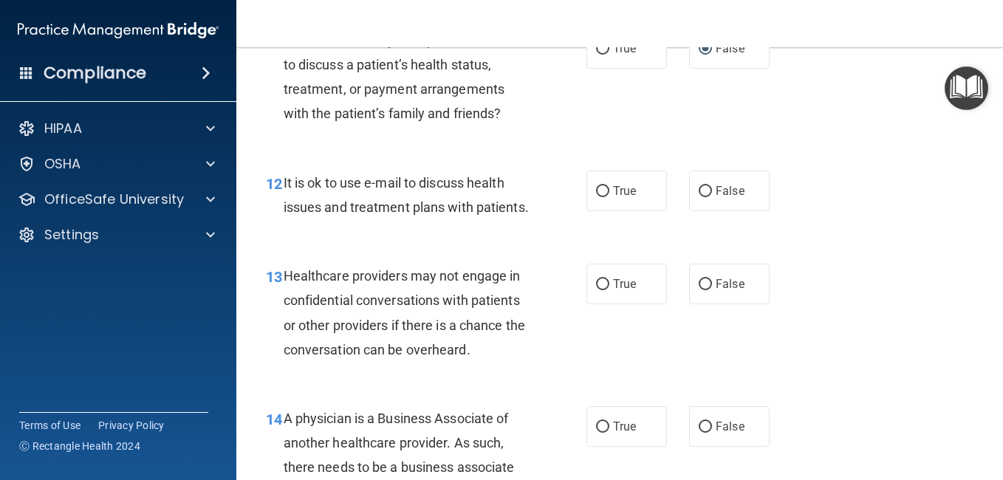
scroll to position [1625, 0]
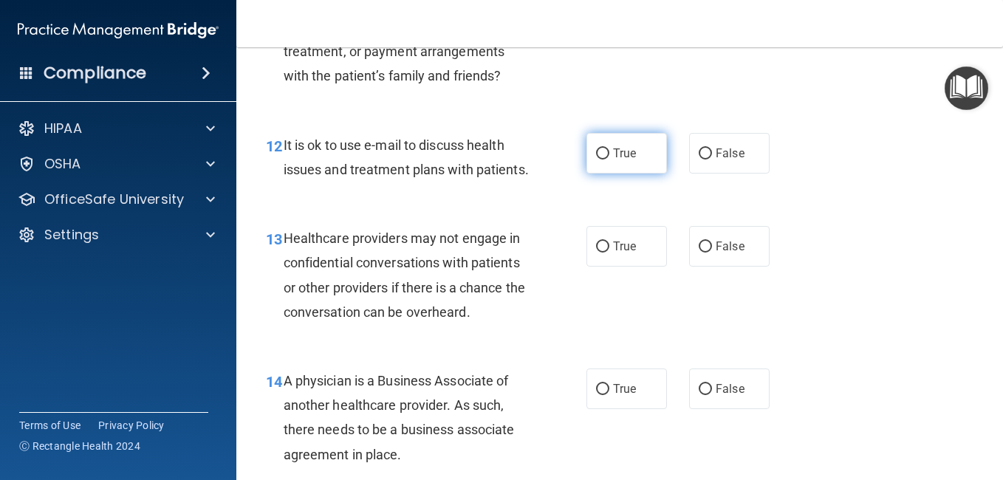
click at [596, 160] on input "True" at bounding box center [602, 153] width 13 height 11
radio input "true"
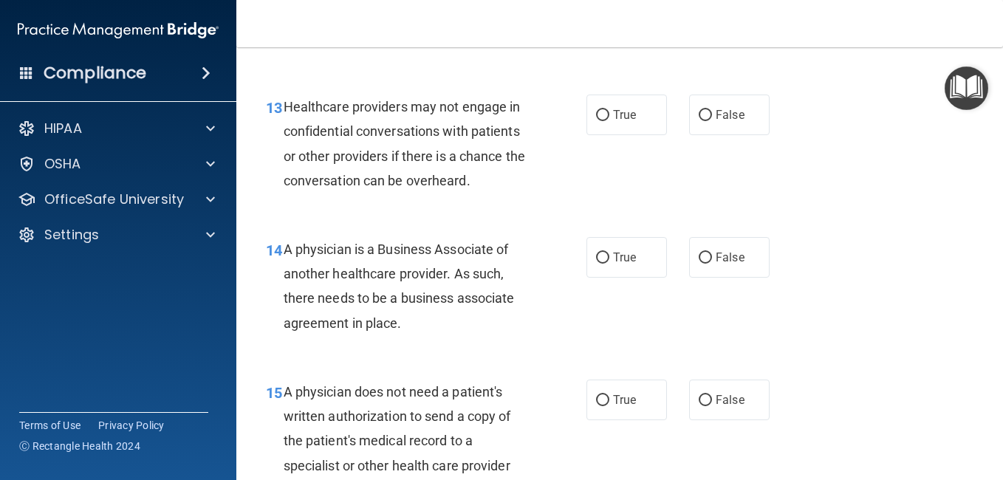
scroll to position [1773, 0]
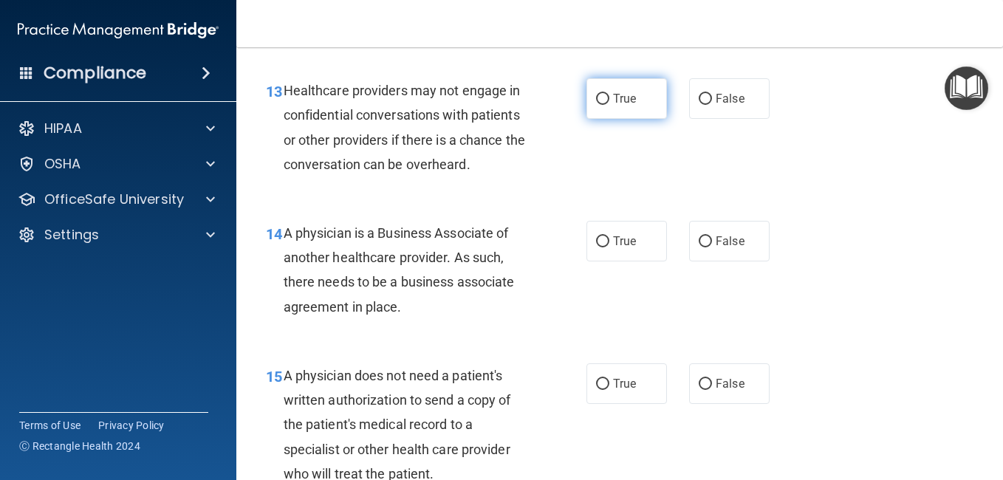
click at [596, 105] on input "True" at bounding box center [602, 99] width 13 height 11
radio input "true"
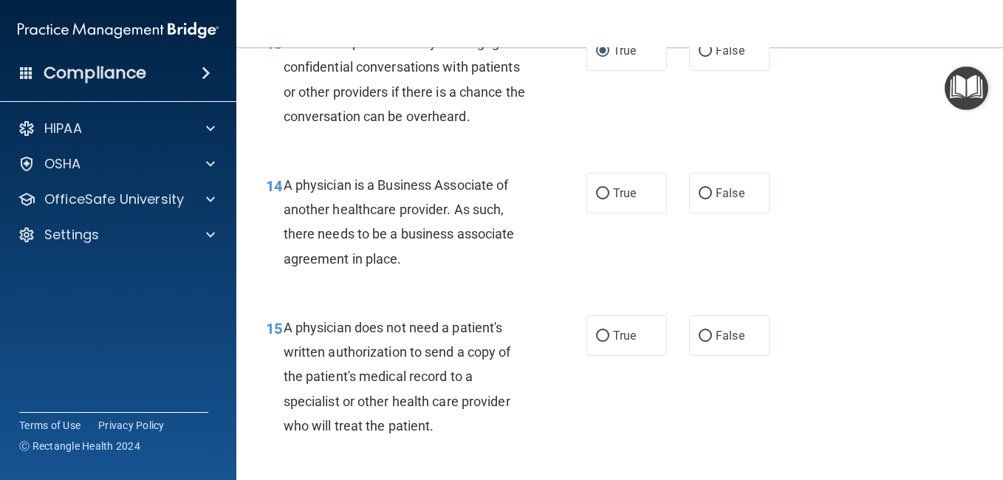
scroll to position [1847, 0]
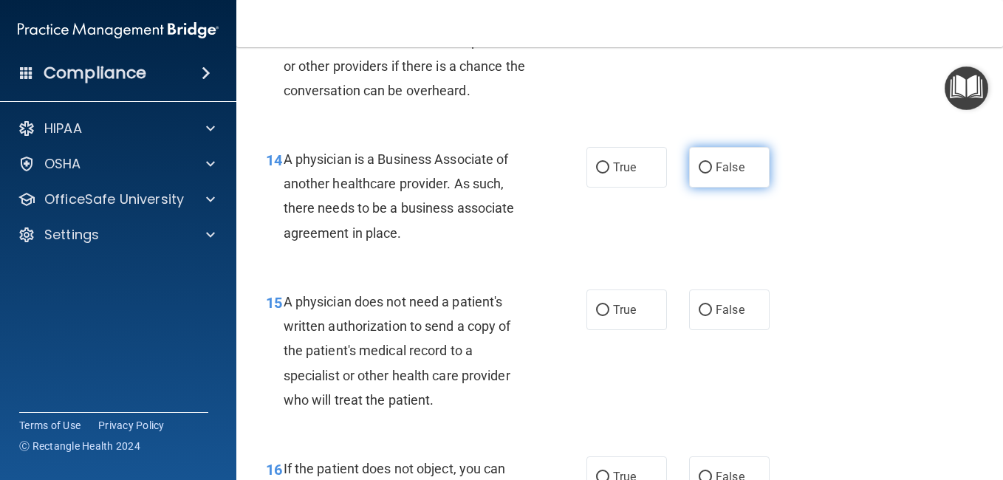
click at [701, 174] on input "False" at bounding box center [705, 168] width 13 height 11
radio input "true"
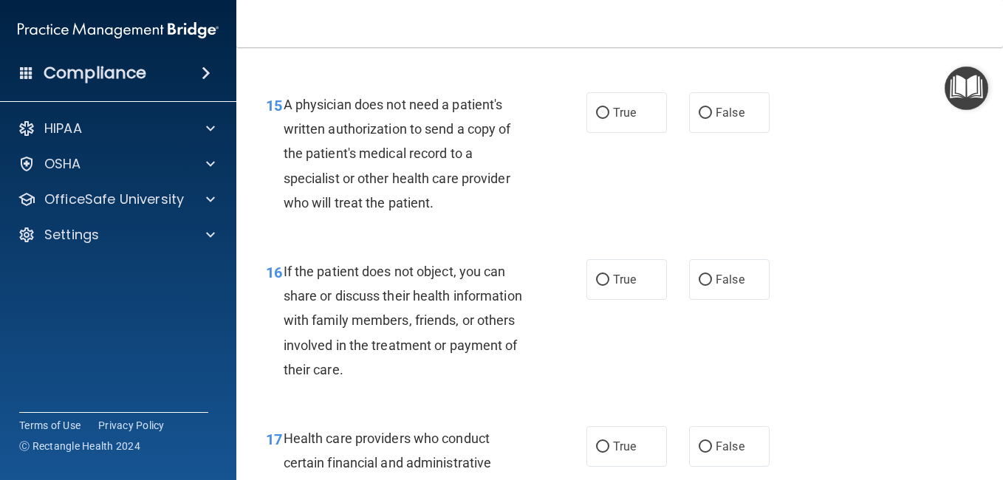
scroll to position [2069, 0]
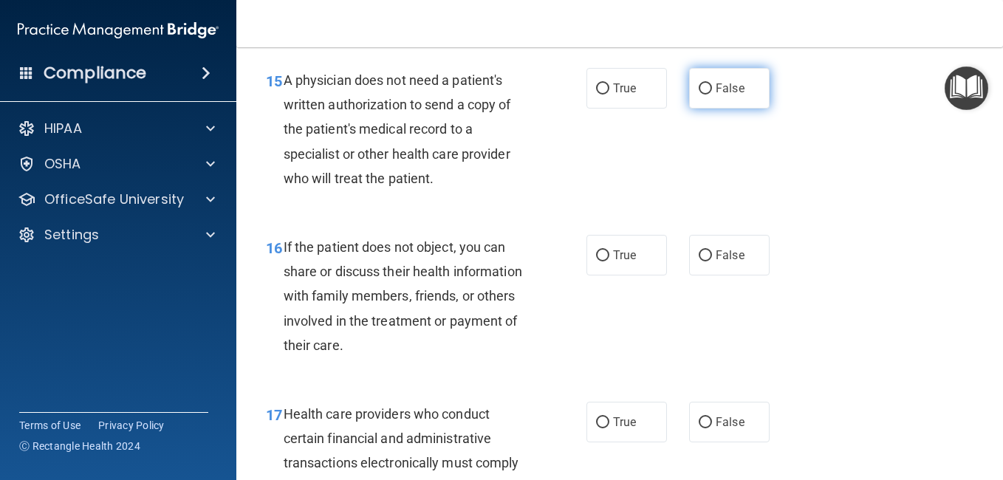
click at [699, 95] on input "False" at bounding box center [705, 88] width 13 height 11
radio input "true"
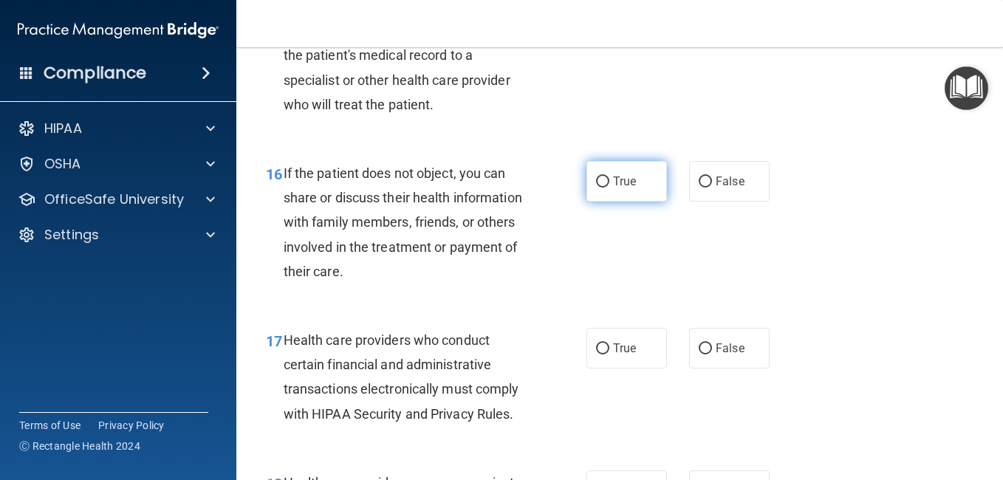
click at [601, 188] on input "True" at bounding box center [602, 182] width 13 height 11
radio input "true"
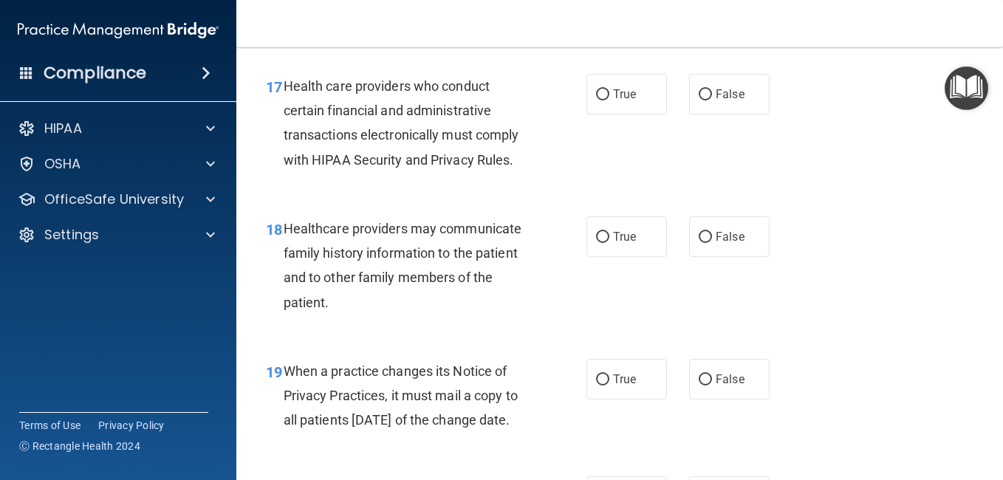
scroll to position [2438, 0]
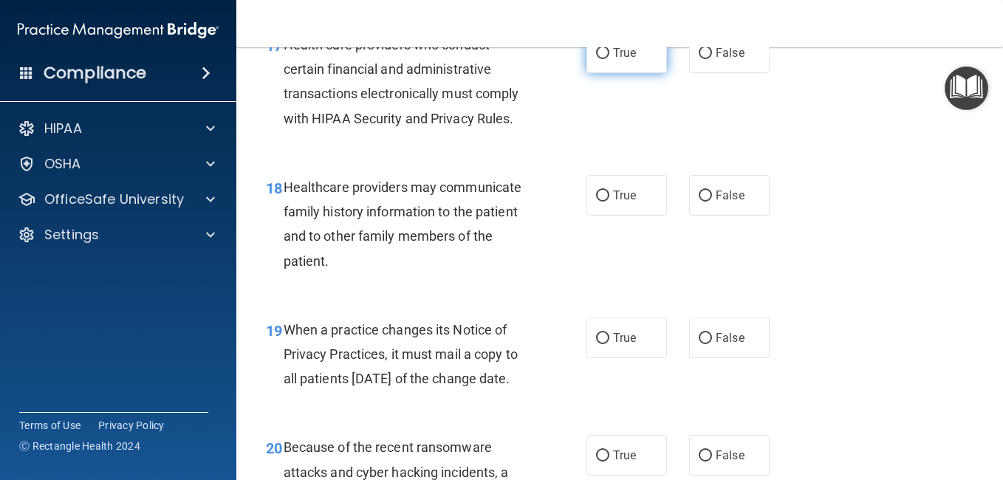
click at [603, 73] on label "True" at bounding box center [627, 53] width 81 height 41
click at [699, 202] on input "False" at bounding box center [705, 196] width 13 height 11
radio input "true"
click at [603, 59] on input "True" at bounding box center [602, 53] width 13 height 11
radio input "true"
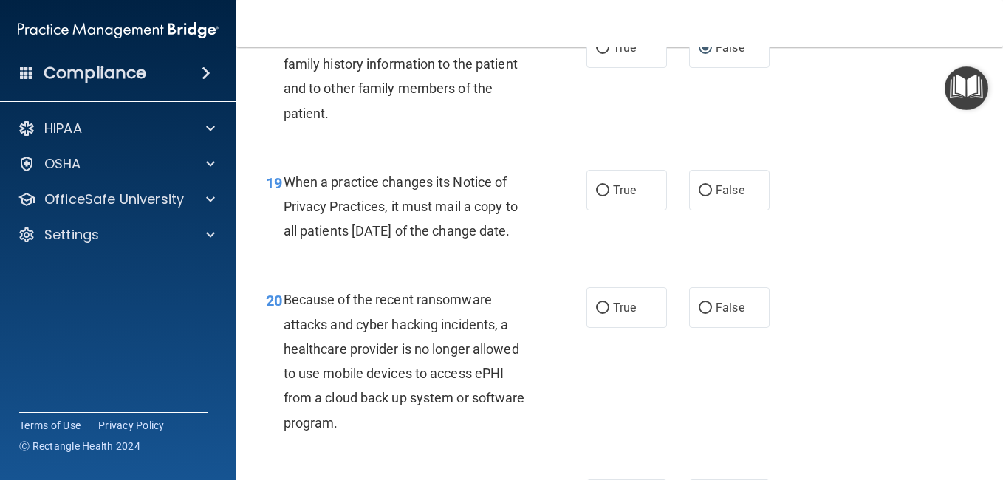
scroll to position [2660, 0]
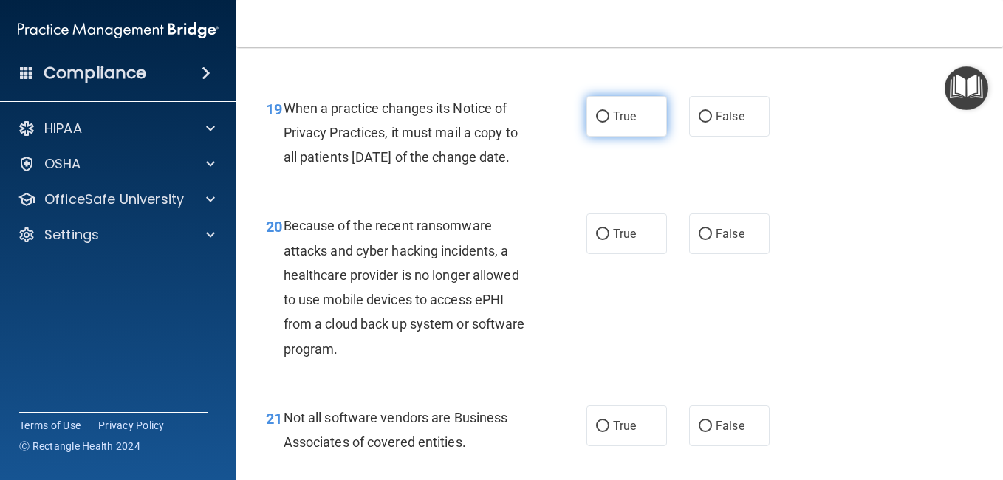
click at [596, 123] on input "True" at bounding box center [602, 117] width 13 height 11
radio input "true"
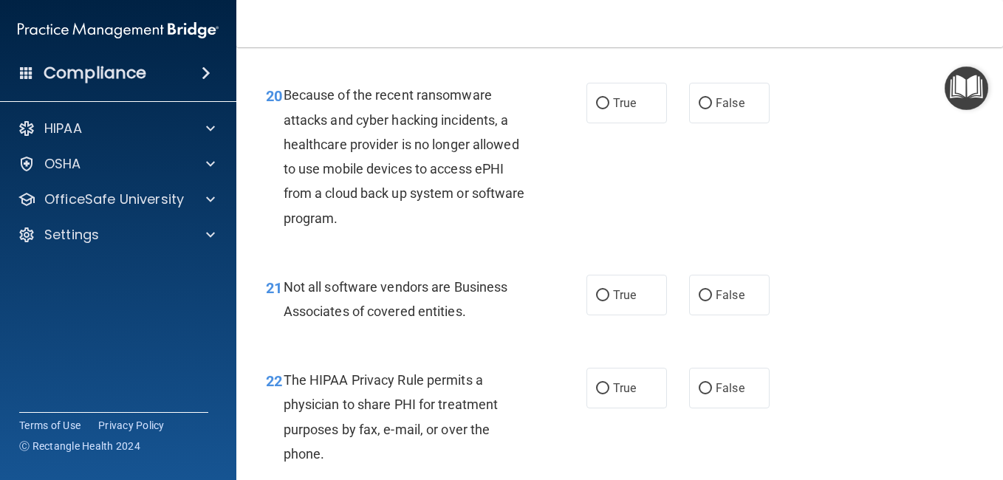
scroll to position [2807, 0]
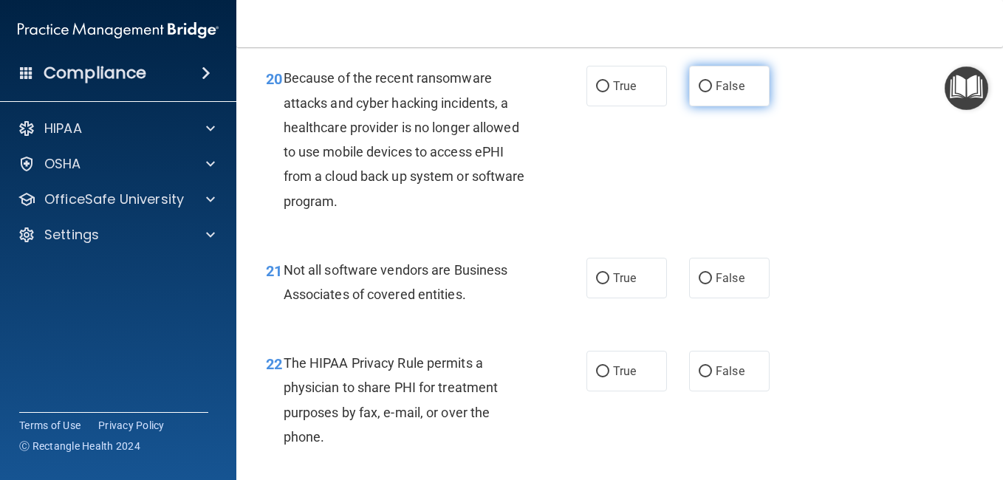
click at [699, 92] on input "False" at bounding box center [705, 86] width 13 height 11
radio input "true"
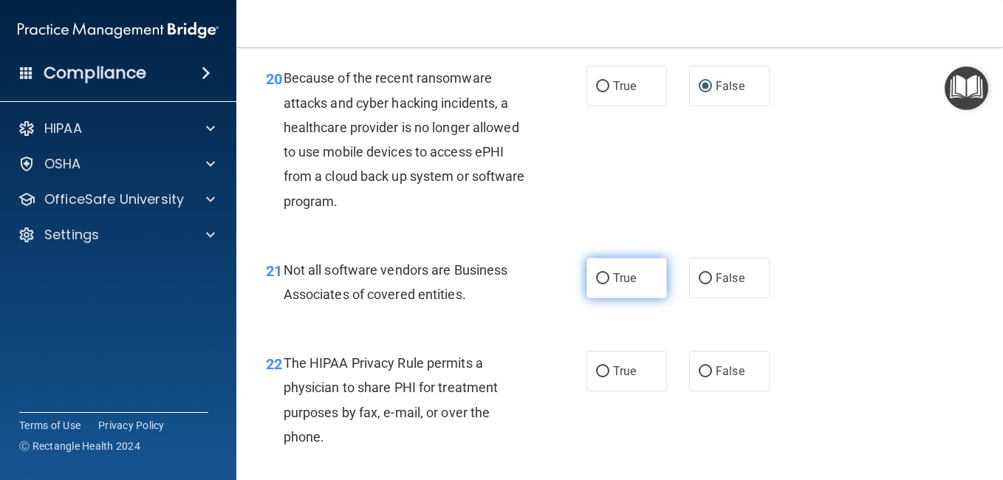
click at [601, 284] on input "True" at bounding box center [602, 278] width 13 height 11
radio input "true"
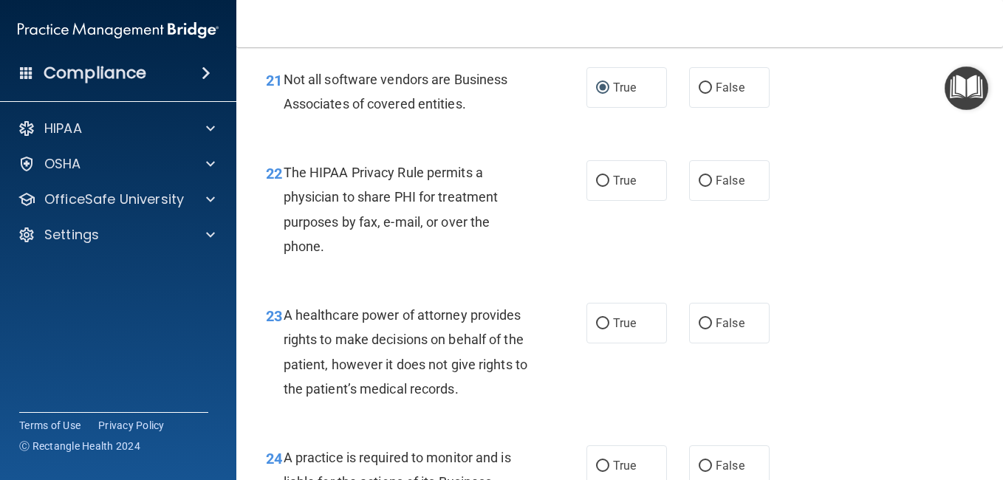
scroll to position [3029, 0]
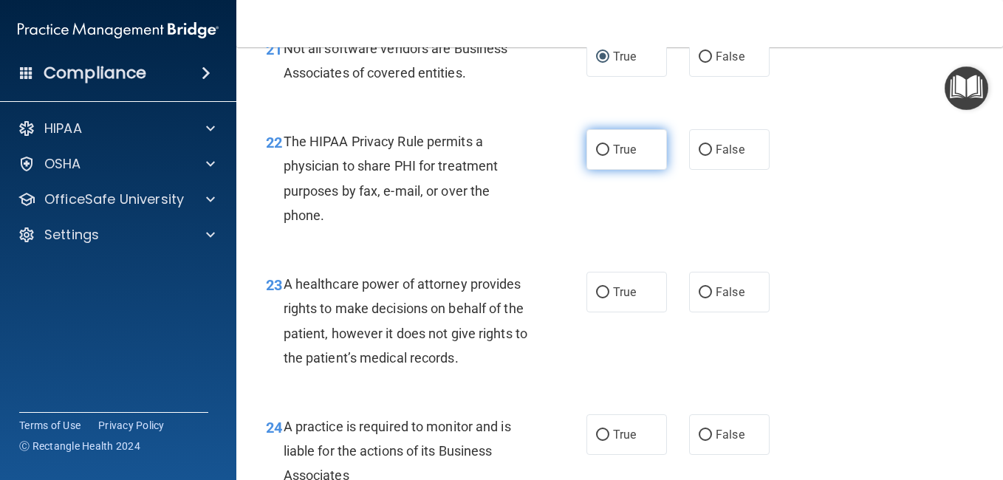
click at [601, 156] on input "True" at bounding box center [602, 150] width 13 height 11
radio input "true"
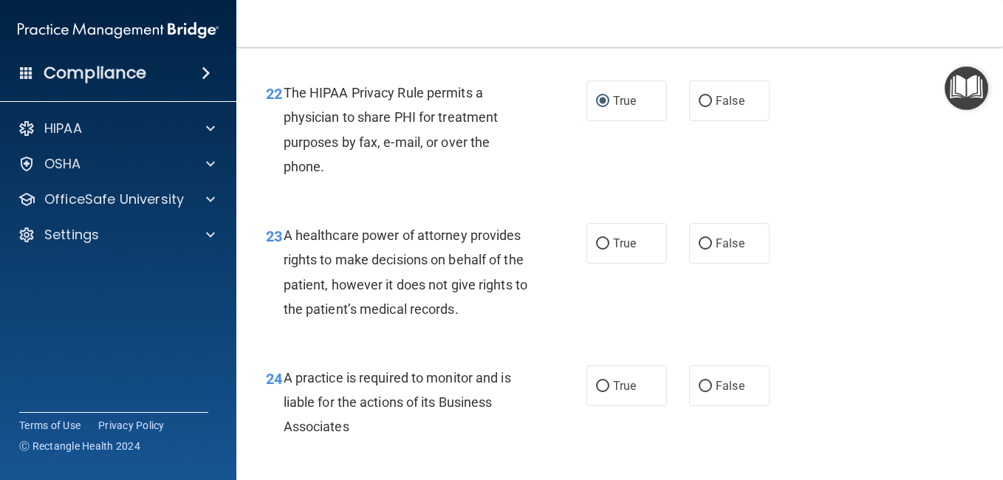
scroll to position [3103, 0]
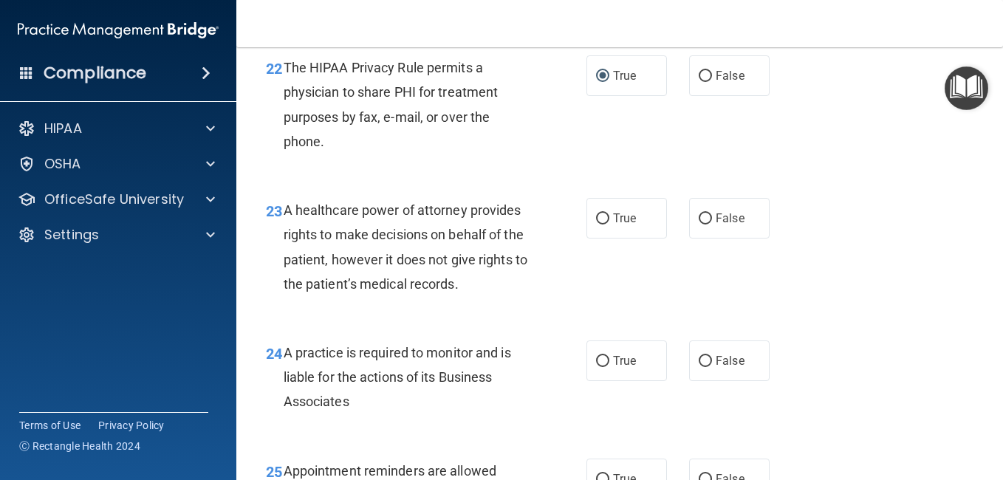
drag, startPoint x: 695, startPoint y: 315, endPoint x: 678, endPoint y: 324, distance: 19.5
click at [699, 225] on input "False" at bounding box center [705, 219] width 13 height 11
radio input "true"
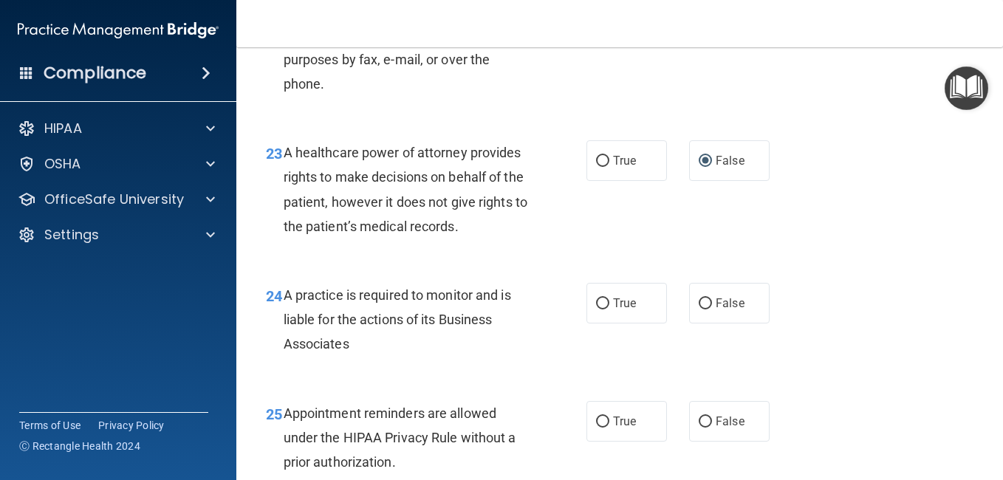
scroll to position [3251, 0]
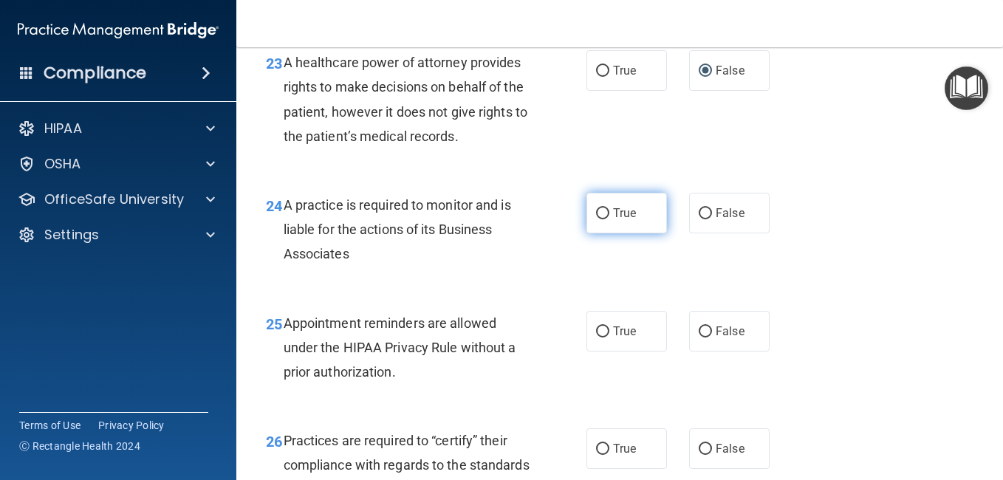
click at [601, 219] on input "True" at bounding box center [602, 213] width 13 height 11
radio input "true"
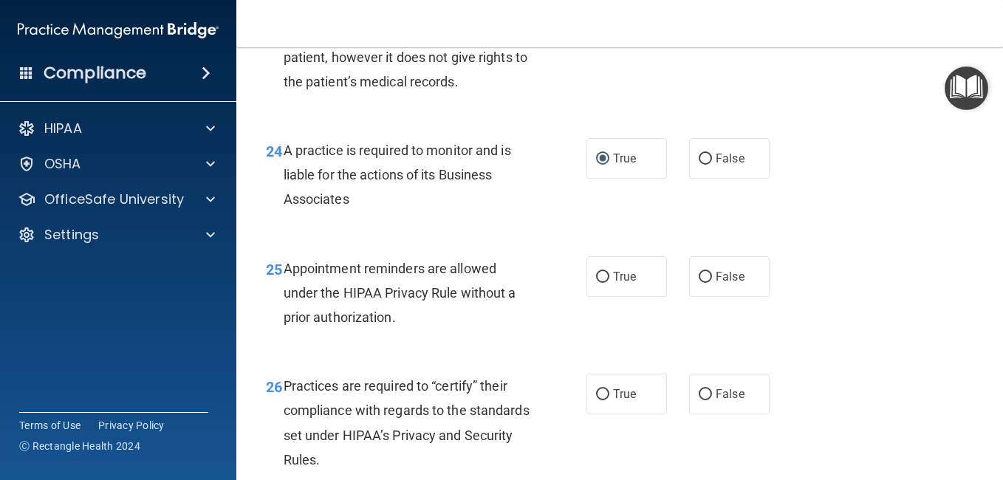
scroll to position [3398, 0]
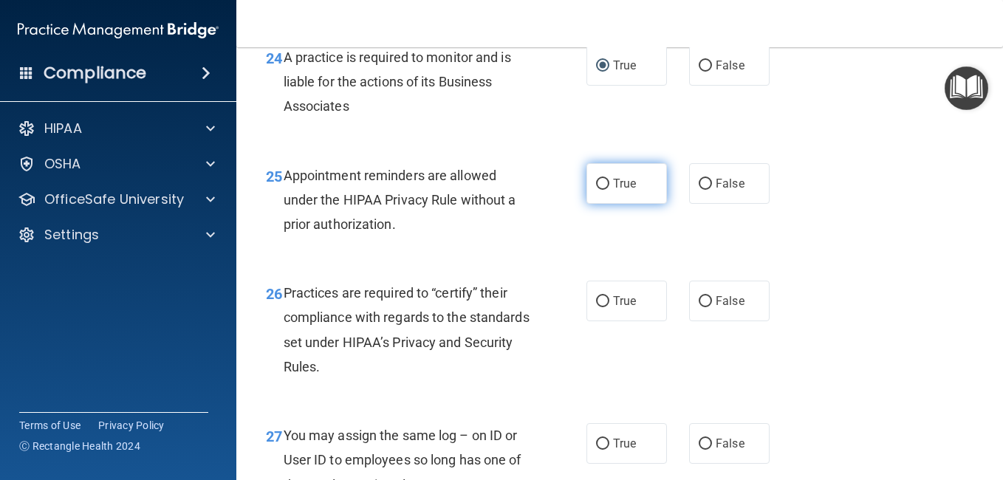
click at [596, 190] on input "True" at bounding box center [602, 184] width 13 height 11
radio input "true"
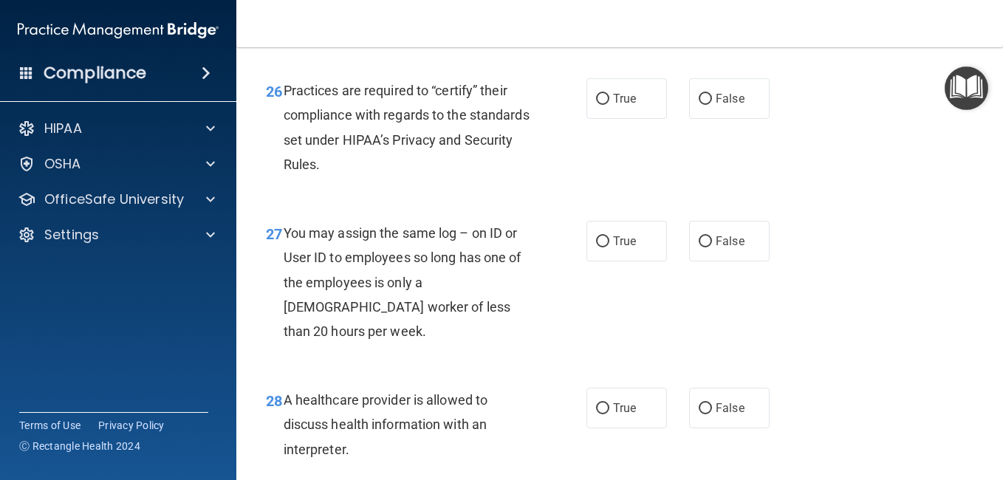
scroll to position [3620, 0]
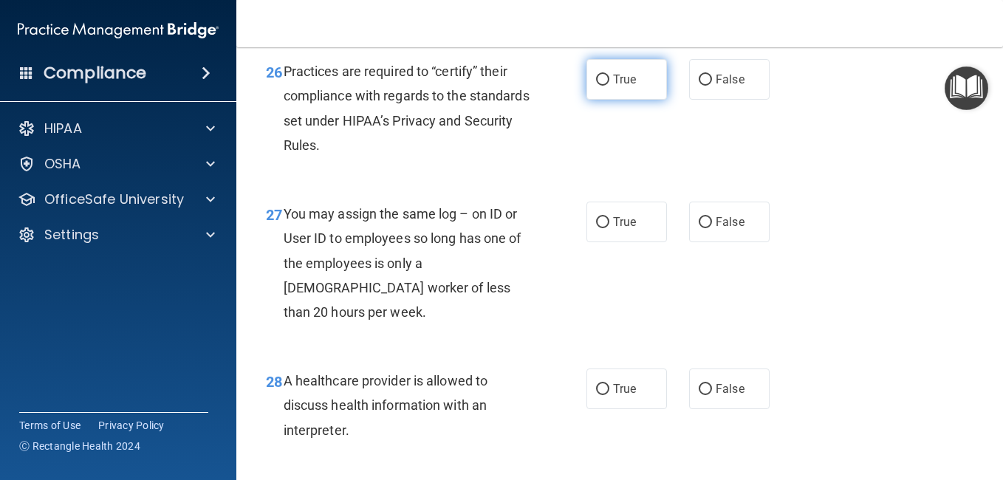
click at [603, 86] on input "True" at bounding box center [602, 80] width 13 height 11
radio input "true"
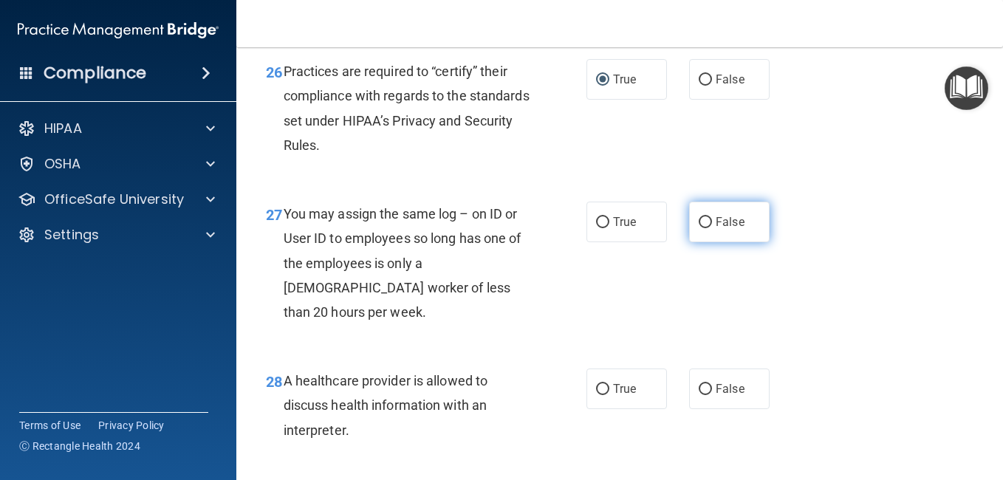
click at [700, 228] on input "False" at bounding box center [705, 222] width 13 height 11
radio input "true"
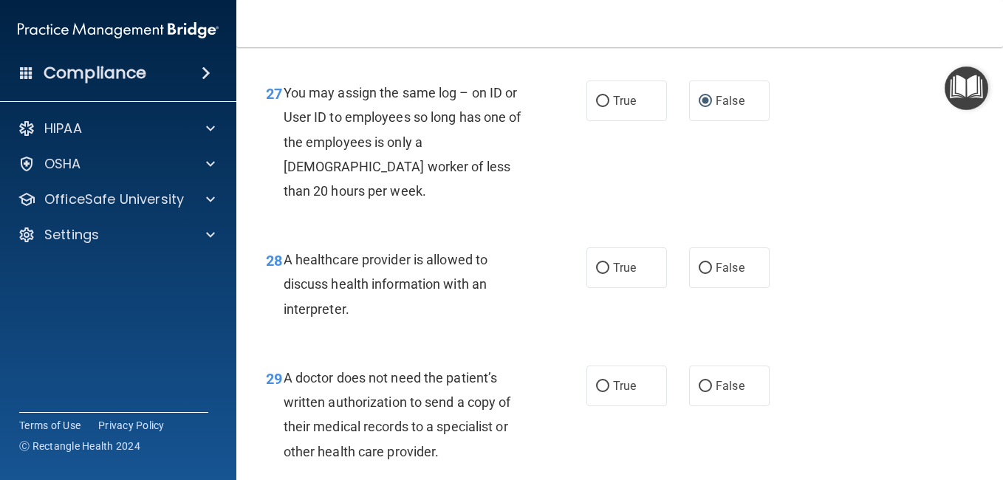
scroll to position [3768, 0]
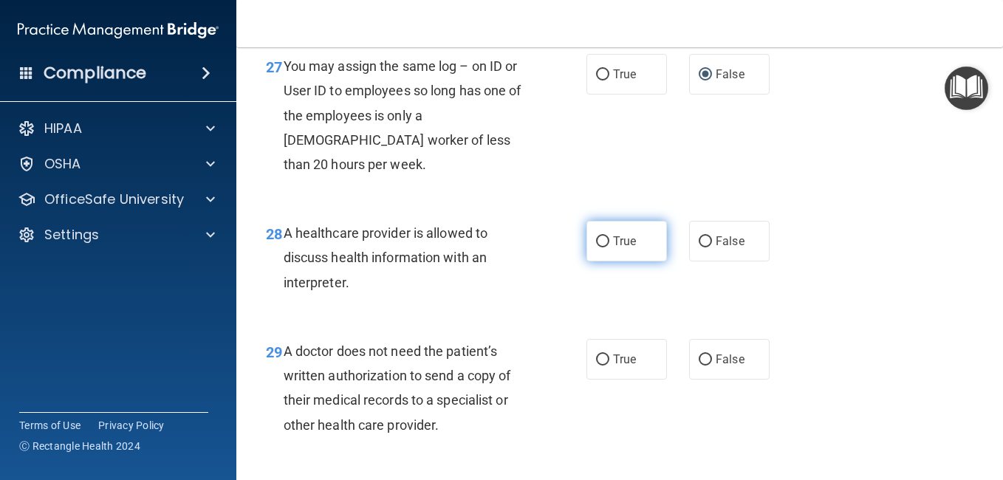
click at [596, 247] on input "True" at bounding box center [602, 241] width 13 height 11
radio input "true"
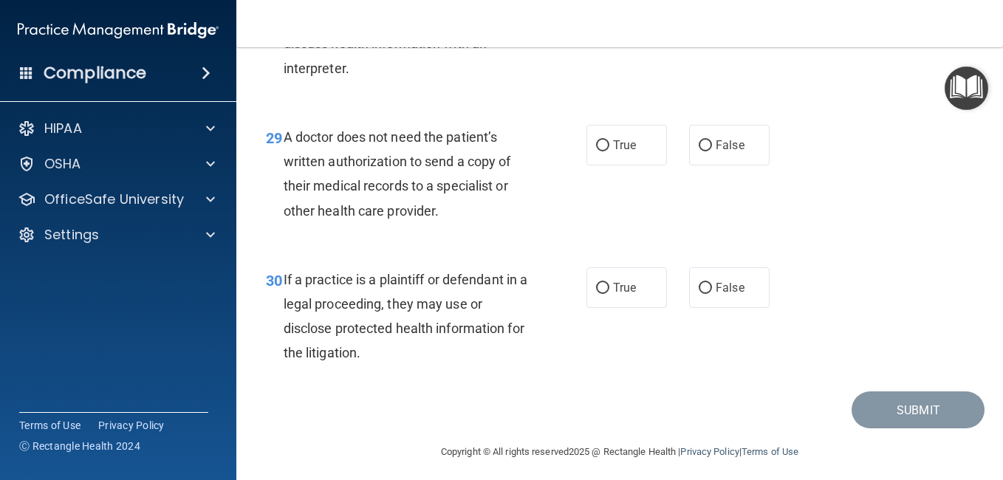
scroll to position [3989, 0]
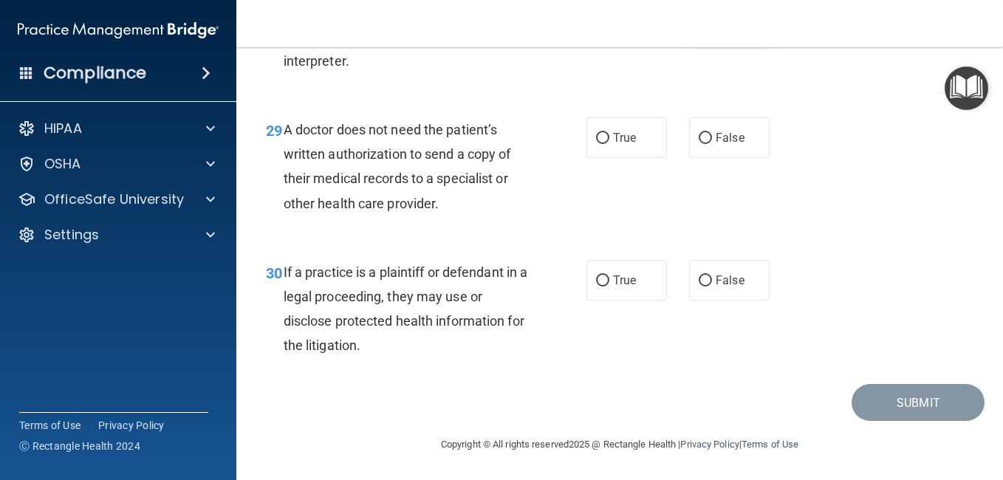
click at [703, 26] on input "False" at bounding box center [705, 20] width 13 height 11
radio input "true"
click at [599, 26] on input "True" at bounding box center [602, 20] width 13 height 11
radio input "true"
radio input "false"
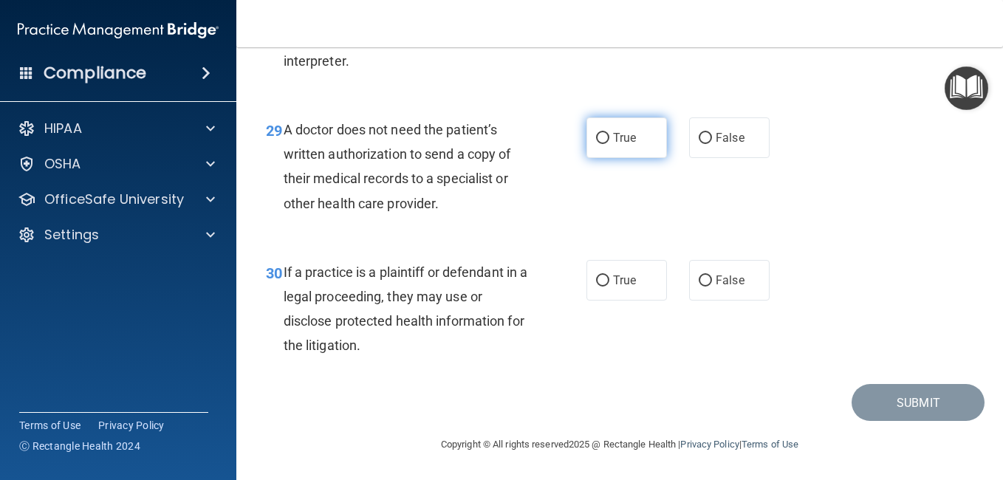
click at [607, 158] on label "True" at bounding box center [627, 137] width 81 height 41
click at [607, 144] on input "True" at bounding box center [602, 138] width 13 height 11
radio input "true"
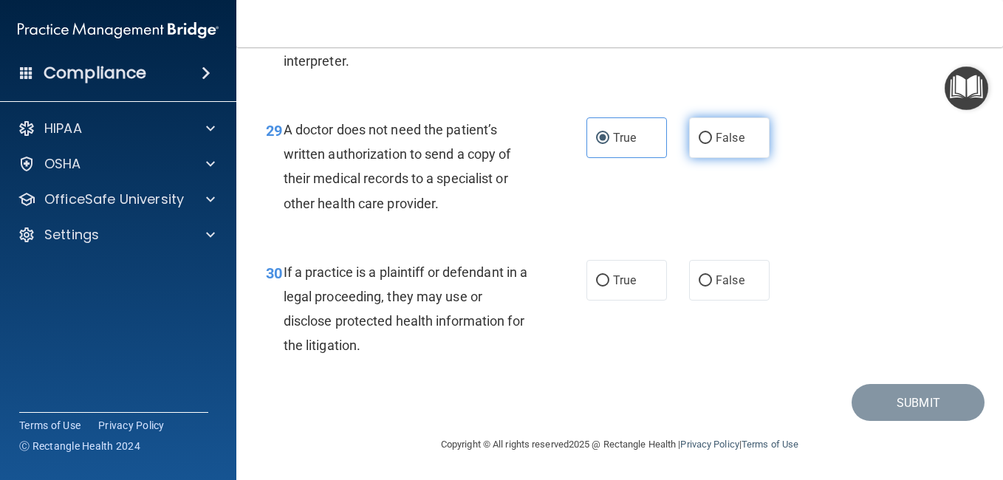
click at [703, 144] on input "False" at bounding box center [705, 138] width 13 height 11
radio input "true"
radio input "false"
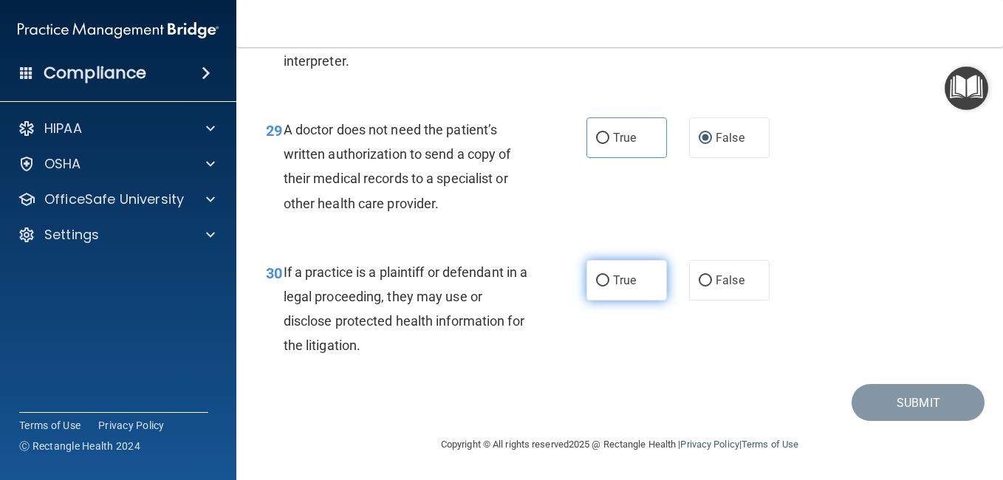
click at [596, 280] on input "True" at bounding box center [602, 281] width 13 height 11
radio input "true"
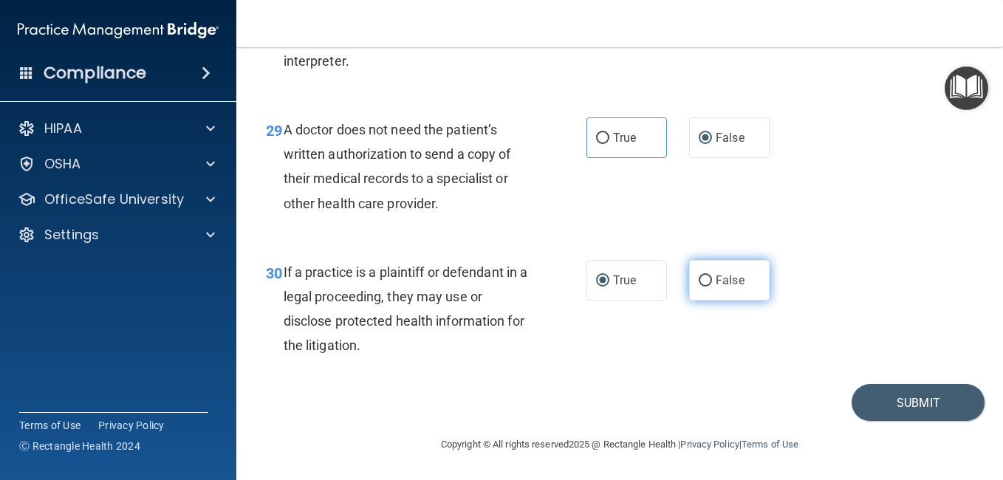
click at [699, 281] on input "False" at bounding box center [705, 281] width 13 height 11
radio input "true"
radio input "false"
click at [884, 408] on button "Submit" at bounding box center [918, 403] width 133 height 38
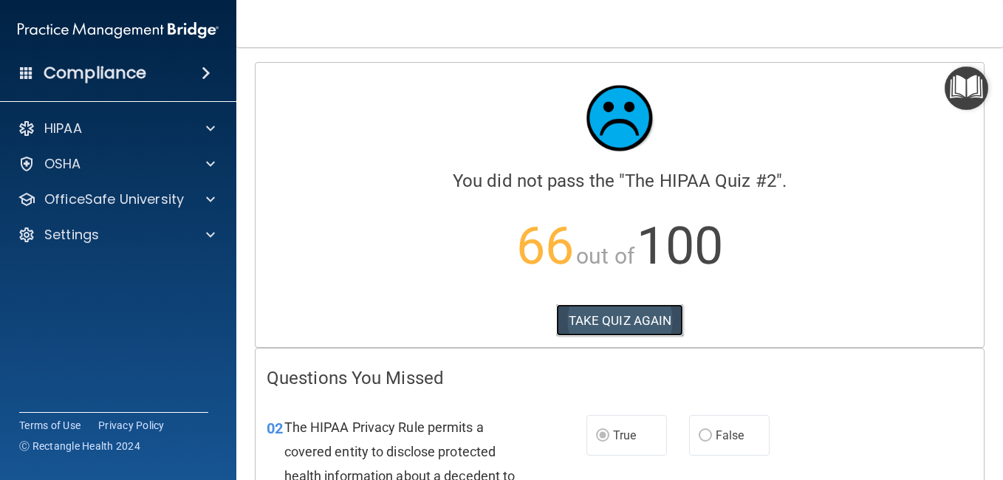
click at [604, 318] on button "TAKE QUIZ AGAIN" at bounding box center [620, 320] width 128 height 33
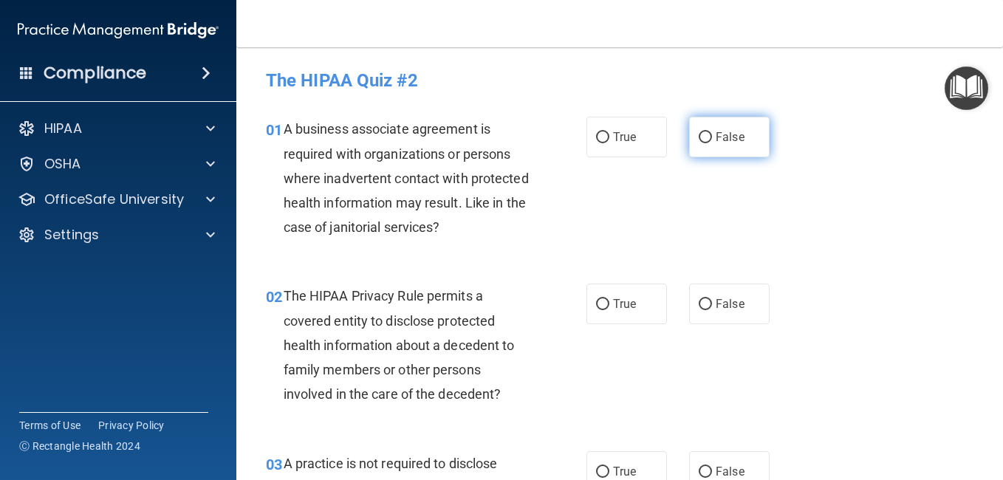
click at [699, 134] on input "False" at bounding box center [705, 137] width 13 height 11
radio input "true"
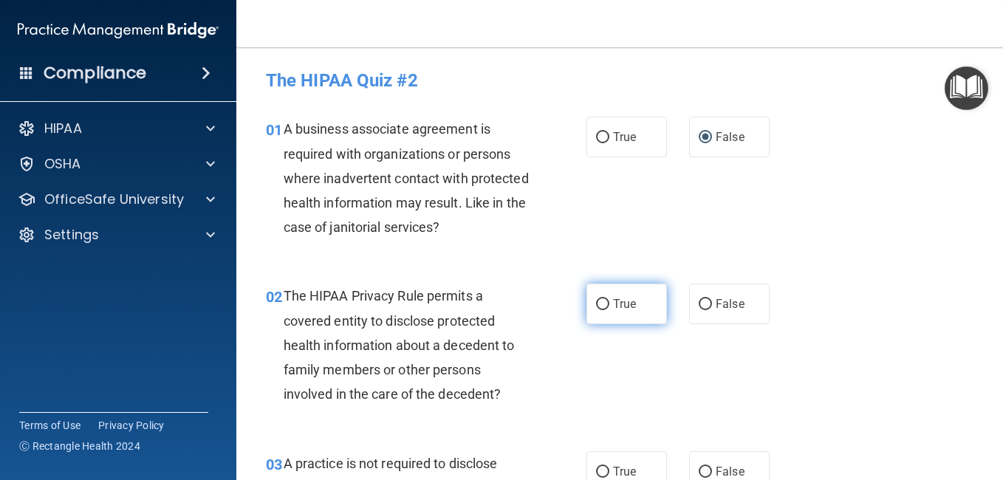
click at [596, 301] on input "True" at bounding box center [602, 304] width 13 height 11
radio input "true"
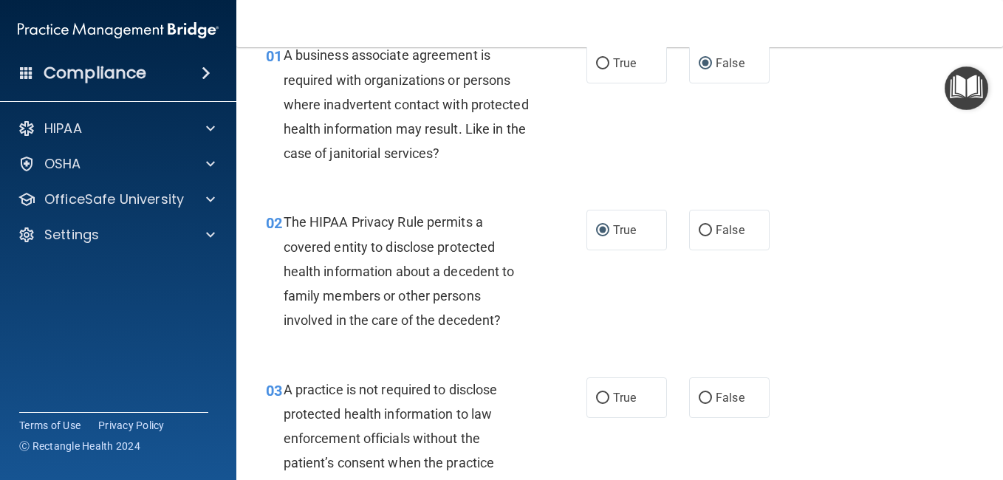
scroll to position [148, 0]
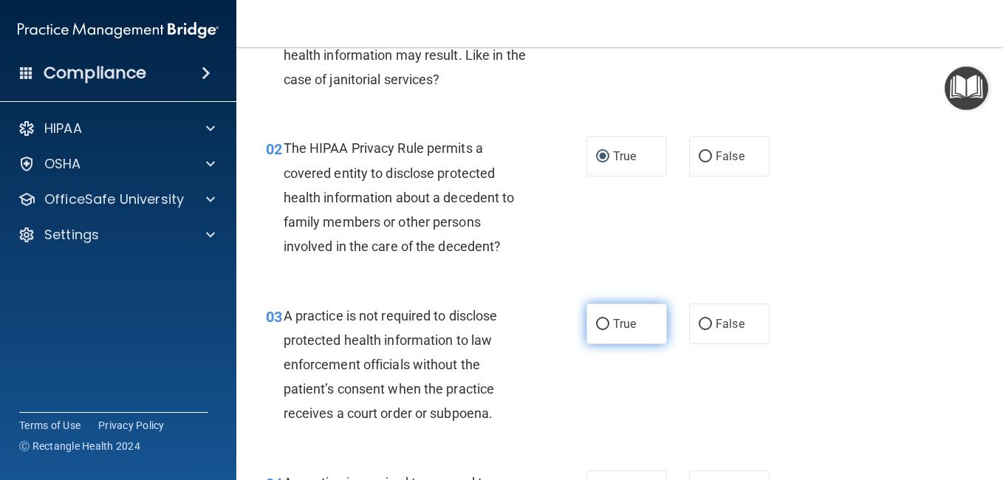
click at [596, 325] on input "True" at bounding box center [602, 324] width 13 height 11
radio input "true"
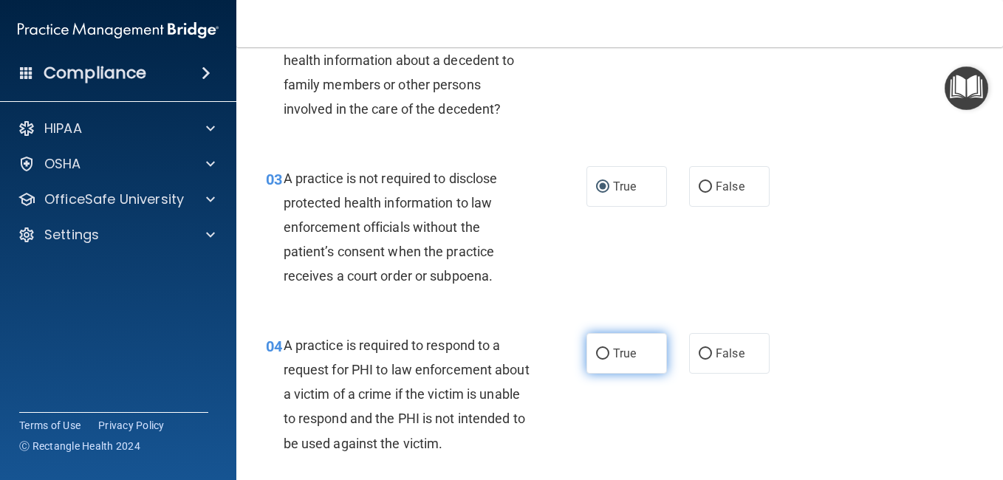
scroll to position [296, 0]
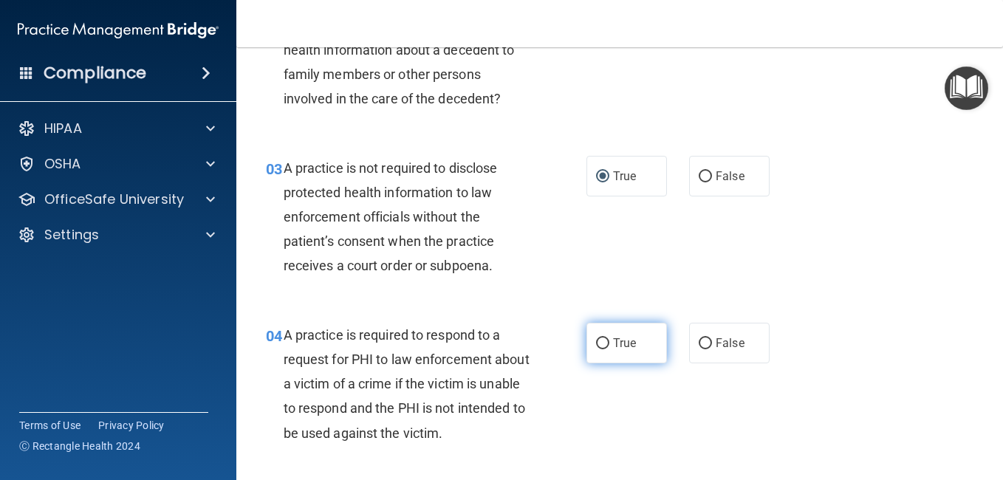
click at [596, 346] on input "True" at bounding box center [602, 343] width 13 height 11
radio input "true"
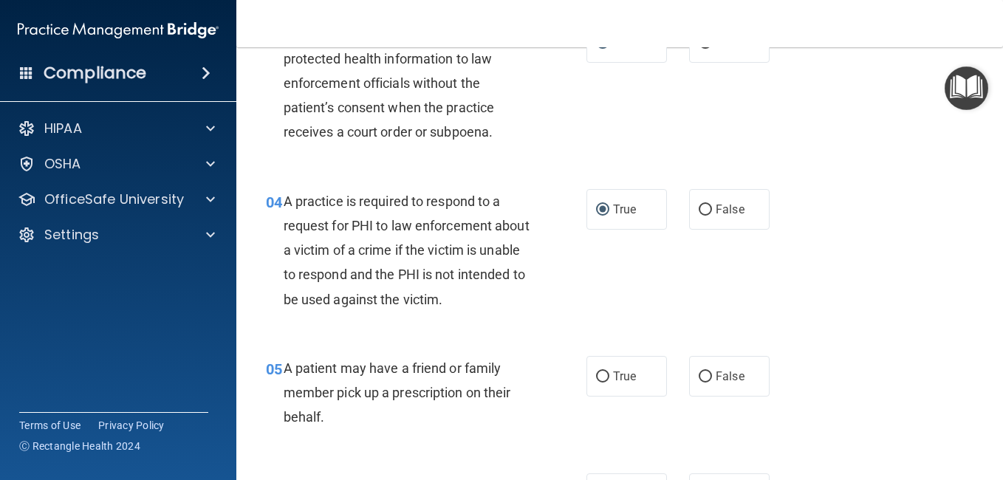
scroll to position [443, 0]
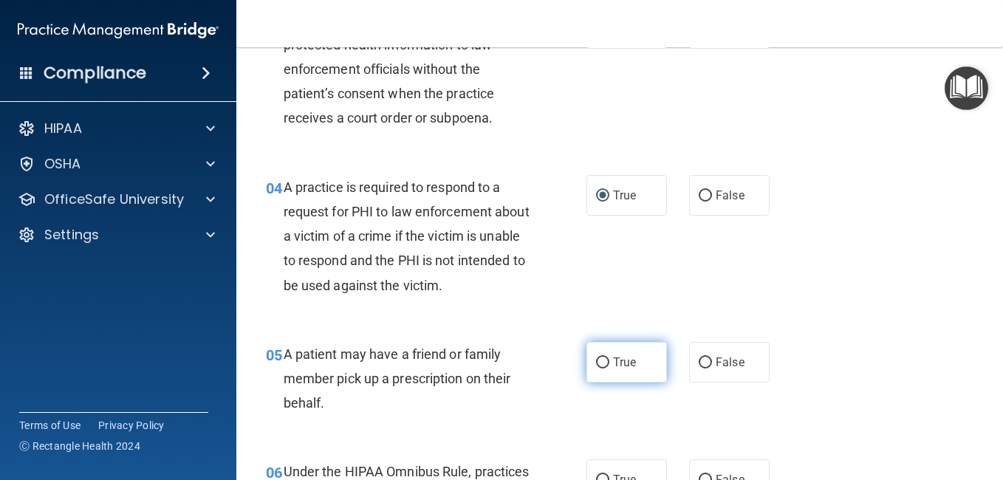
click at [598, 358] on input "True" at bounding box center [602, 363] width 13 height 11
radio input "true"
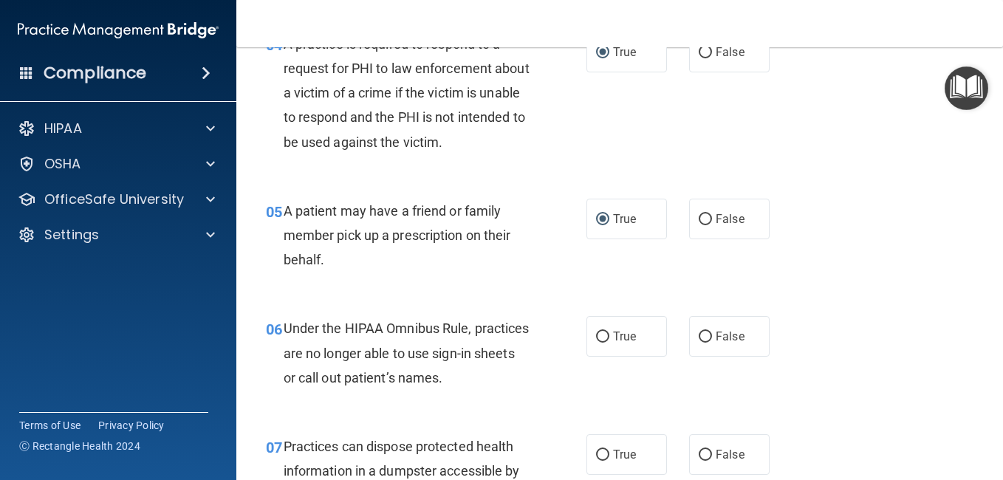
scroll to position [591, 0]
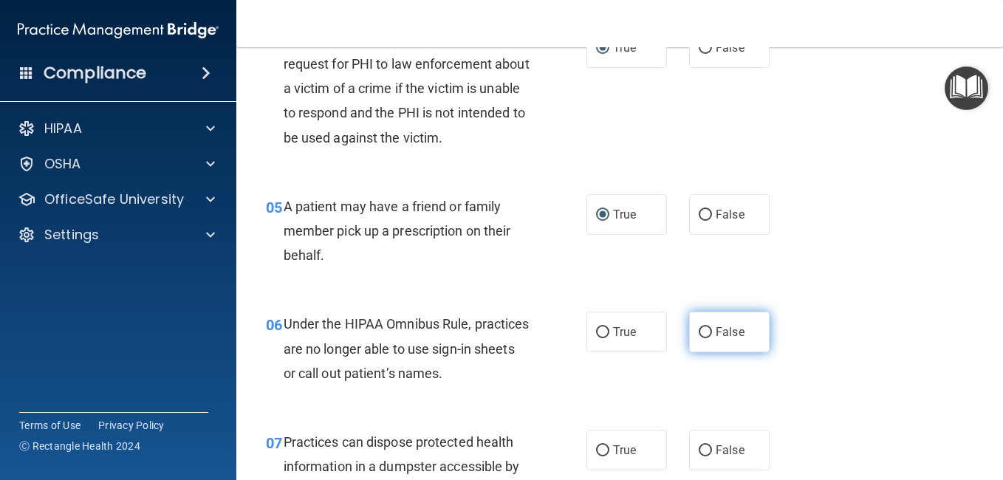
click at [699, 335] on input "False" at bounding box center [705, 332] width 13 height 11
radio input "true"
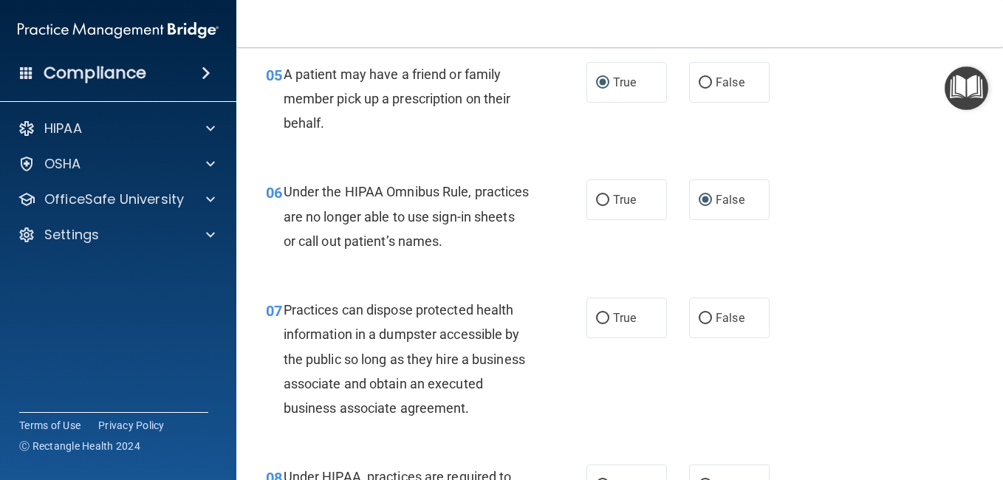
scroll to position [739, 0]
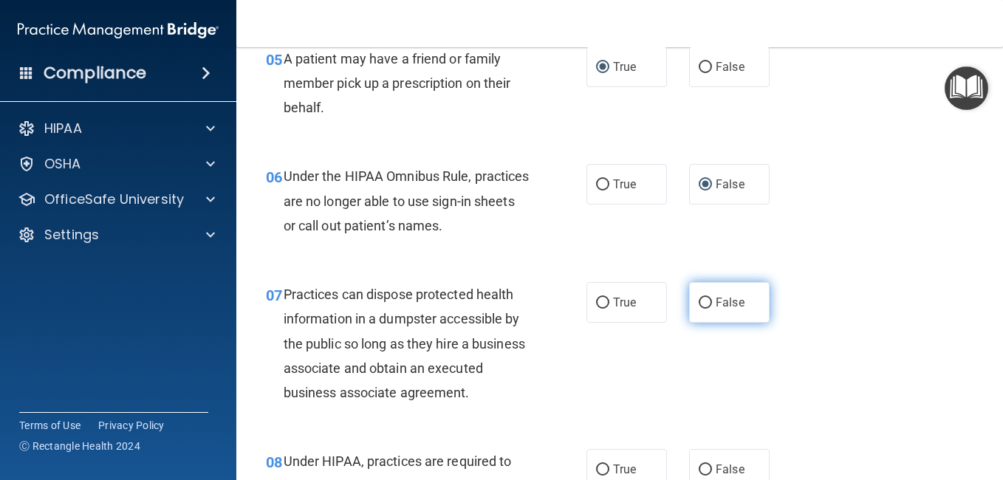
click at [700, 301] on input "False" at bounding box center [705, 303] width 13 height 11
radio input "true"
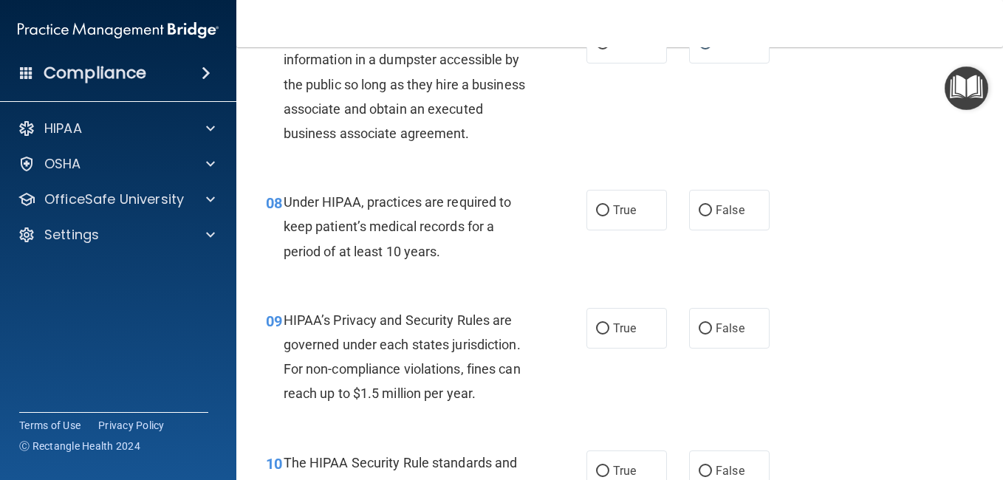
scroll to position [960, 0]
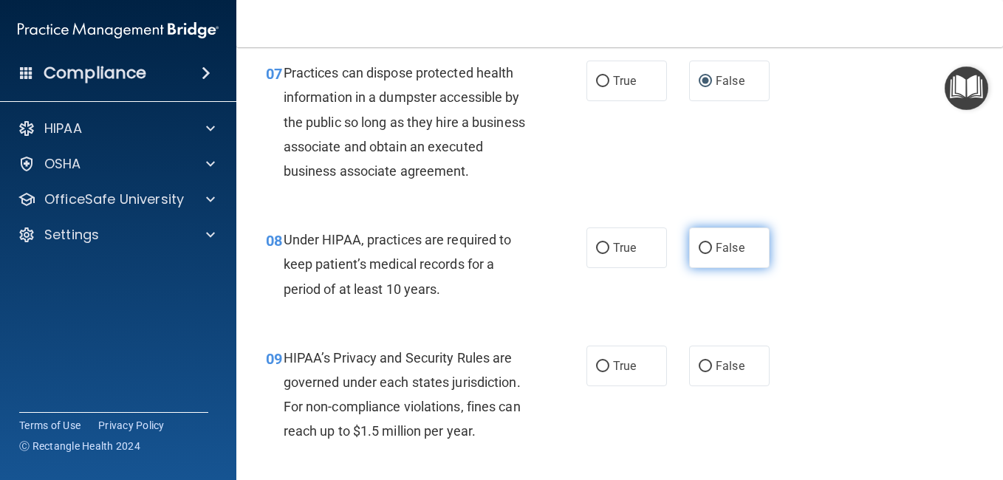
click at [705, 254] on input "False" at bounding box center [705, 248] width 13 height 11
radio input "true"
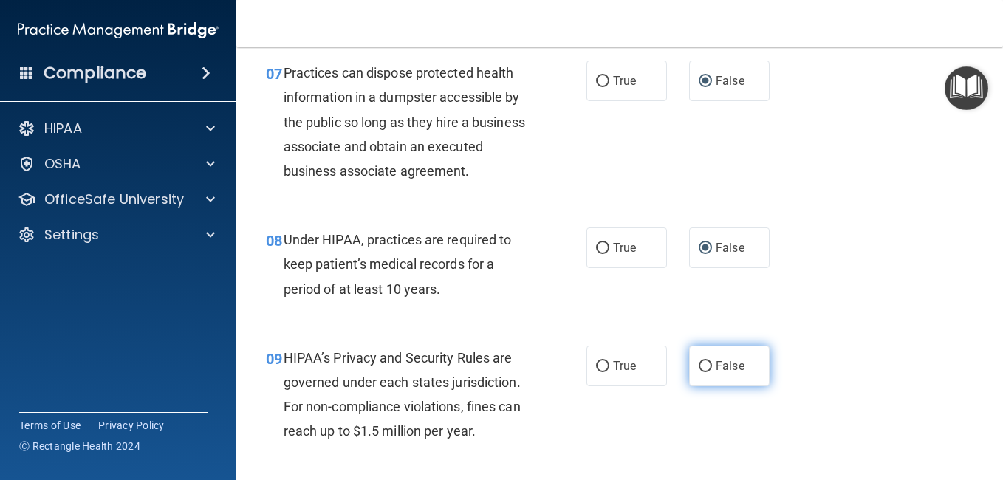
click at [699, 372] on input "False" at bounding box center [705, 366] width 13 height 11
radio input "true"
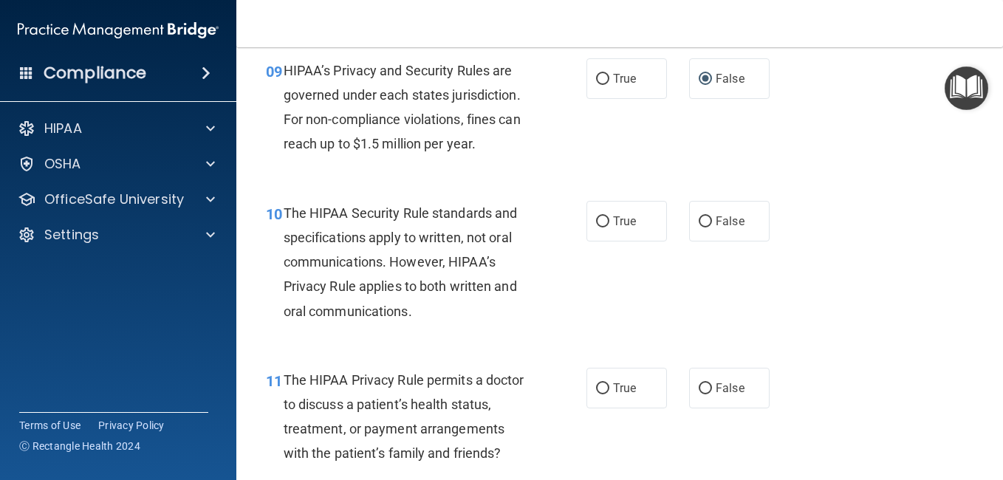
scroll to position [1256, 0]
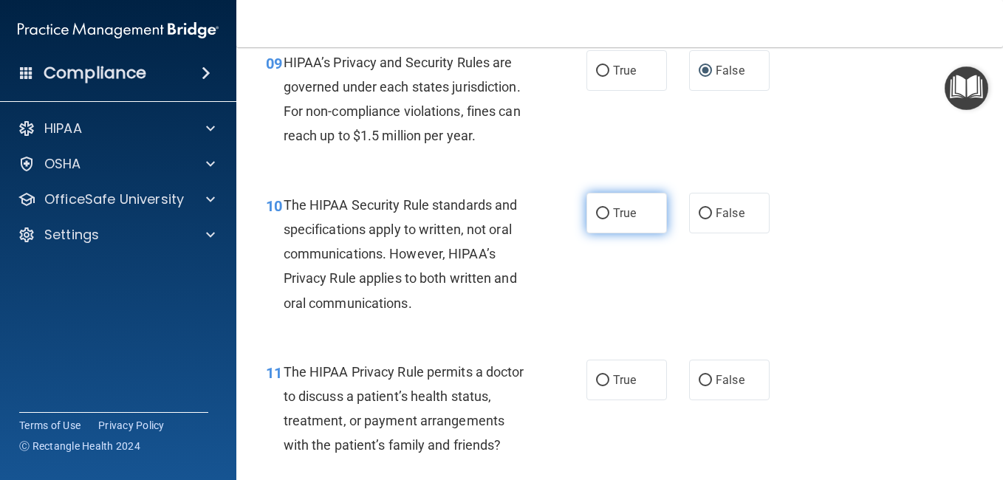
click at [596, 219] on input "True" at bounding box center [602, 213] width 13 height 11
radio input "true"
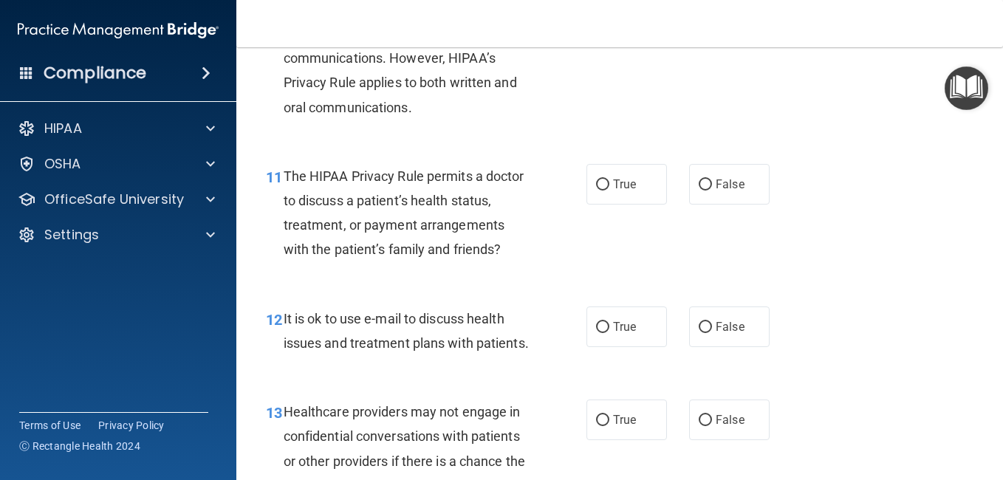
scroll to position [1478, 0]
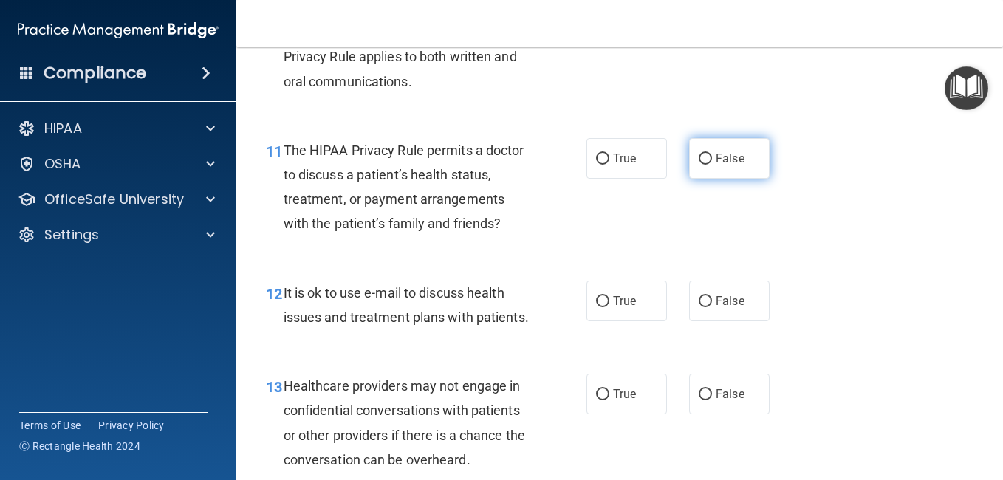
click at [699, 165] on input "False" at bounding box center [705, 159] width 13 height 11
radio input "true"
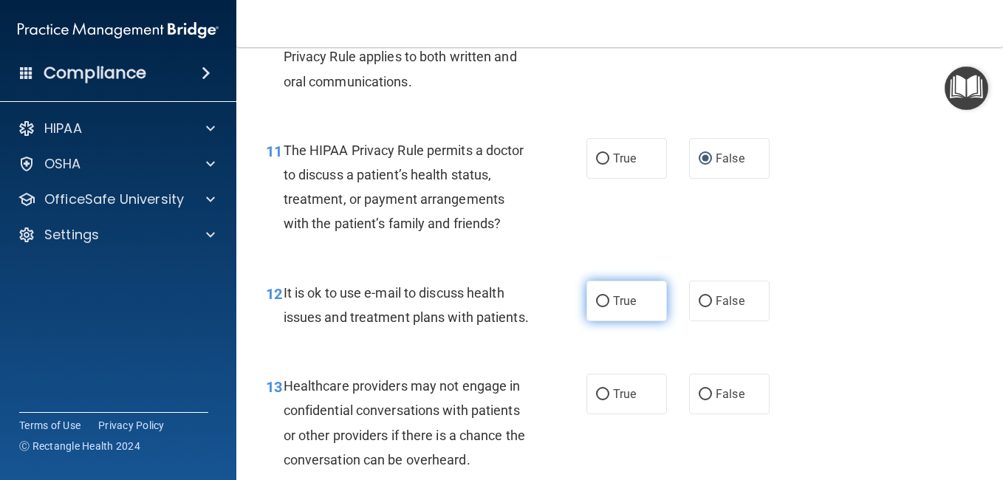
click at [606, 321] on label "True" at bounding box center [627, 301] width 81 height 41
click at [606, 307] on input "True" at bounding box center [602, 301] width 13 height 11
radio input "true"
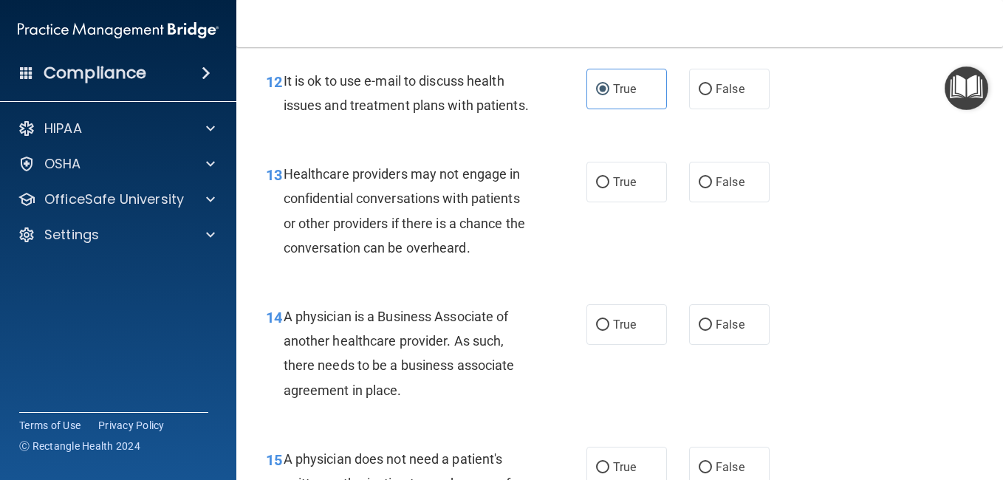
scroll to position [1699, 0]
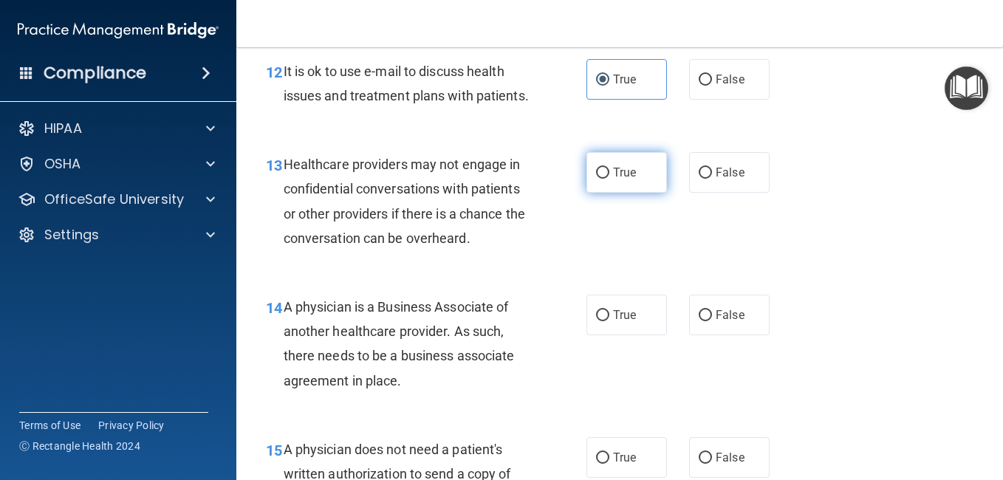
click at [600, 179] on input "True" at bounding box center [602, 173] width 13 height 11
radio input "true"
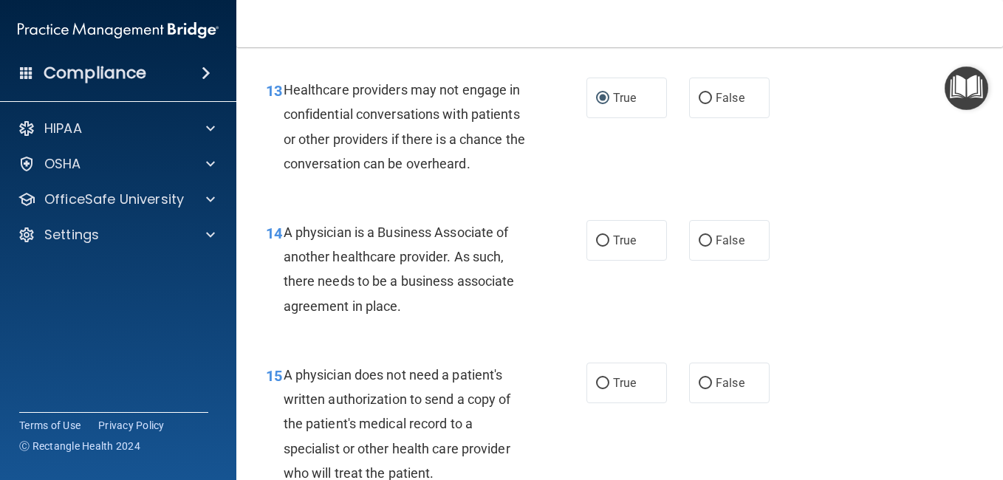
scroll to position [1847, 0]
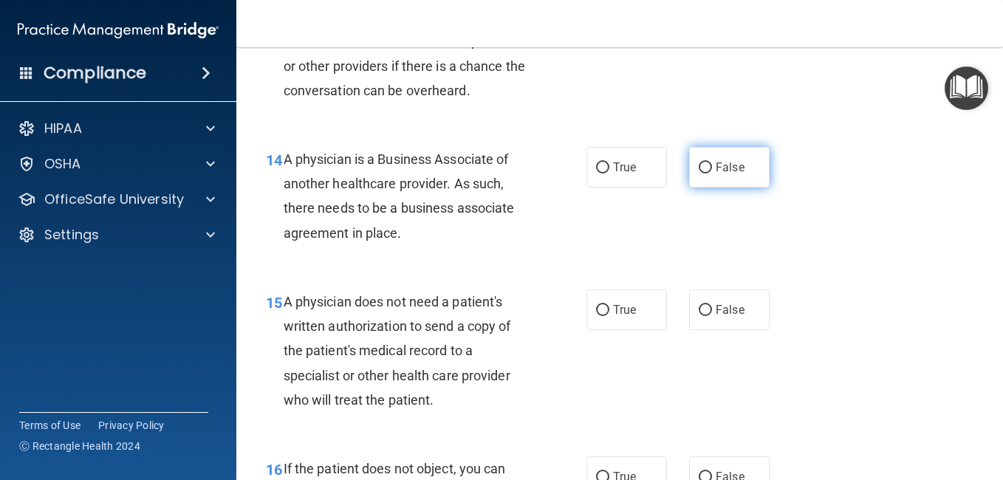
click at [699, 174] on input "False" at bounding box center [705, 168] width 13 height 11
radio input "true"
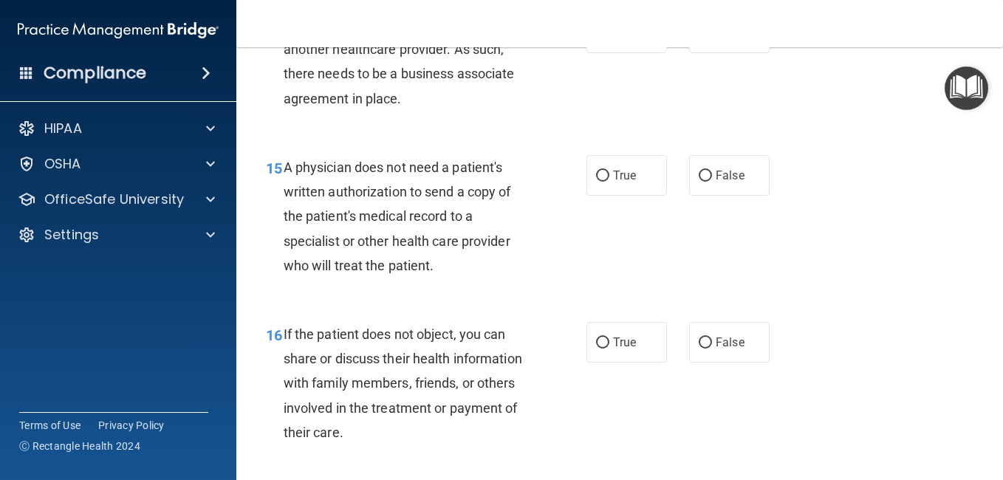
scroll to position [1995, 0]
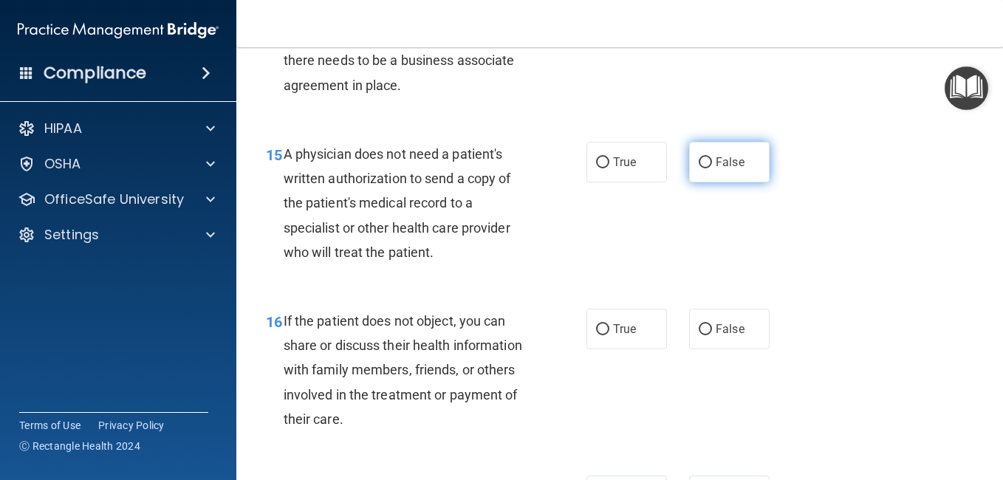
click at [699, 168] on input "False" at bounding box center [705, 162] width 13 height 11
radio input "true"
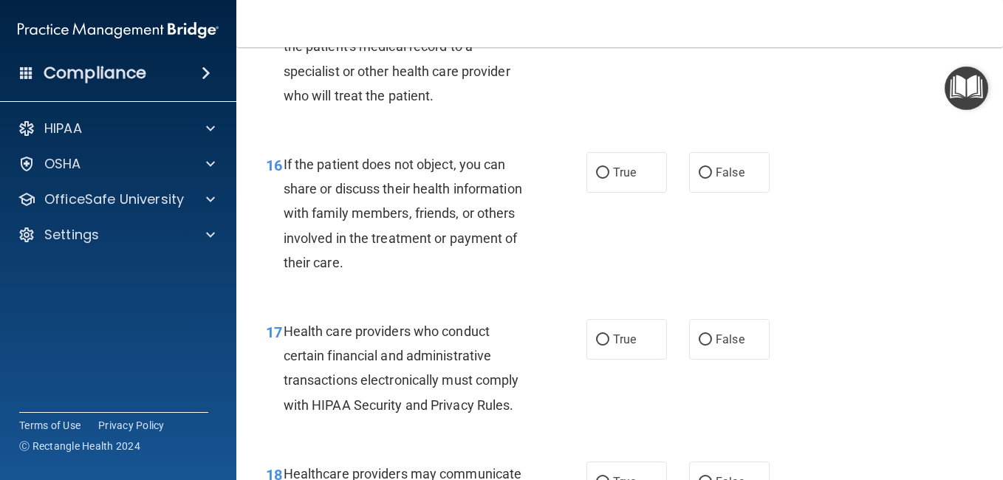
scroll to position [2216, 0]
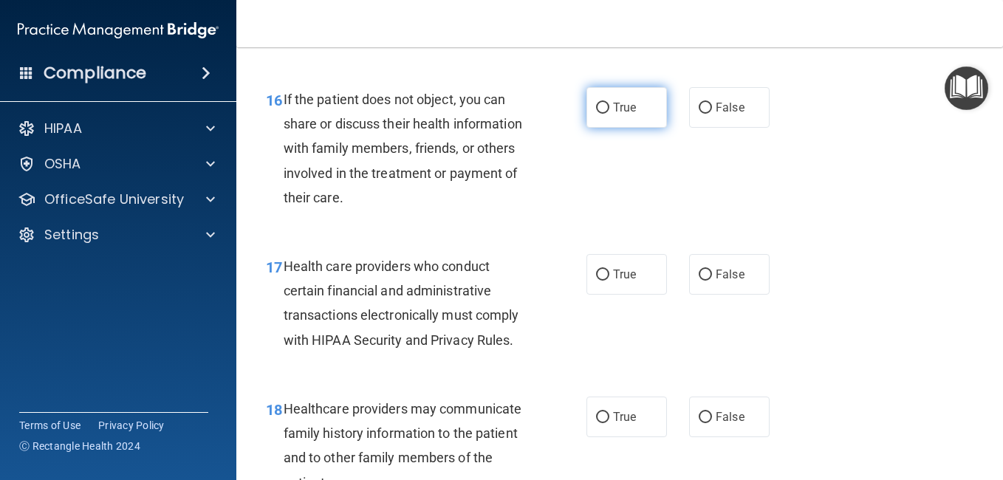
click at [600, 114] on input "True" at bounding box center [602, 108] width 13 height 11
radio input "true"
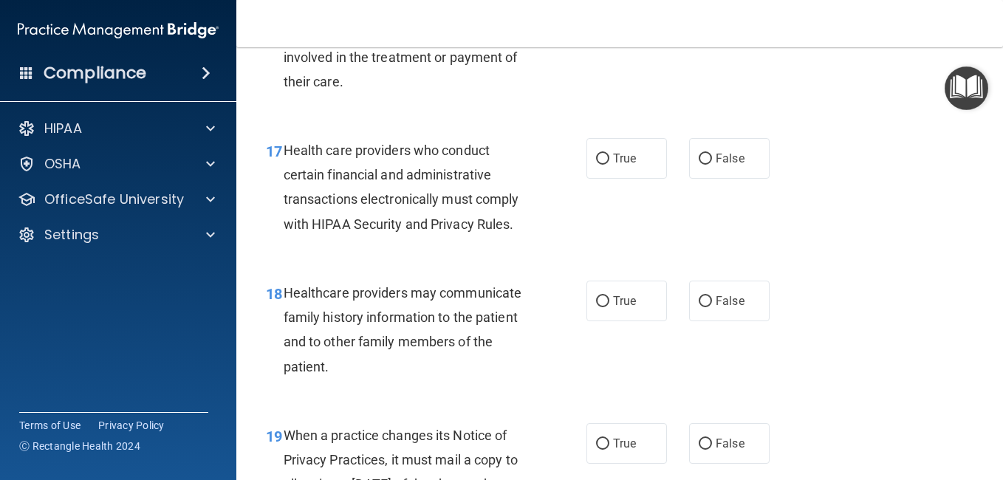
scroll to position [2364, 0]
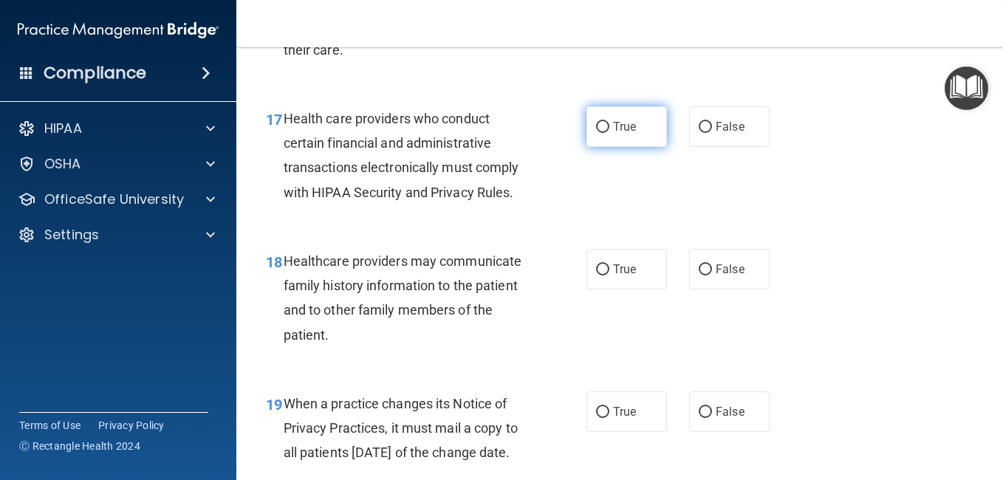
click at [600, 133] on input "True" at bounding box center [602, 127] width 13 height 11
radio input "true"
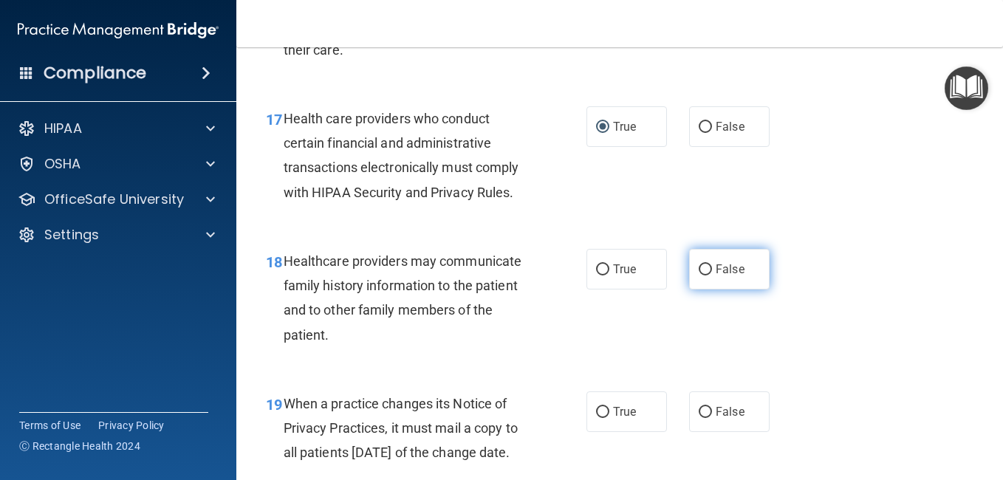
click at [700, 276] on input "False" at bounding box center [705, 269] width 13 height 11
radio input "true"
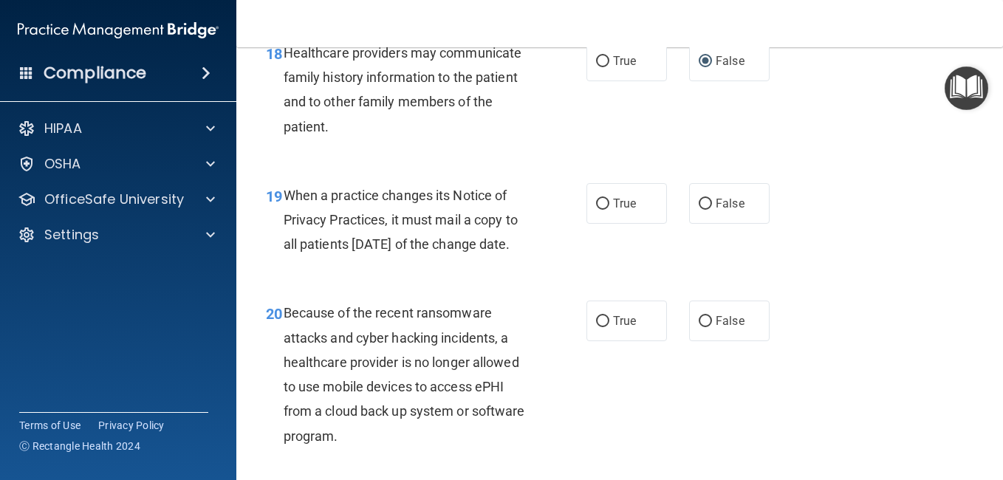
scroll to position [2586, 0]
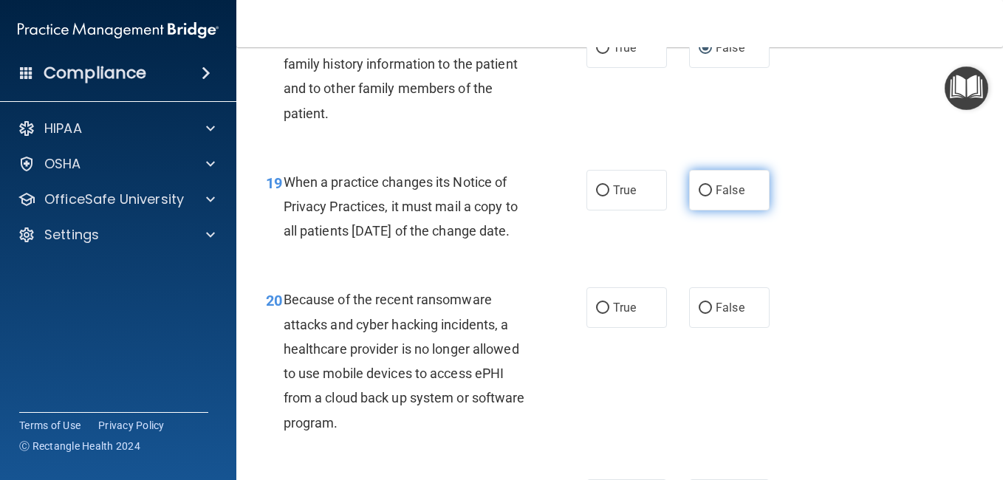
click at [699, 197] on input "False" at bounding box center [705, 190] width 13 height 11
radio input "true"
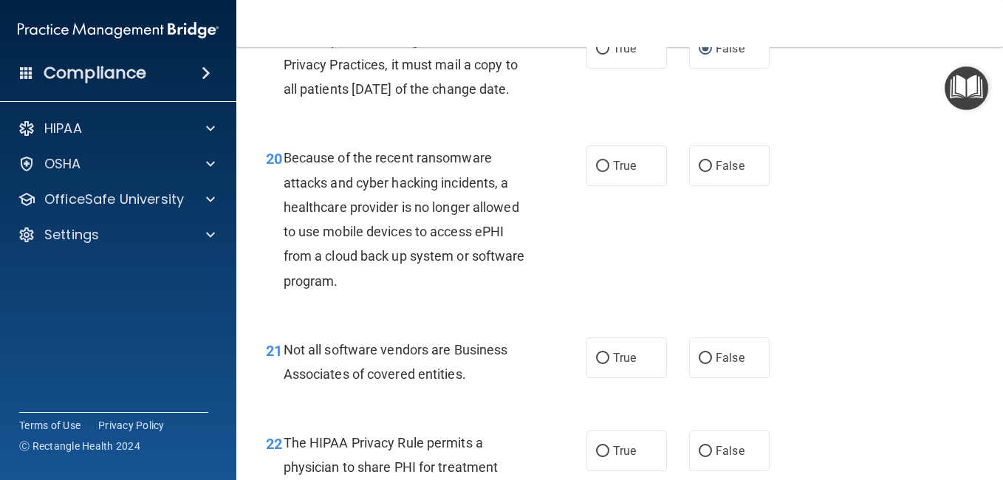
scroll to position [2733, 0]
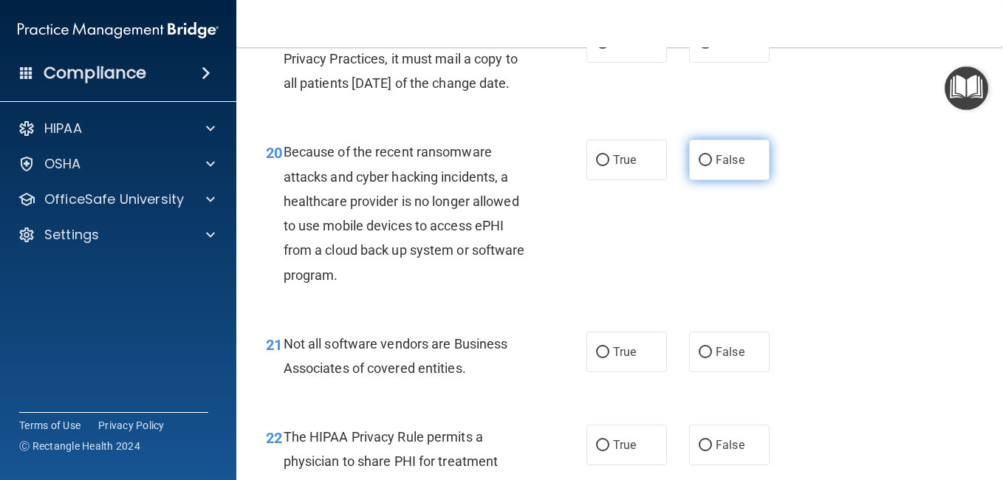
click at [700, 166] on input "False" at bounding box center [705, 160] width 13 height 11
radio input "true"
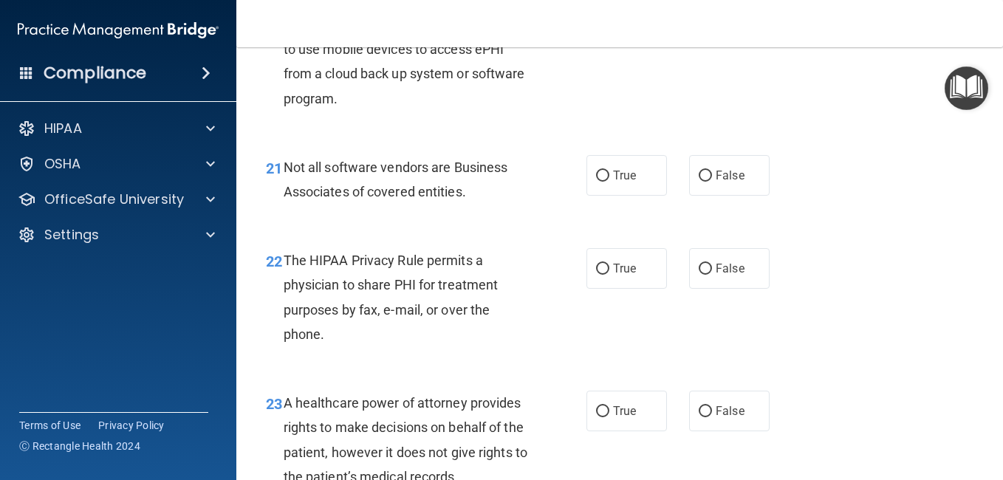
scroll to position [2955, 0]
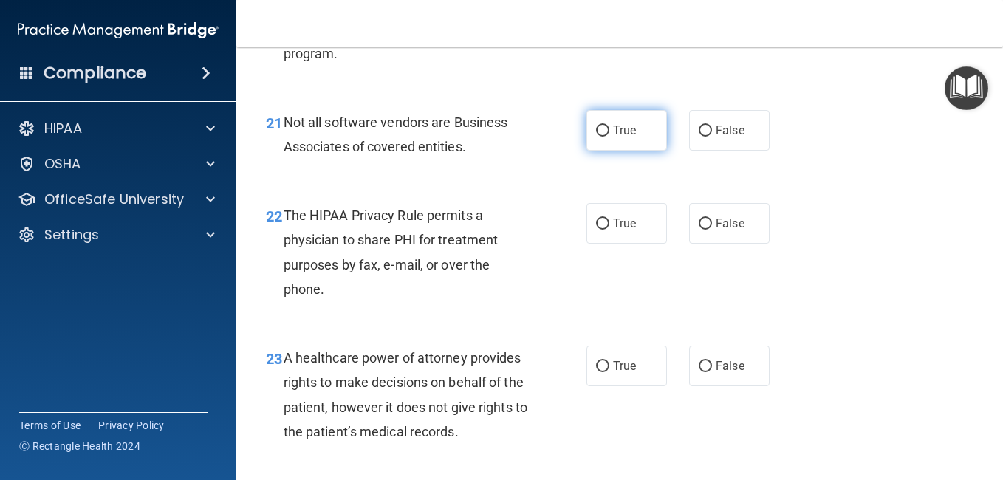
click at [602, 137] on input "True" at bounding box center [602, 131] width 13 height 11
radio input "true"
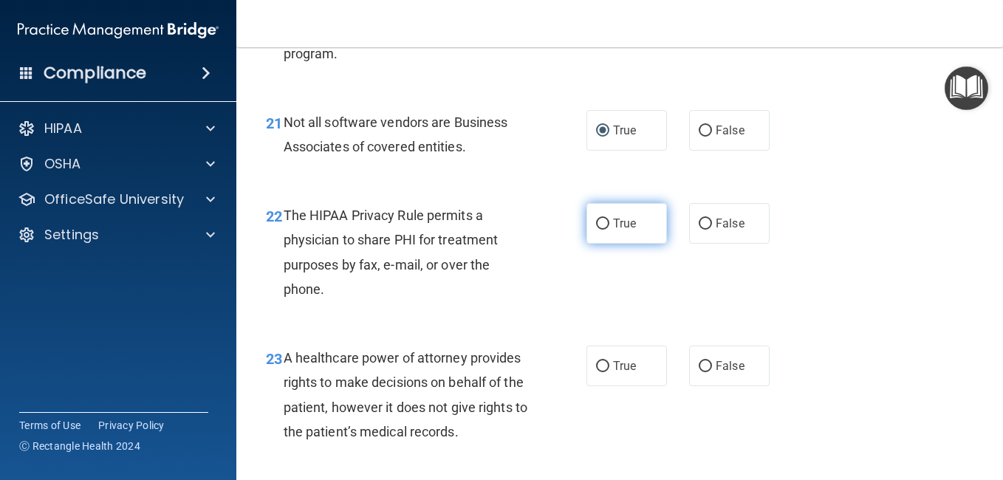
click at [598, 244] on label "True" at bounding box center [627, 223] width 81 height 41
click at [598, 230] on input "True" at bounding box center [602, 224] width 13 height 11
radio input "true"
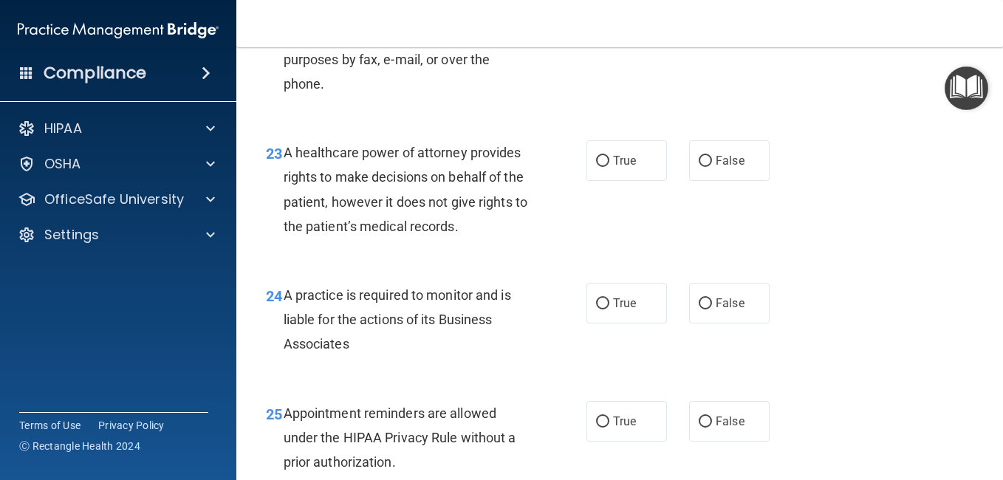
scroll to position [3177, 0]
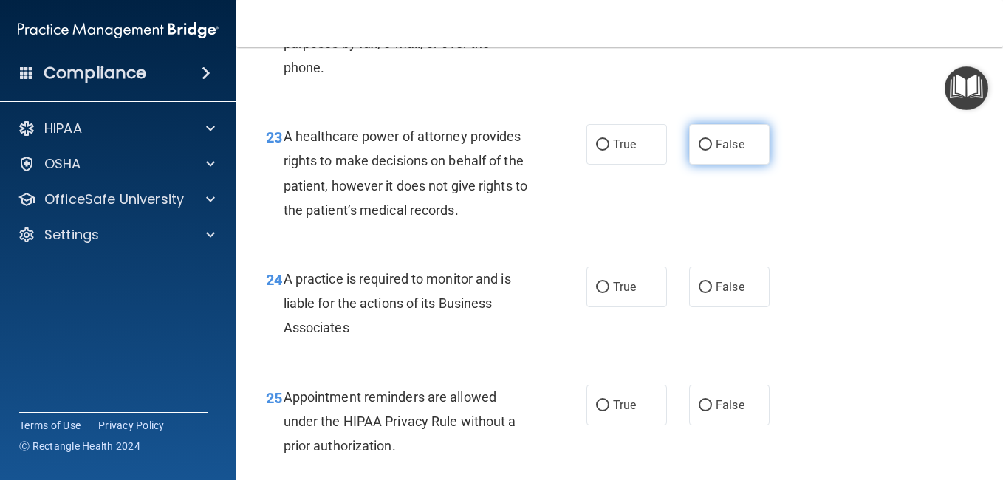
click at [701, 151] on input "False" at bounding box center [705, 145] width 13 height 11
radio input "true"
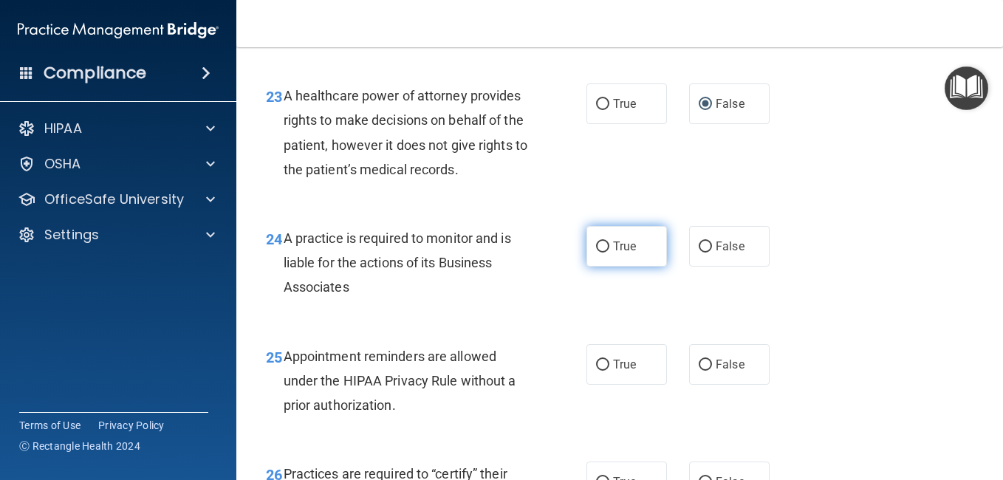
scroll to position [3251, 0]
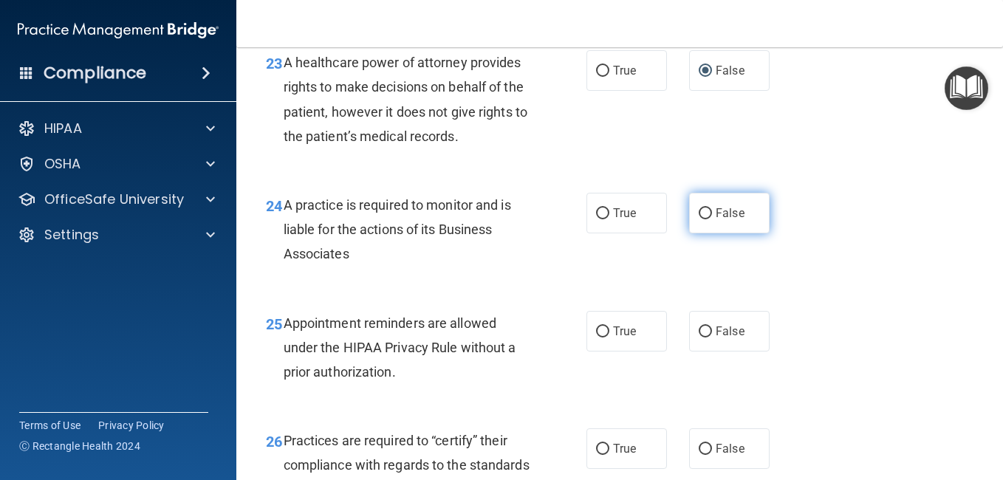
click at [699, 219] on input "False" at bounding box center [705, 213] width 13 height 11
radio input "true"
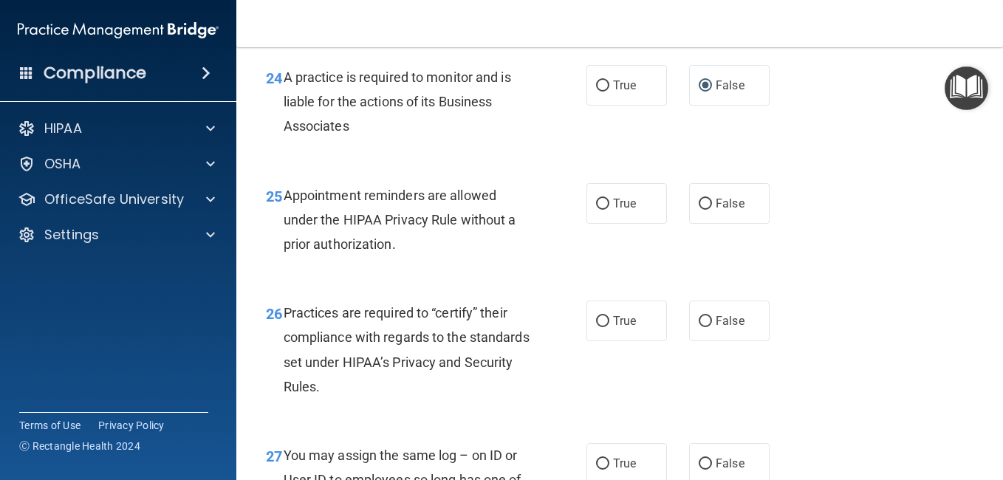
scroll to position [3398, 0]
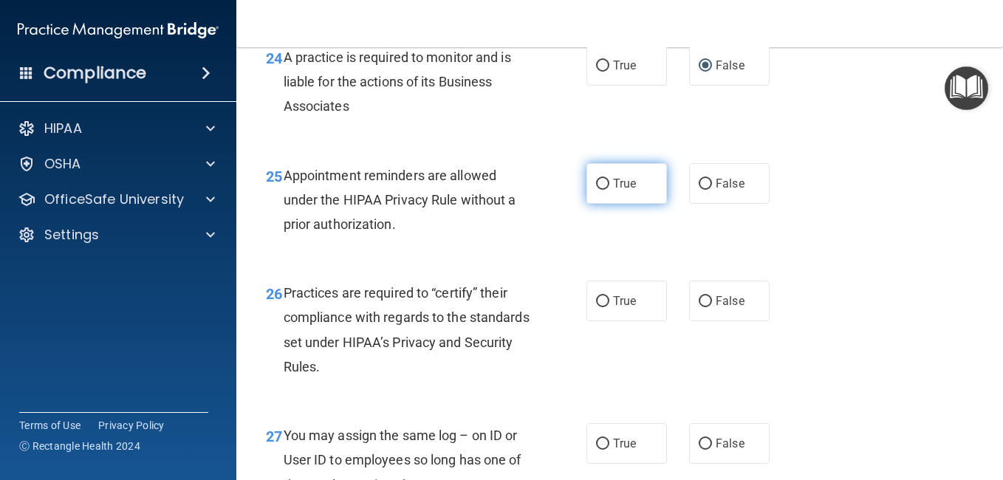
click at [598, 190] on input "True" at bounding box center [602, 184] width 13 height 11
radio input "true"
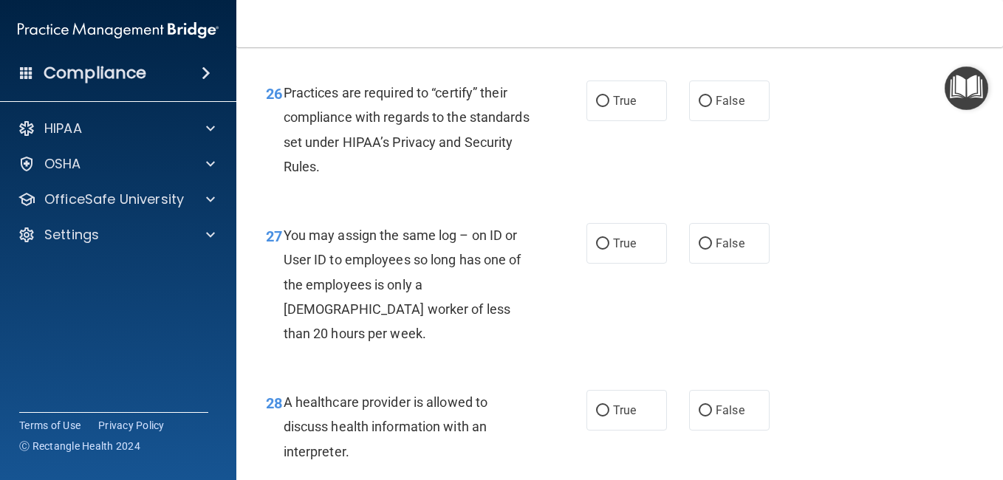
scroll to position [3620, 0]
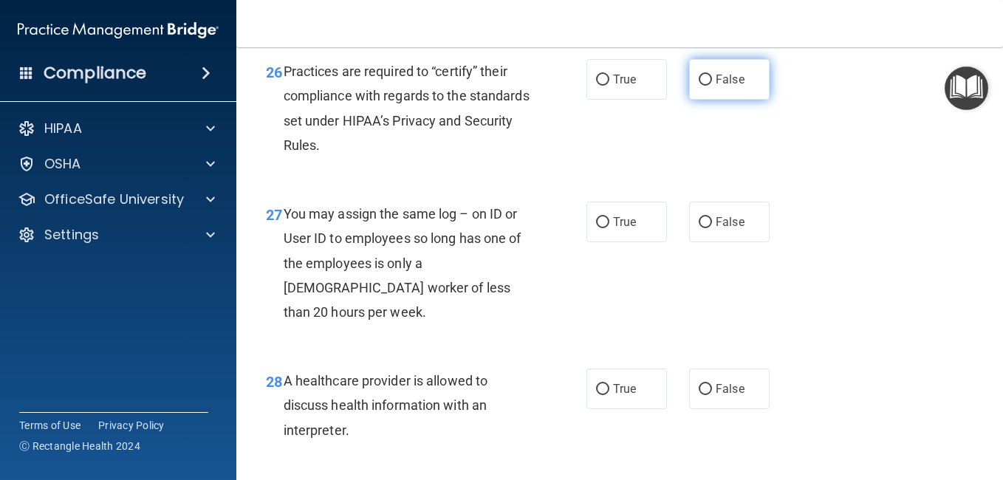
click at [706, 100] on label "False" at bounding box center [729, 79] width 81 height 41
click at [699, 86] on input "False" at bounding box center [705, 80] width 13 height 11
radio input "true"
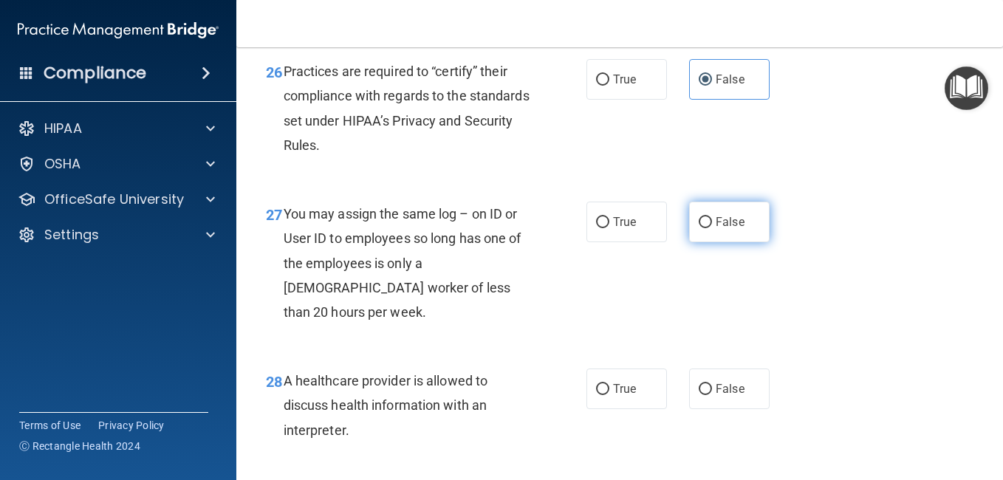
click at [699, 228] on input "False" at bounding box center [705, 222] width 13 height 11
radio input "true"
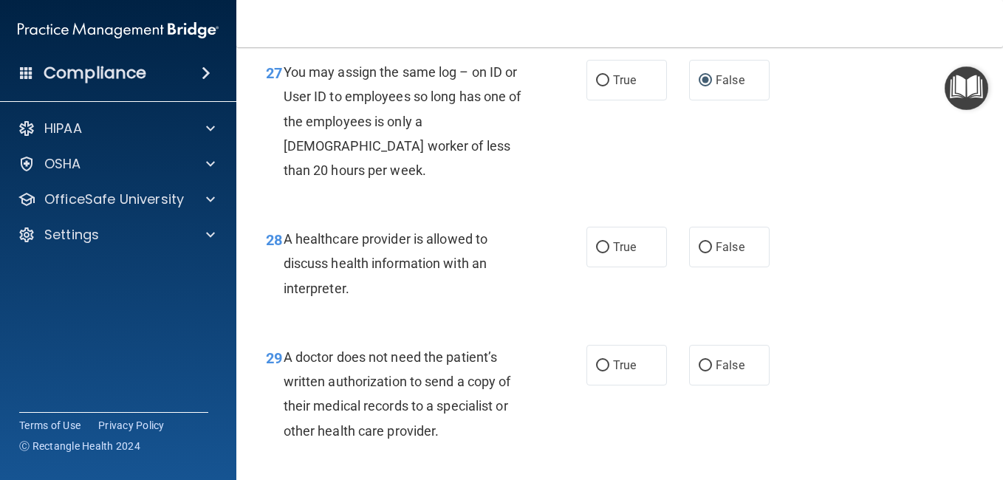
scroll to position [3768, 0]
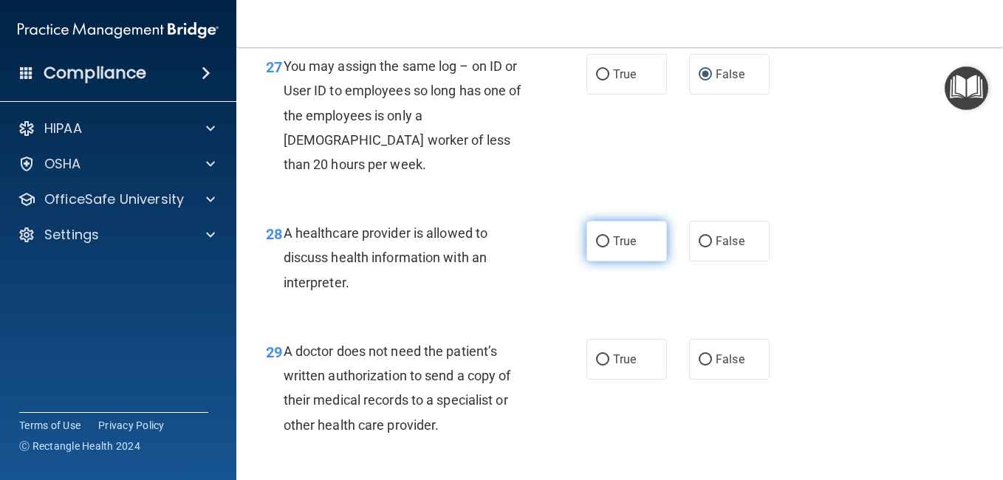
click at [605, 262] on label "True" at bounding box center [627, 241] width 81 height 41
click at [605, 247] on input "True" at bounding box center [602, 241] width 13 height 11
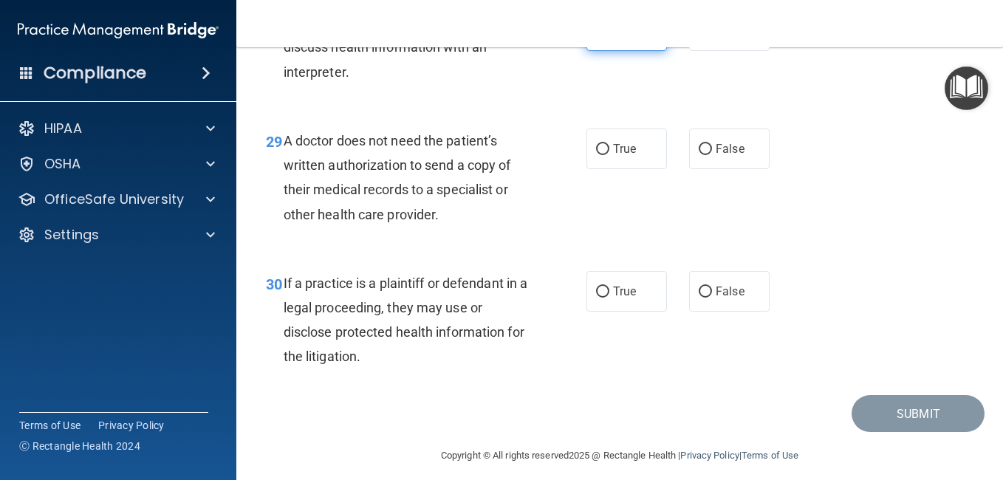
scroll to position [3989, 0]
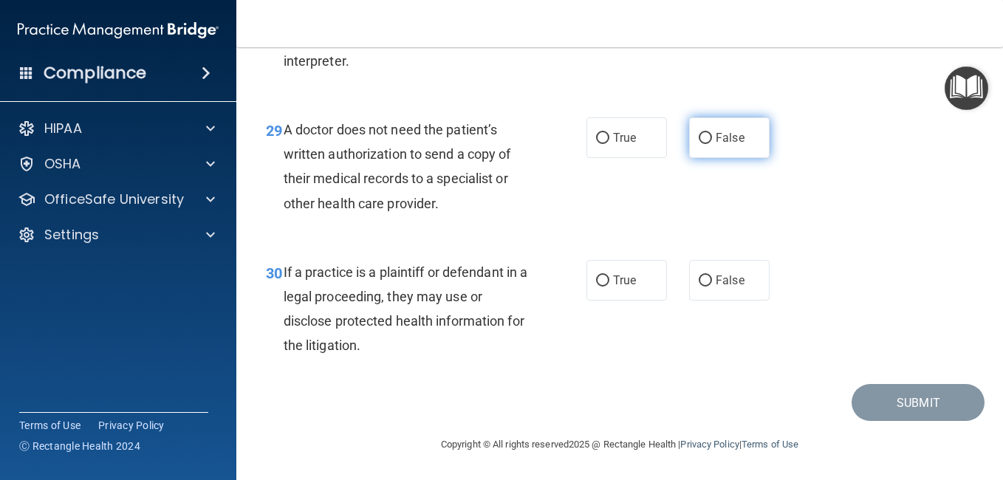
click at [700, 144] on input "False" at bounding box center [705, 138] width 13 height 11
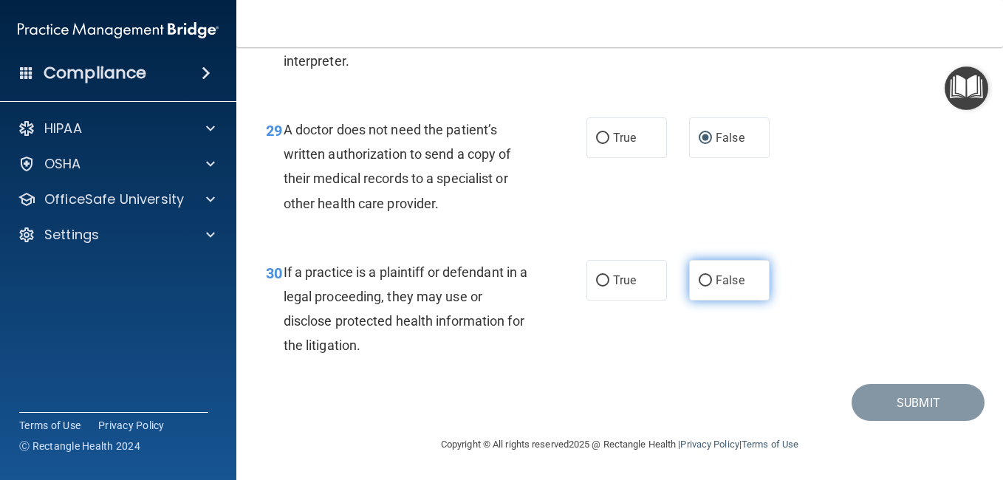
click at [701, 287] on input "False" at bounding box center [705, 281] width 13 height 11
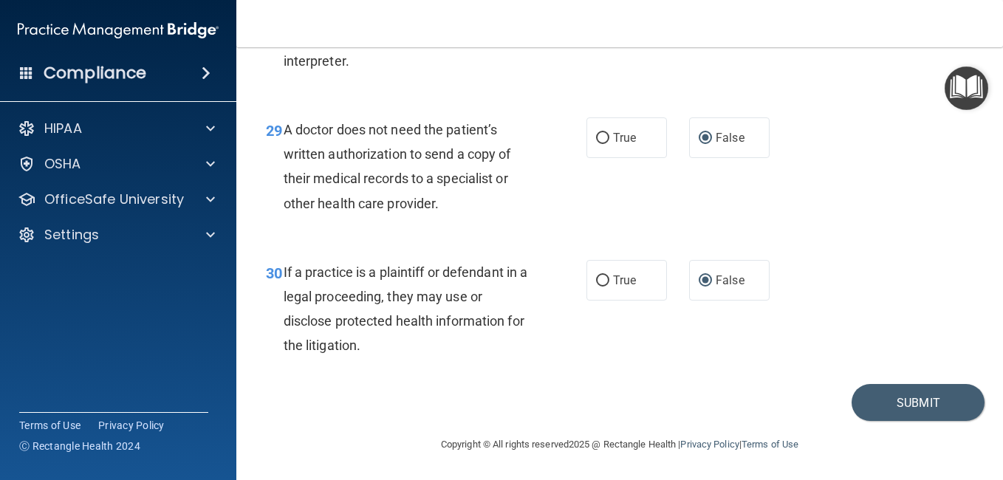
scroll to position [4063, 0]
click at [867, 411] on button "Submit" at bounding box center [918, 403] width 133 height 38
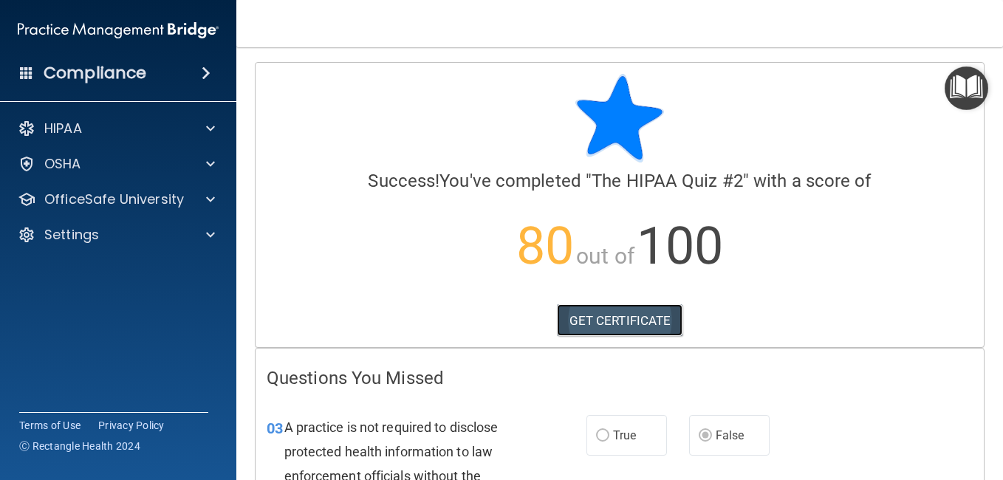
click at [617, 318] on link "GET CERTIFICATE" at bounding box center [620, 320] width 126 height 33
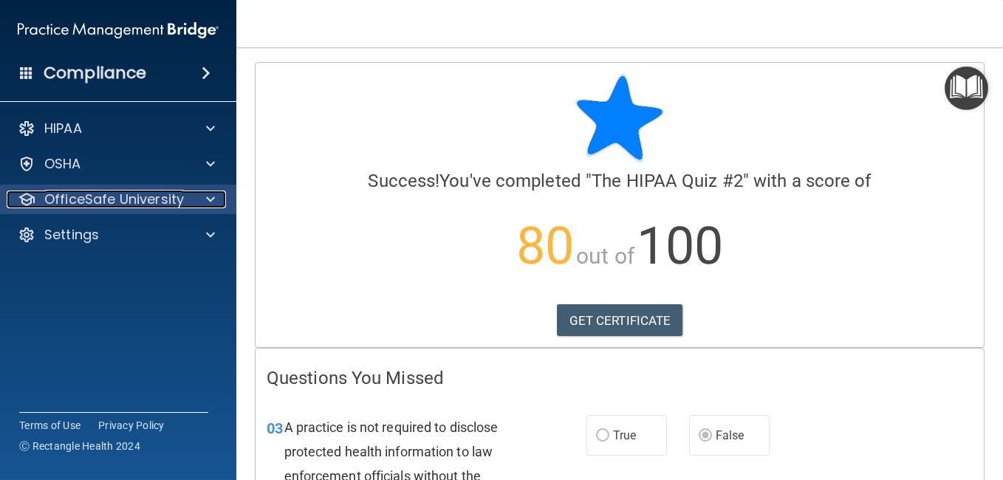
click at [213, 203] on span at bounding box center [210, 200] width 9 height 18
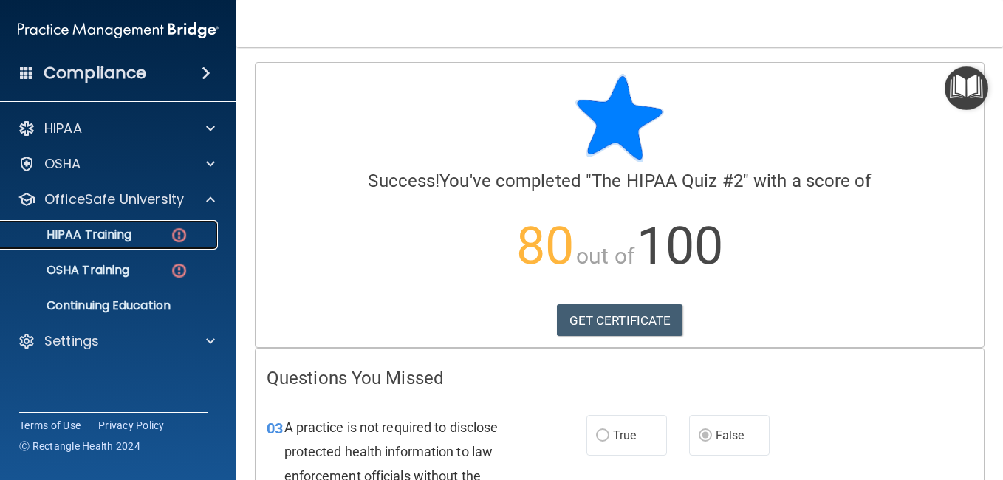
click at [147, 239] on div "HIPAA Training" at bounding box center [111, 235] width 202 height 15
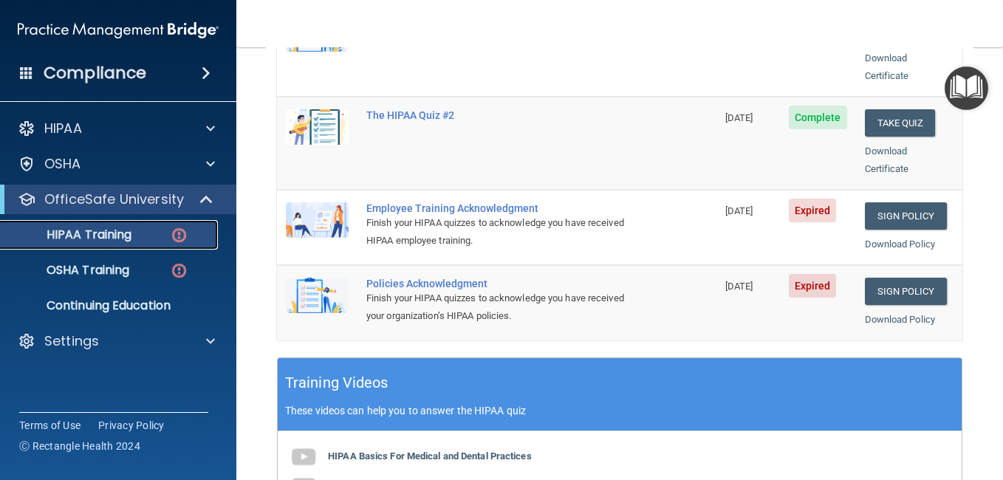
scroll to position [369, 0]
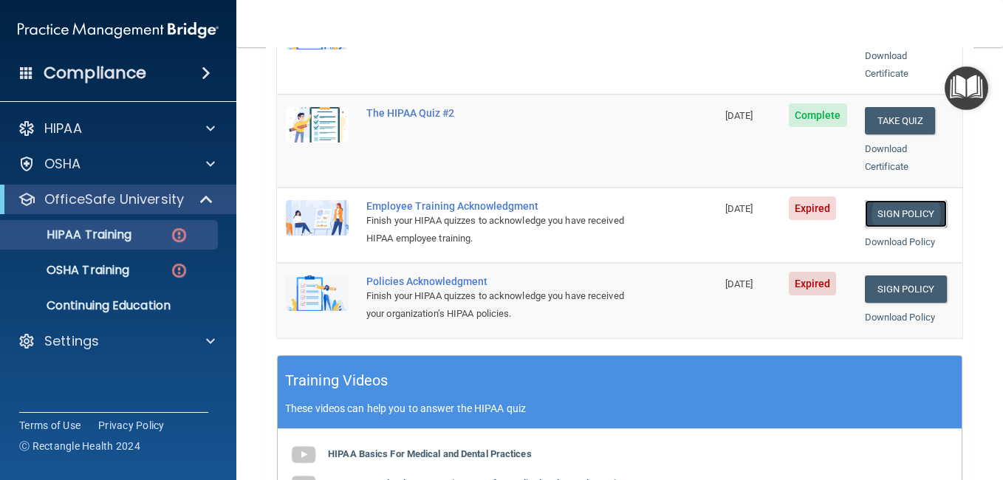
click at [912, 200] on link "Sign Policy" at bounding box center [906, 213] width 82 height 27
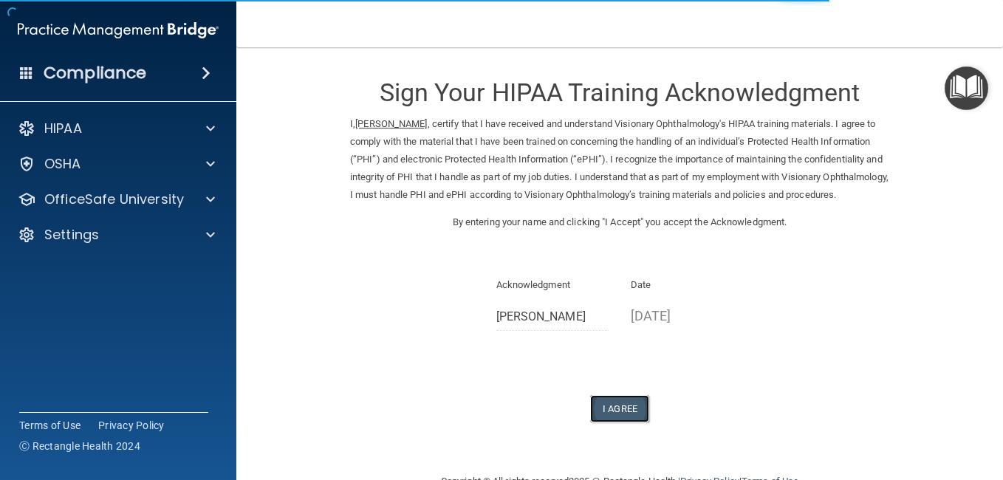
click at [620, 423] on button "I Agree" at bounding box center [619, 408] width 59 height 27
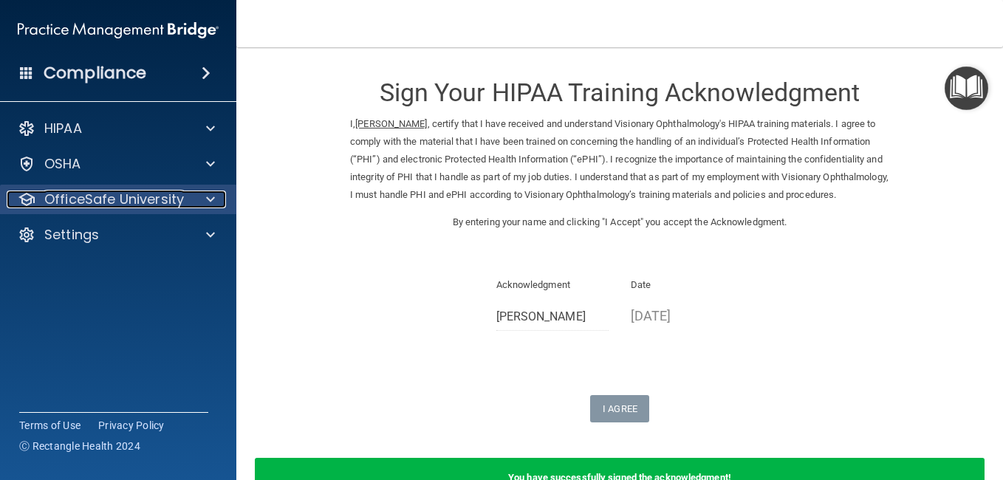
click at [143, 202] on p "OfficeSafe University" at bounding box center [114, 200] width 140 height 18
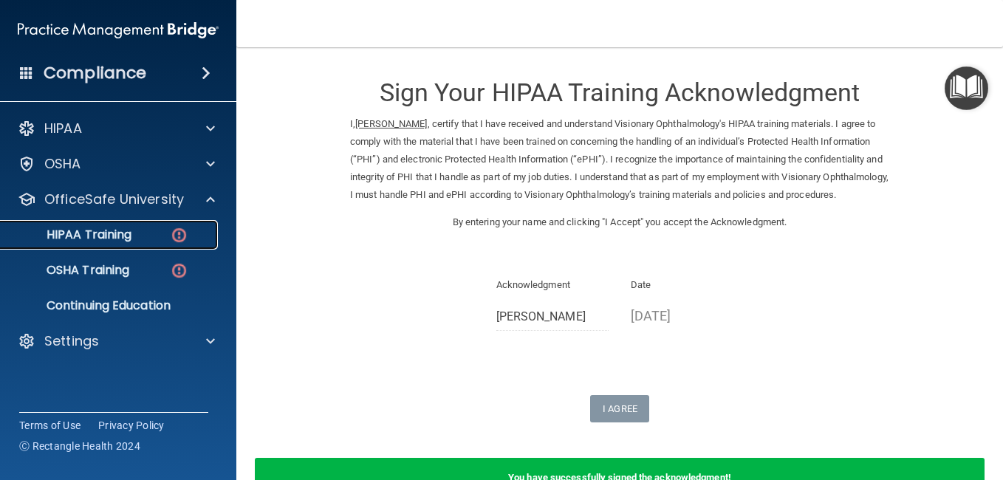
click at [131, 237] on p "HIPAA Training" at bounding box center [71, 235] width 122 height 15
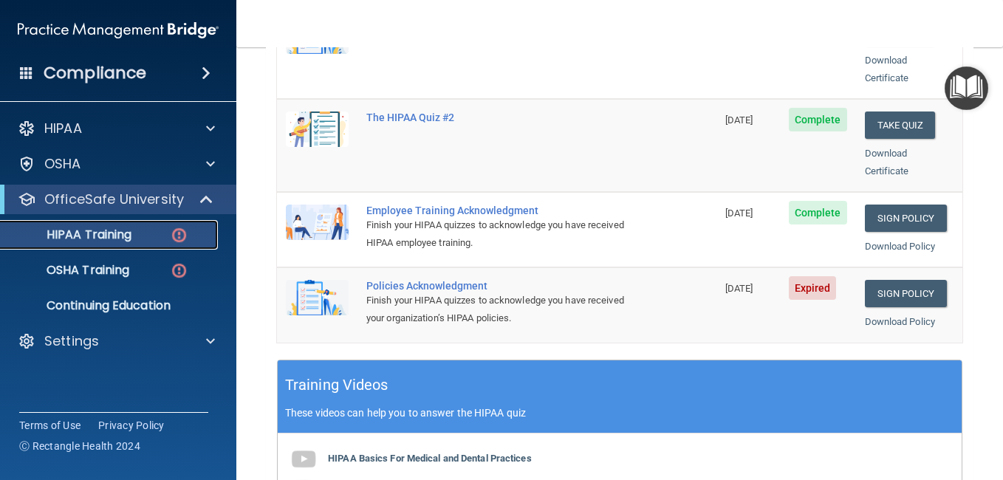
scroll to position [369, 0]
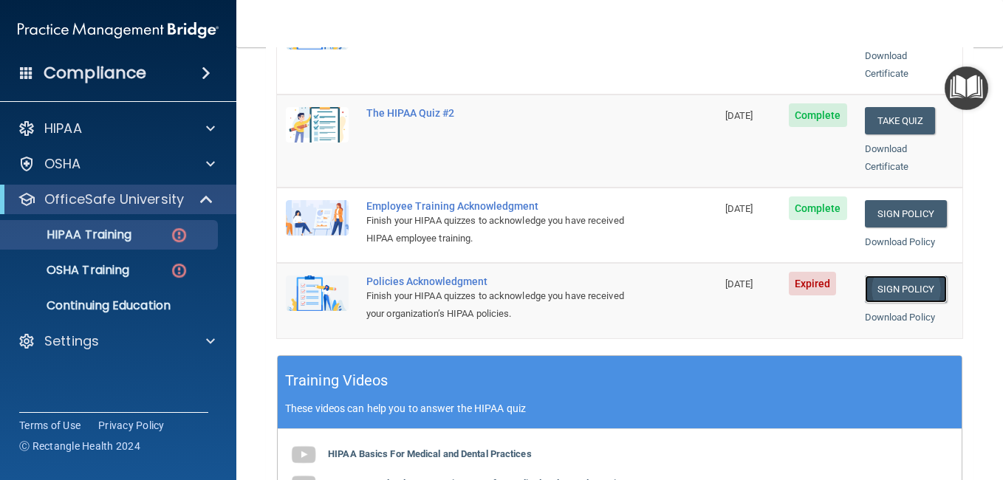
click at [881, 276] on link "Sign Policy" at bounding box center [906, 289] width 82 height 27
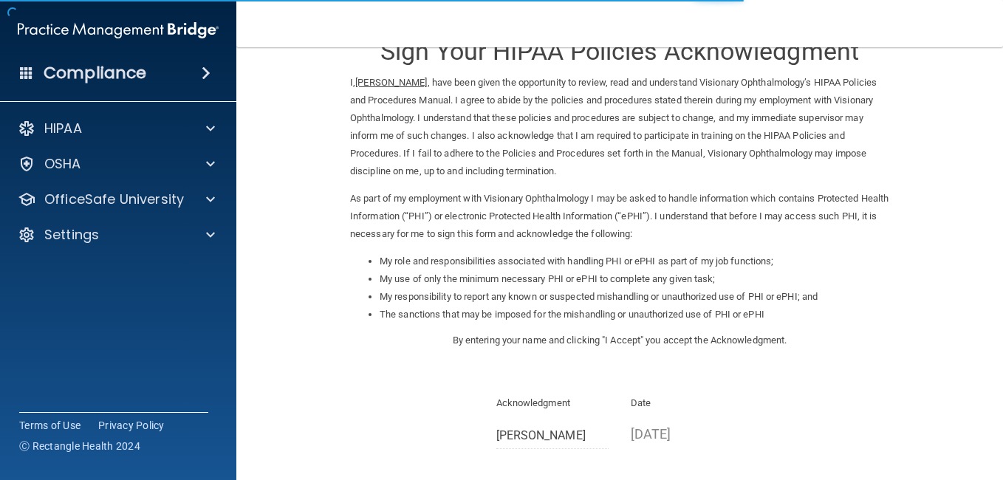
scroll to position [197, 0]
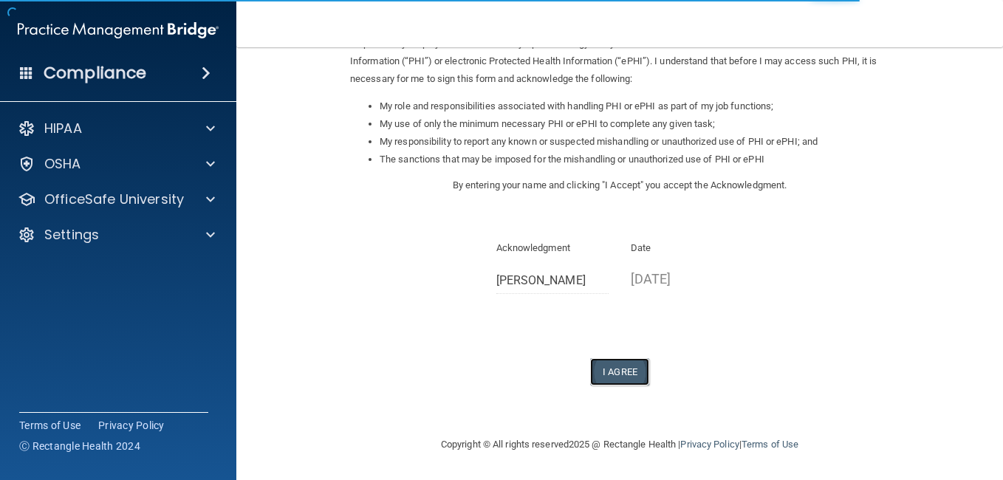
click at [615, 368] on button "I Agree" at bounding box center [619, 371] width 59 height 27
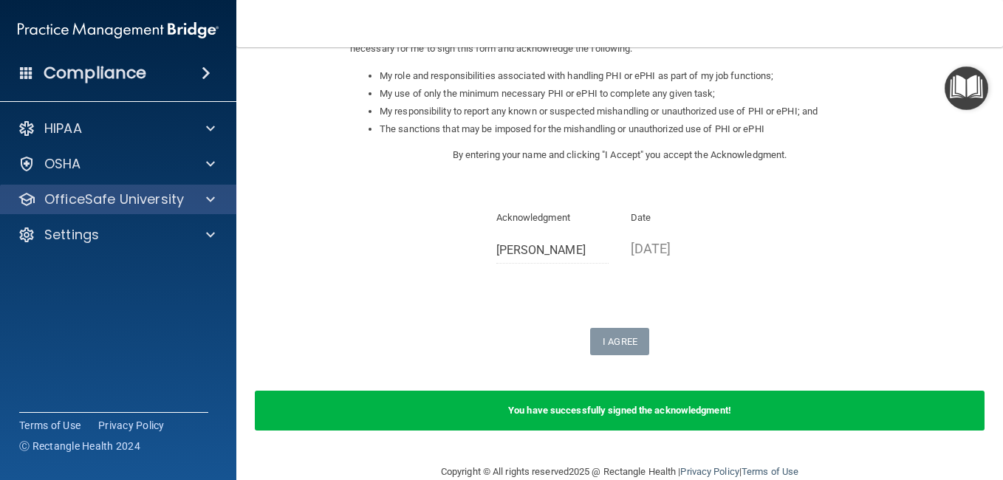
scroll to position [254, 0]
